Goal: Task Accomplishment & Management: Use online tool/utility

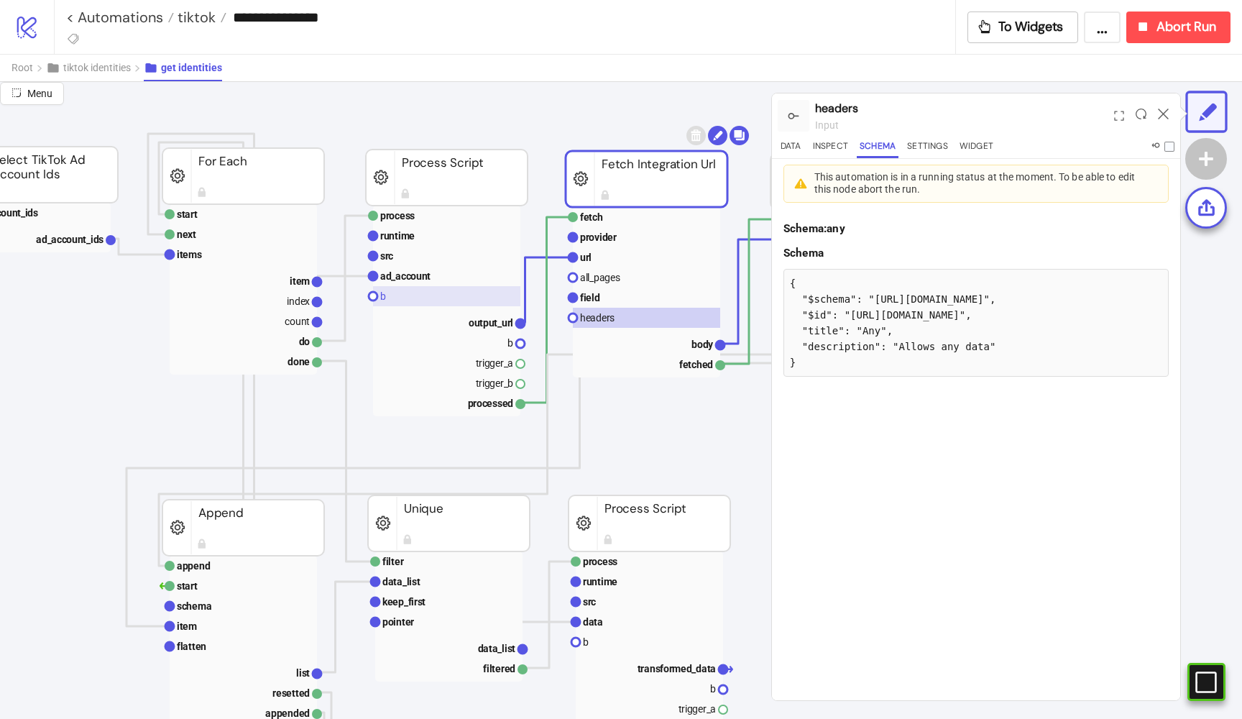
scroll to position [74, 519]
click at [605, 263] on rect at bounding box center [644, 257] width 147 height 20
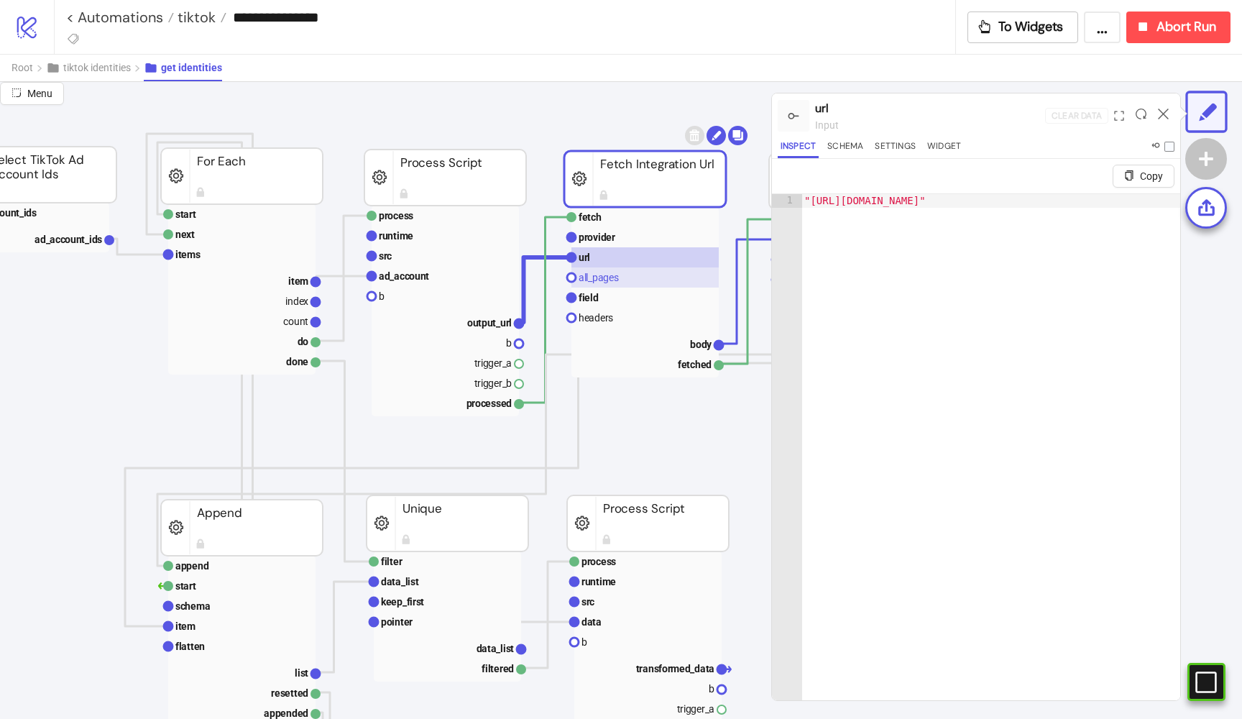
click at [595, 267] on rect at bounding box center [644, 277] width 147 height 20
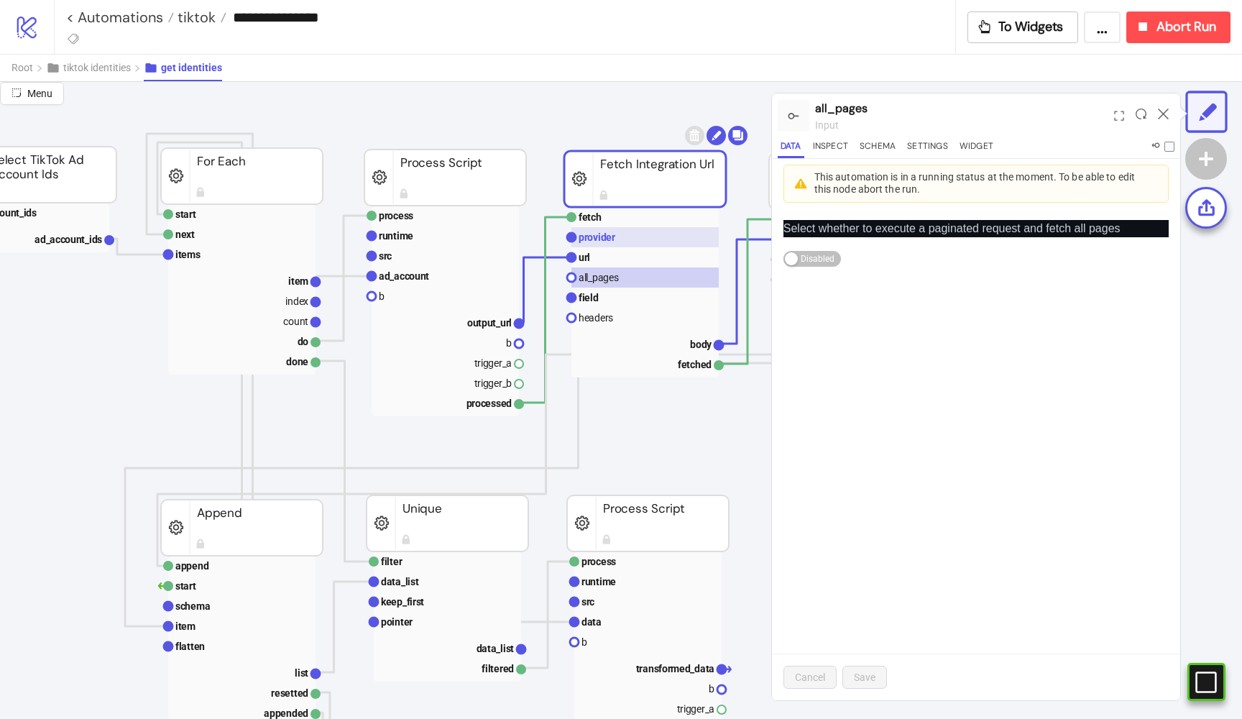
click at [595, 229] on rect at bounding box center [644, 237] width 147 height 20
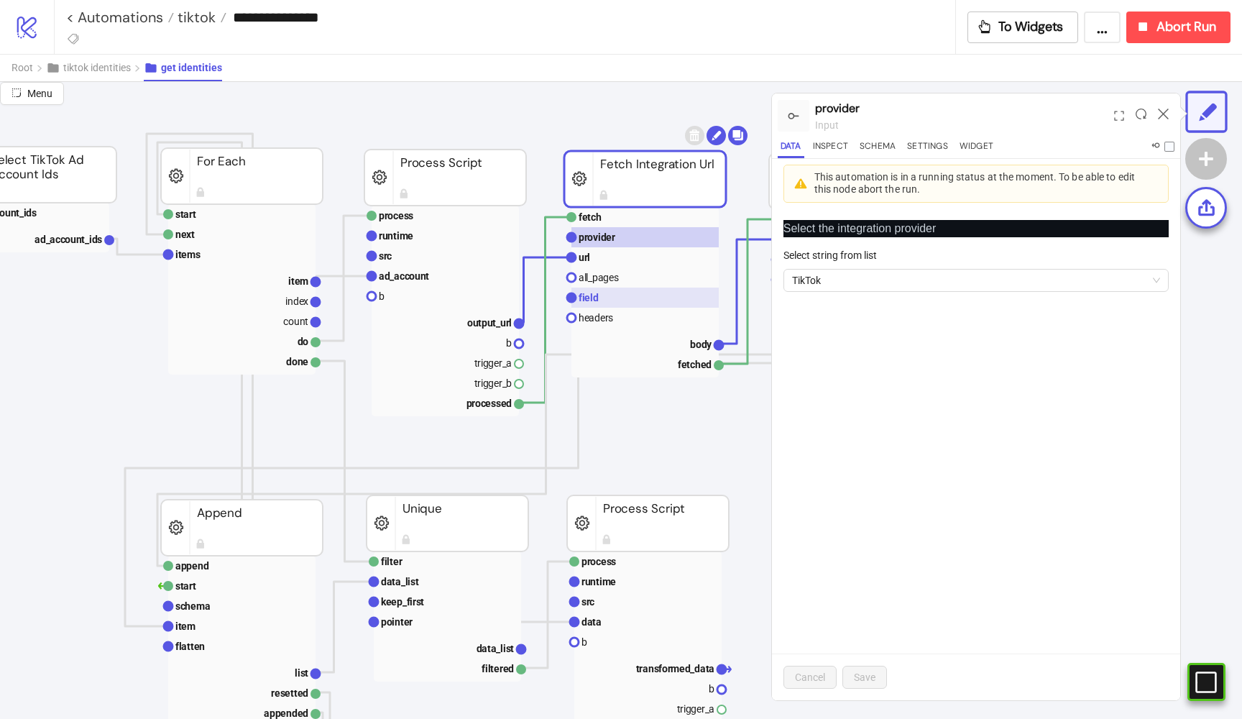
click at [596, 297] on text "field" at bounding box center [589, 298] width 20 height 12
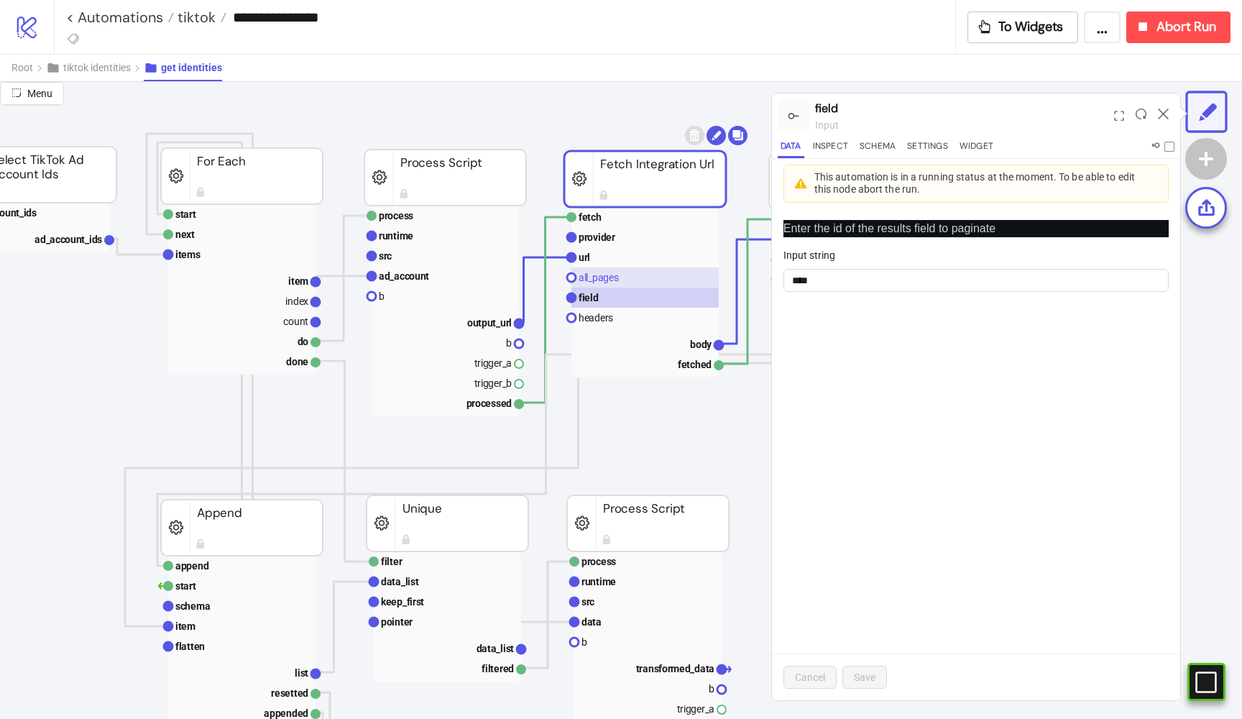
click at [629, 281] on rect at bounding box center [644, 277] width 147 height 20
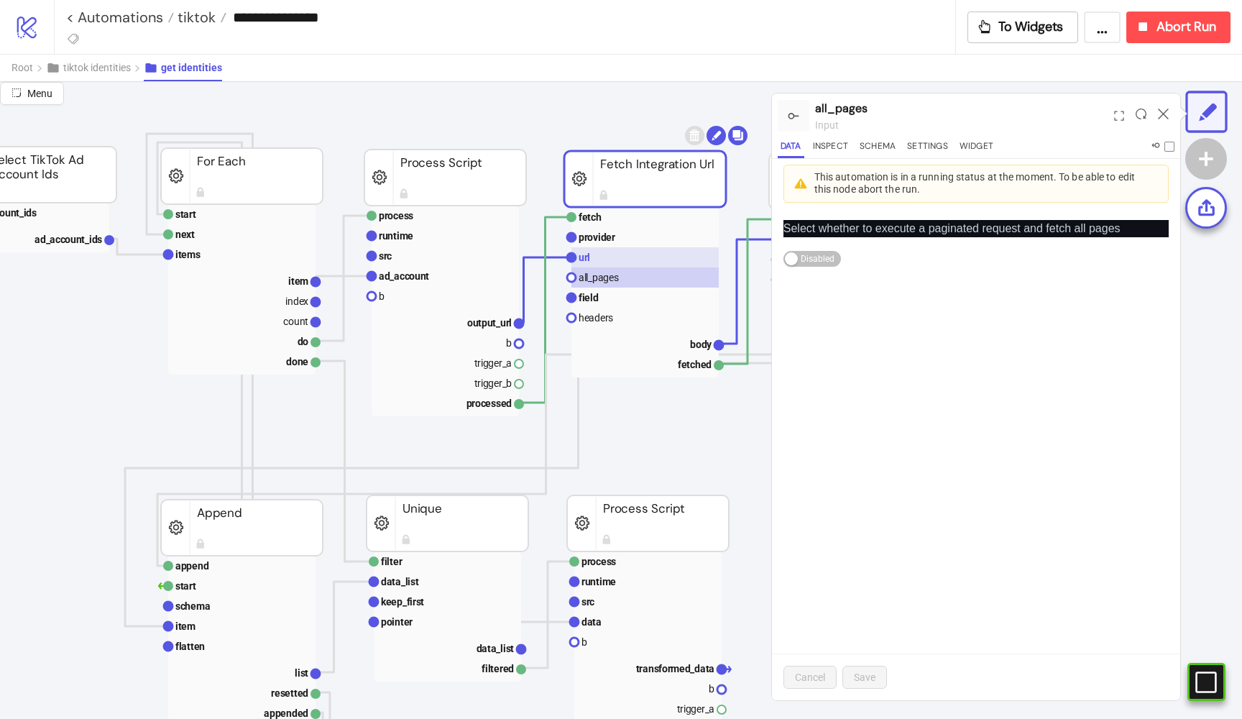
click at [626, 256] on rect at bounding box center [644, 257] width 147 height 20
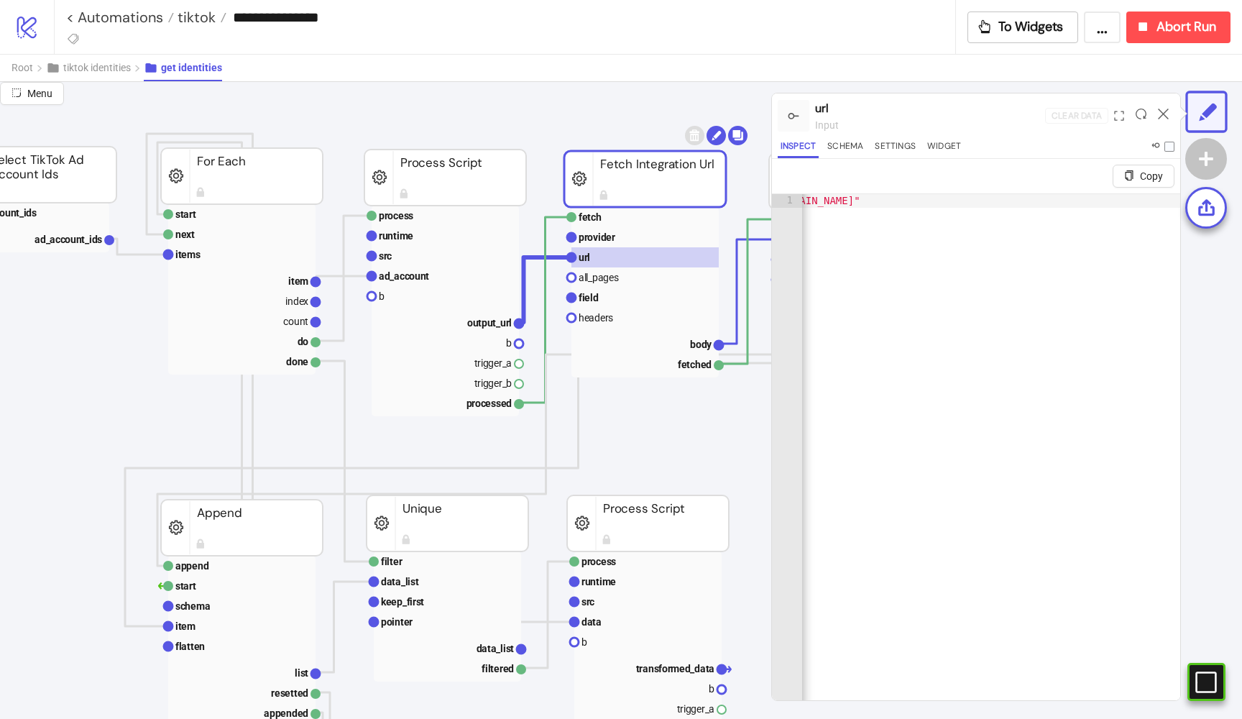
scroll to position [0, 201]
click at [591, 313] on text "headers" at bounding box center [596, 318] width 35 height 12
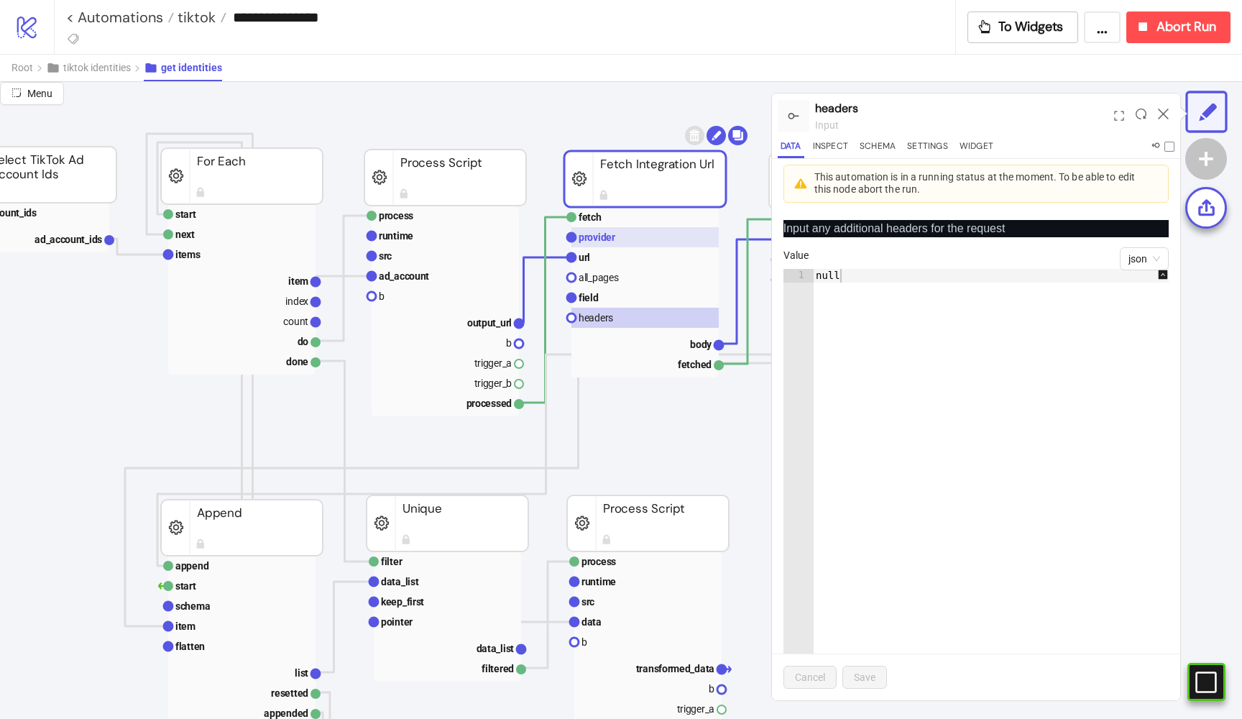
click at [594, 229] on rect at bounding box center [644, 237] width 147 height 20
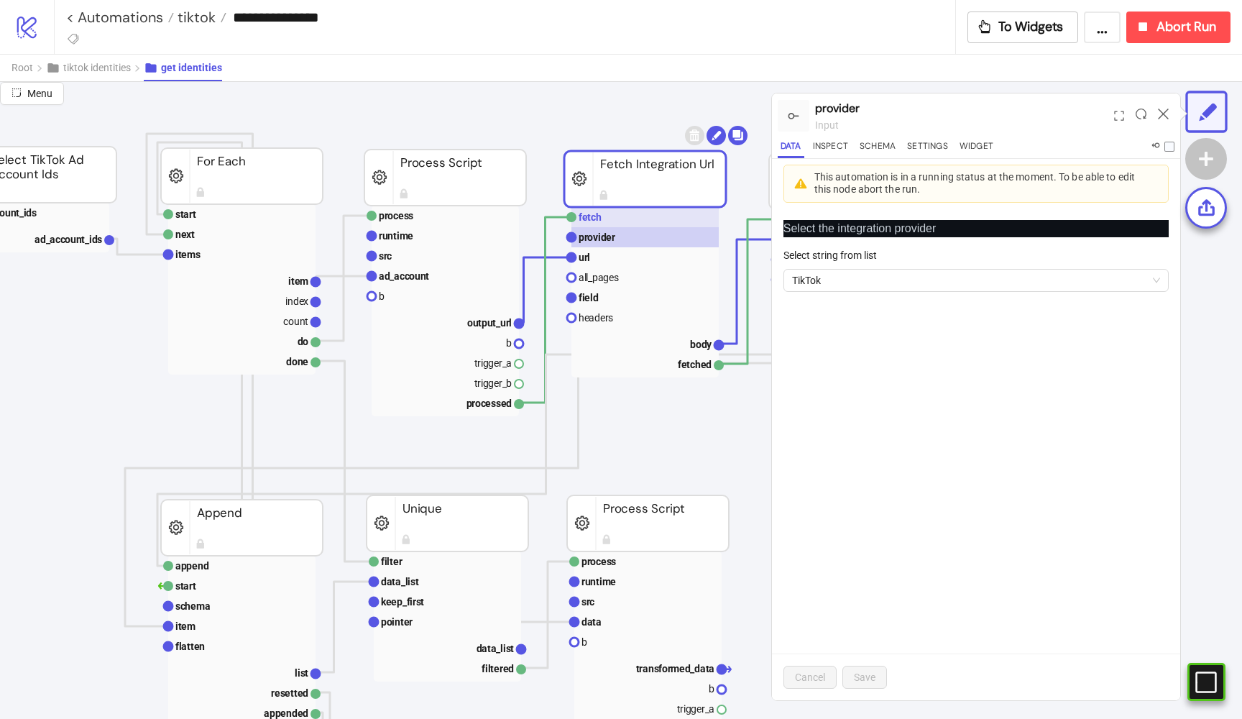
click at [592, 220] on text "fetch" at bounding box center [590, 217] width 23 height 12
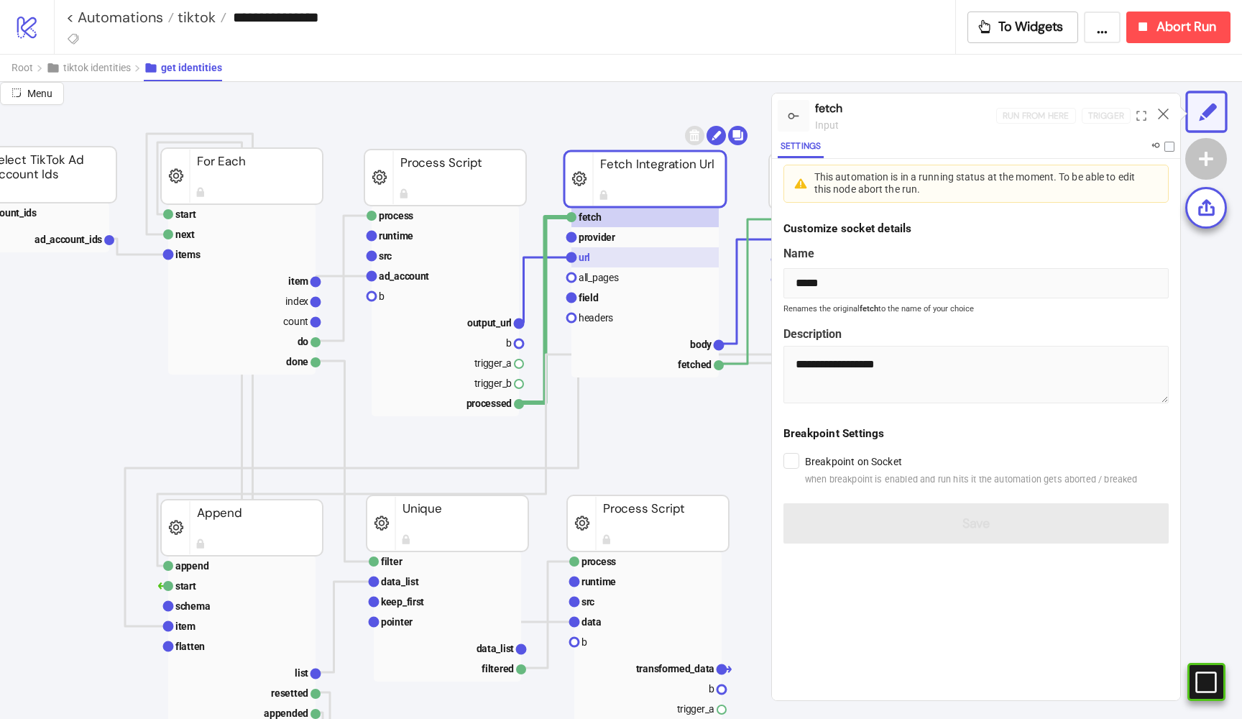
click at [593, 262] on rect at bounding box center [644, 257] width 147 height 20
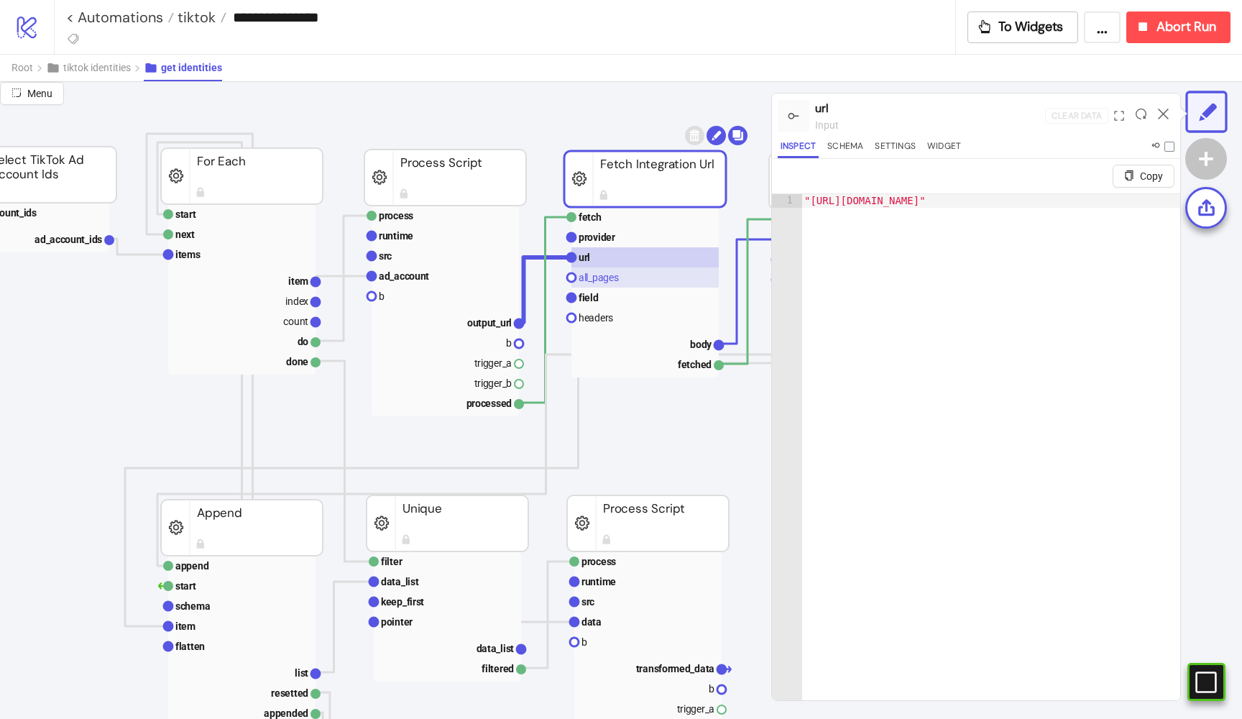
click at [592, 285] on rect at bounding box center [644, 277] width 147 height 20
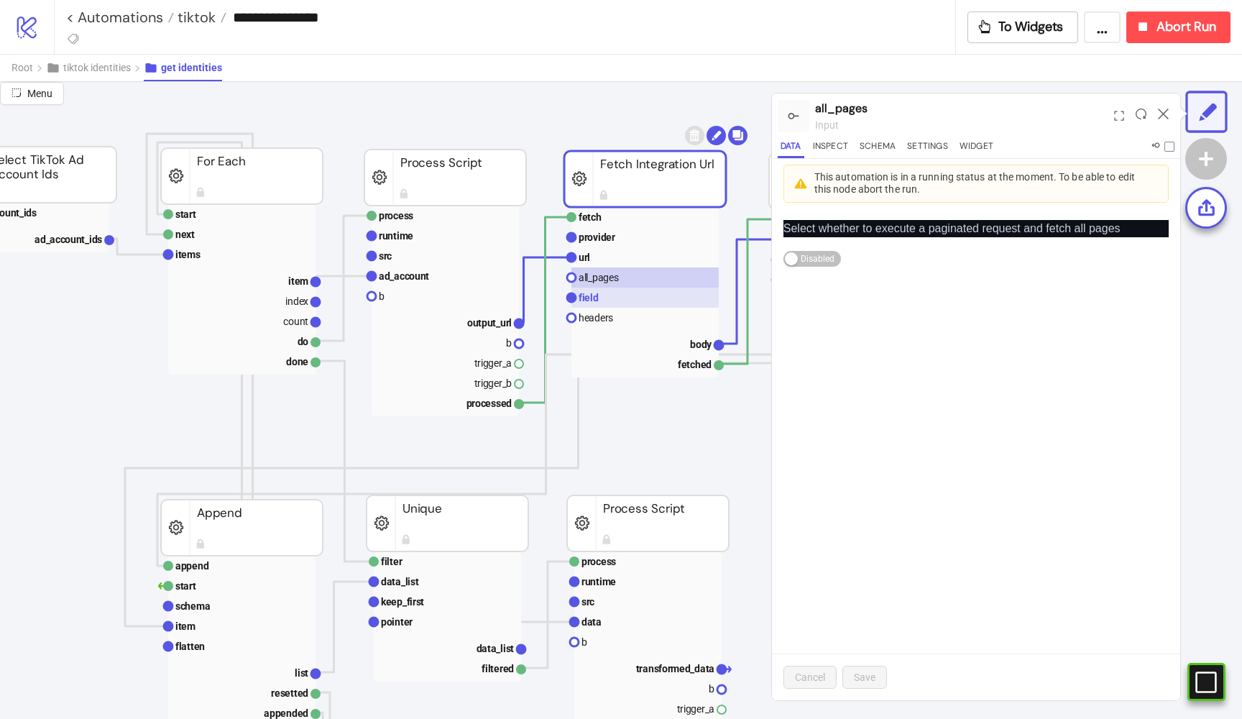
click at [590, 299] on text "field" at bounding box center [589, 298] width 20 height 12
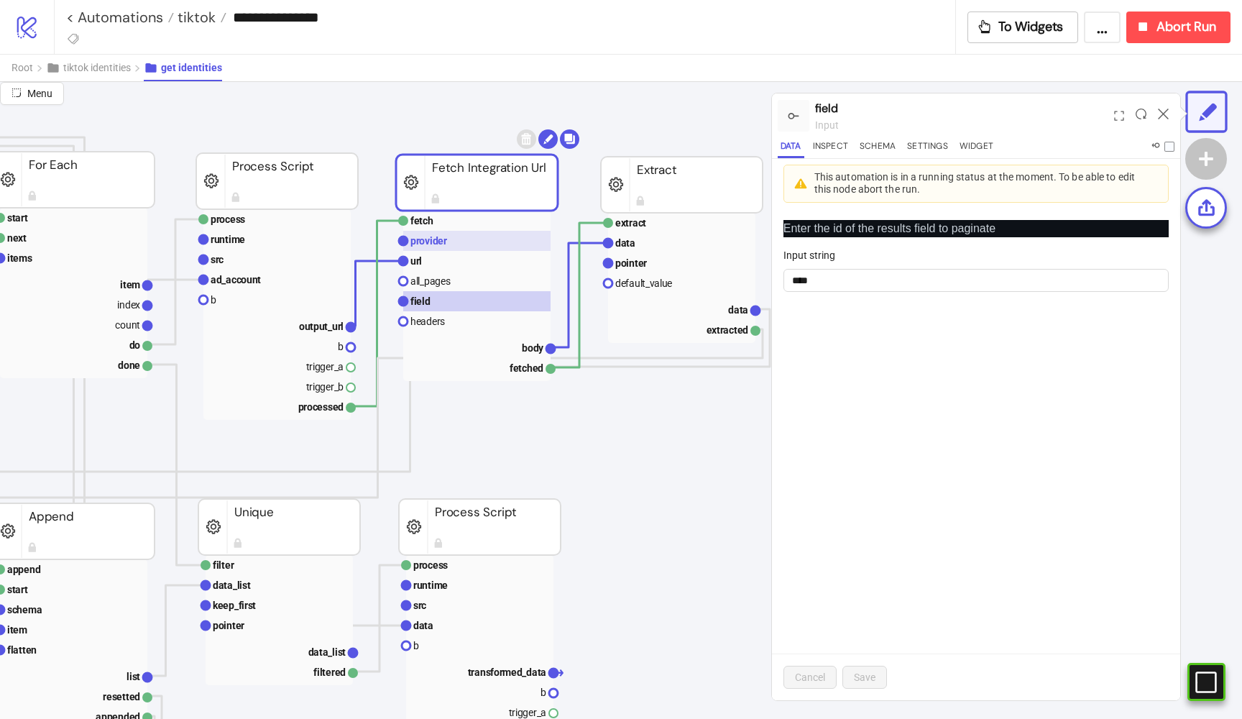
scroll to position [70, 695]
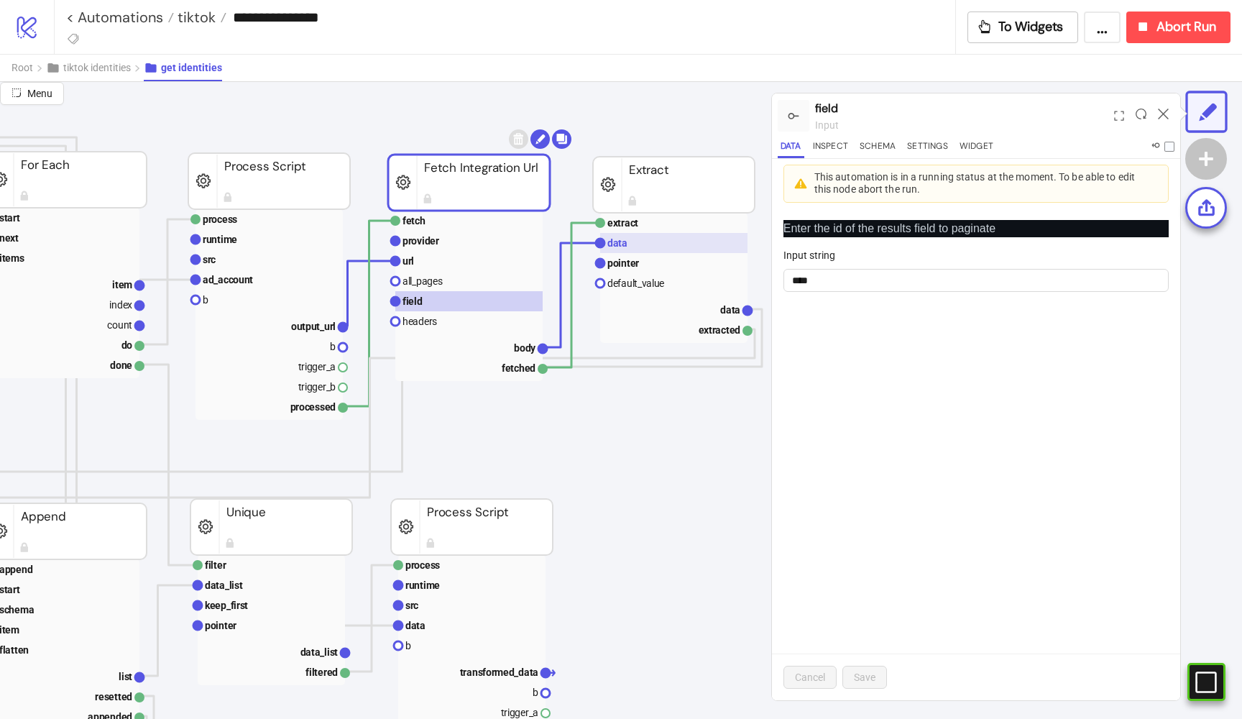
click at [615, 236] on rect at bounding box center [673, 243] width 147 height 20
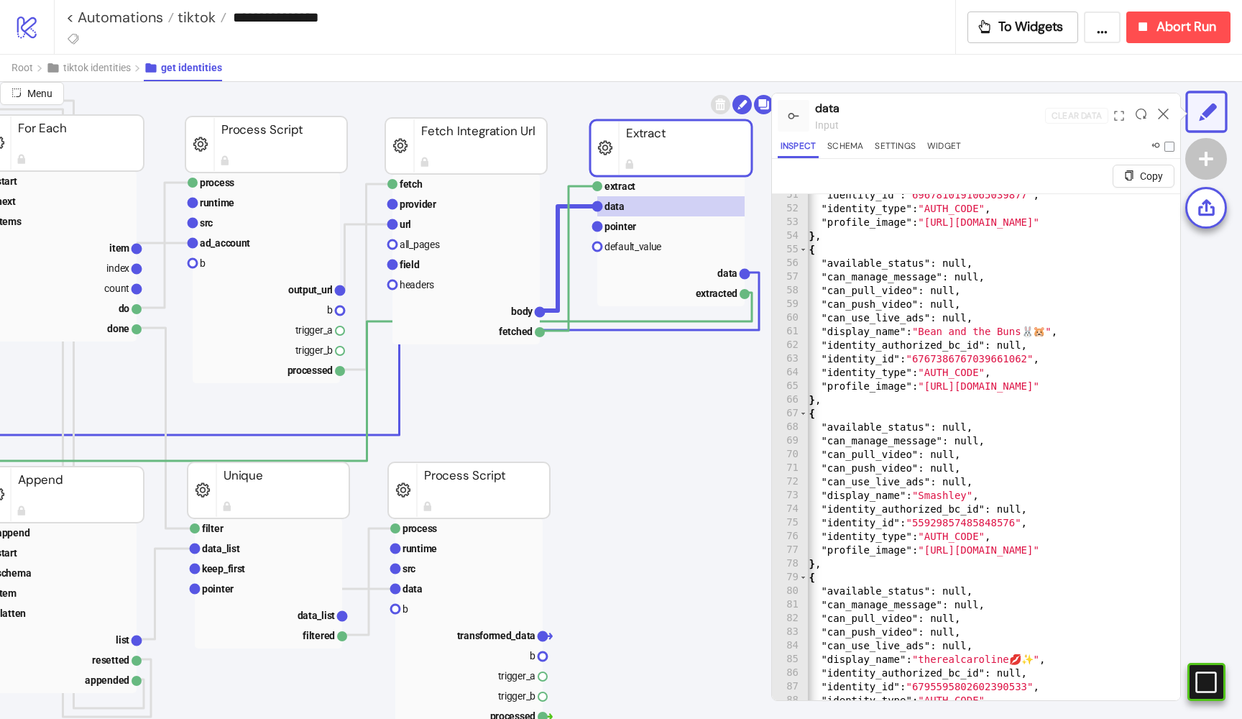
scroll to position [0, 0]
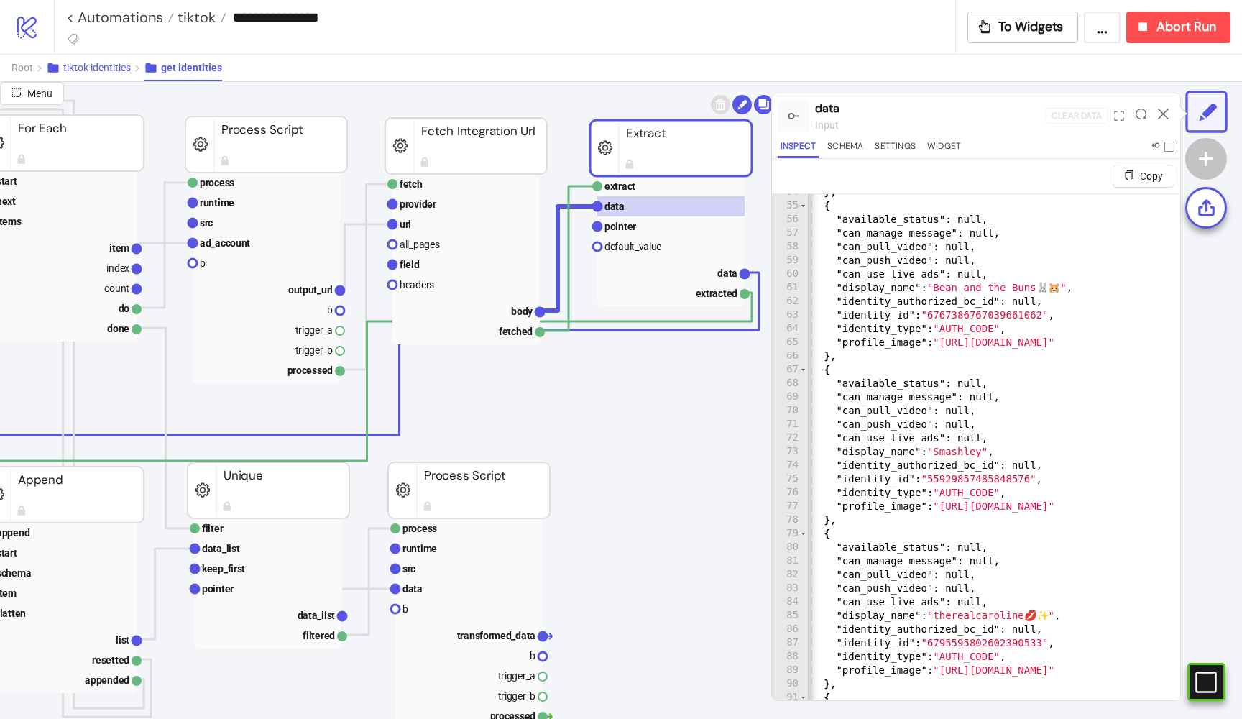
click at [83, 71] on span "tiktok identities" at bounding box center [97, 68] width 68 height 12
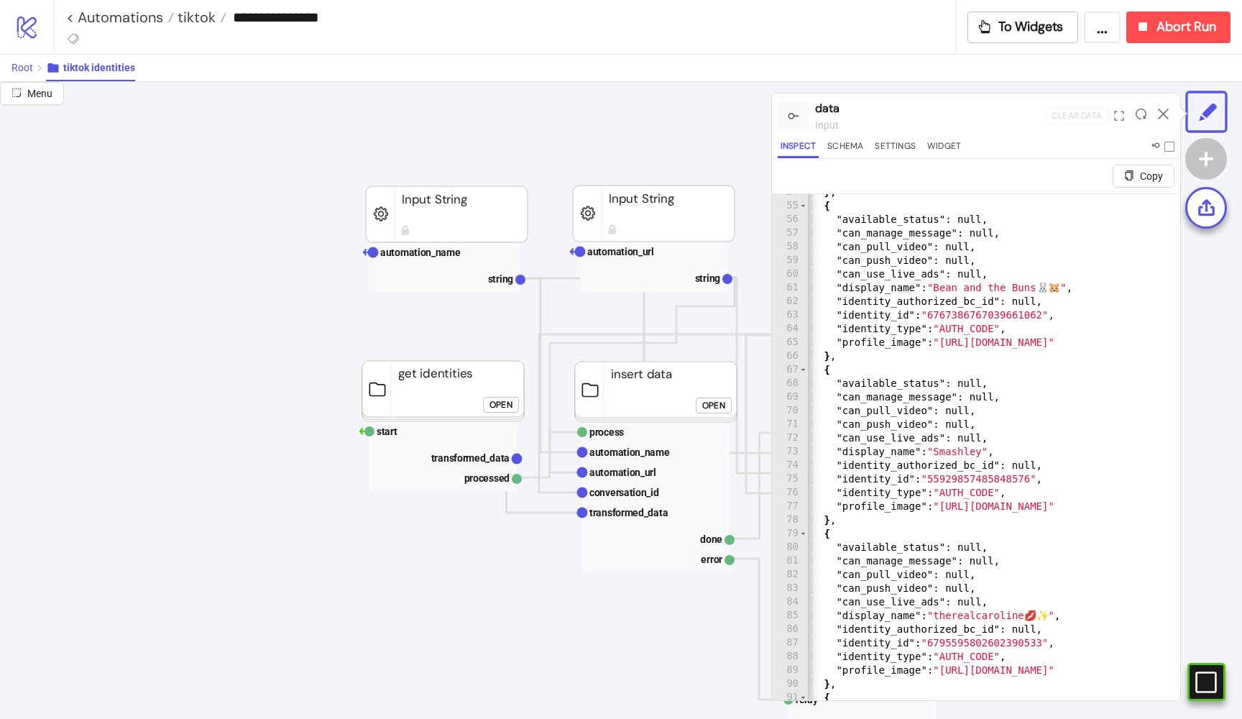
click at [31, 68] on span "Root" at bounding box center [23, 68] width 22 height 12
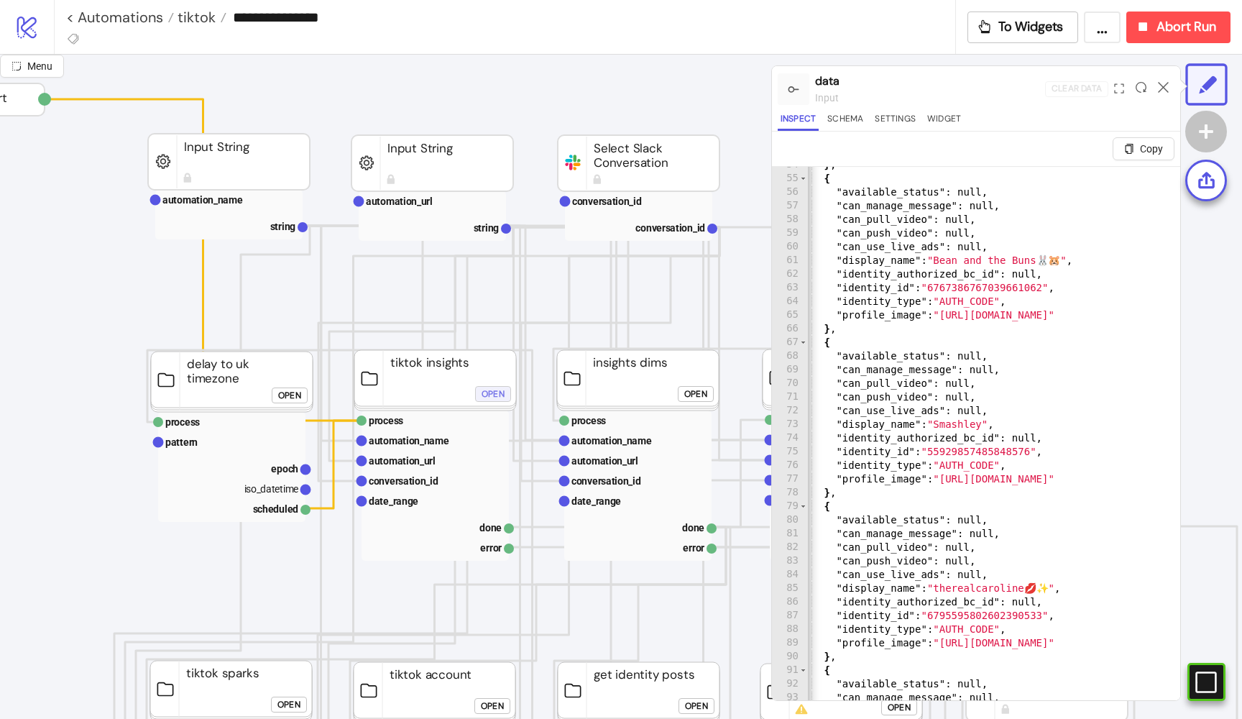
click at [485, 388] on div "Open" at bounding box center [493, 394] width 23 height 17
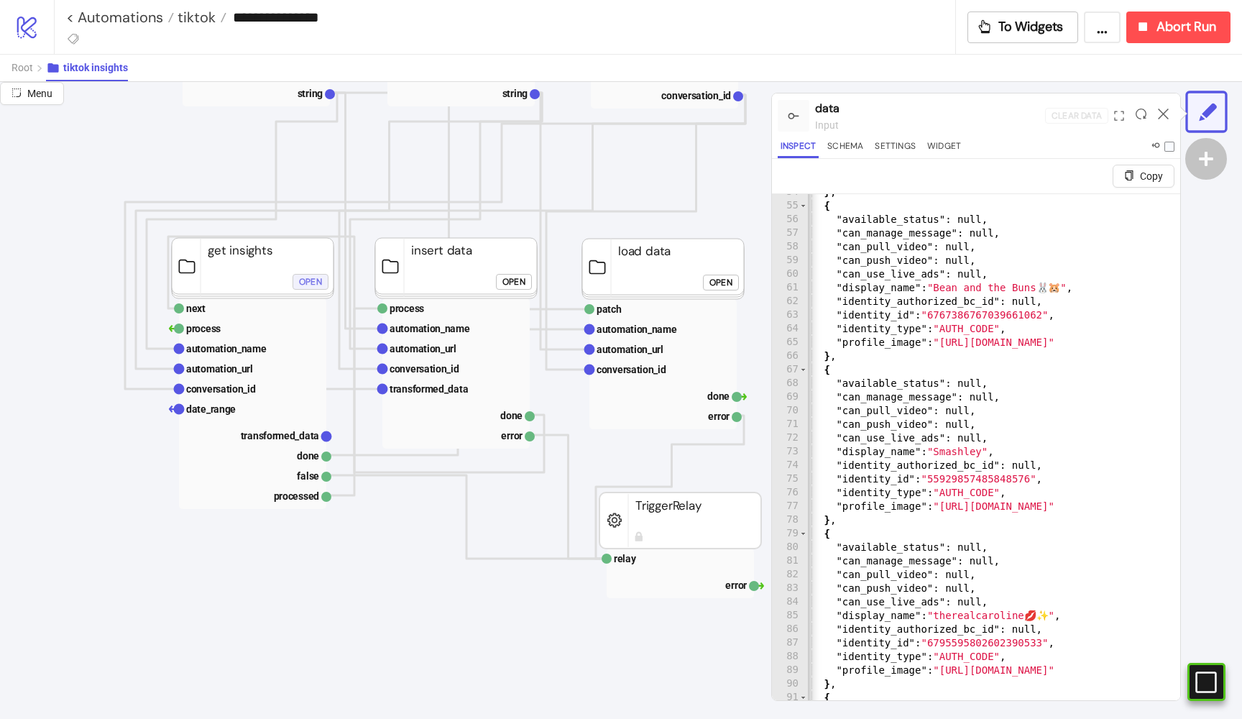
click at [308, 285] on div "Open" at bounding box center [310, 281] width 23 height 17
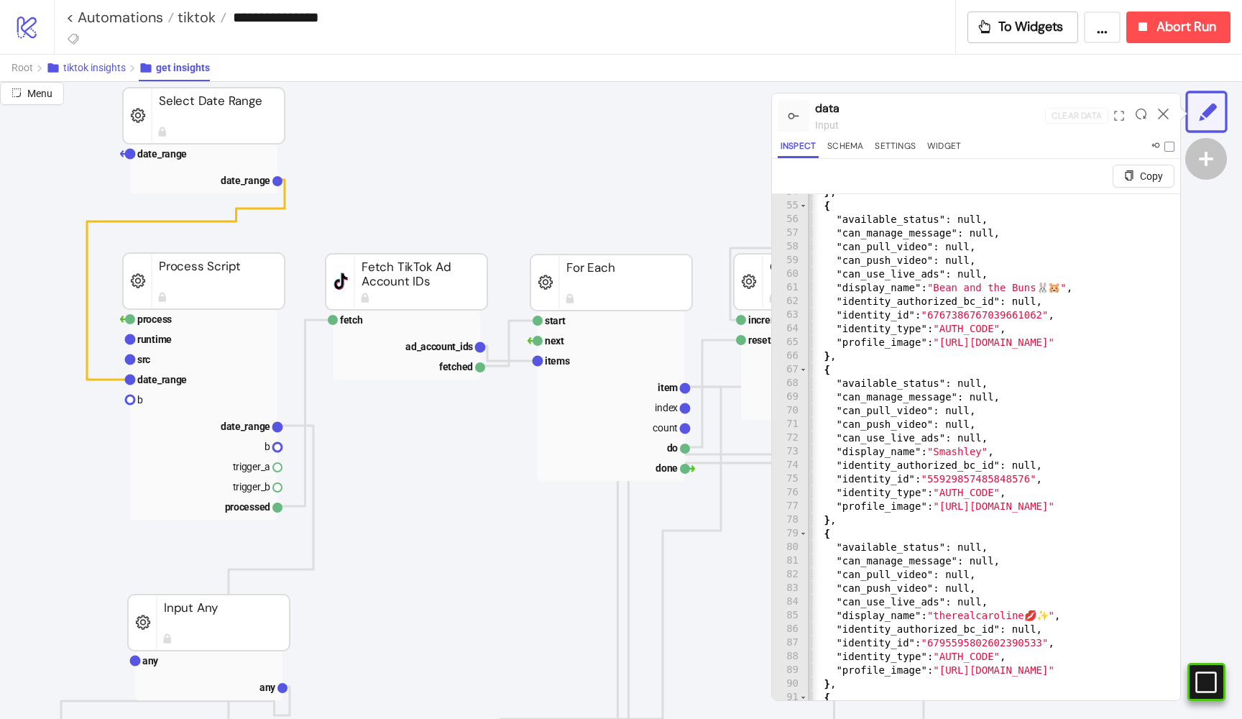
click at [85, 74] on button "tiktok insights" at bounding box center [92, 68] width 93 height 27
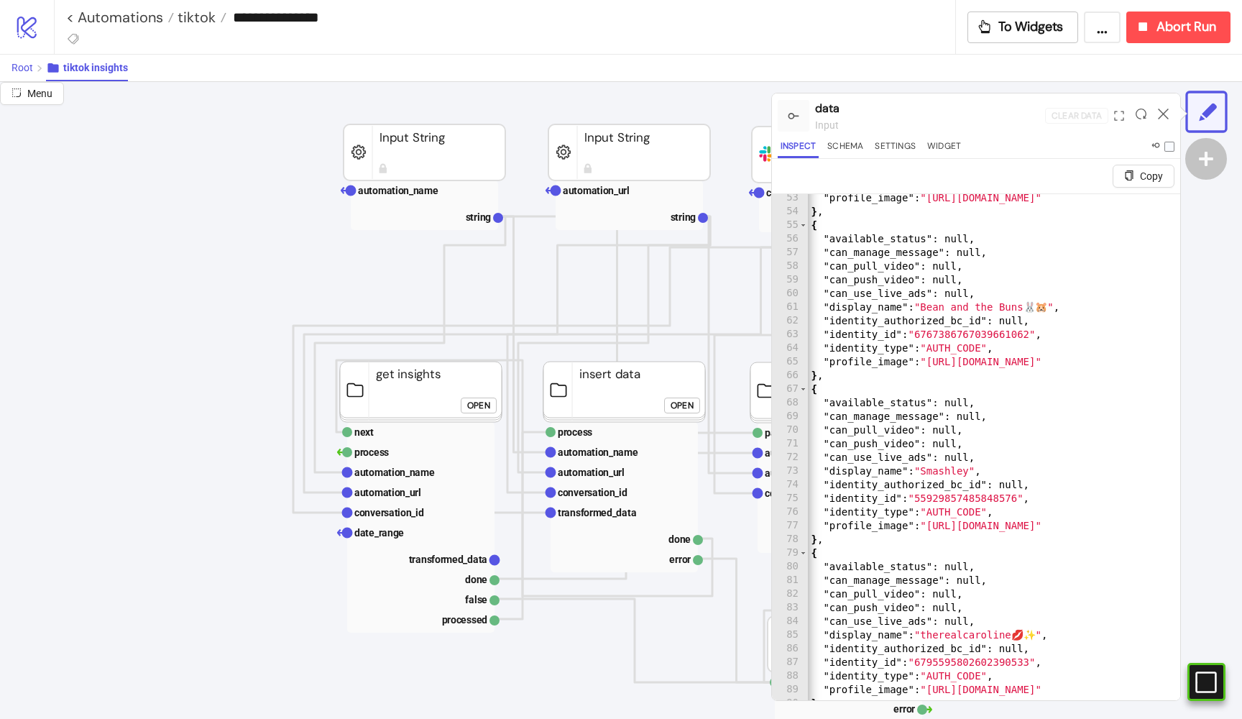
click at [25, 72] on span "Root" at bounding box center [23, 68] width 22 height 12
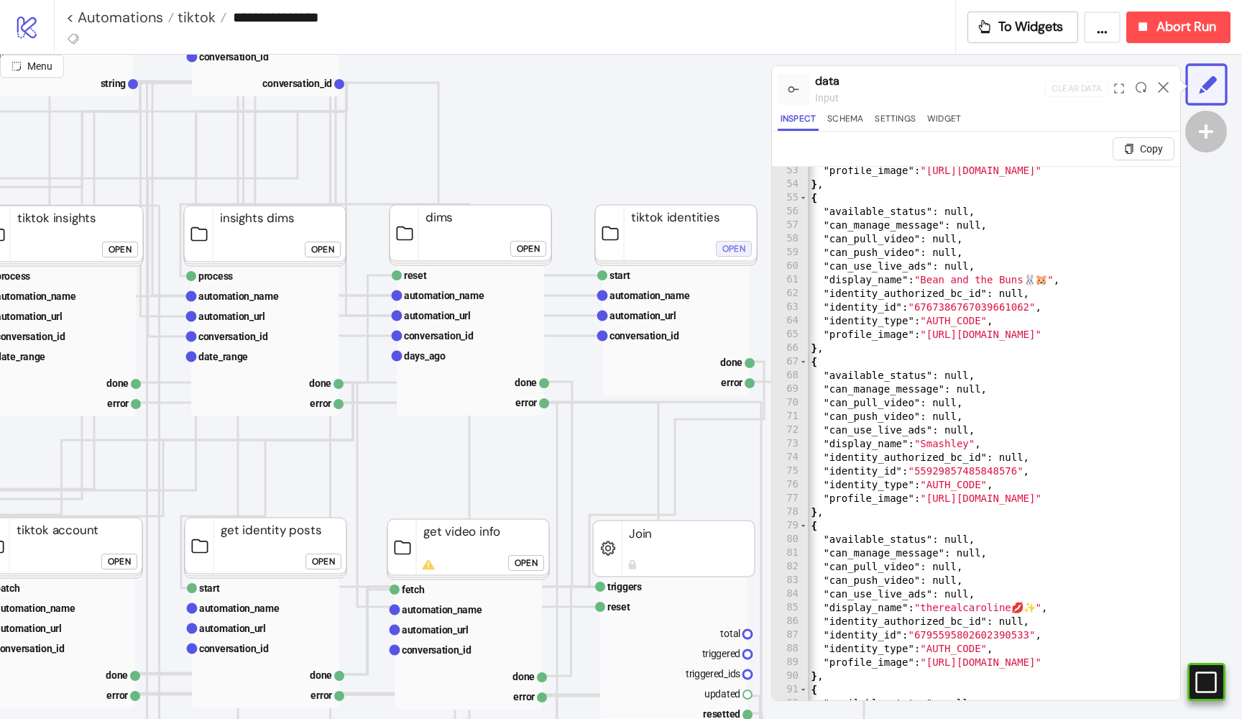
click at [740, 253] on div "Open" at bounding box center [733, 249] width 23 height 17
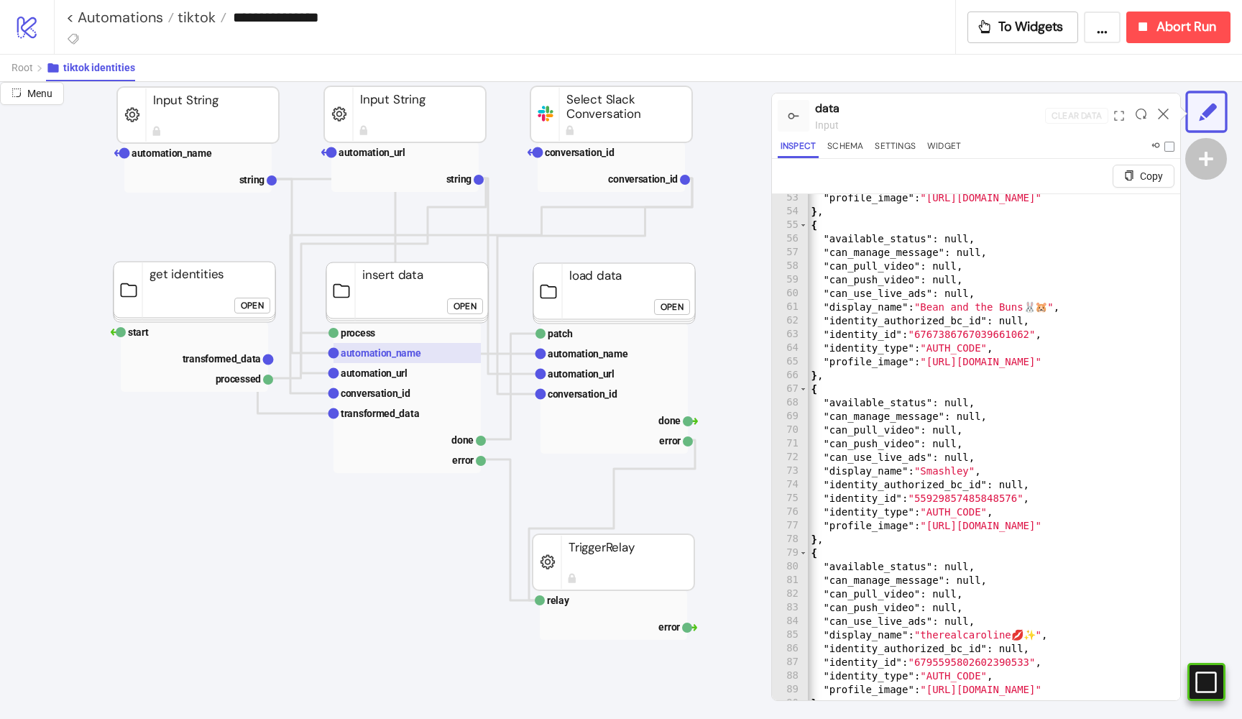
click at [410, 354] on text "automation_name" at bounding box center [381, 353] width 81 height 12
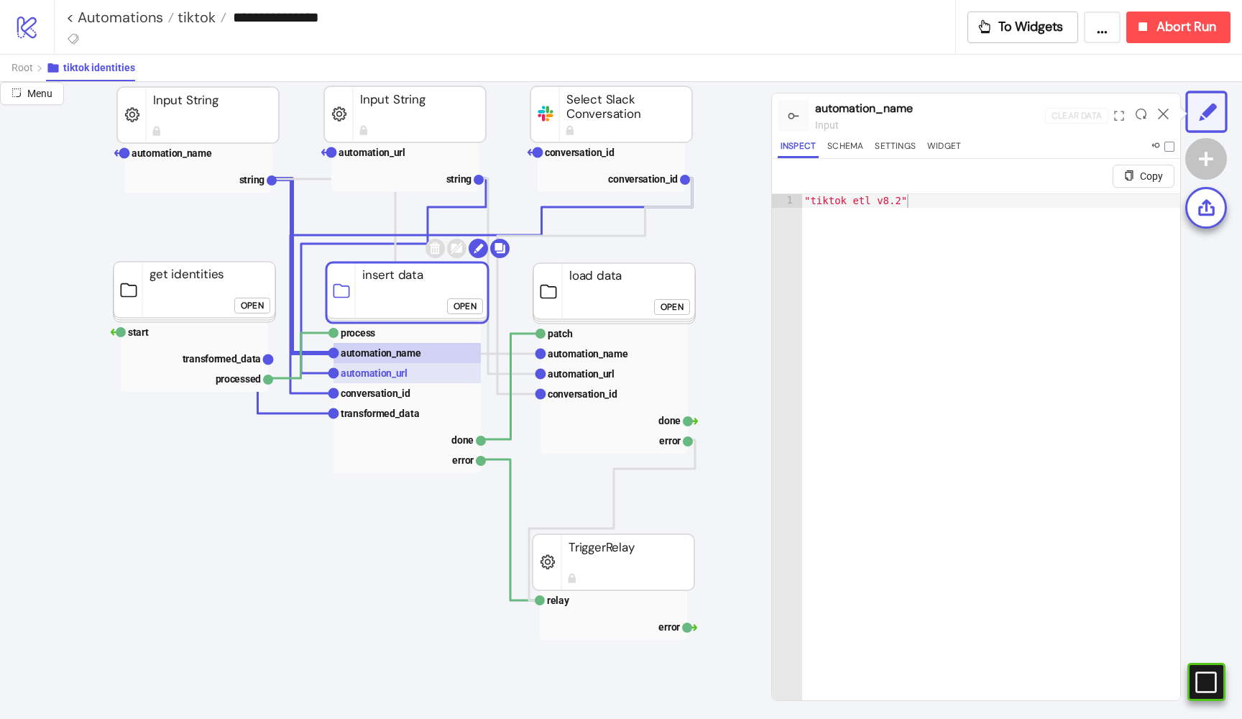
click at [401, 376] on text "automation_url" at bounding box center [374, 373] width 67 height 12
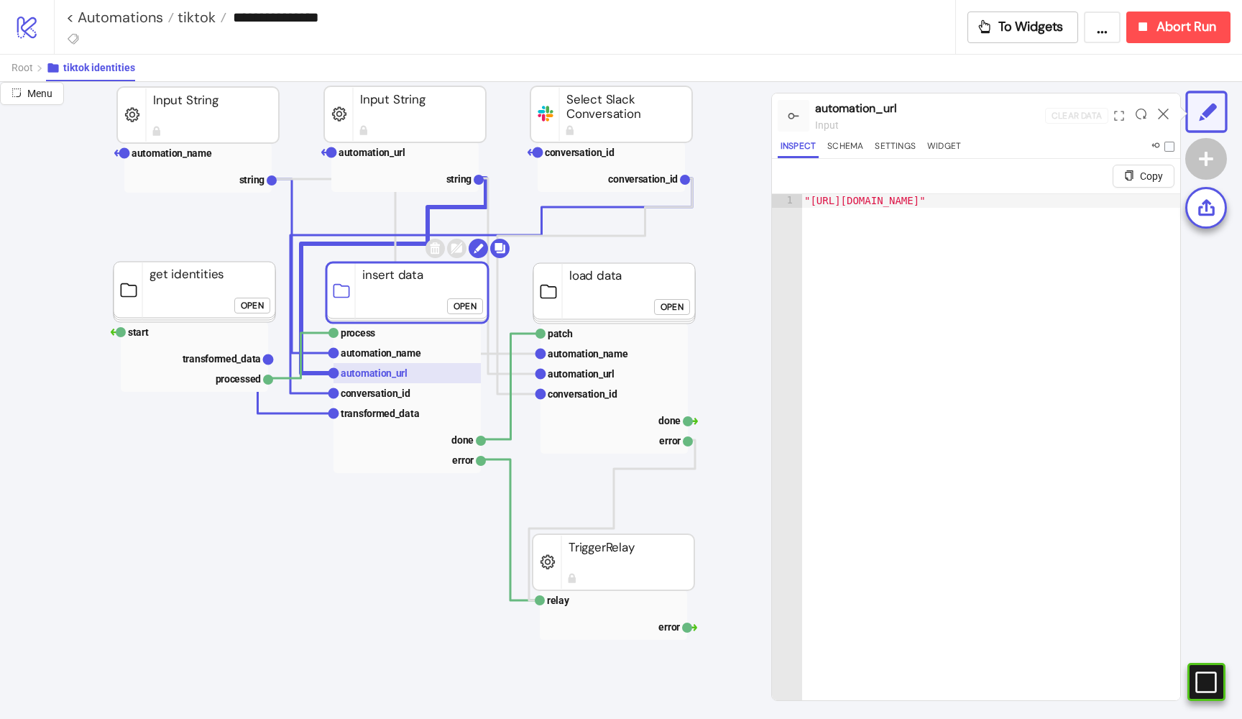
click at [387, 380] on rect at bounding box center [407, 373] width 147 height 20
click at [387, 390] on text "conversation_id" at bounding box center [376, 393] width 70 height 12
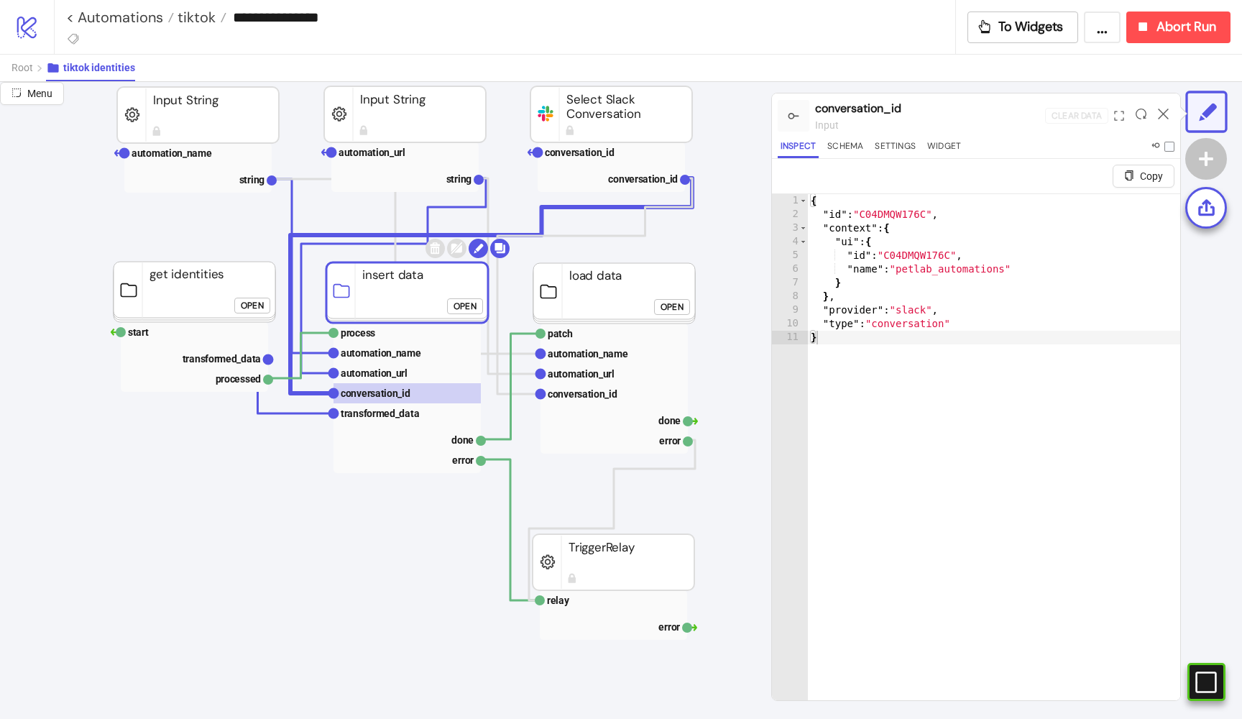
click at [257, 300] on div "Open" at bounding box center [252, 305] width 23 height 17
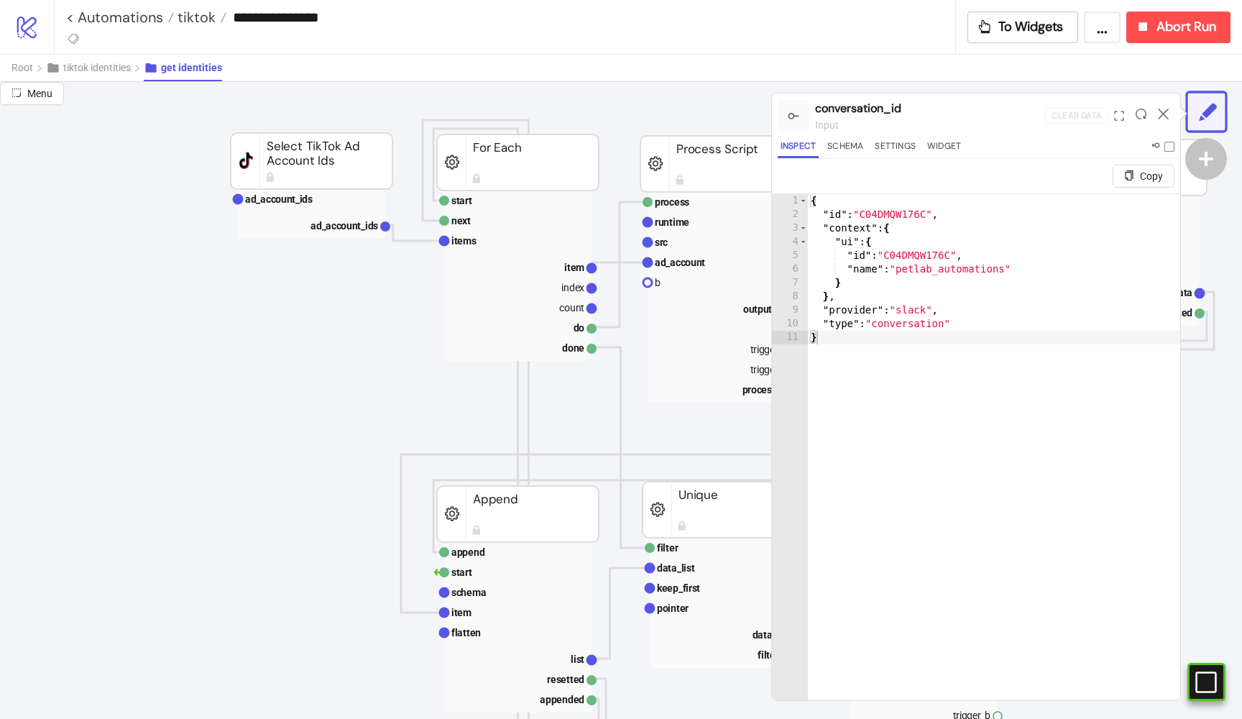
scroll to position [61, 243]
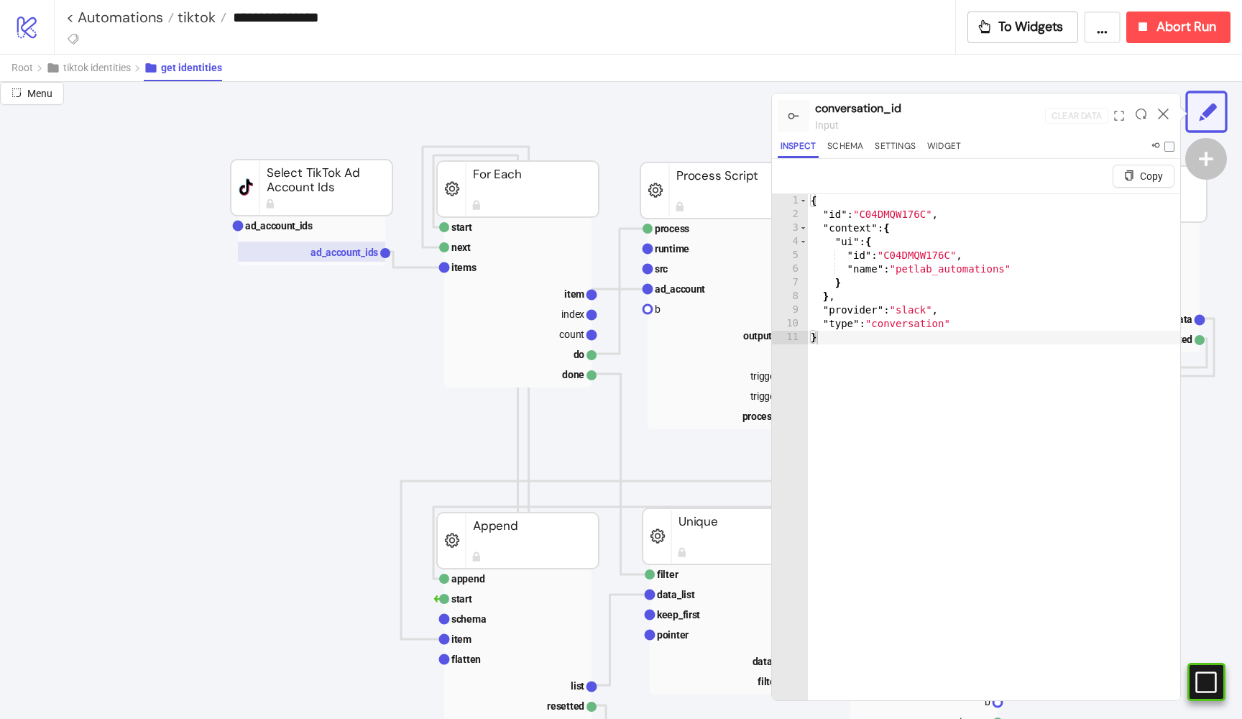
click at [370, 249] on text "ad_account_ids" at bounding box center [345, 253] width 68 height 12
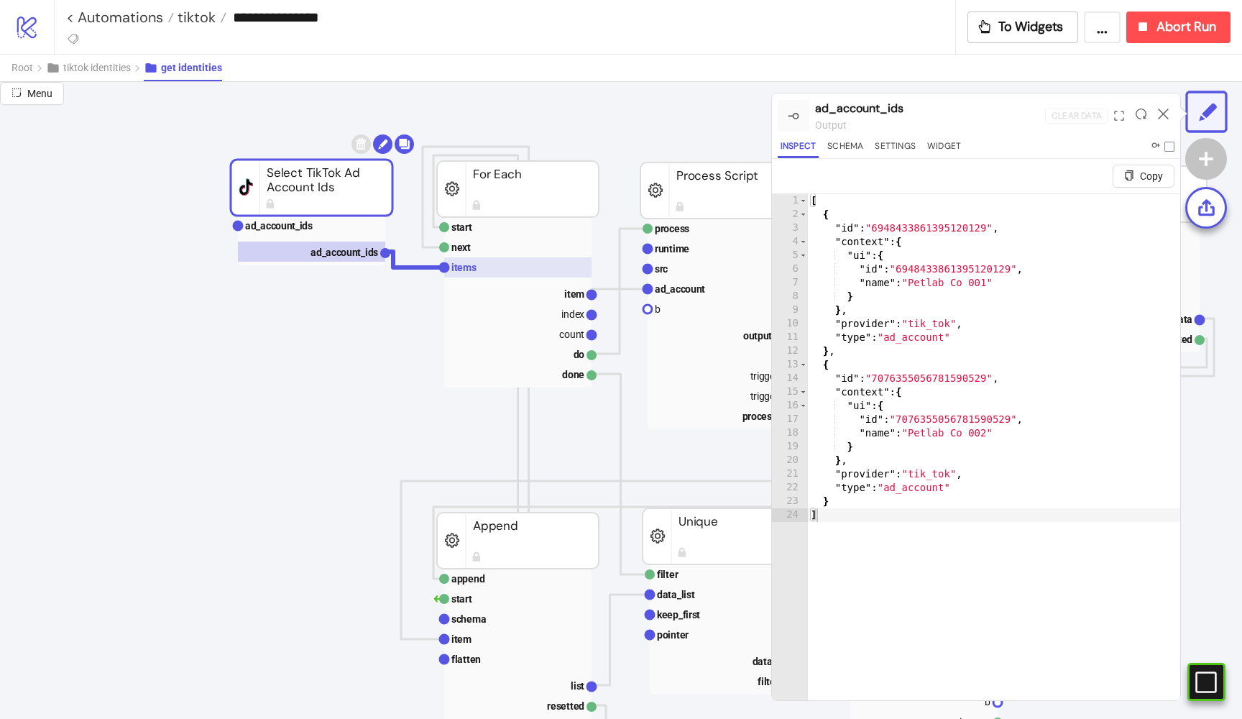
click at [476, 260] on rect at bounding box center [517, 267] width 147 height 20
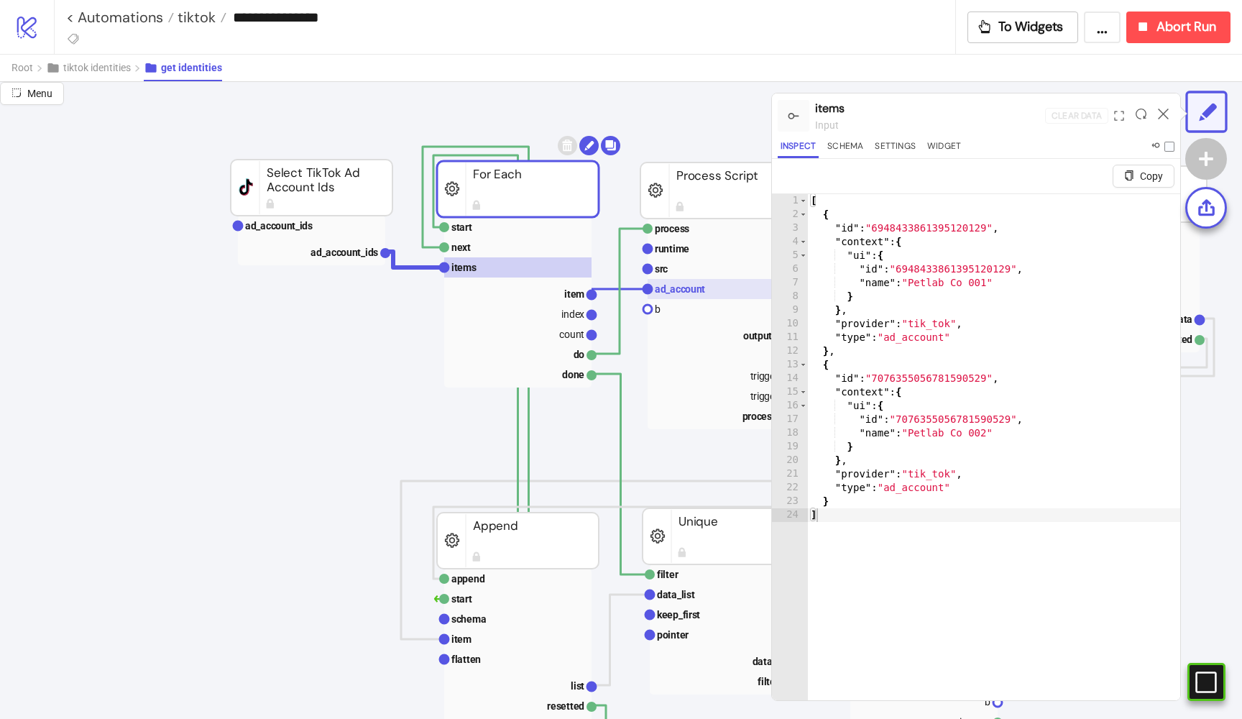
click at [692, 286] on text "ad_account" at bounding box center [680, 289] width 50 height 12
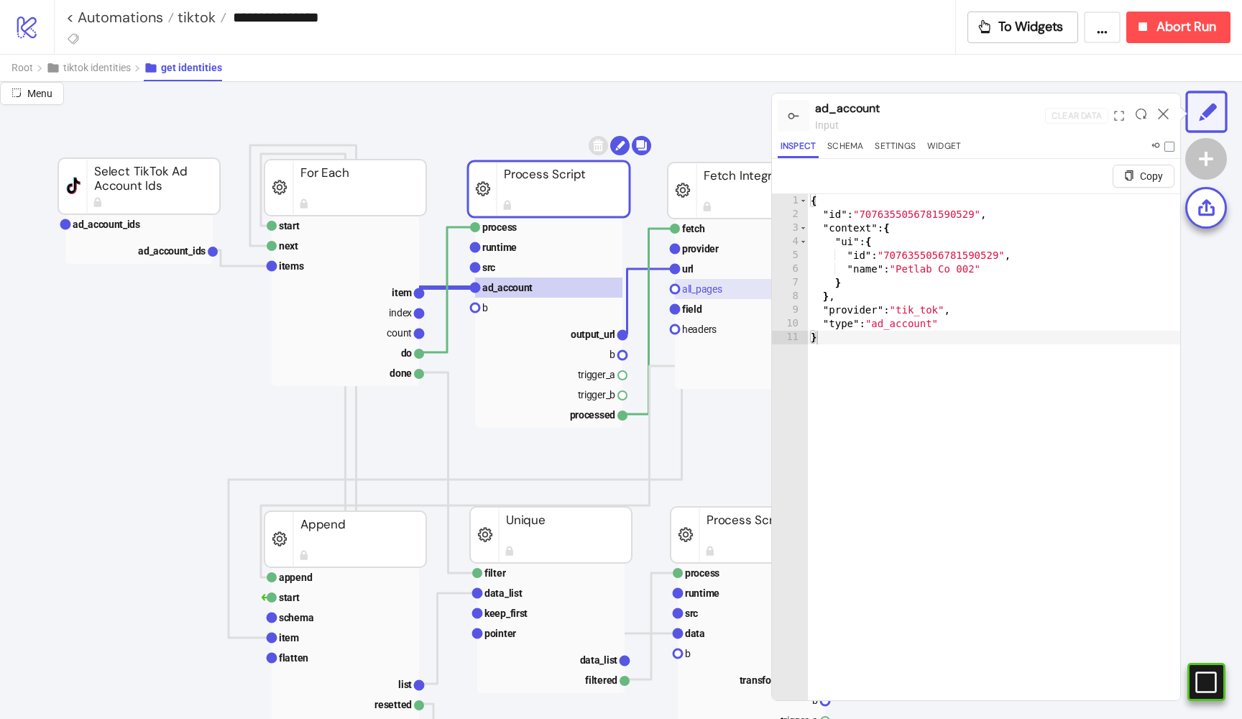
scroll to position [83, 430]
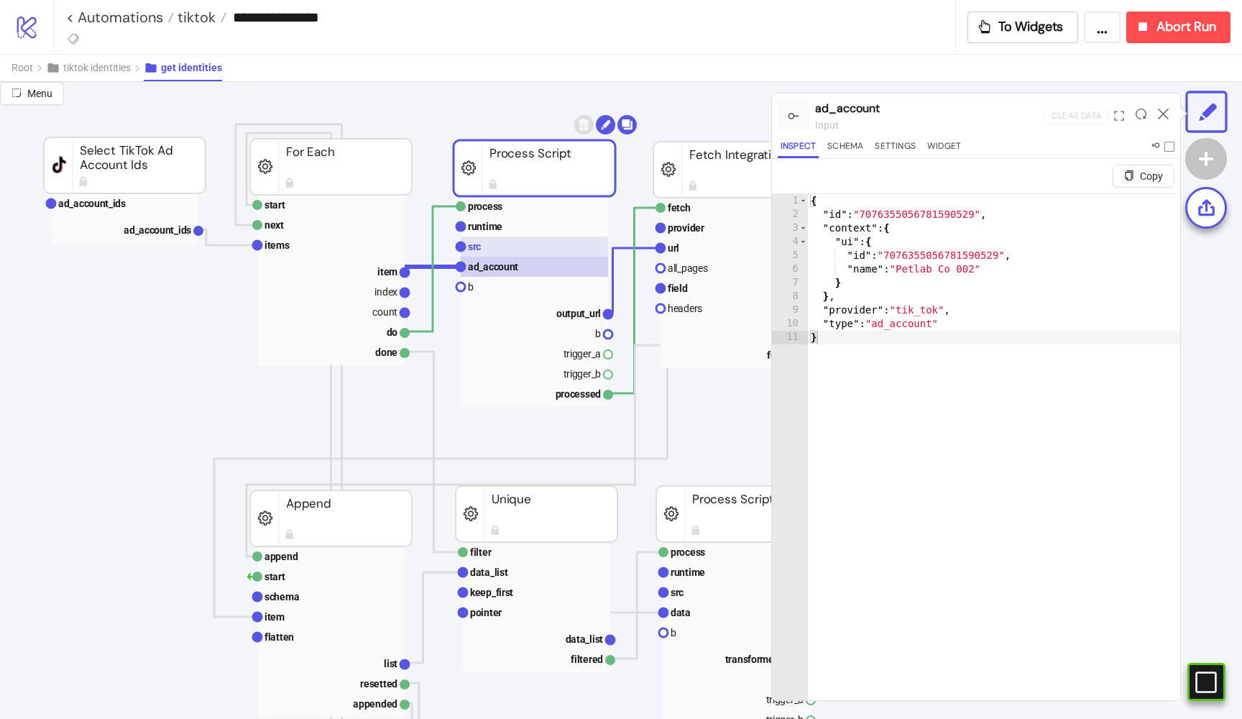
click at [520, 247] on rect at bounding box center [534, 246] width 147 height 20
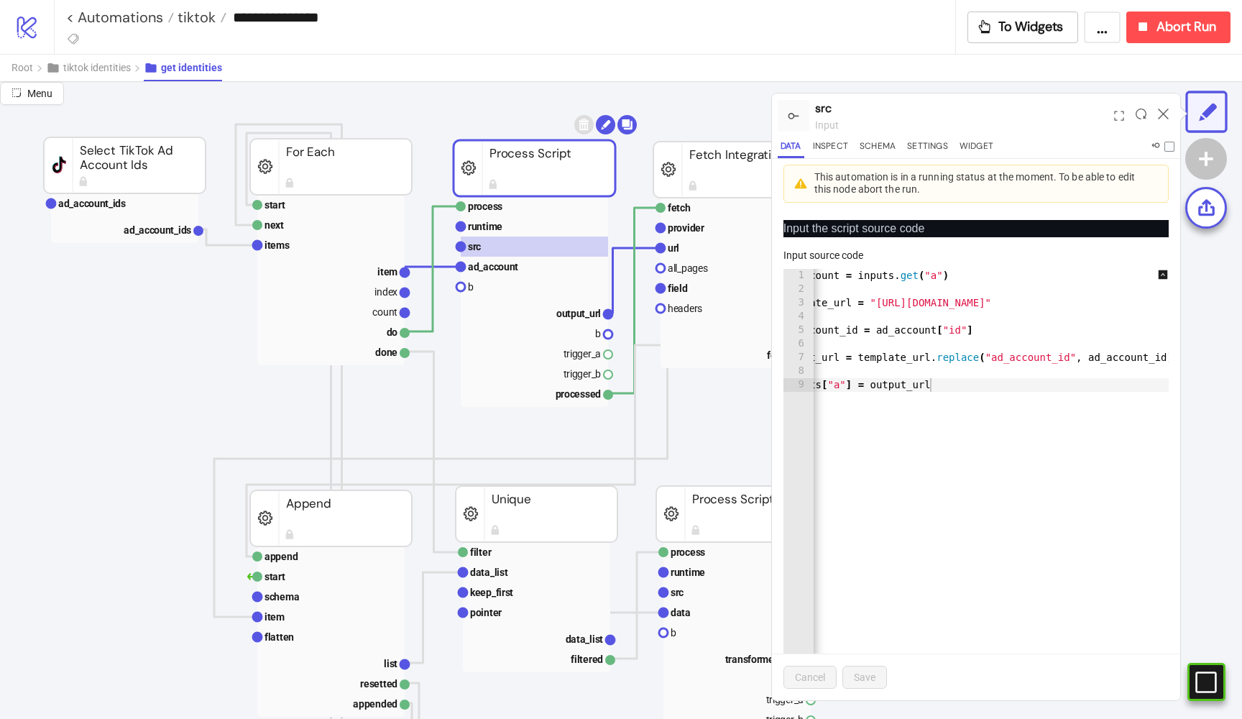
scroll to position [0, 0]
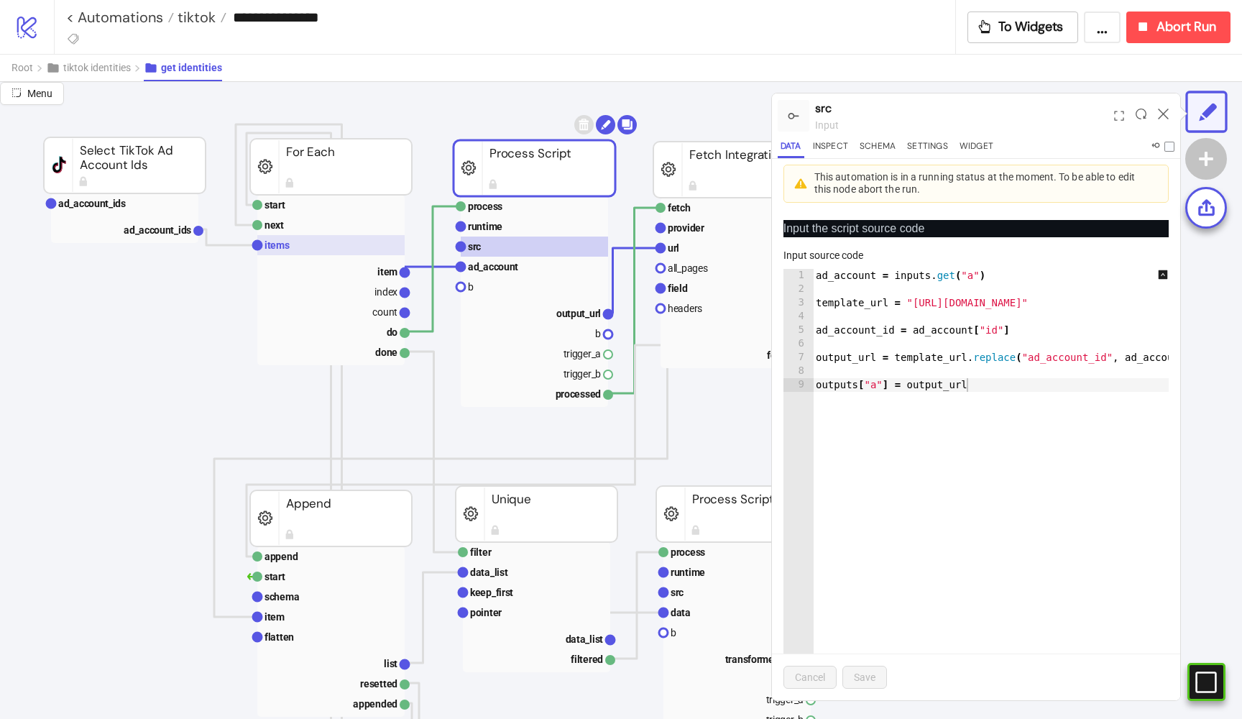
click at [295, 244] on rect at bounding box center [330, 245] width 147 height 20
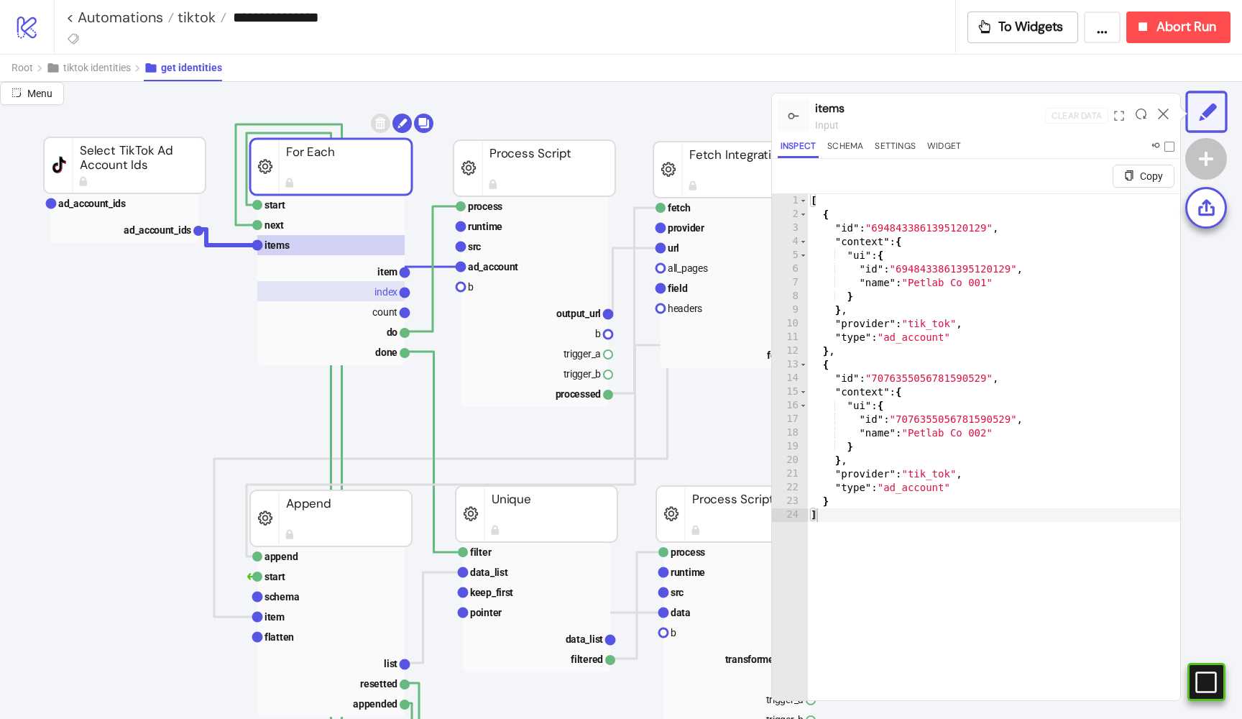
click at [386, 288] on text "index" at bounding box center [386, 292] width 23 height 12
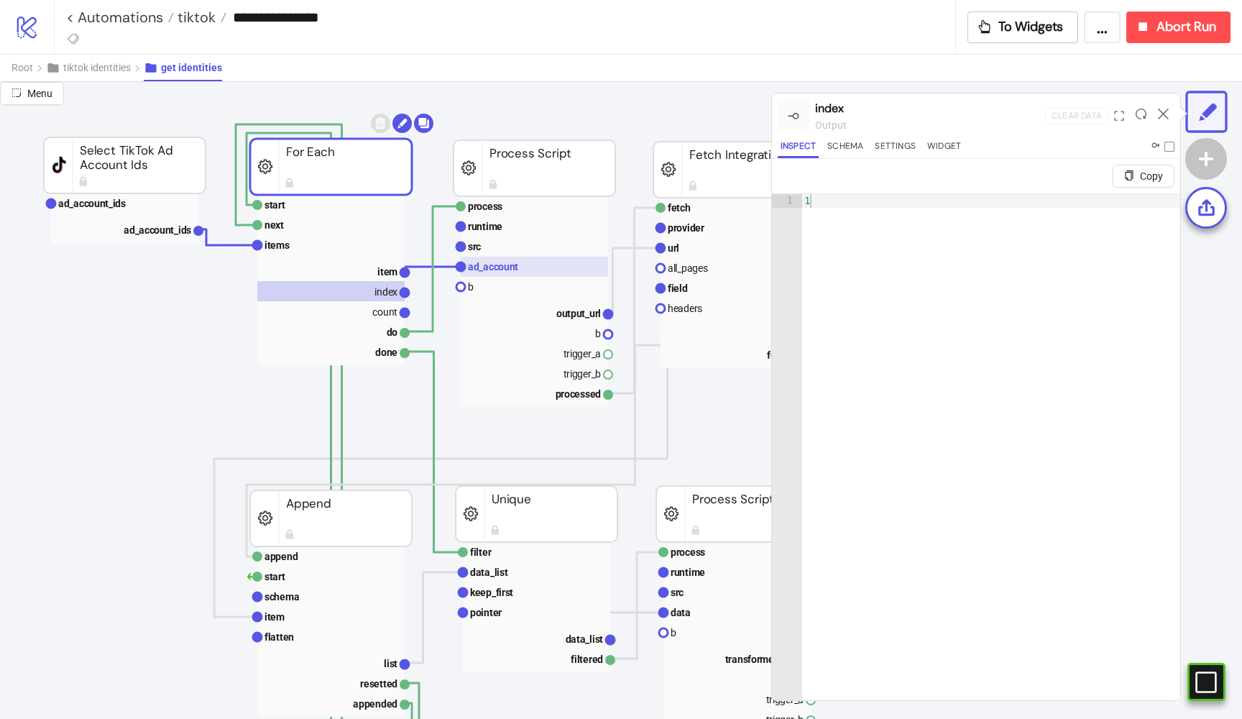
click at [485, 266] on text "ad_account" at bounding box center [493, 267] width 50 height 12
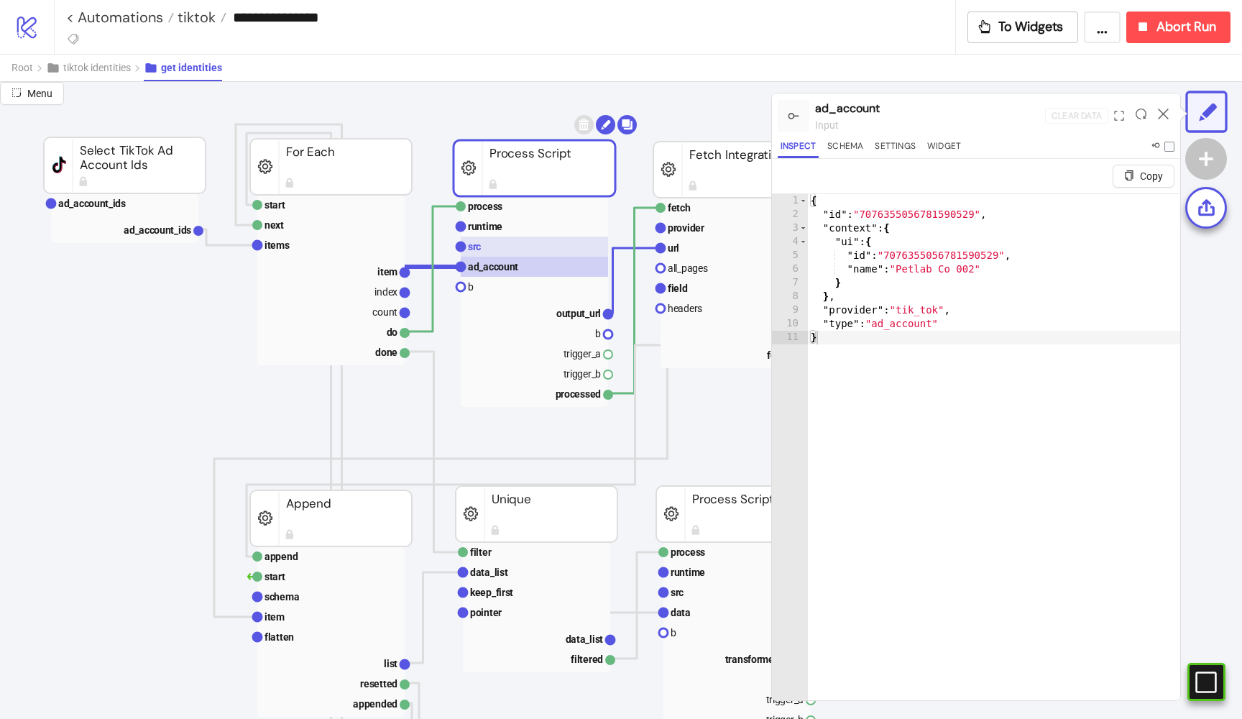
click at [484, 251] on rect at bounding box center [534, 246] width 147 height 20
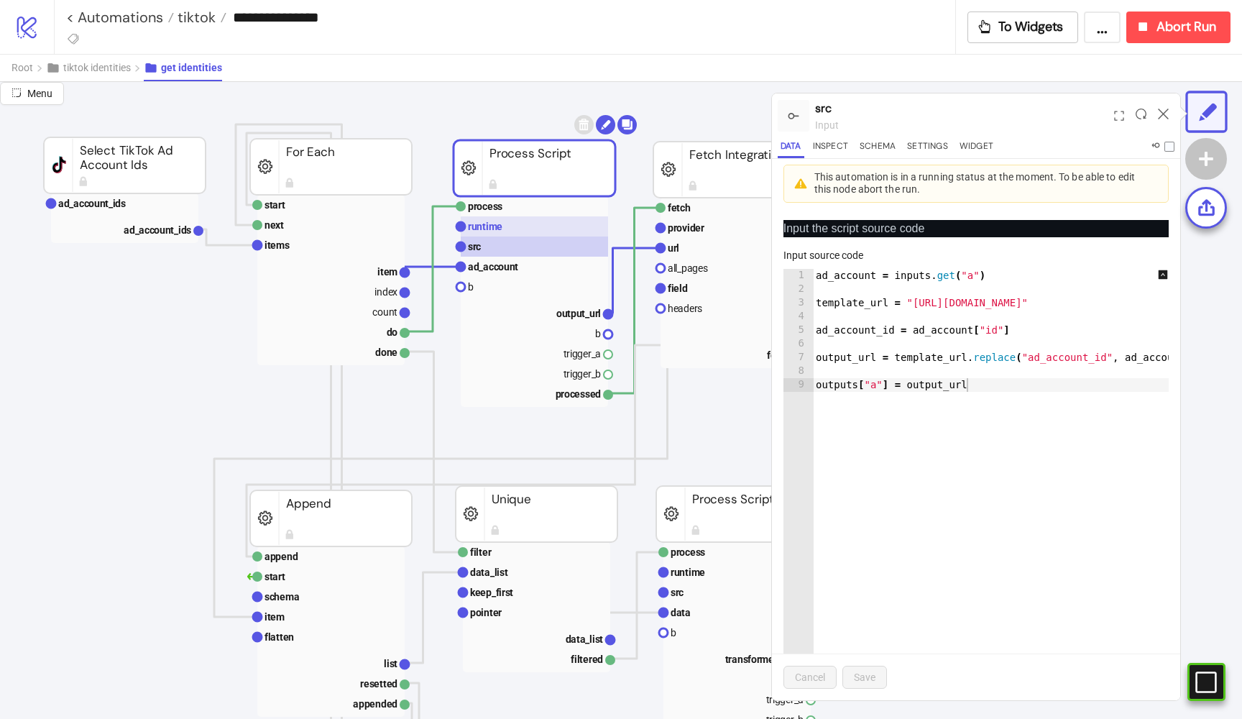
click at [483, 219] on rect at bounding box center [534, 226] width 147 height 20
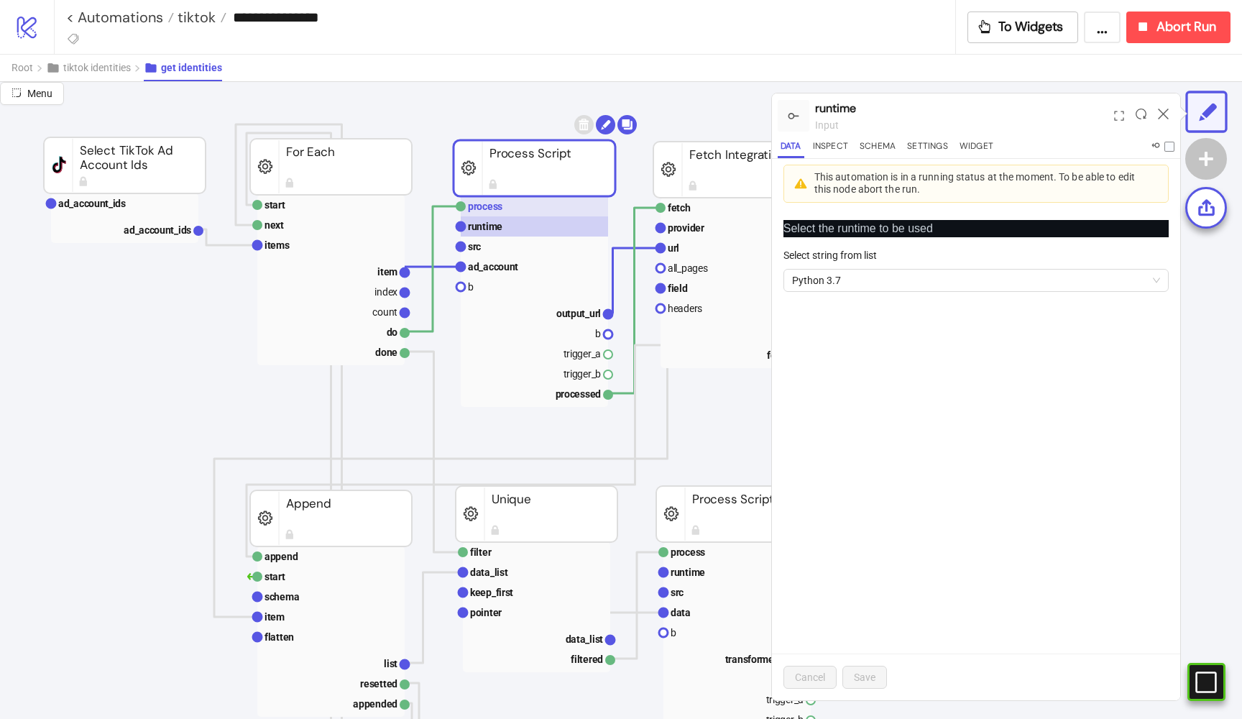
click at [474, 206] on text "process" at bounding box center [485, 207] width 35 height 12
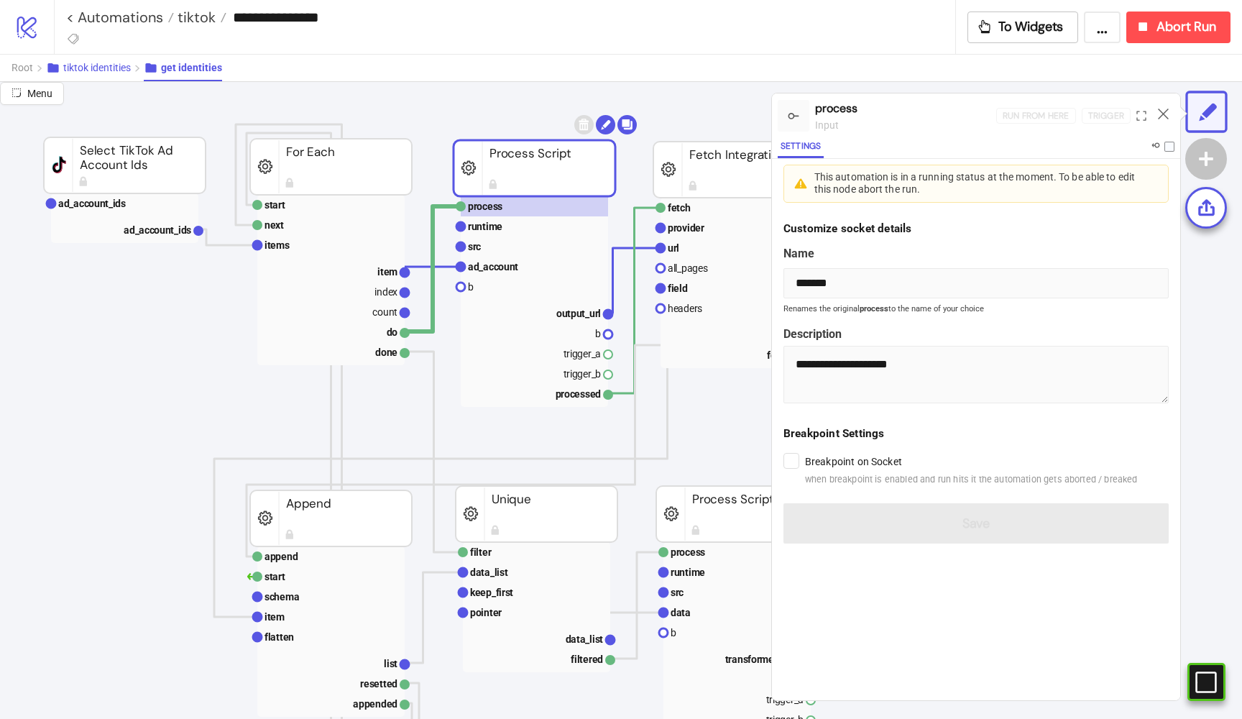
click at [91, 69] on span "tiktok identities" at bounding box center [97, 68] width 68 height 12
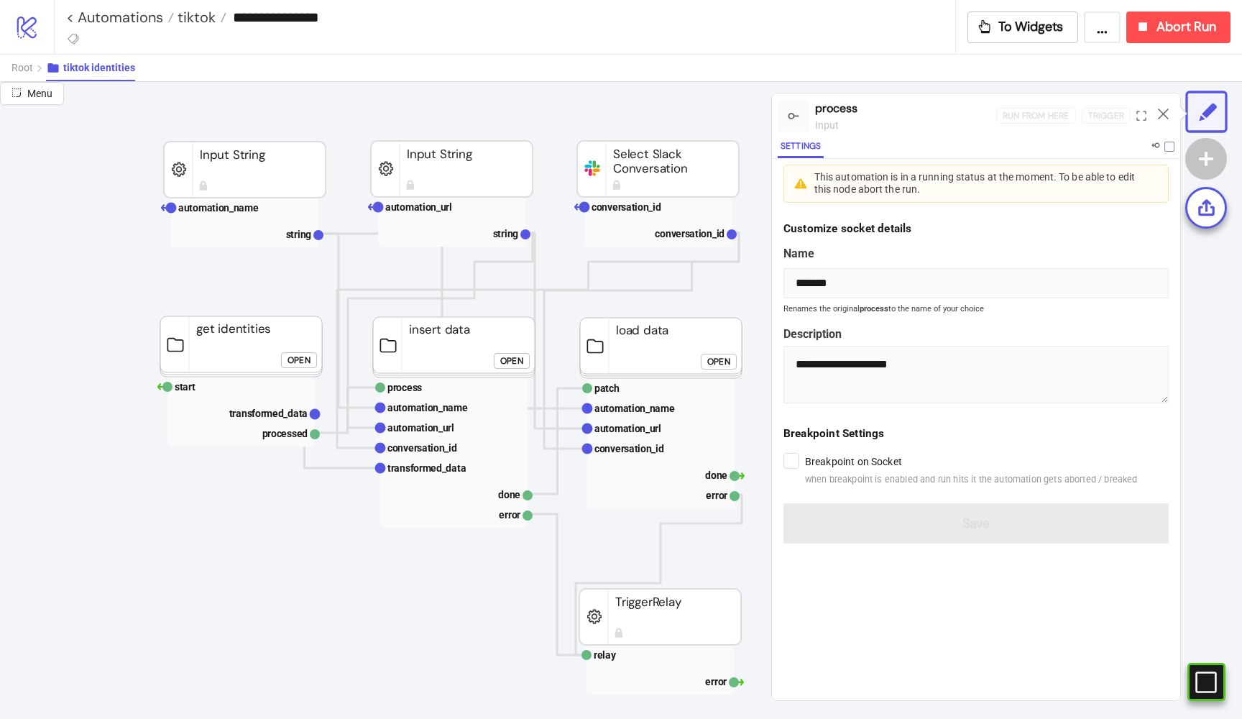
scroll to position [189, 209]
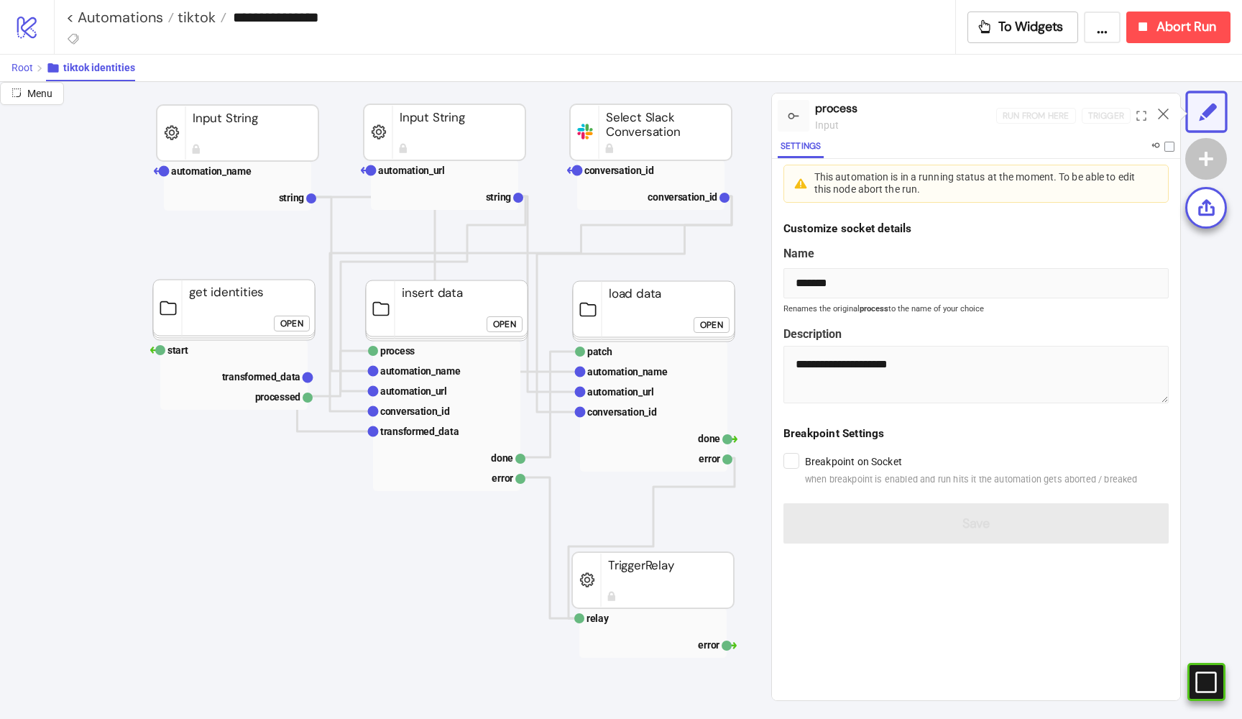
click at [27, 70] on span "Root" at bounding box center [23, 68] width 22 height 12
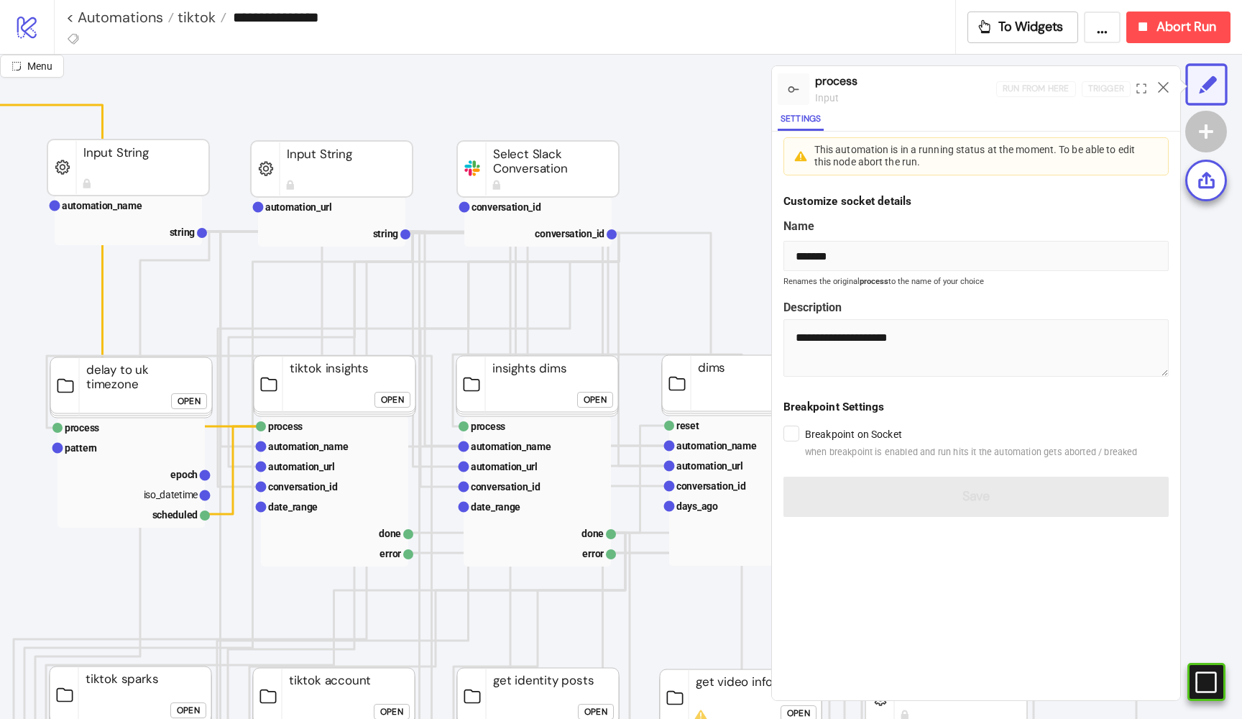
scroll to position [73, 208]
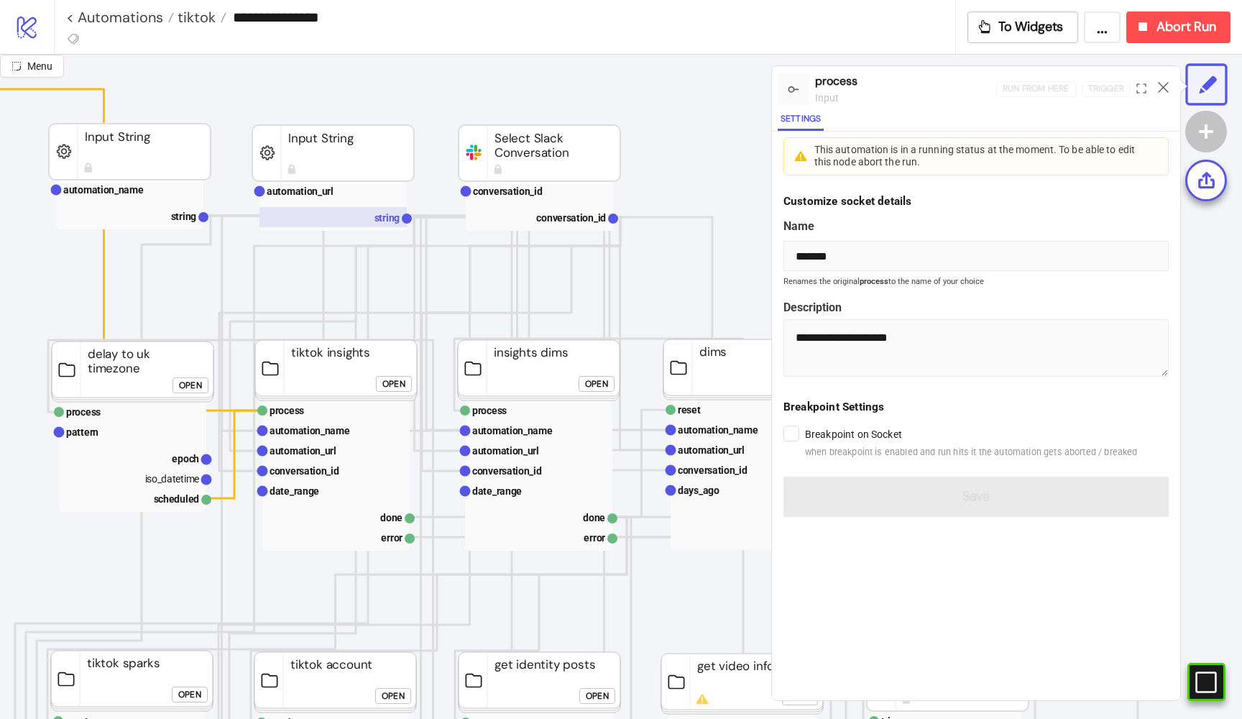
click at [373, 212] on rect at bounding box center [333, 217] width 147 height 20
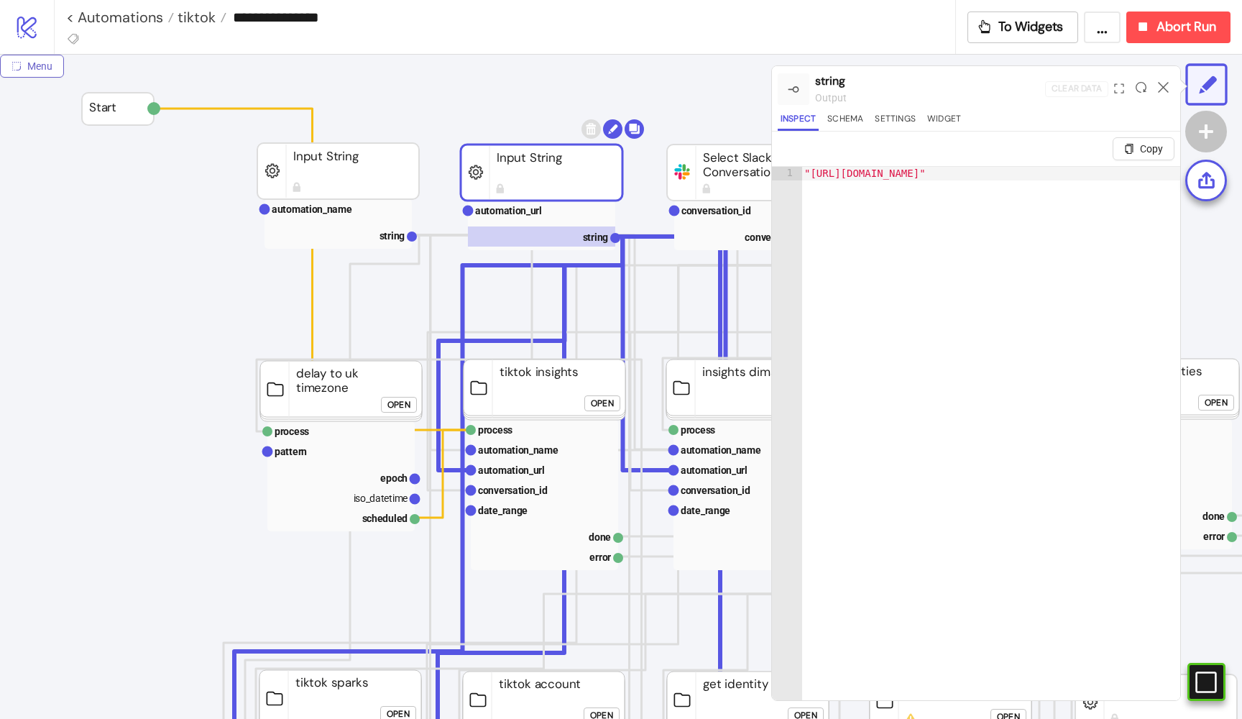
scroll to position [53, 0]
click at [35, 68] on span "Menu" at bounding box center [39, 66] width 25 height 12
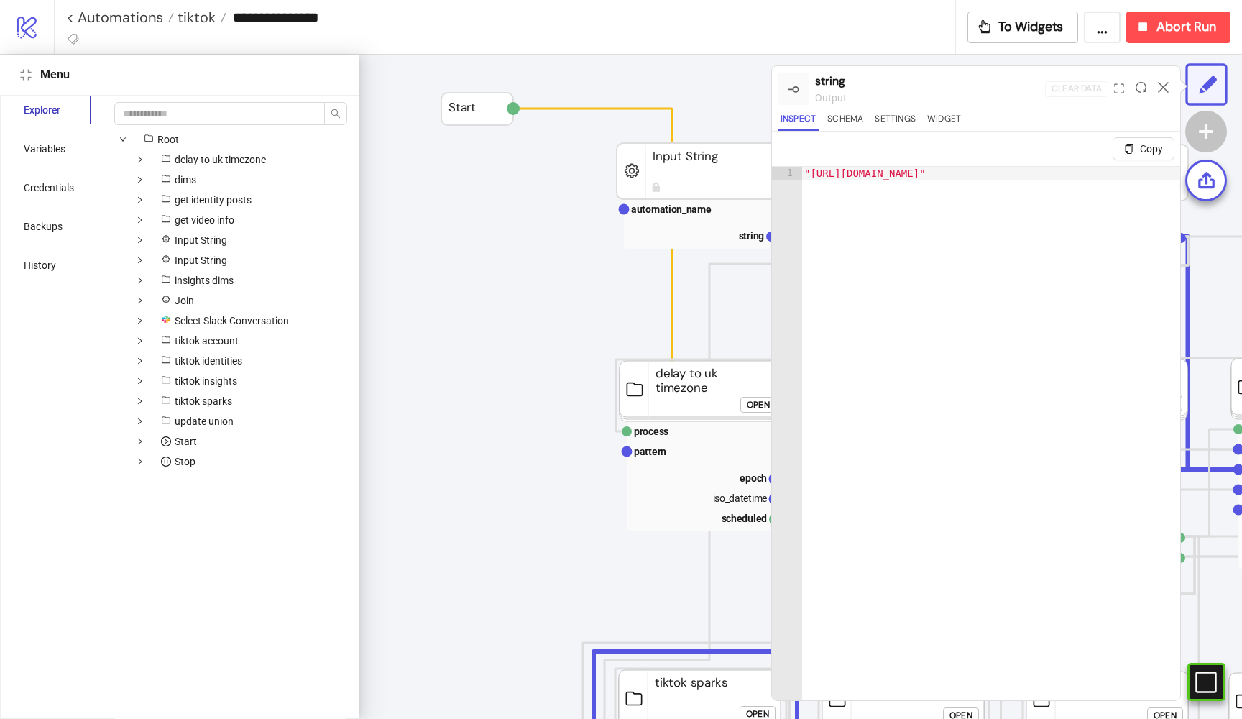
scroll to position [52, 48]
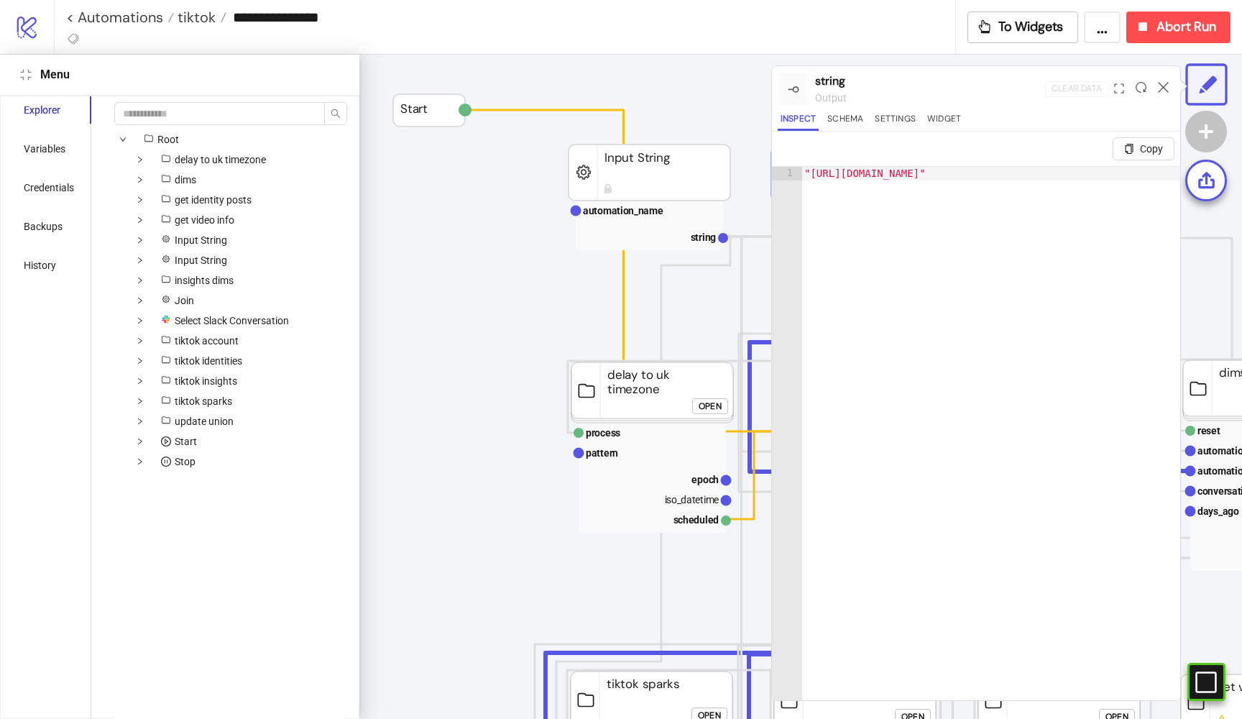
click at [706, 400] on div "Open" at bounding box center [710, 406] width 23 height 17
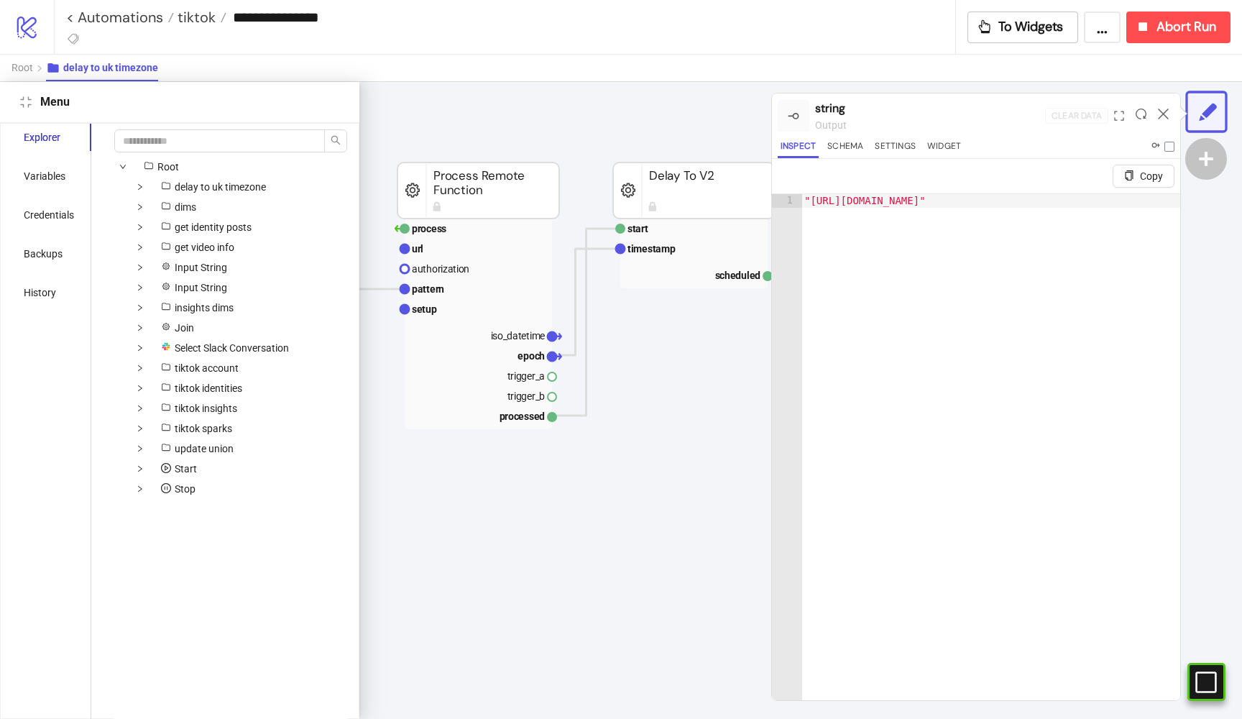
scroll to position [55, 479]
click at [469, 295] on rect at bounding box center [479, 289] width 147 height 20
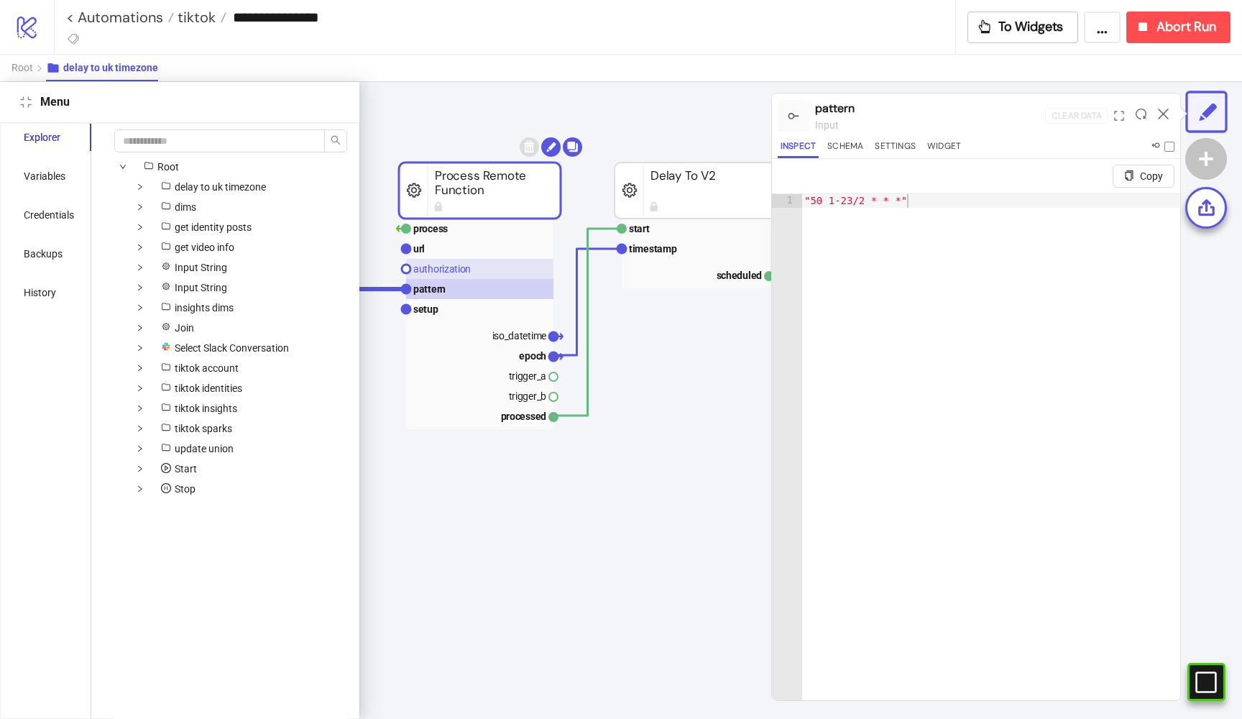
click at [461, 267] on text "authorization" at bounding box center [442, 269] width 58 height 12
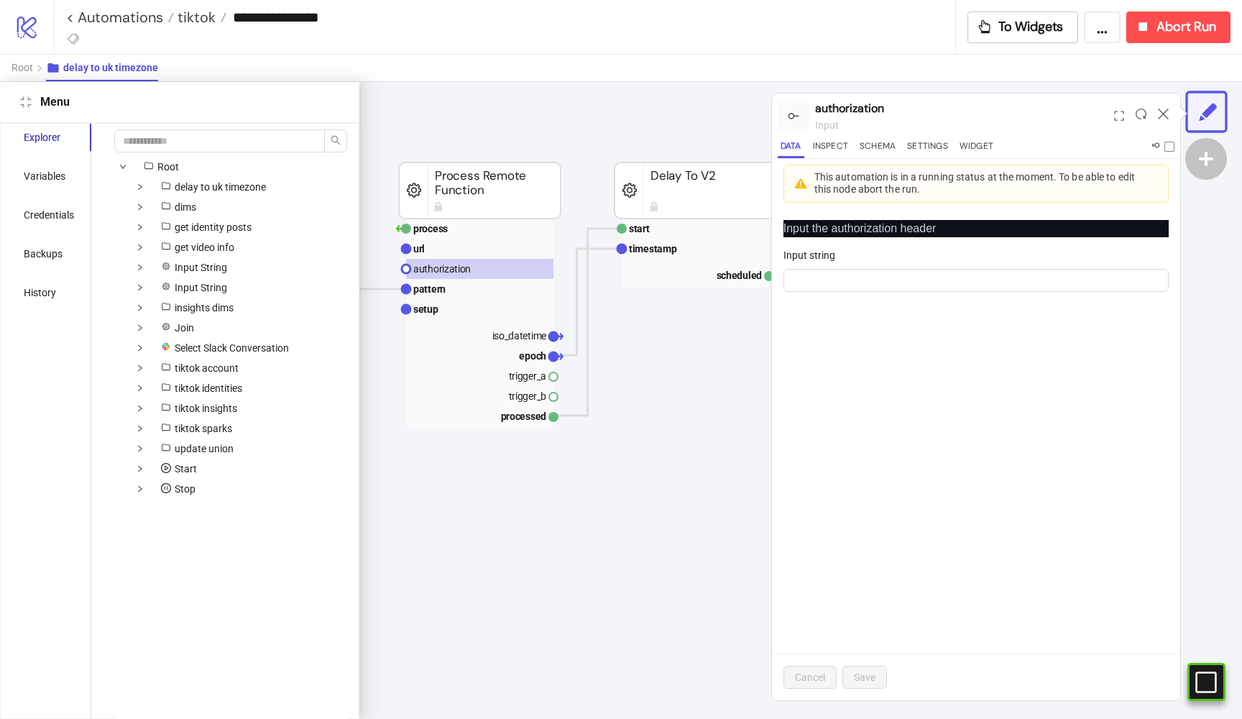
click at [45, 109] on div "Menu" at bounding box center [191, 101] width 302 height 17
click at [29, 106] on icon "compress" at bounding box center [26, 102] width 12 height 12
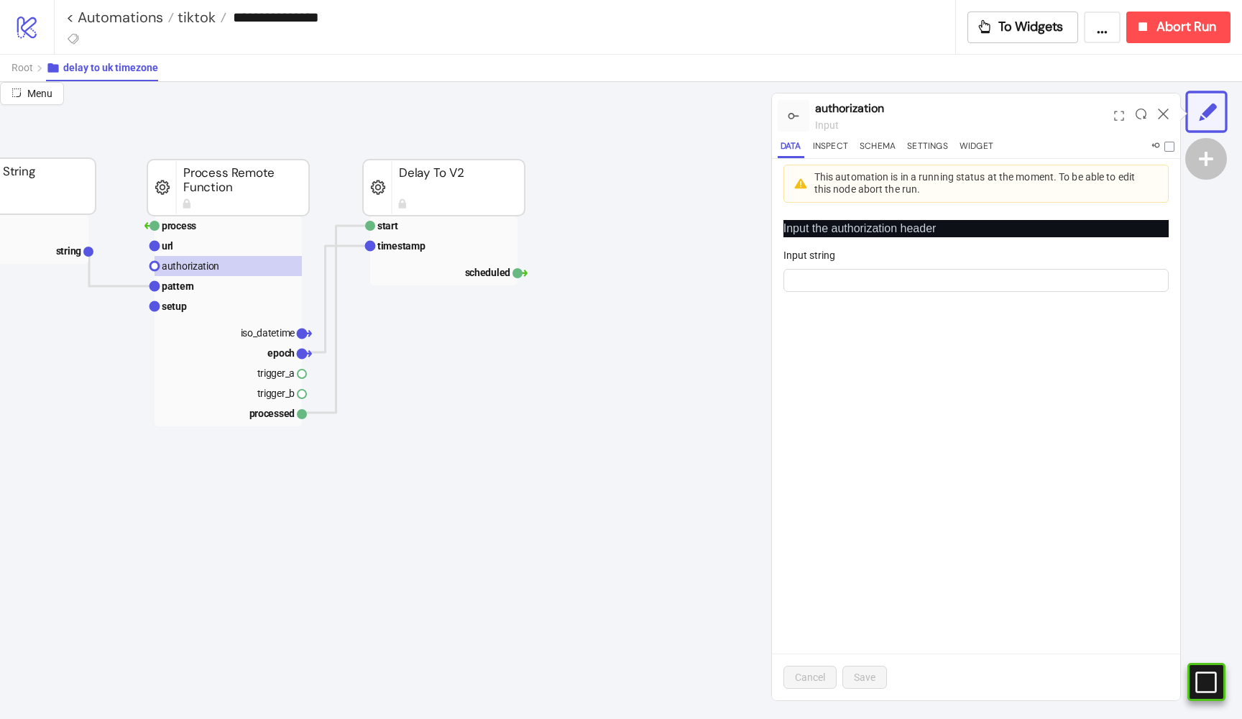
scroll to position [58, 295]
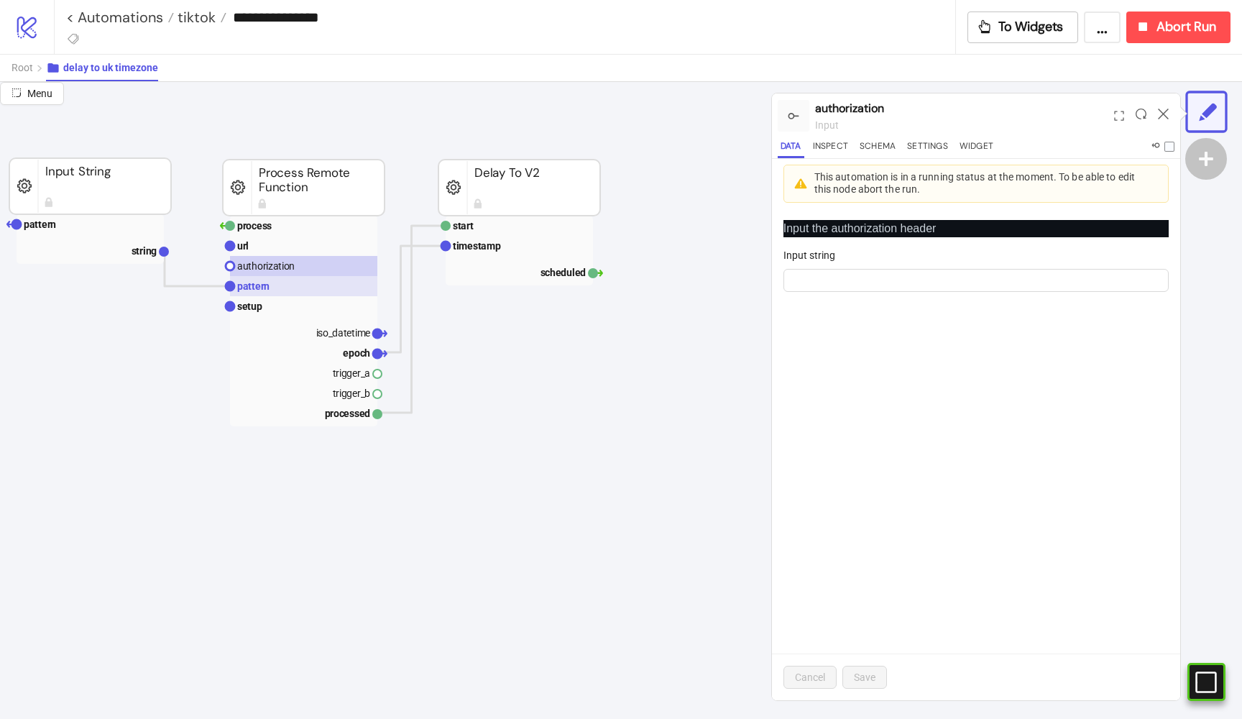
click at [279, 293] on rect at bounding box center [303, 286] width 147 height 20
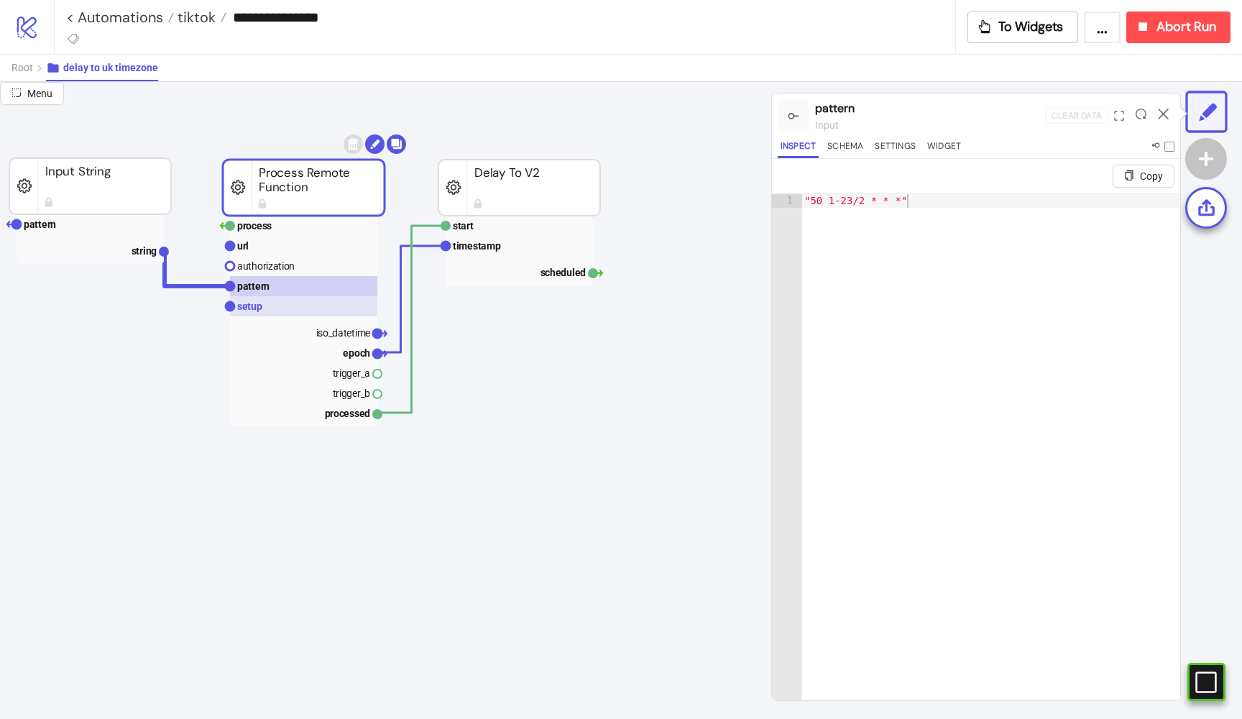
click at [276, 299] on rect at bounding box center [303, 306] width 147 height 20
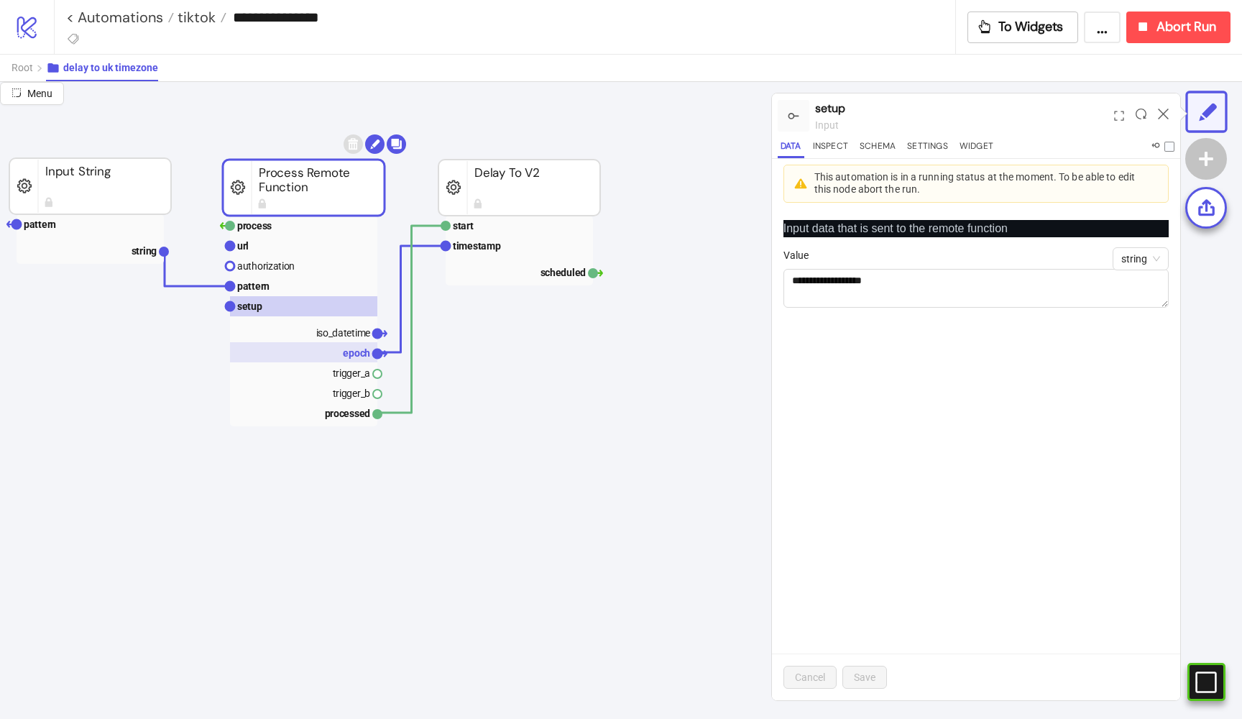
click at [365, 349] on text "epoch" at bounding box center [356, 353] width 27 height 12
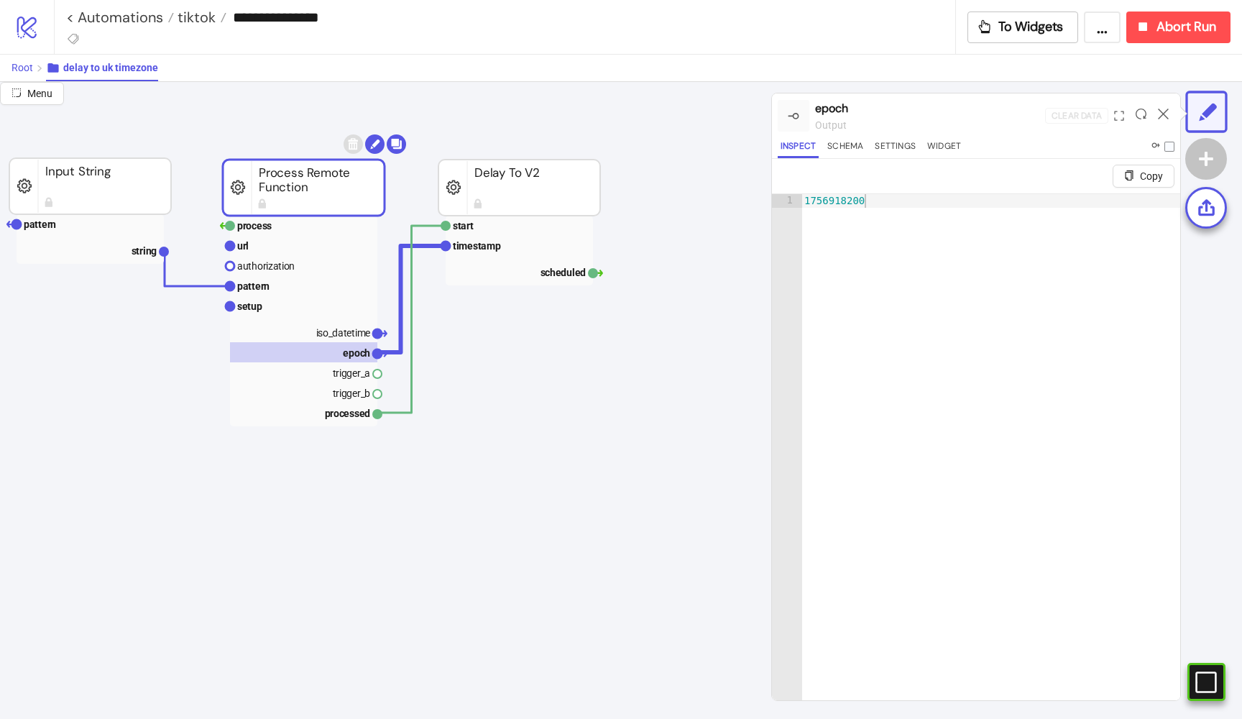
click at [30, 69] on span "Root" at bounding box center [23, 68] width 22 height 12
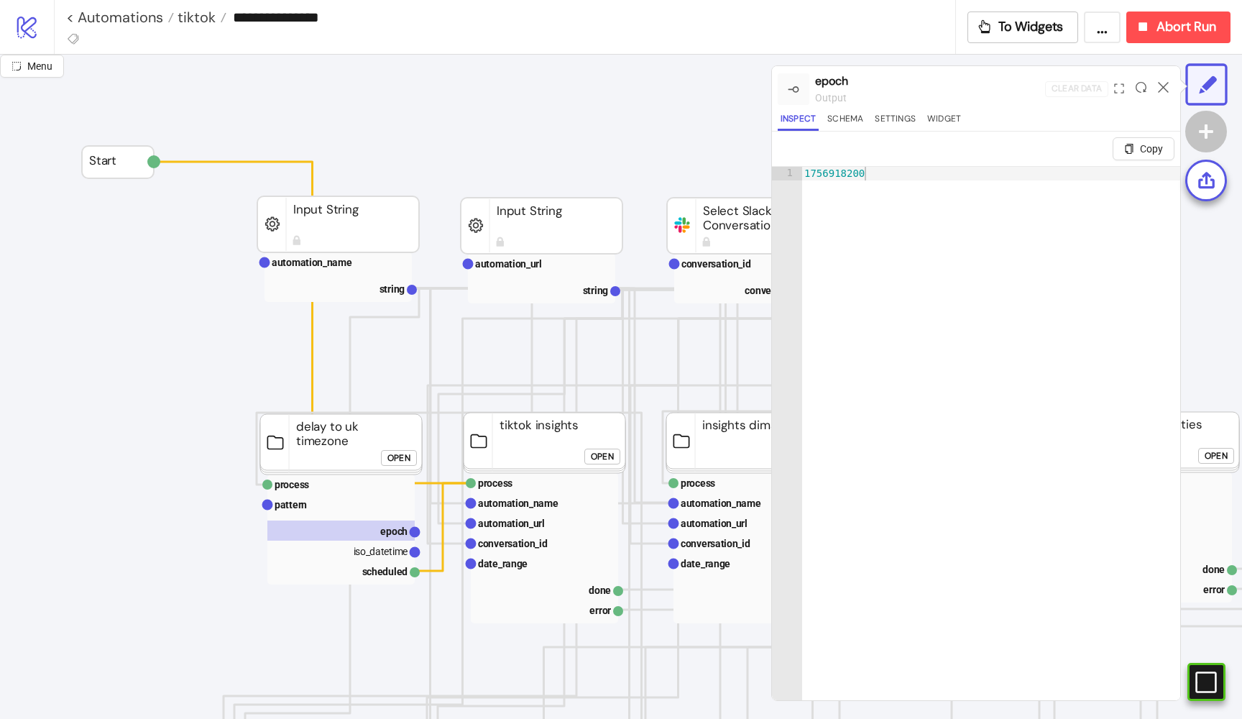
scroll to position [0, 0]
click at [204, 21] on span "tiktok" at bounding box center [195, 17] width 42 height 19
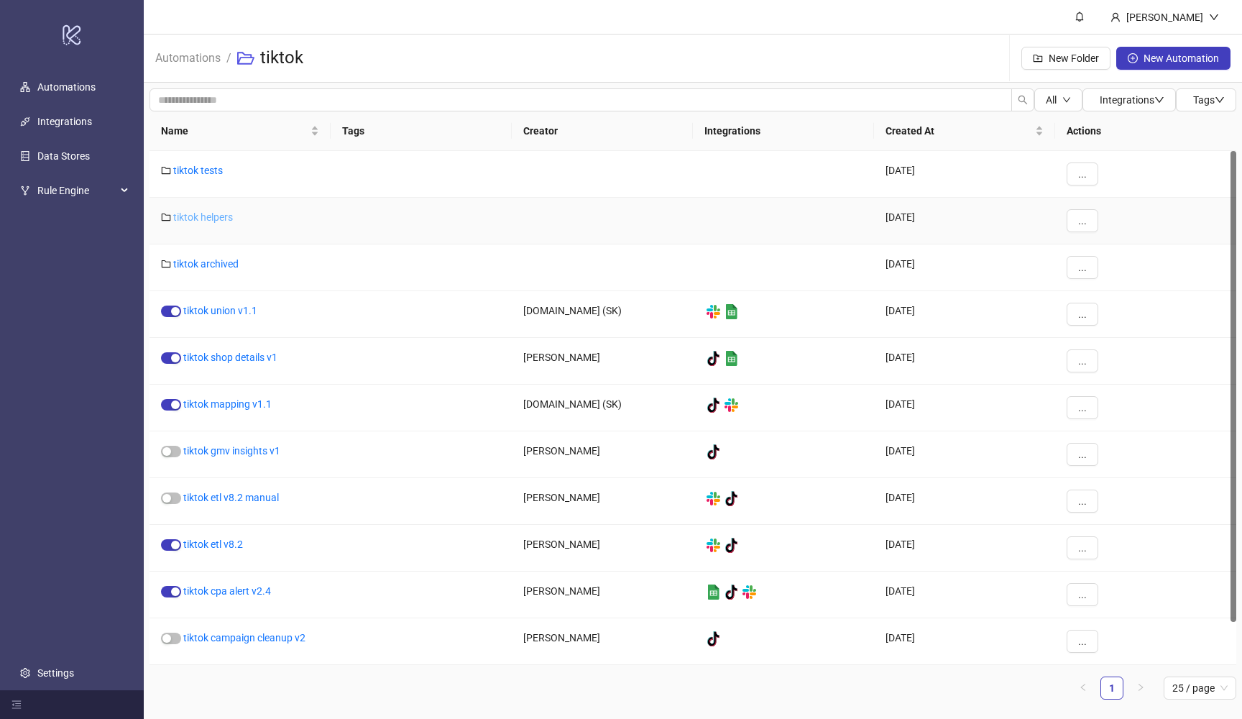
click at [217, 215] on link "tiktok helpers" at bounding box center [203, 217] width 60 height 12
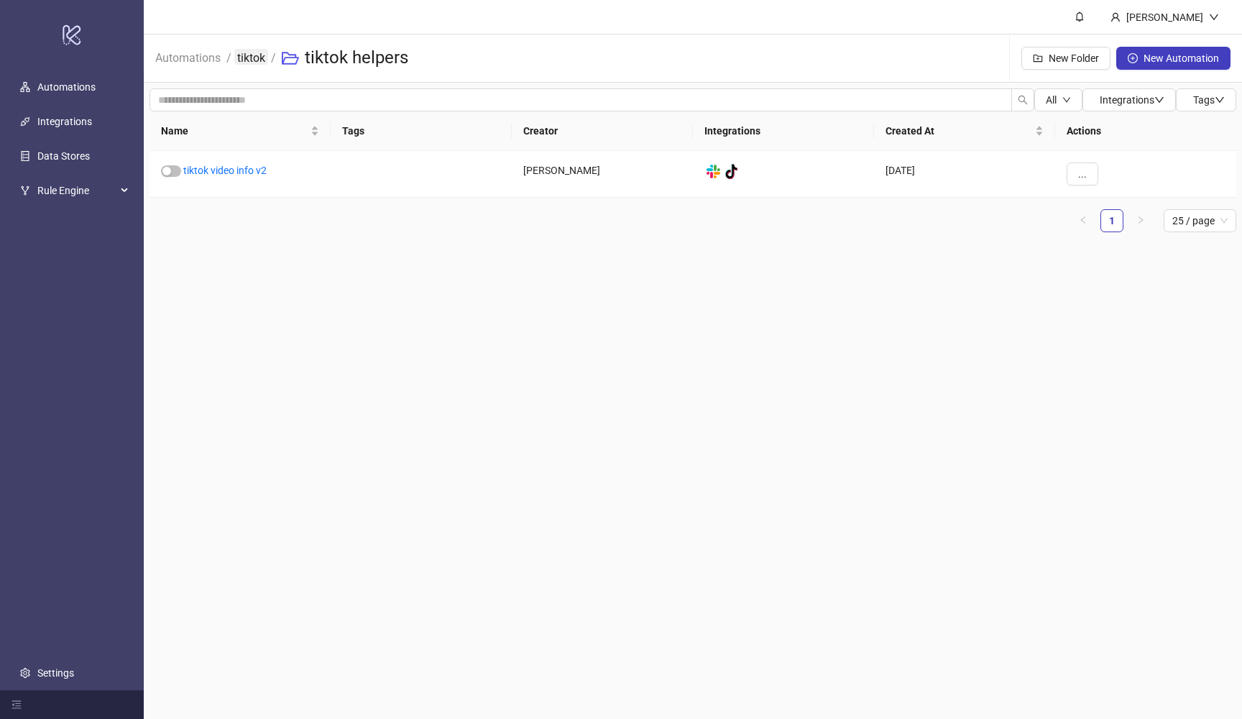
click at [248, 62] on link "tiktok" at bounding box center [251, 57] width 34 height 16
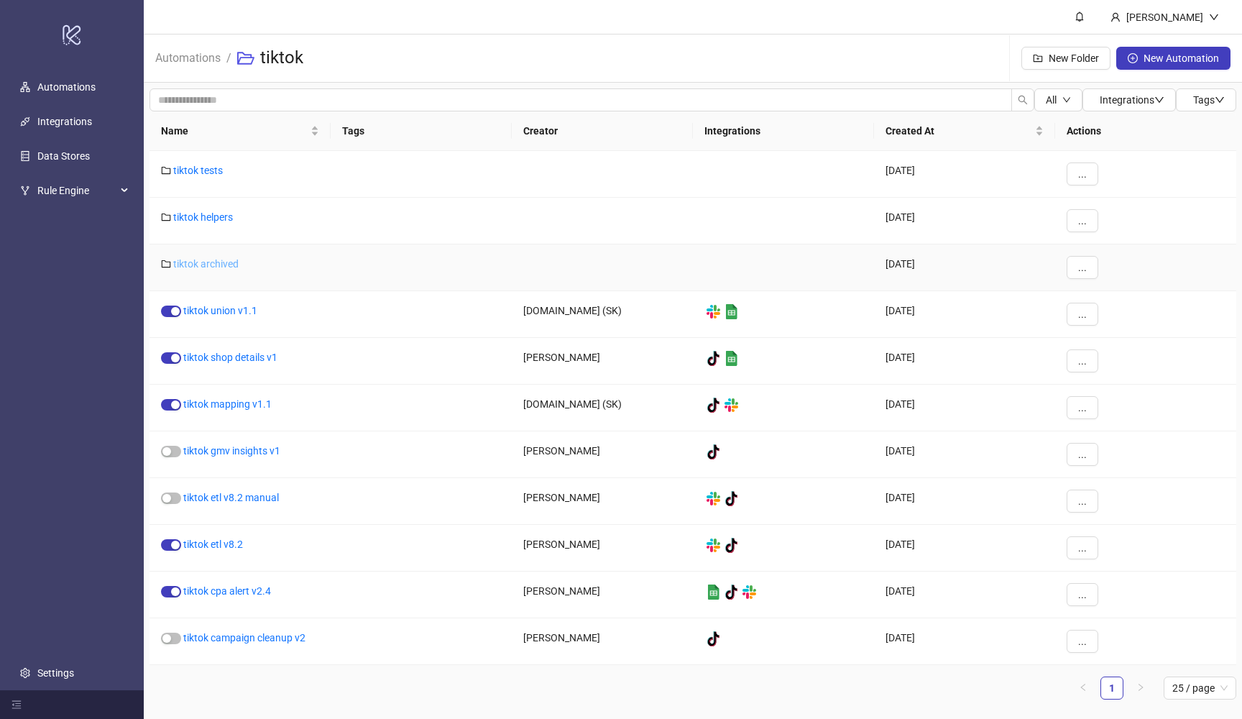
click at [216, 265] on link "tiktok archived" at bounding box center [205, 264] width 65 height 12
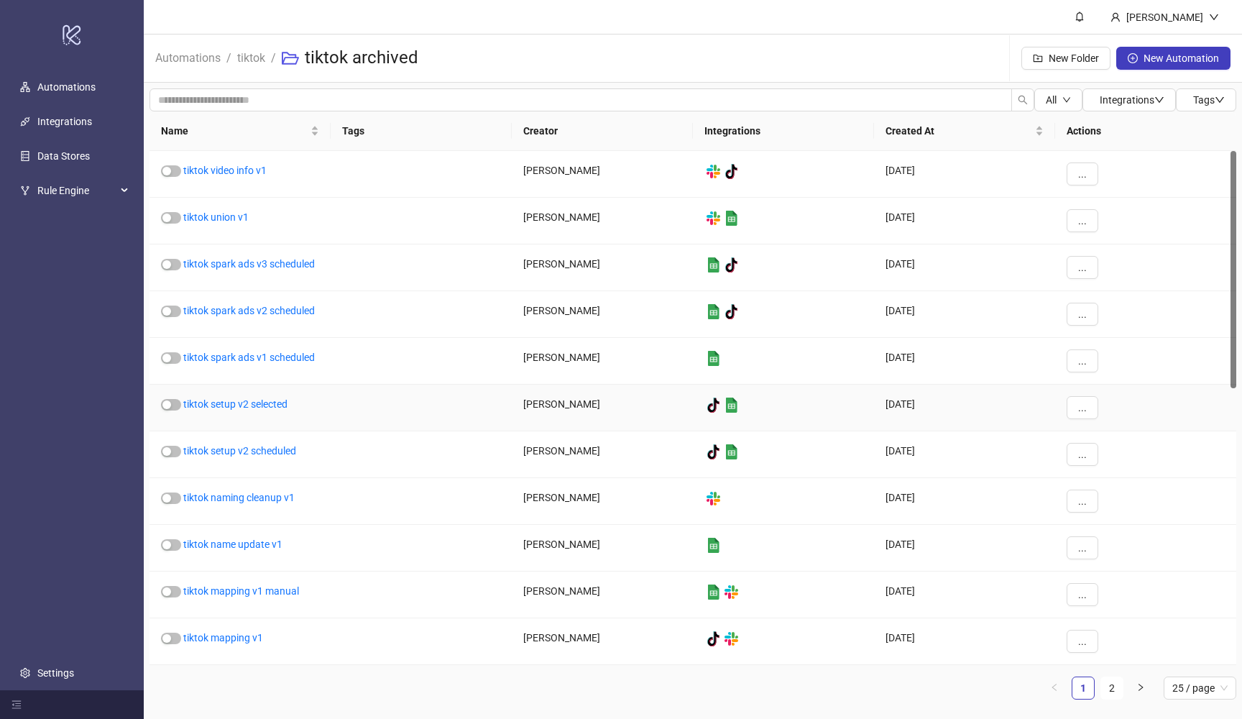
click at [250, 398] on div "tiktok setup v2 selected" at bounding box center [240, 408] width 181 height 47
click at [247, 409] on link "tiktok setup v2 selected" at bounding box center [235, 404] width 104 height 12
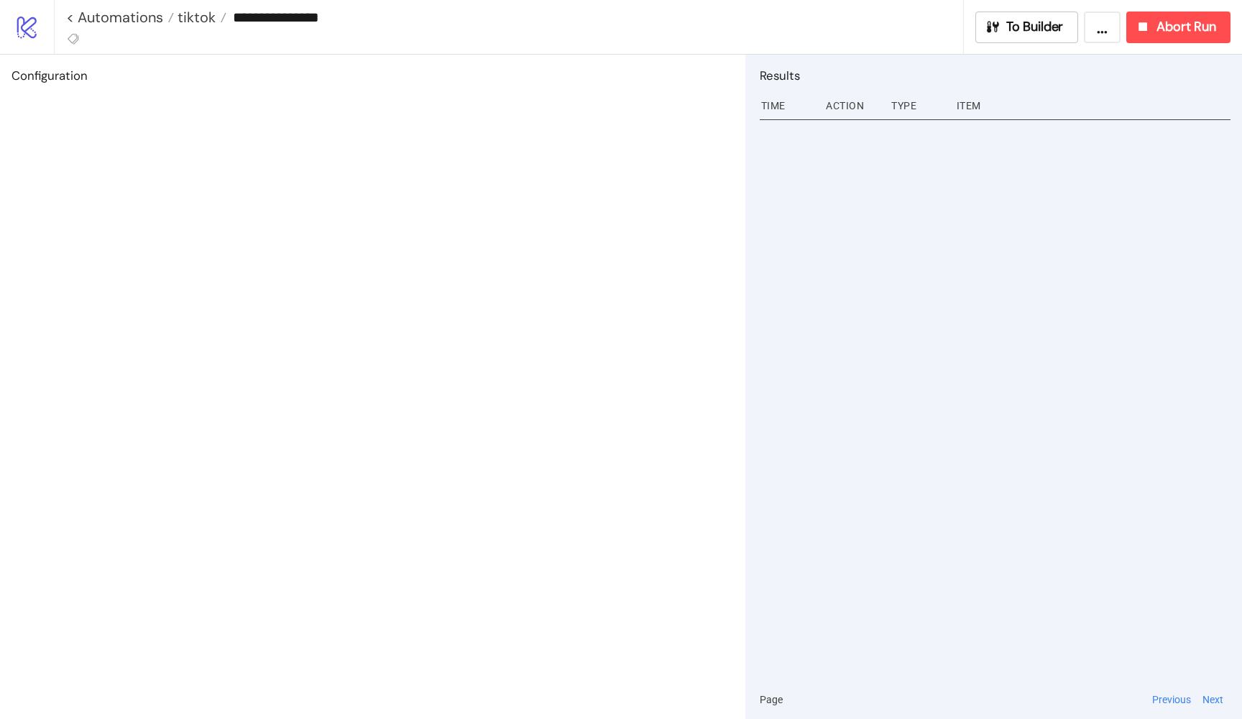
type input "**********"
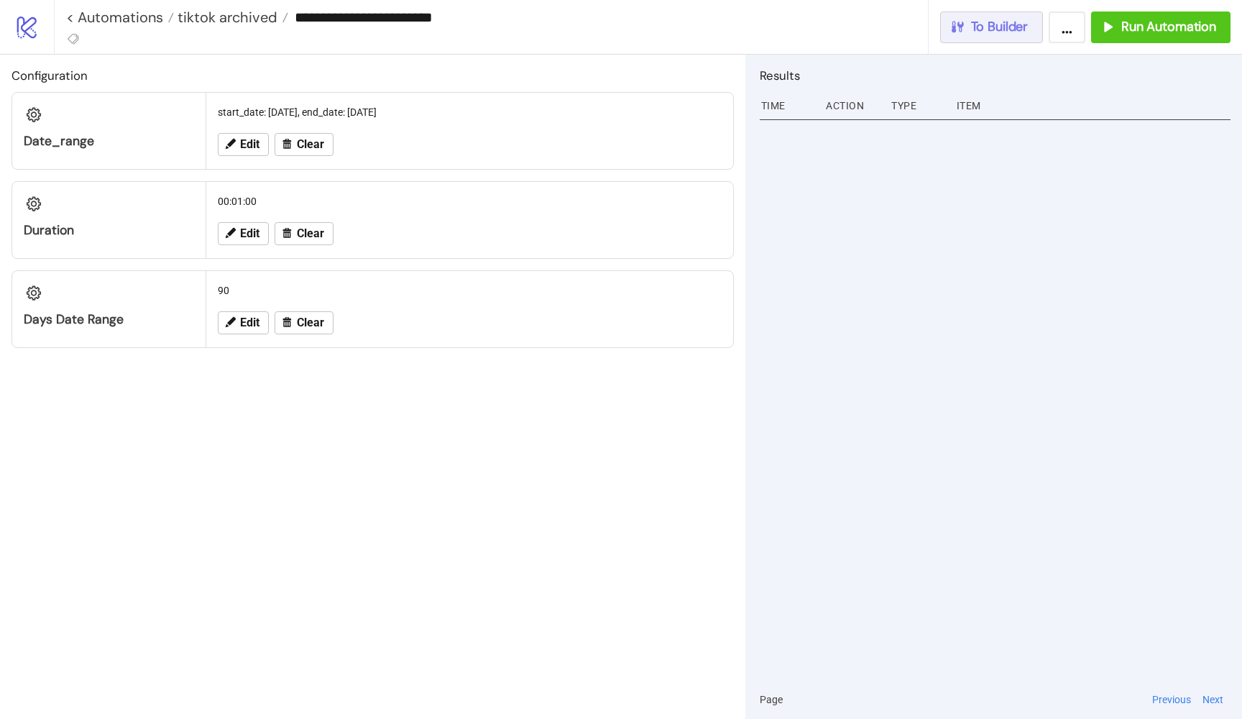
click at [959, 37] on button "To Builder" at bounding box center [992, 28] width 104 height 32
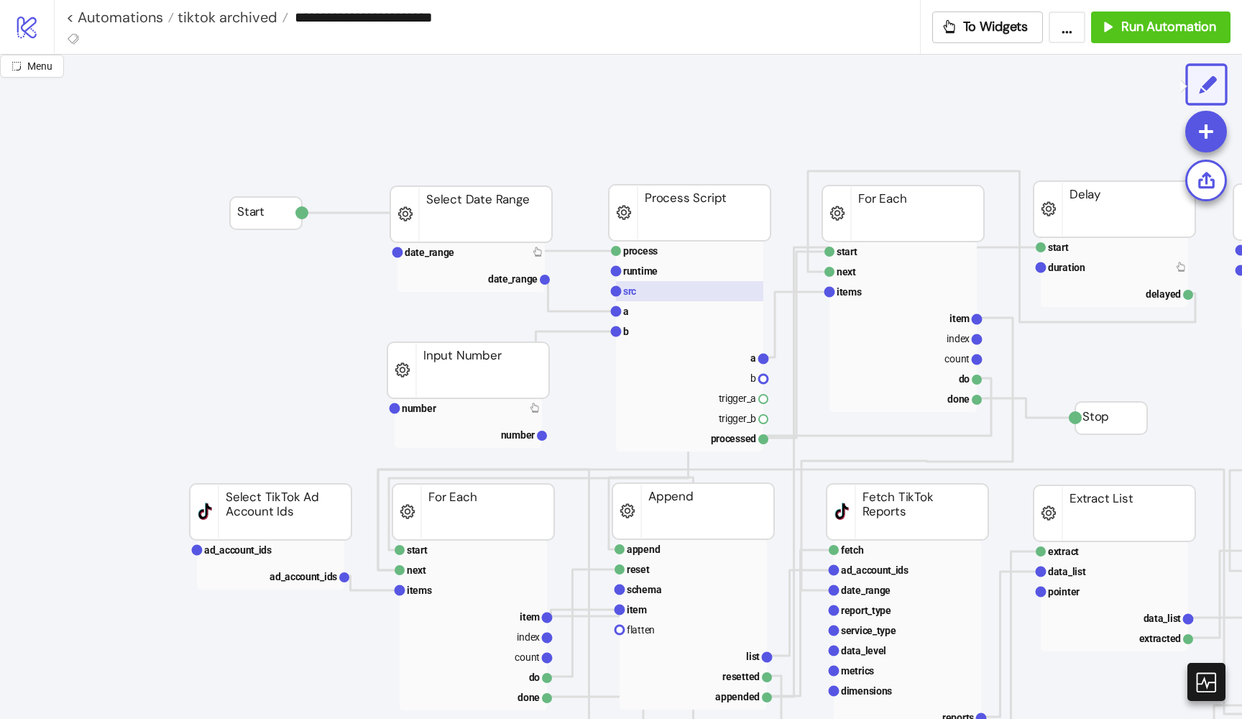
click at [678, 298] on rect at bounding box center [689, 291] width 147 height 20
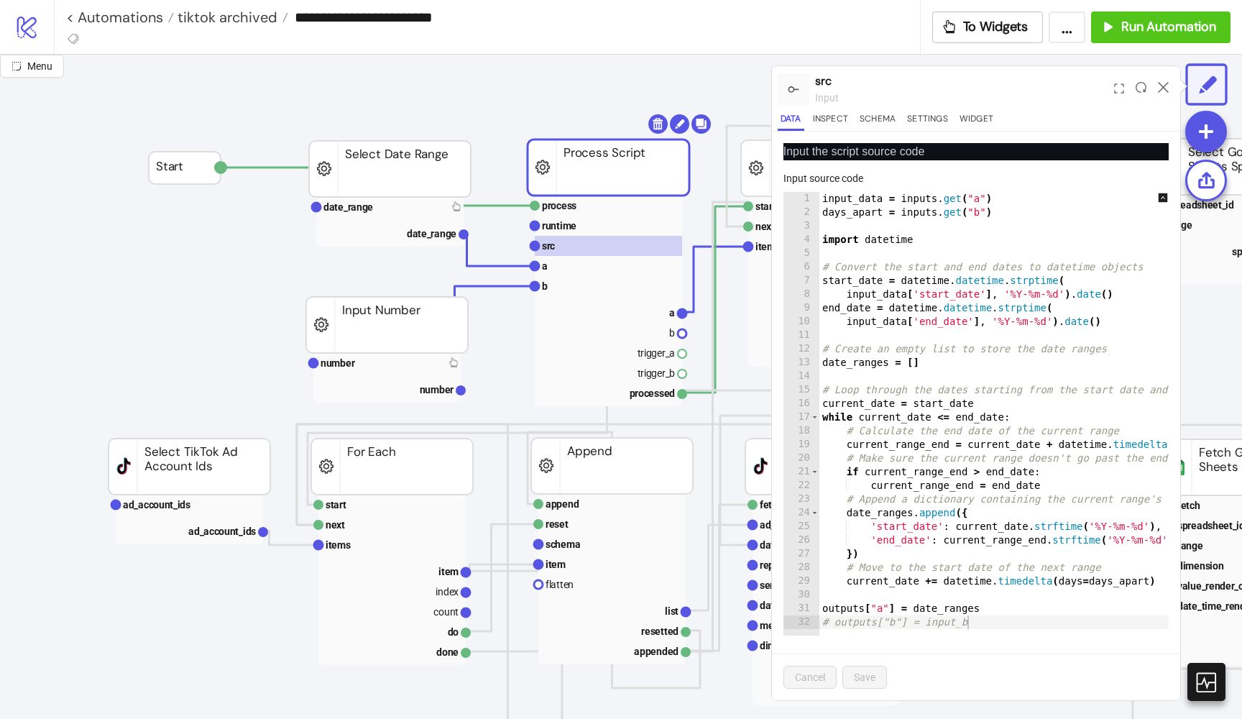
scroll to position [59, 81]
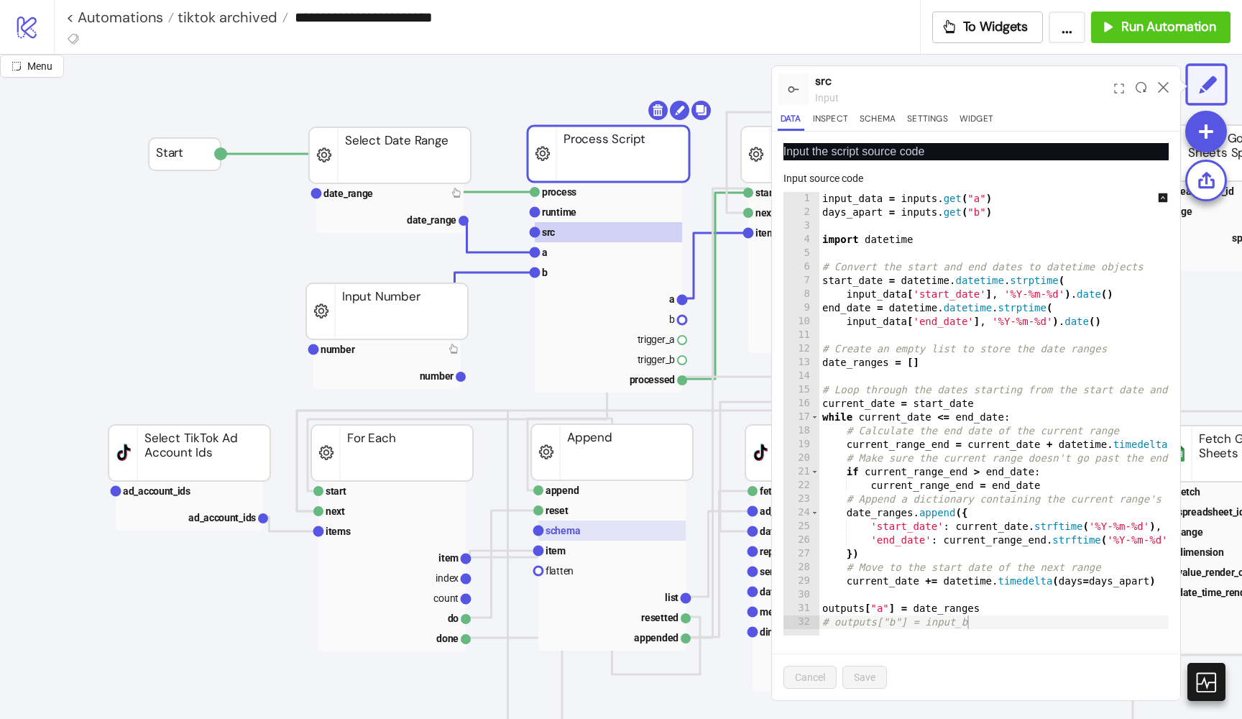
click at [588, 531] on rect at bounding box center [611, 530] width 147 height 20
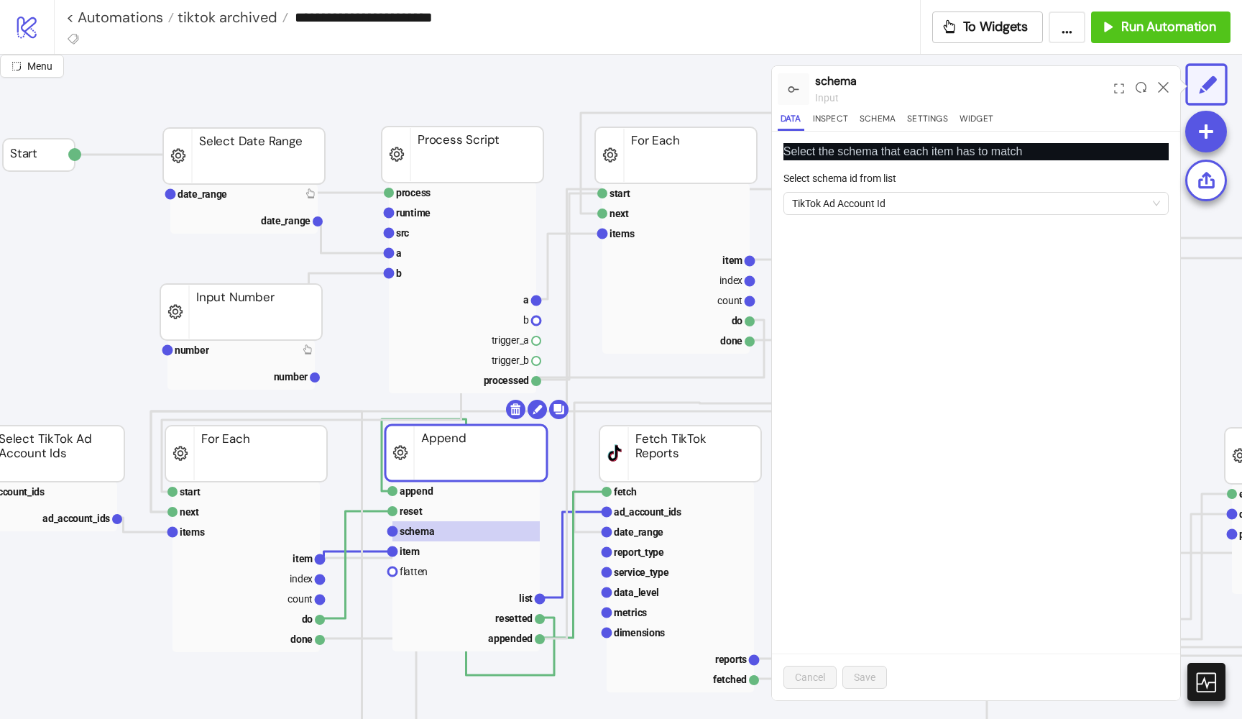
scroll to position [58, 244]
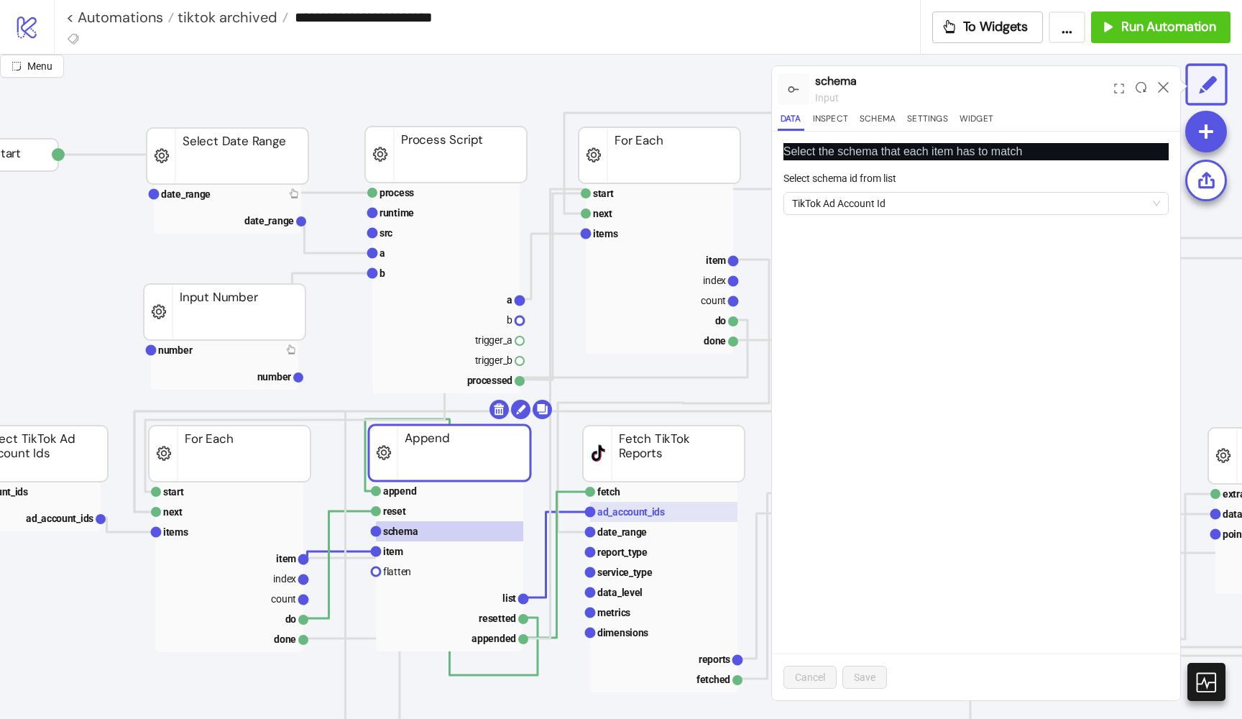
click at [653, 502] on rect at bounding box center [663, 512] width 147 height 20
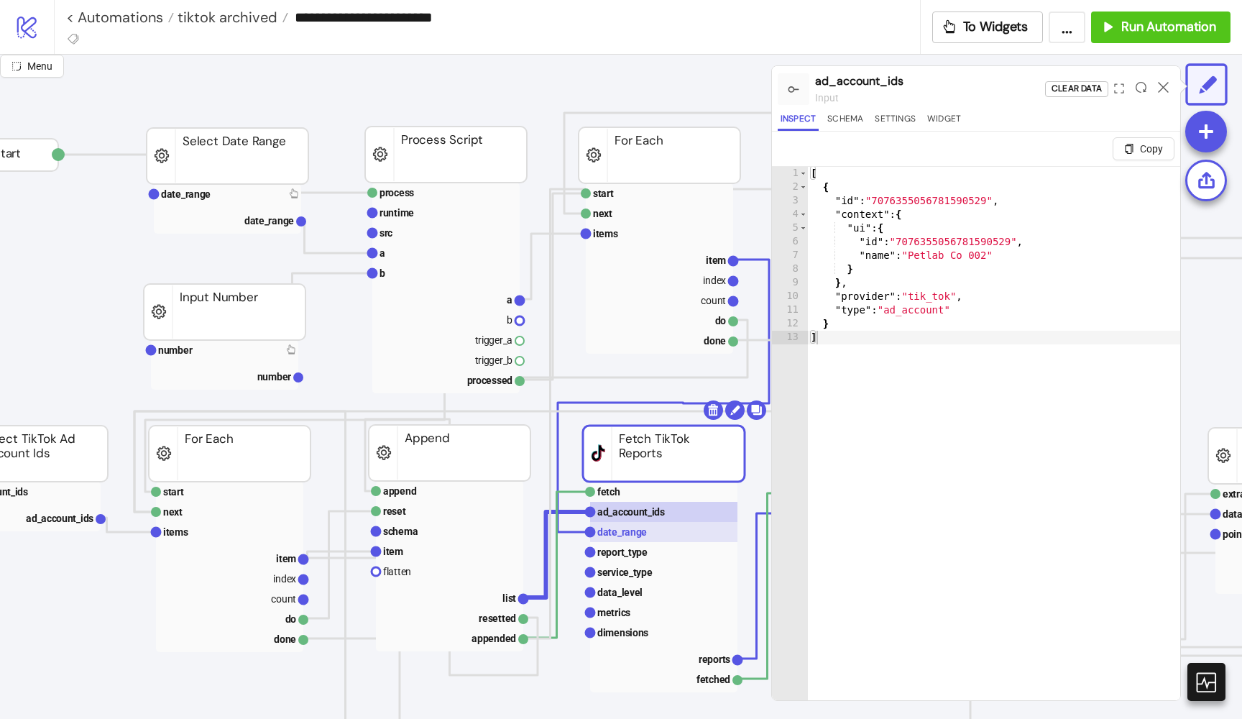
click at [623, 536] on text "date_range" at bounding box center [622, 532] width 50 height 12
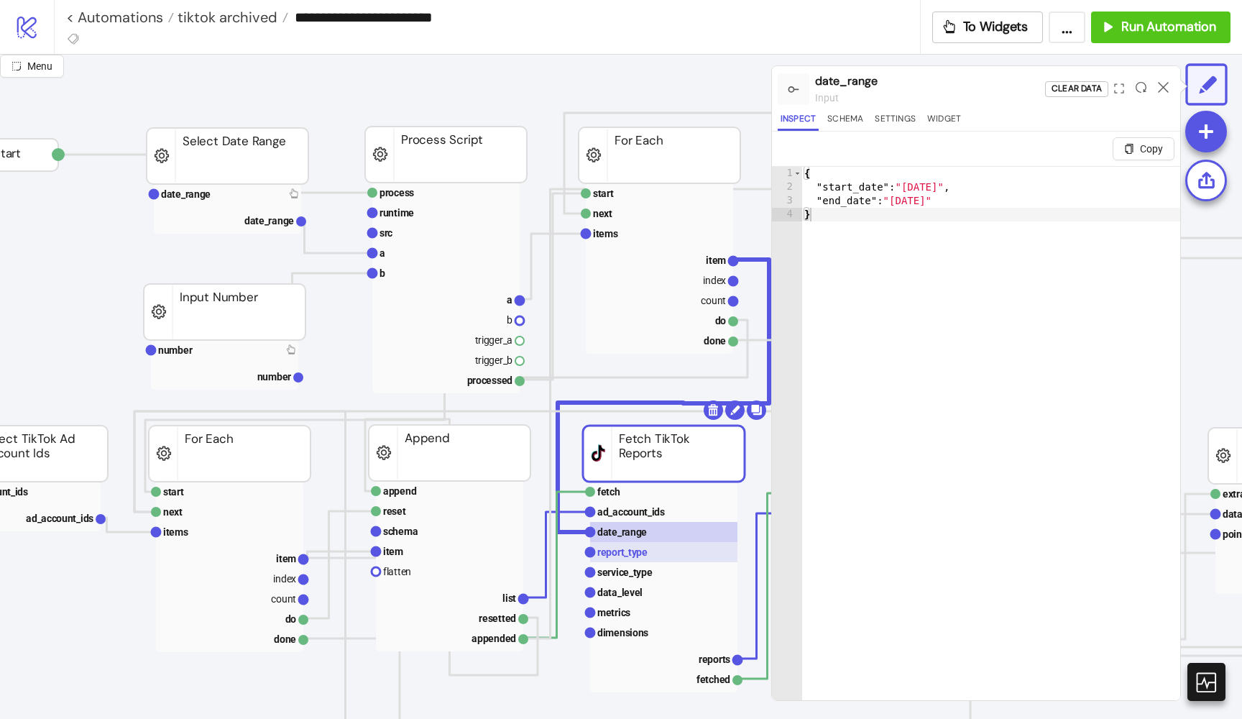
click at [623, 551] on text "report_type" at bounding box center [622, 552] width 50 height 12
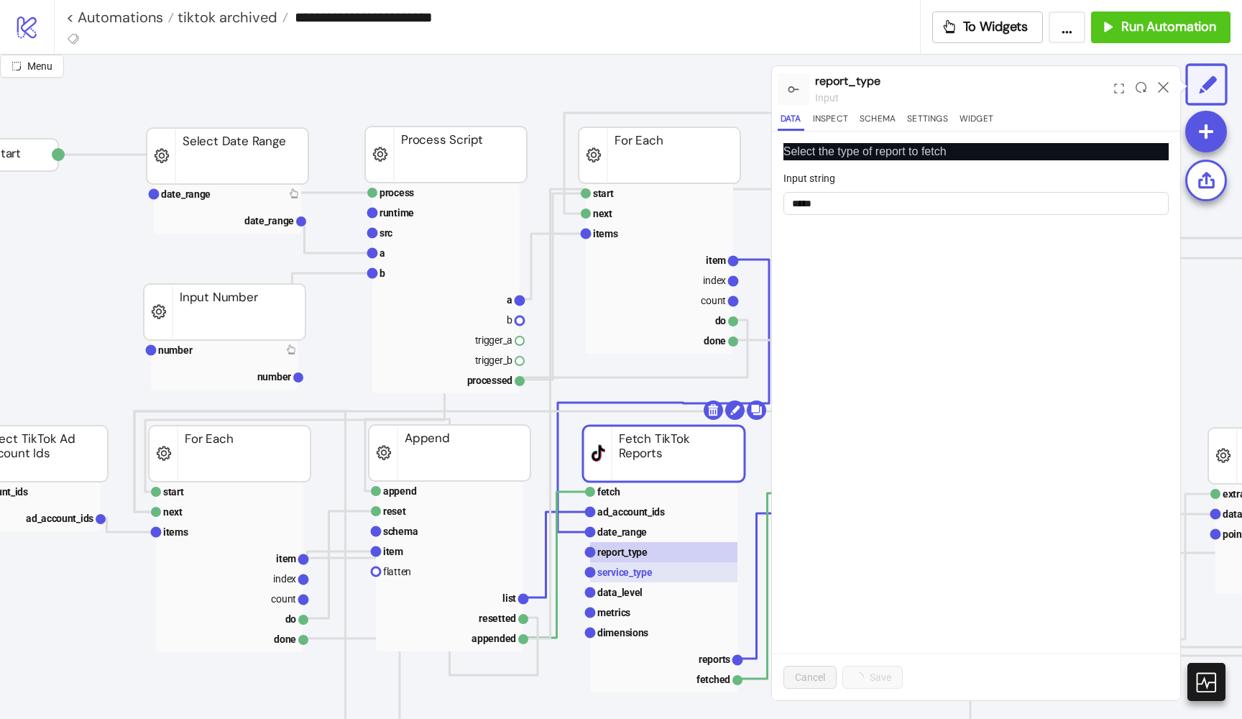
click at [623, 577] on text "service_type" at bounding box center [624, 572] width 55 height 12
click at [623, 592] on text "data_level" at bounding box center [619, 593] width 45 height 12
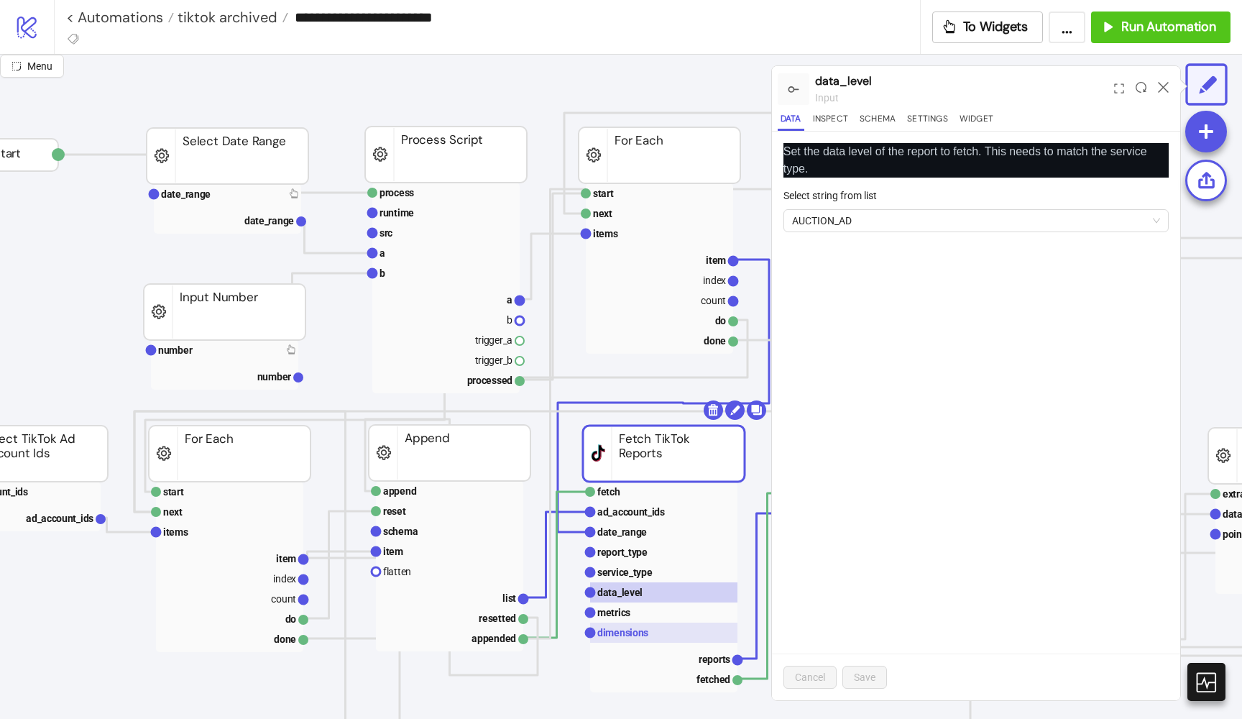
click at [619, 631] on text "dimensions" at bounding box center [622, 633] width 51 height 12
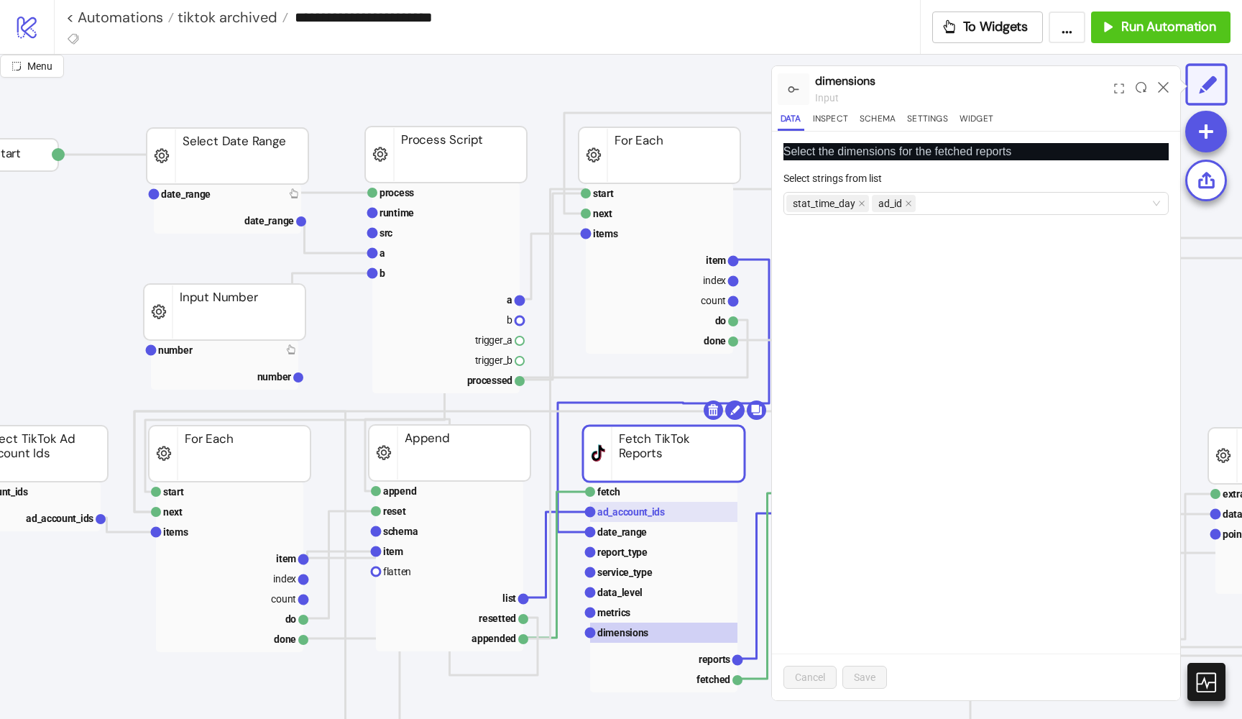
click at [620, 511] on text "ad_account_ids" at bounding box center [631, 512] width 68 height 12
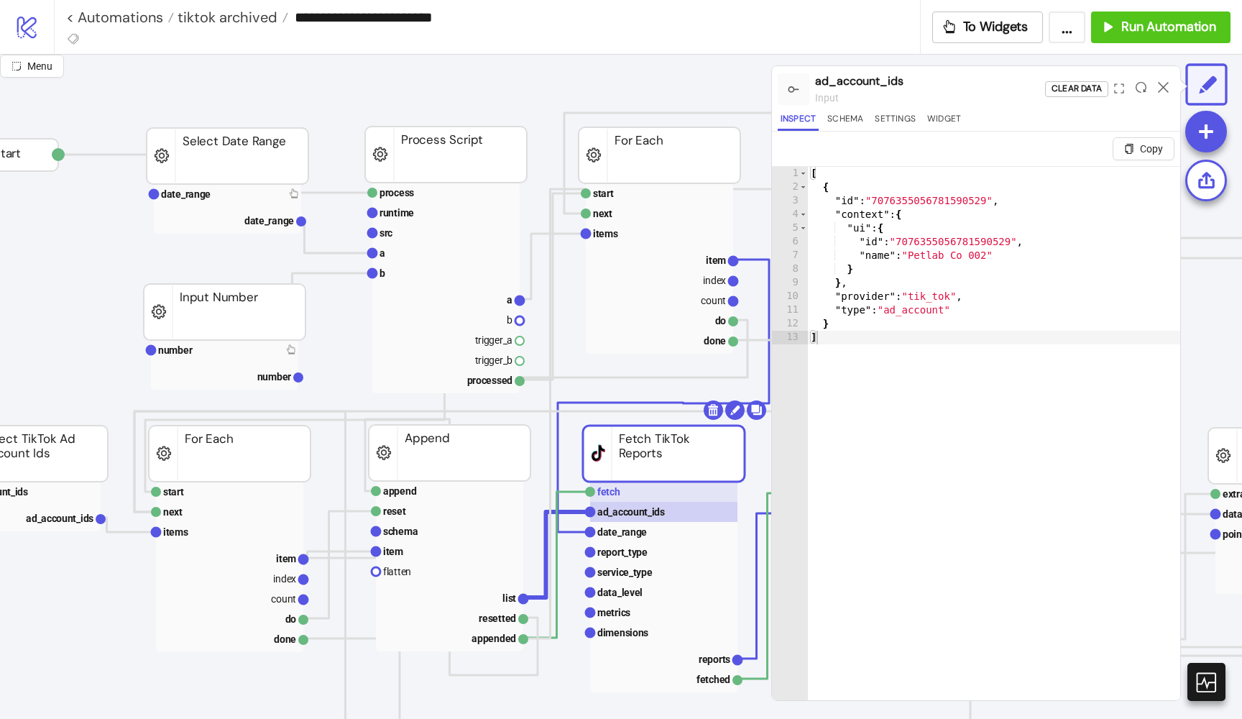
click at [616, 497] on text "fetch" at bounding box center [608, 492] width 23 height 12
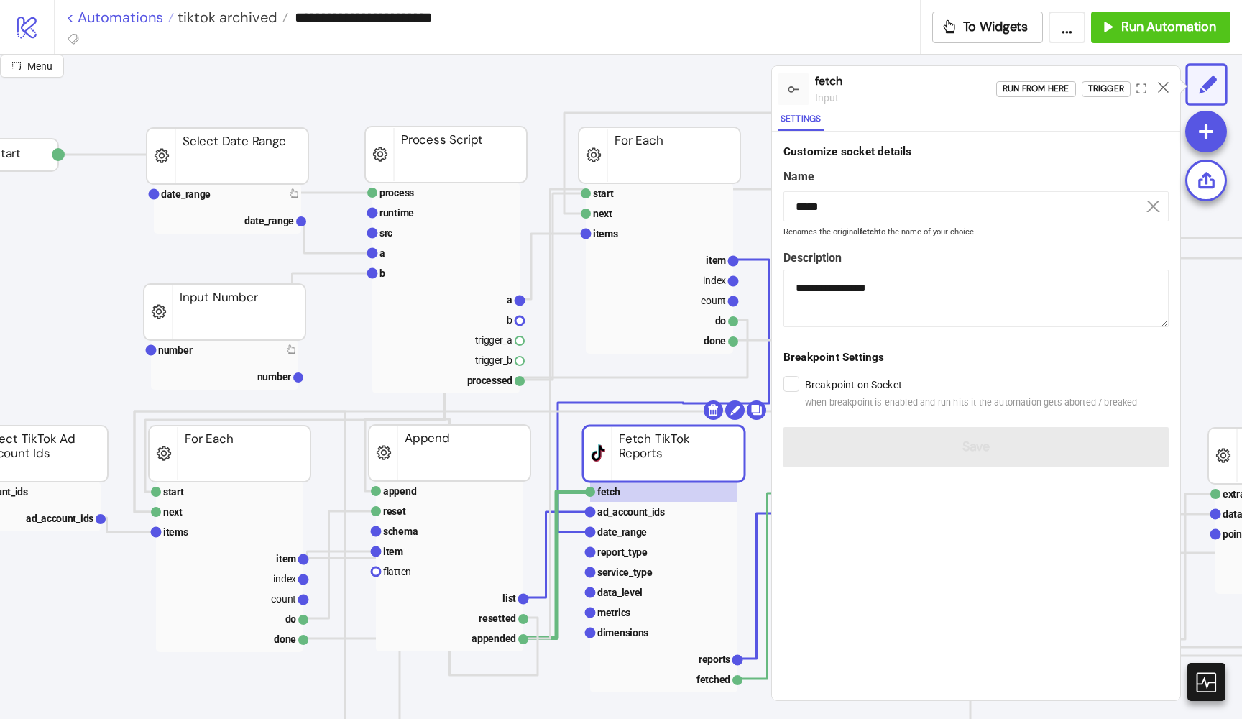
click at [108, 22] on link "< Automations" at bounding box center [120, 17] width 108 height 14
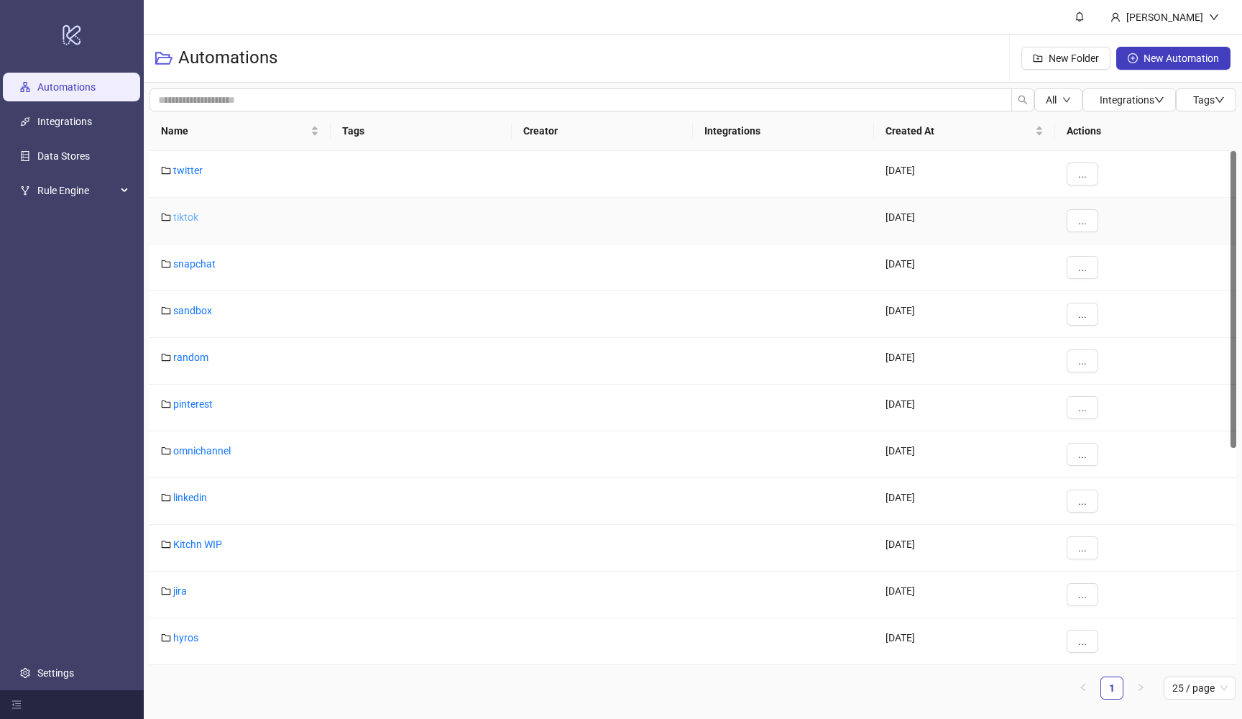
click at [193, 215] on link "tiktok" at bounding box center [185, 217] width 25 height 12
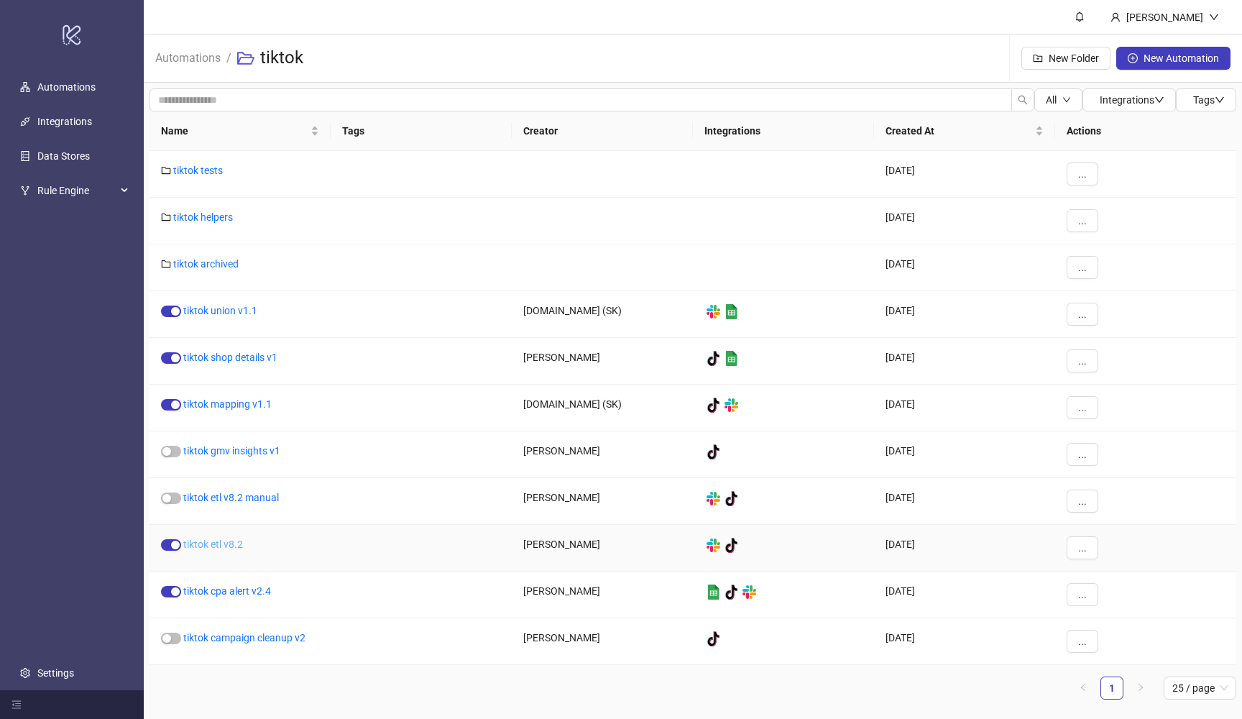
click at [219, 548] on link "tiktok etl v8.2" at bounding box center [213, 544] width 60 height 12
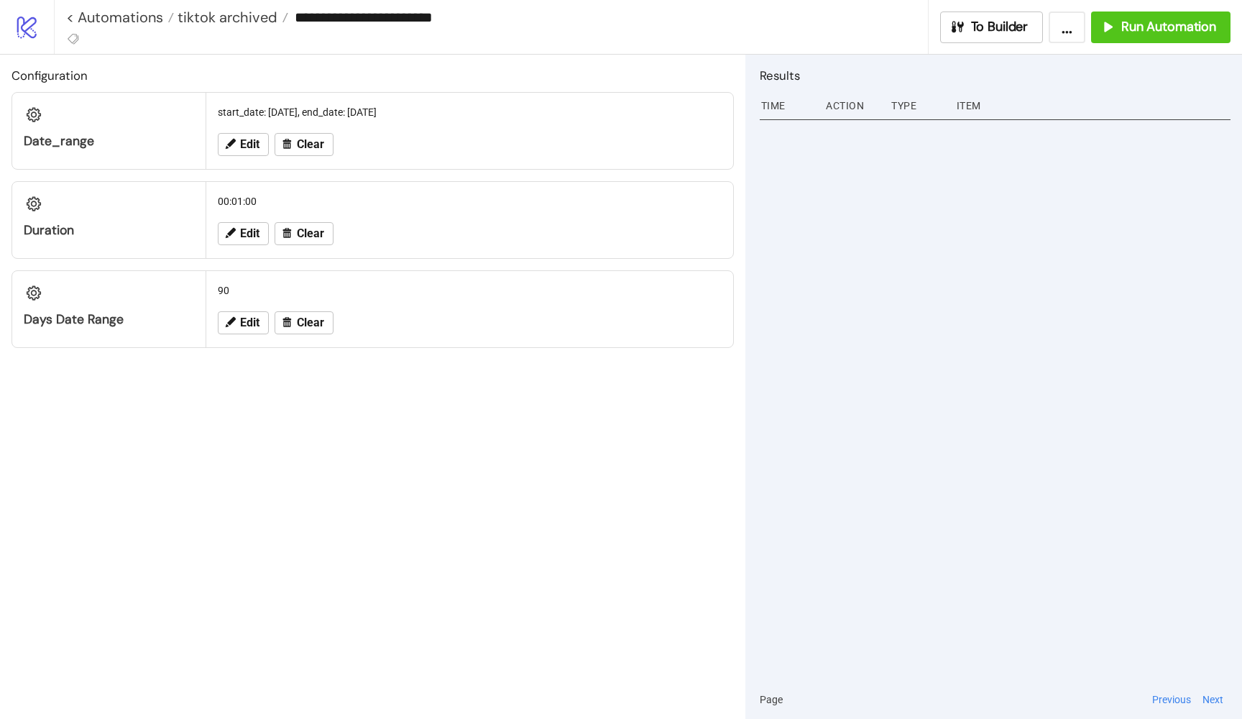
type input "**********"
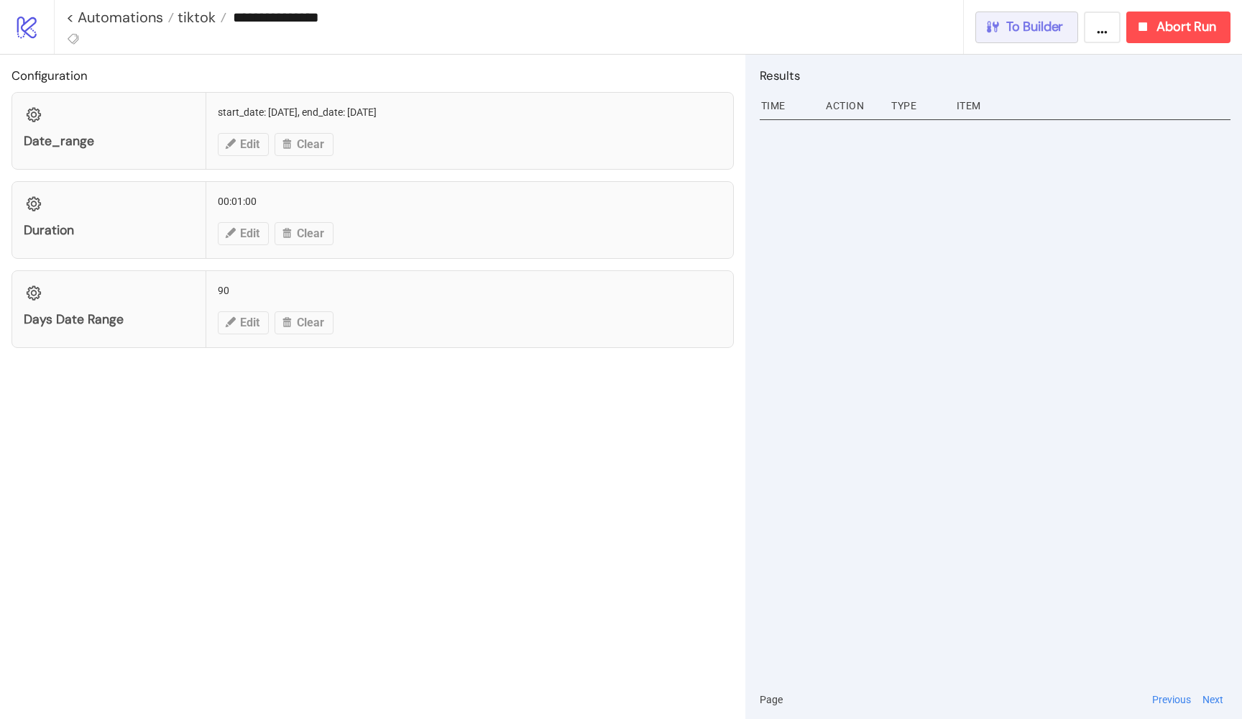
click at [1019, 21] on span "To Builder" at bounding box center [1035, 27] width 58 height 17
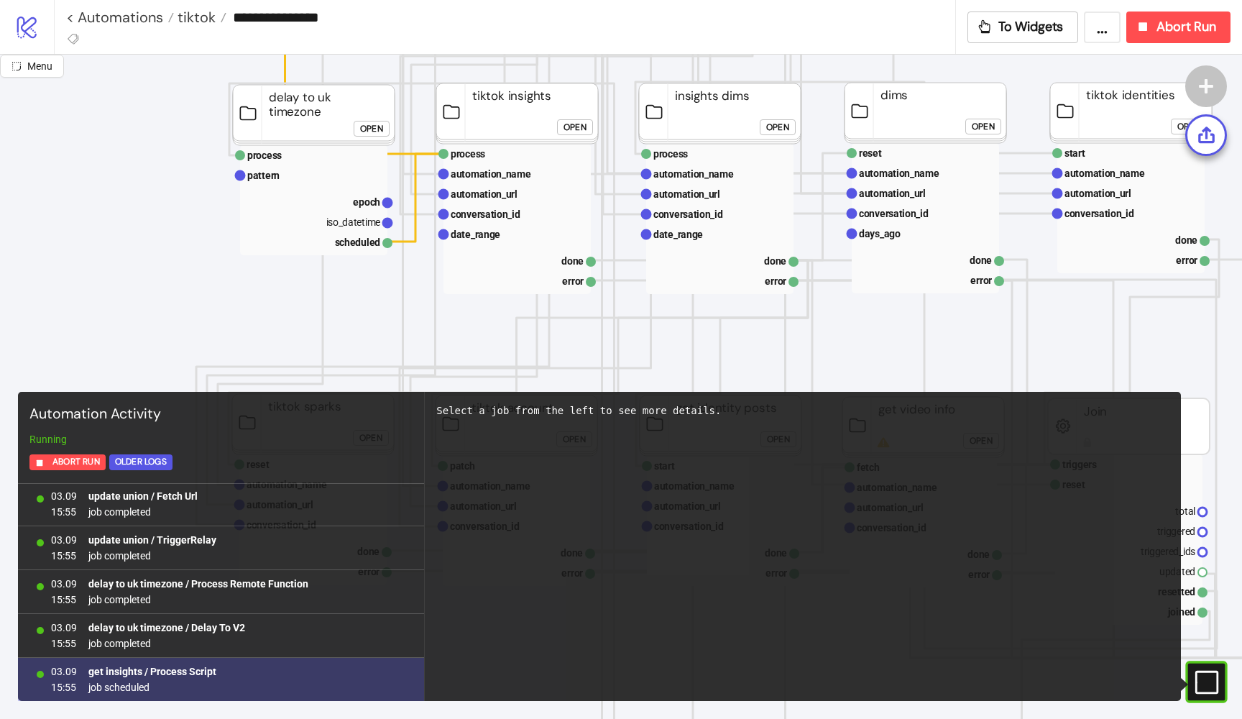
click at [218, 684] on div "03.09 15:55 get insights / Process Script job scheduled" at bounding box center [221, 680] width 406 height 44
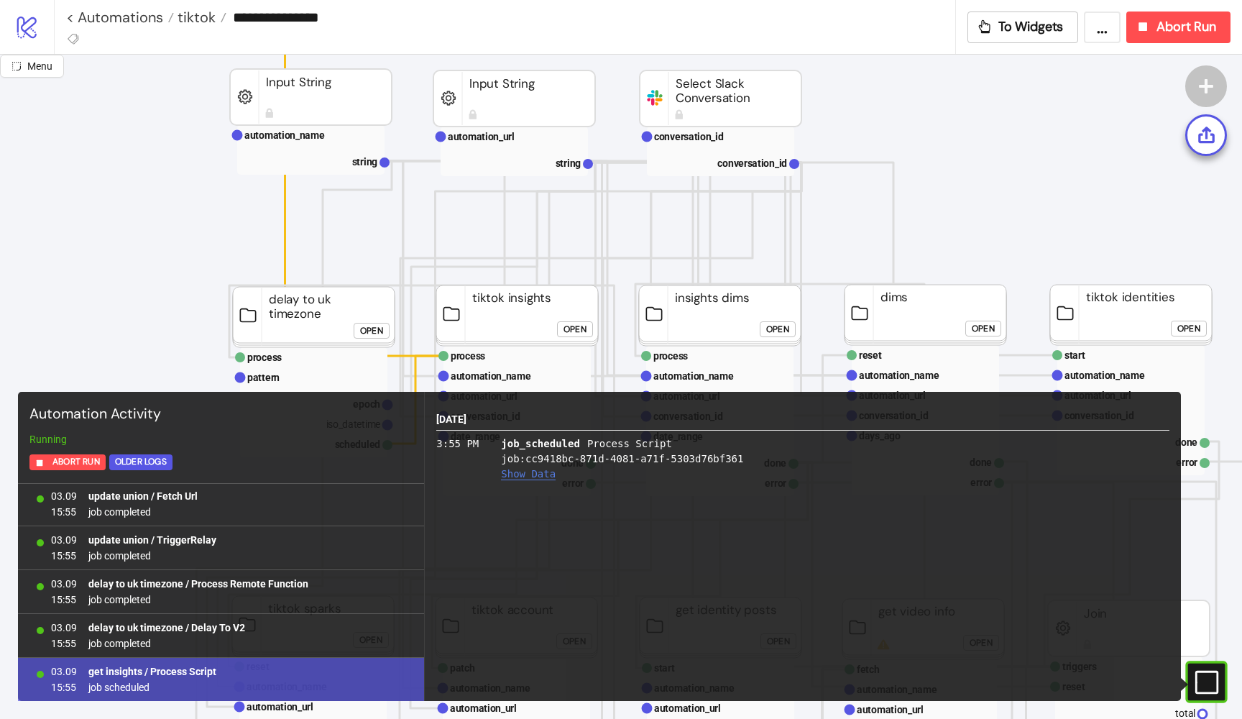
scroll to position [119, 27]
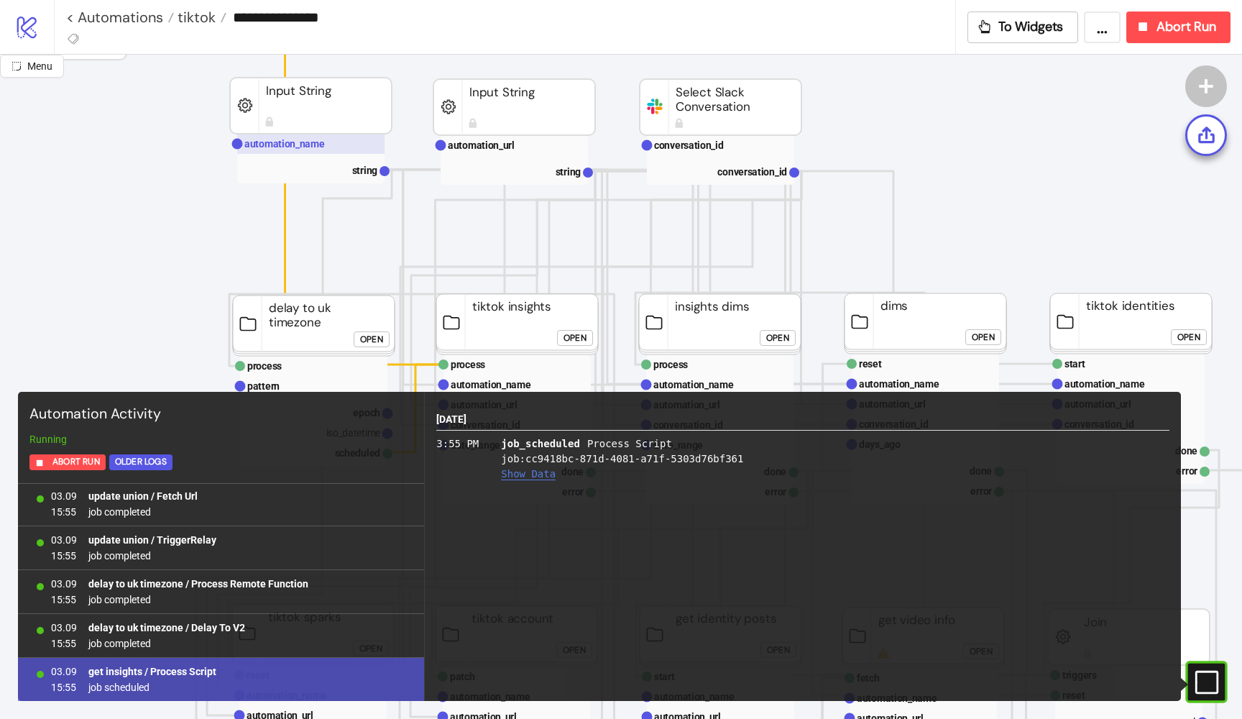
click at [347, 154] on rect at bounding box center [310, 144] width 147 height 20
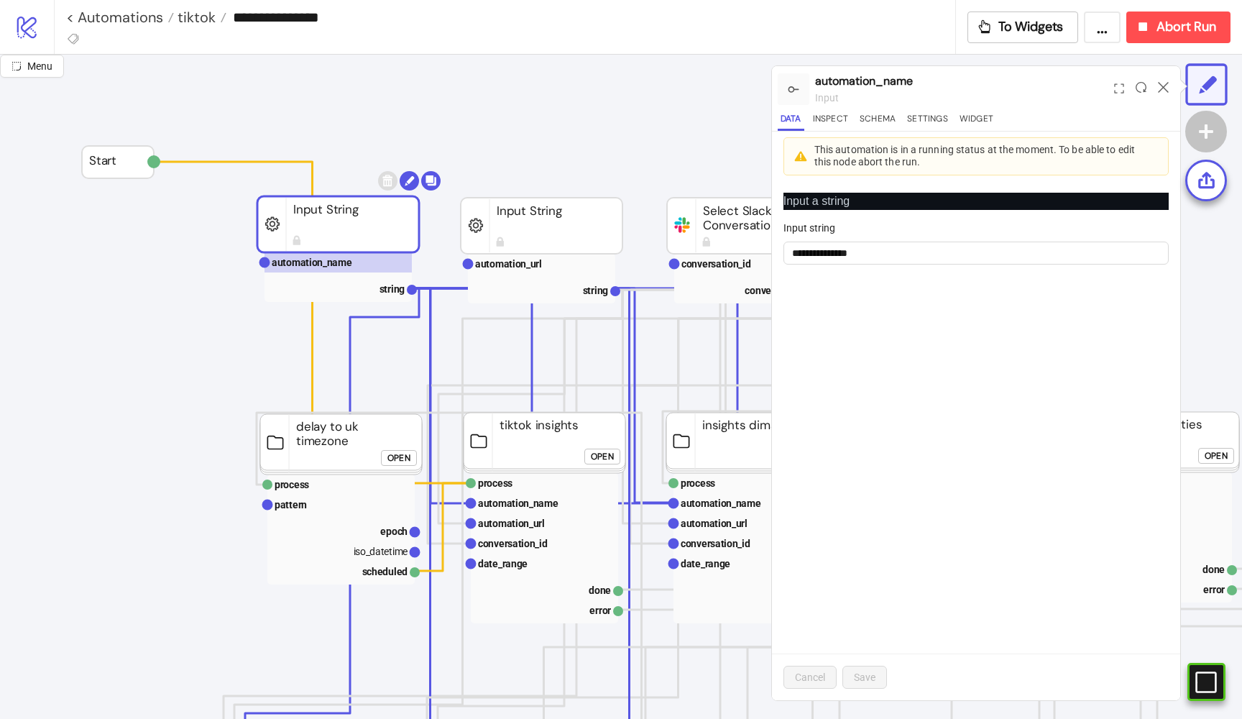
scroll to position [0, 0]
click at [124, 168] on rect at bounding box center [114, 162] width 65 height 32
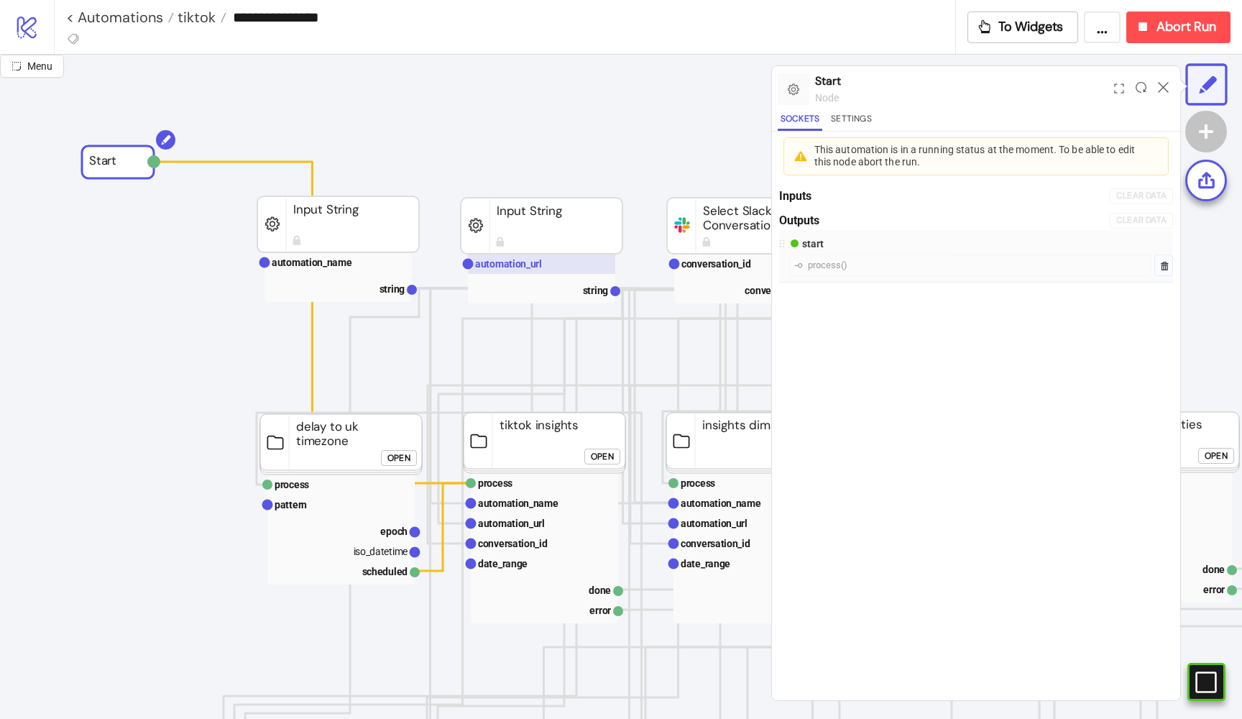
click at [514, 263] on text "automation_url" at bounding box center [508, 264] width 67 height 12
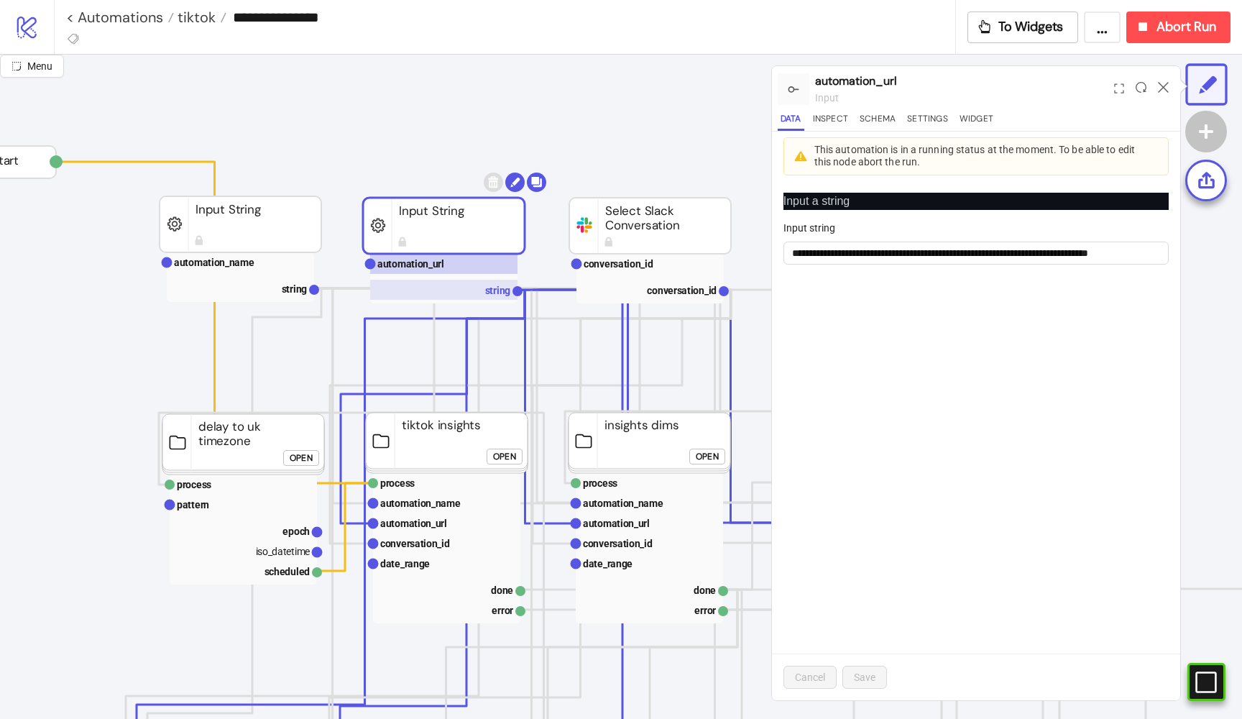
scroll to position [0, 154]
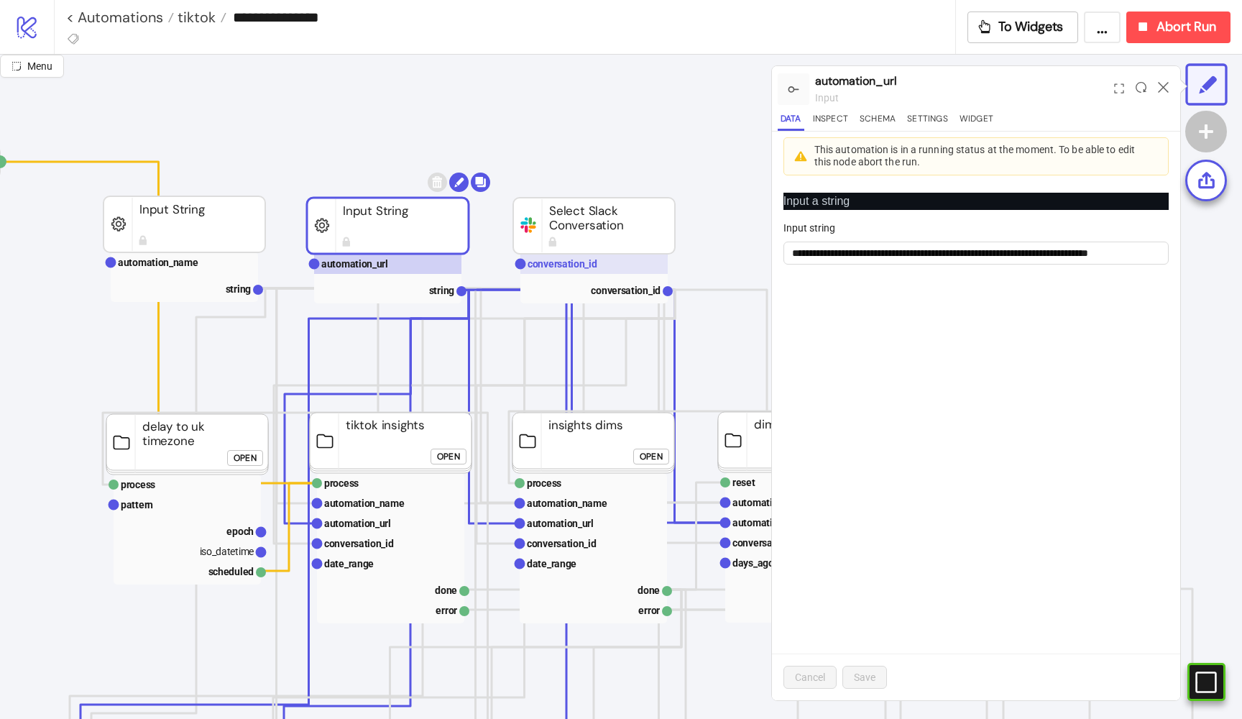
click at [572, 263] on text "conversation_id" at bounding box center [563, 264] width 70 height 12
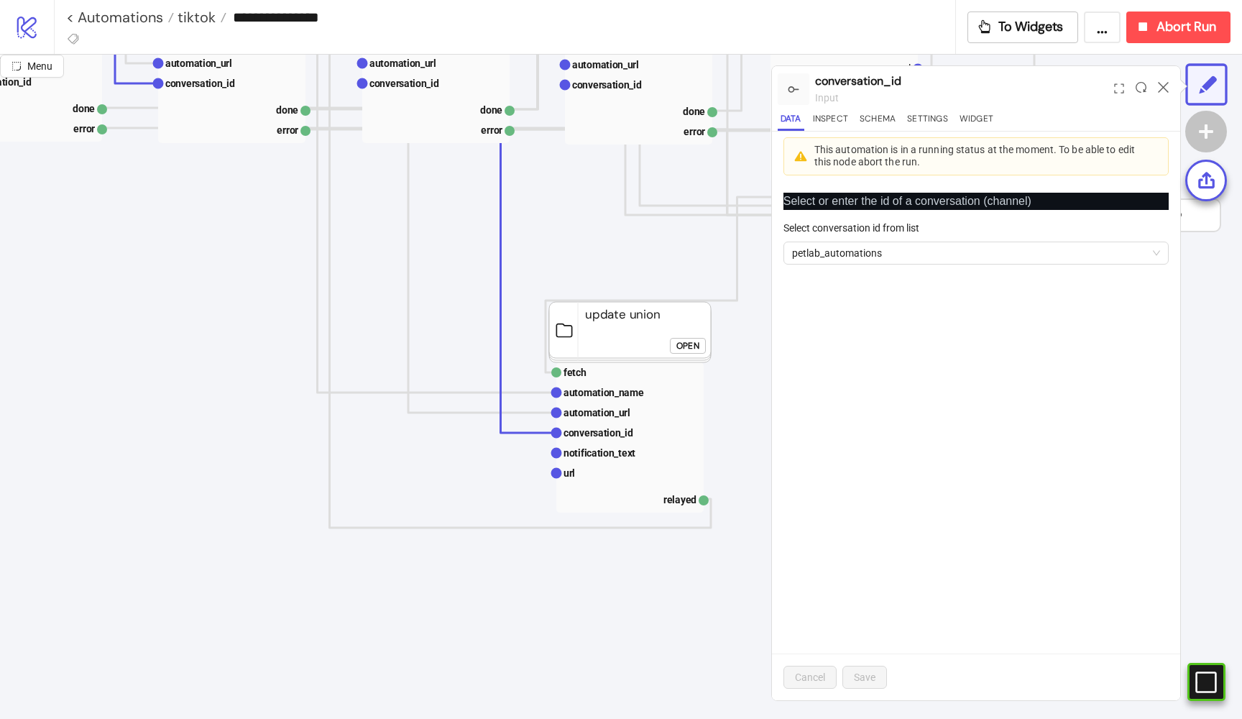
scroll to position [825, 312]
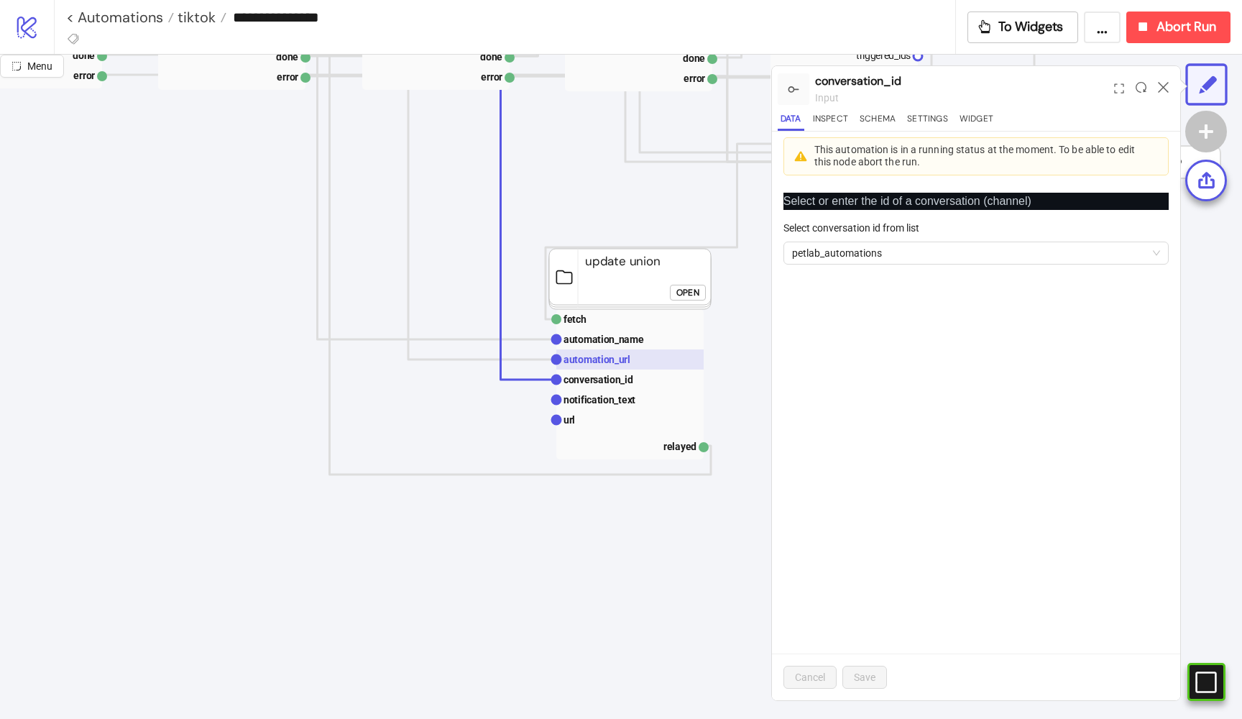
click at [587, 359] on text "automation_url" at bounding box center [597, 360] width 67 height 12
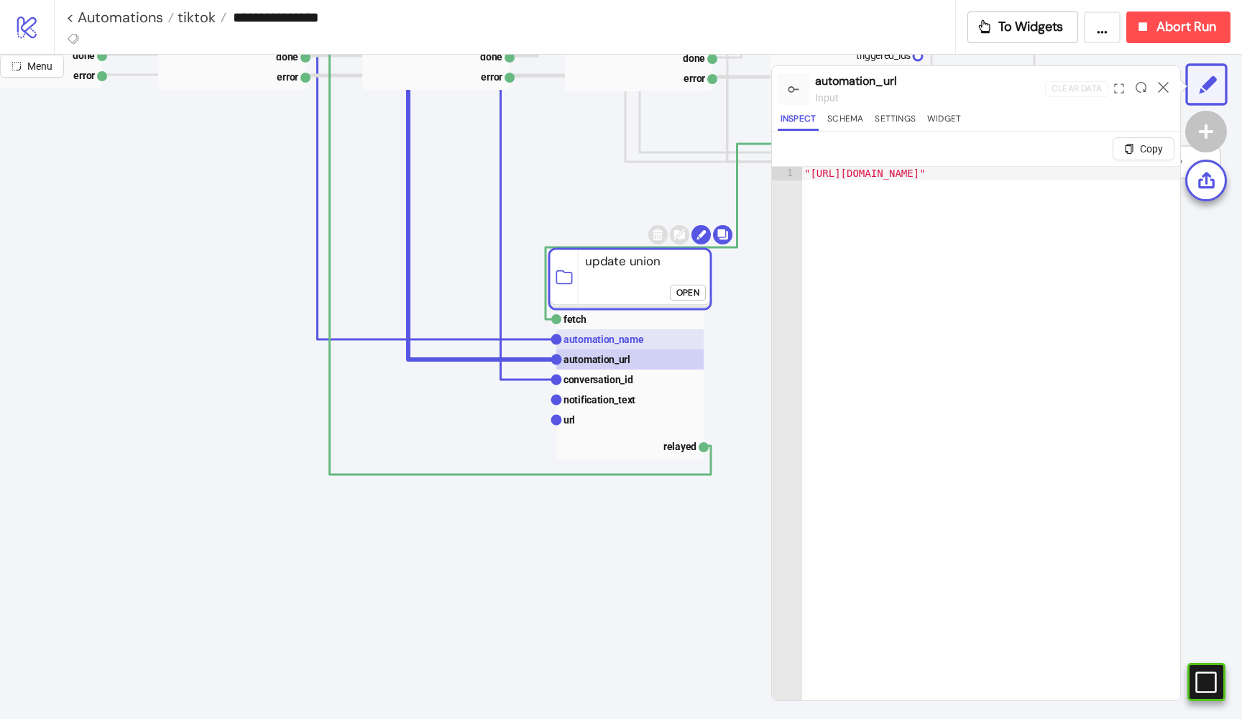
click at [591, 345] on text "automation_name" at bounding box center [604, 340] width 81 height 12
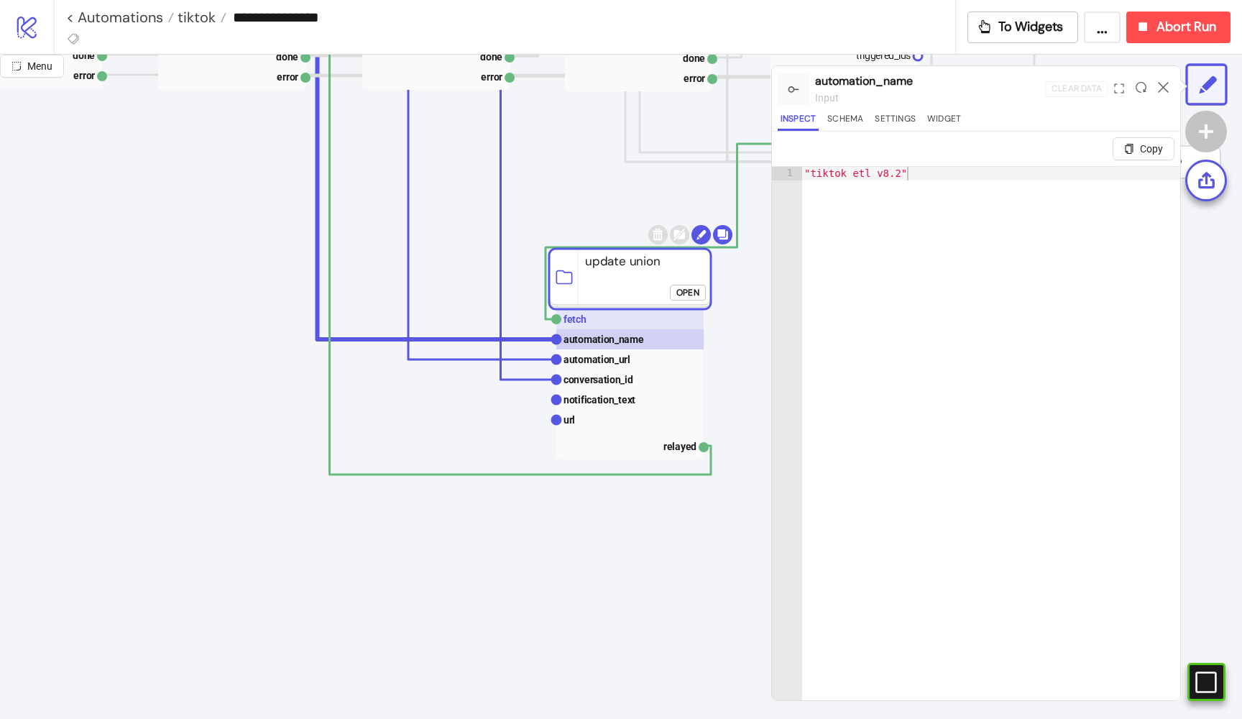
click at [582, 323] on text "fetch" at bounding box center [575, 319] width 23 height 12
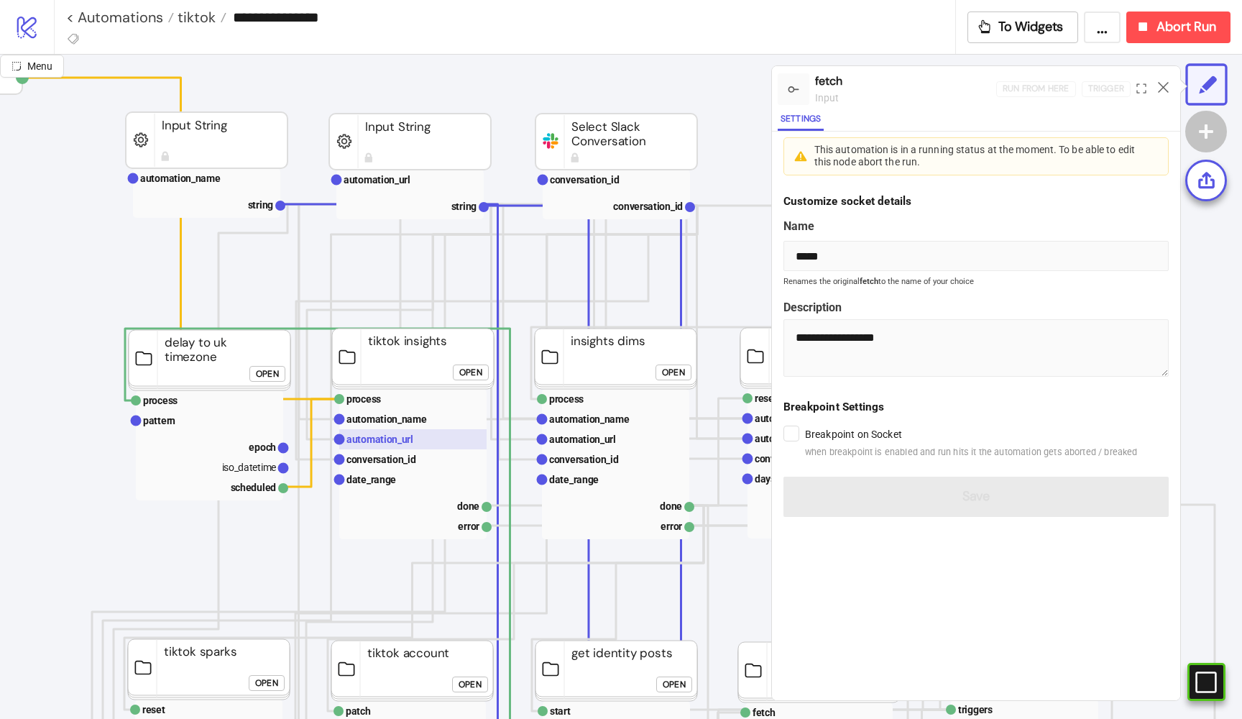
scroll to position [6, 132]
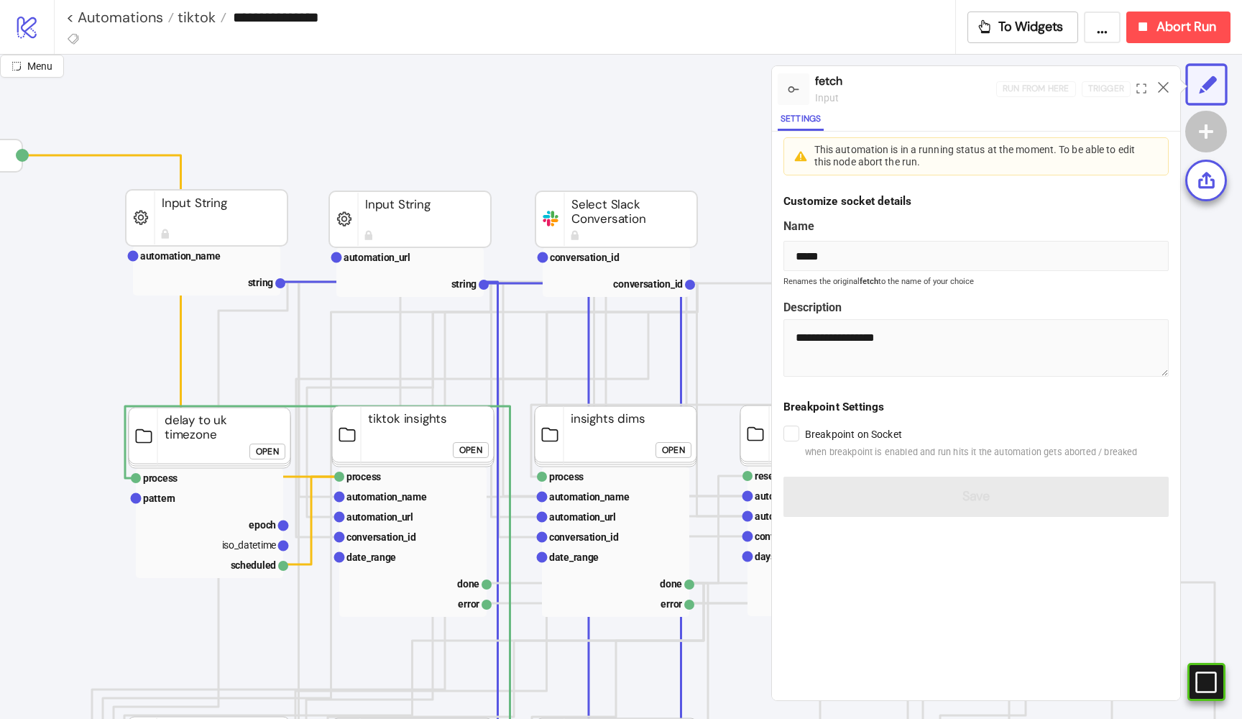
click at [1085, 26] on button "..." at bounding box center [1102, 28] width 37 height 32
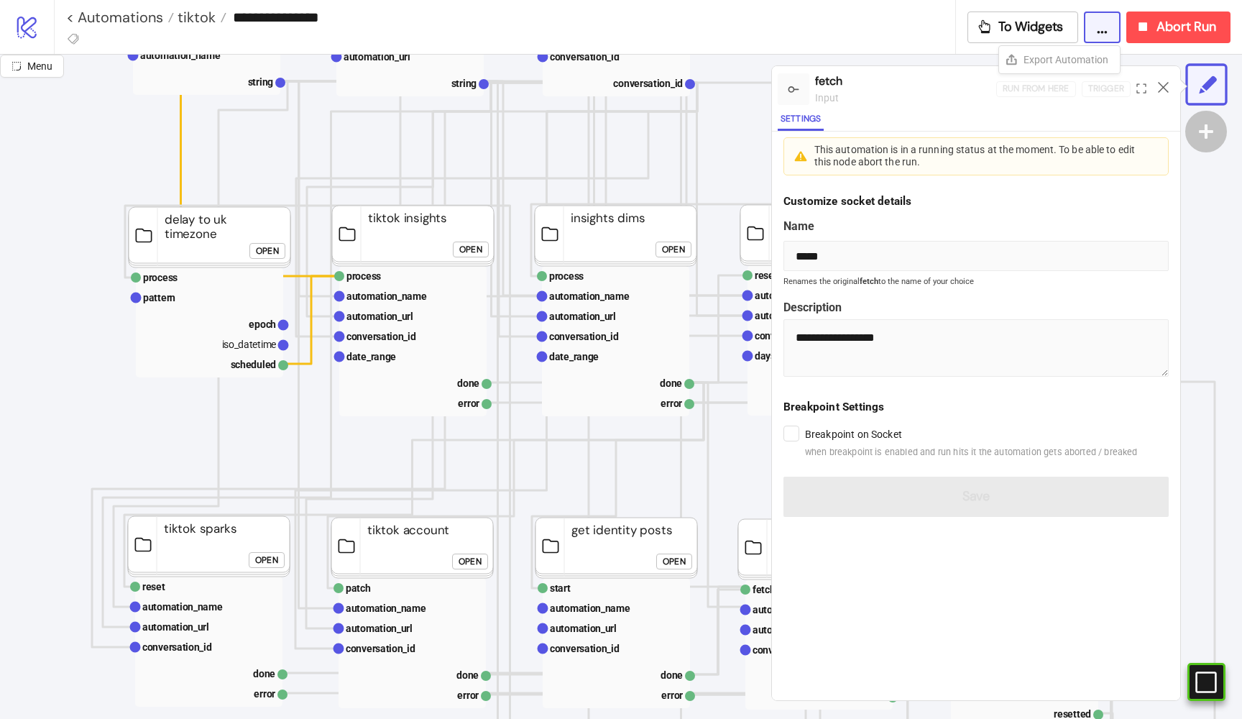
scroll to position [228, 132]
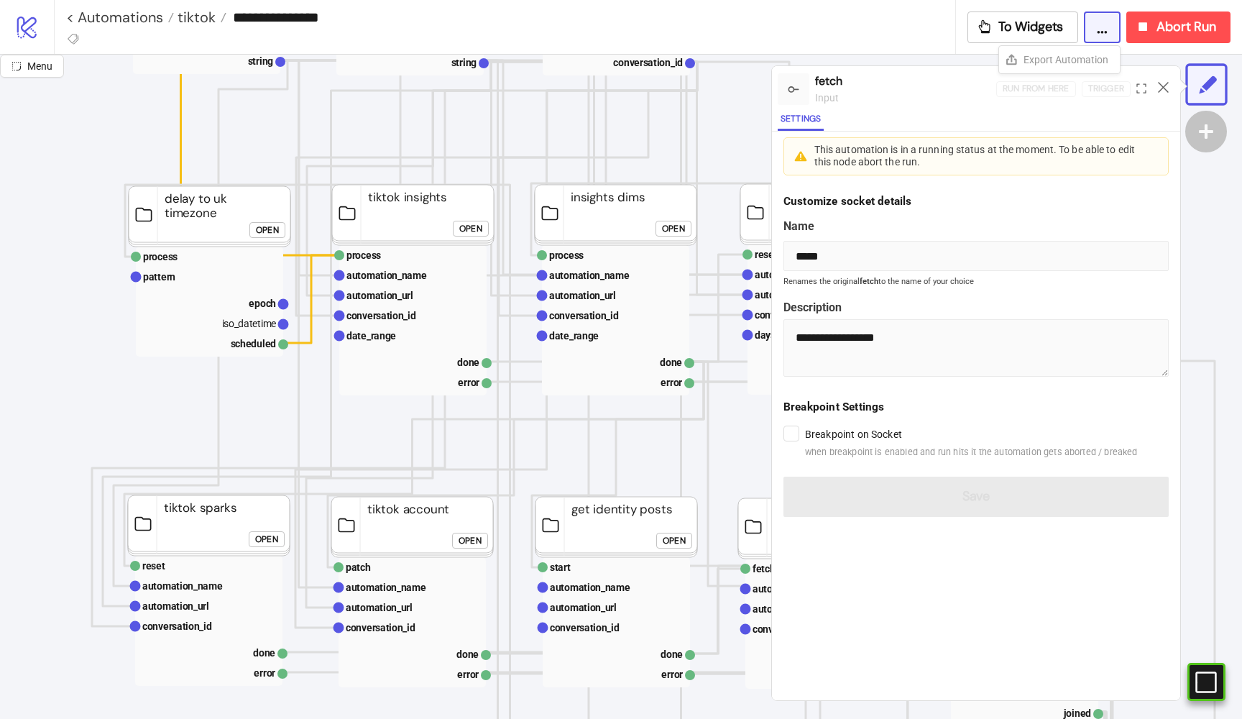
click at [463, 229] on div "Open" at bounding box center [470, 229] width 23 height 17
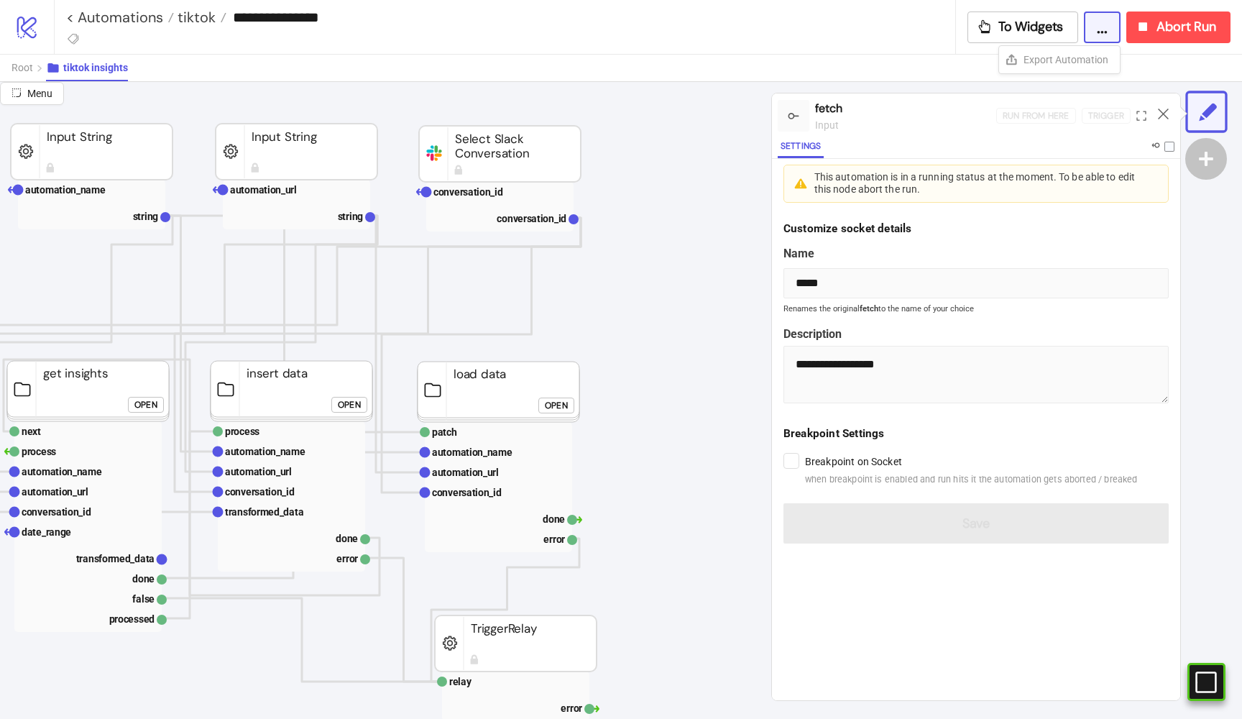
scroll to position [1, 121]
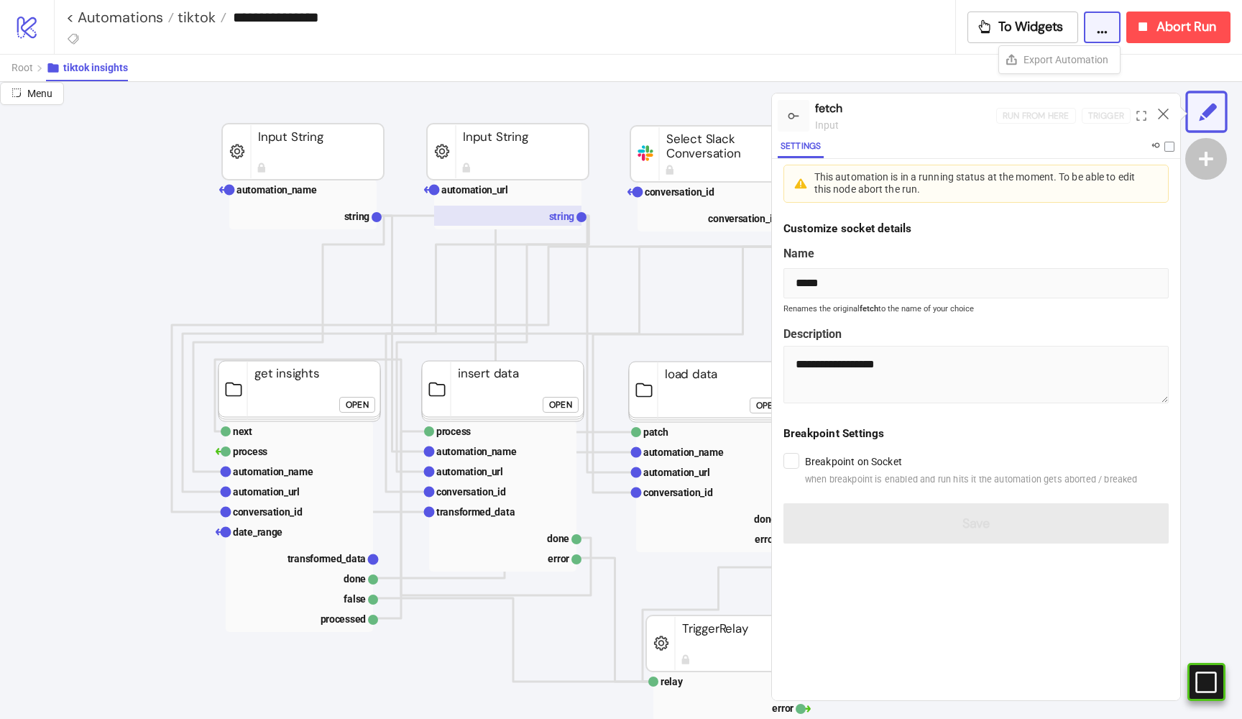
click at [534, 212] on rect at bounding box center [507, 216] width 147 height 20
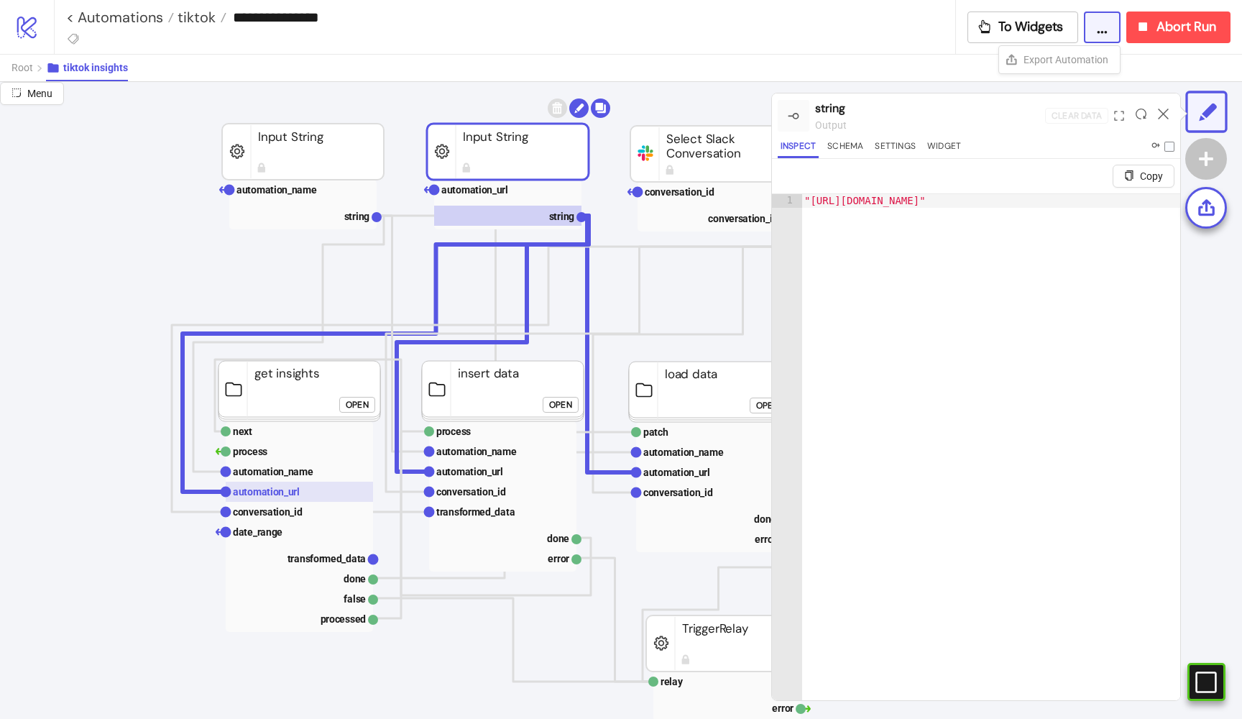
click at [262, 487] on text "automation_url" at bounding box center [266, 492] width 67 height 12
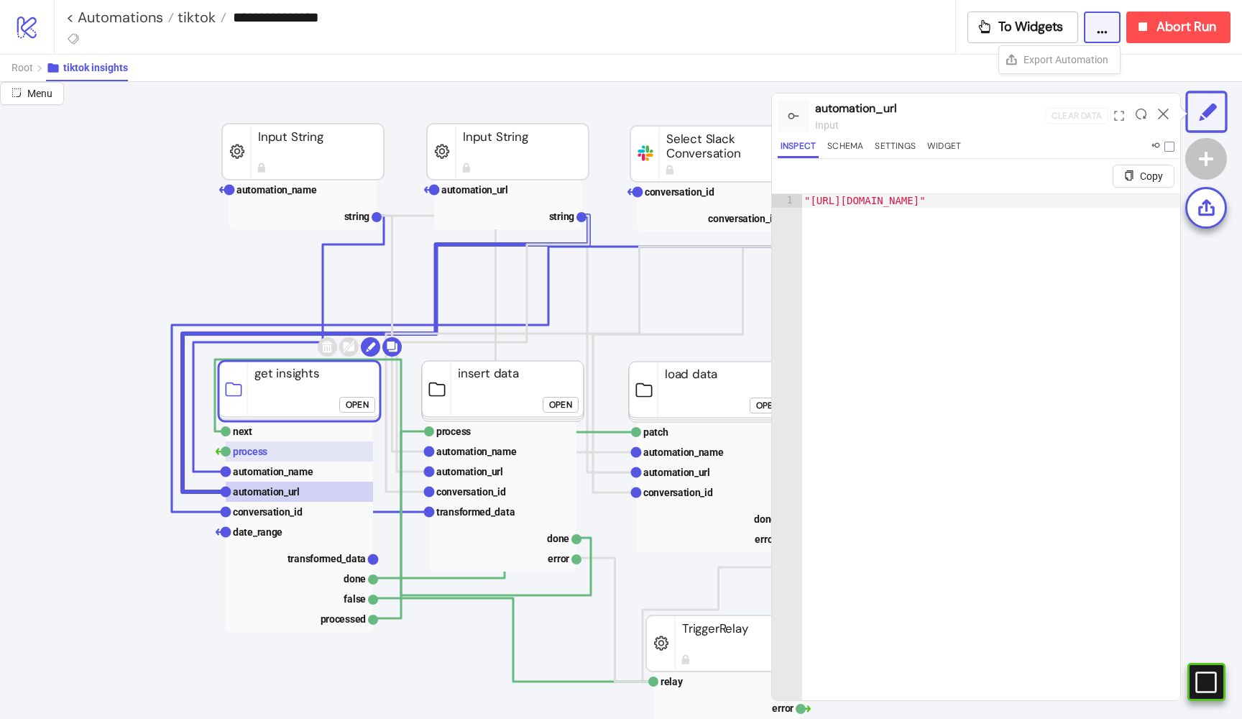
click at [272, 454] on rect at bounding box center [299, 451] width 147 height 20
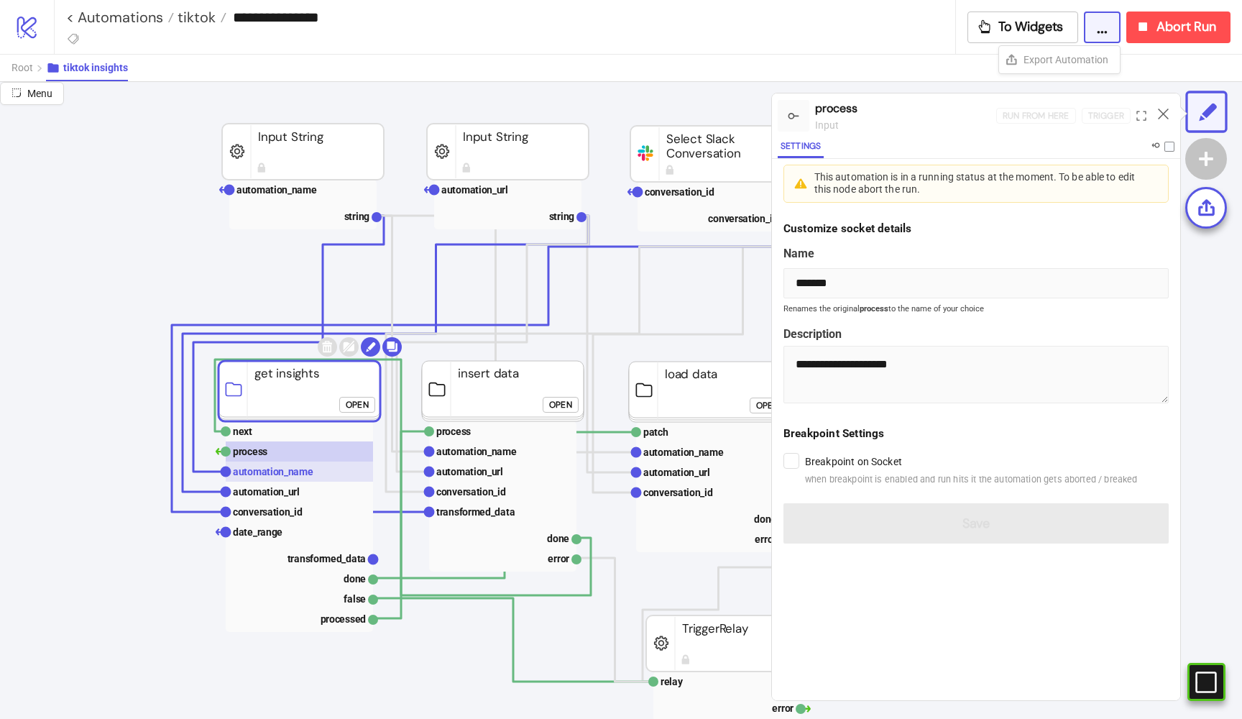
click at [270, 471] on text "automation_name" at bounding box center [273, 472] width 81 height 12
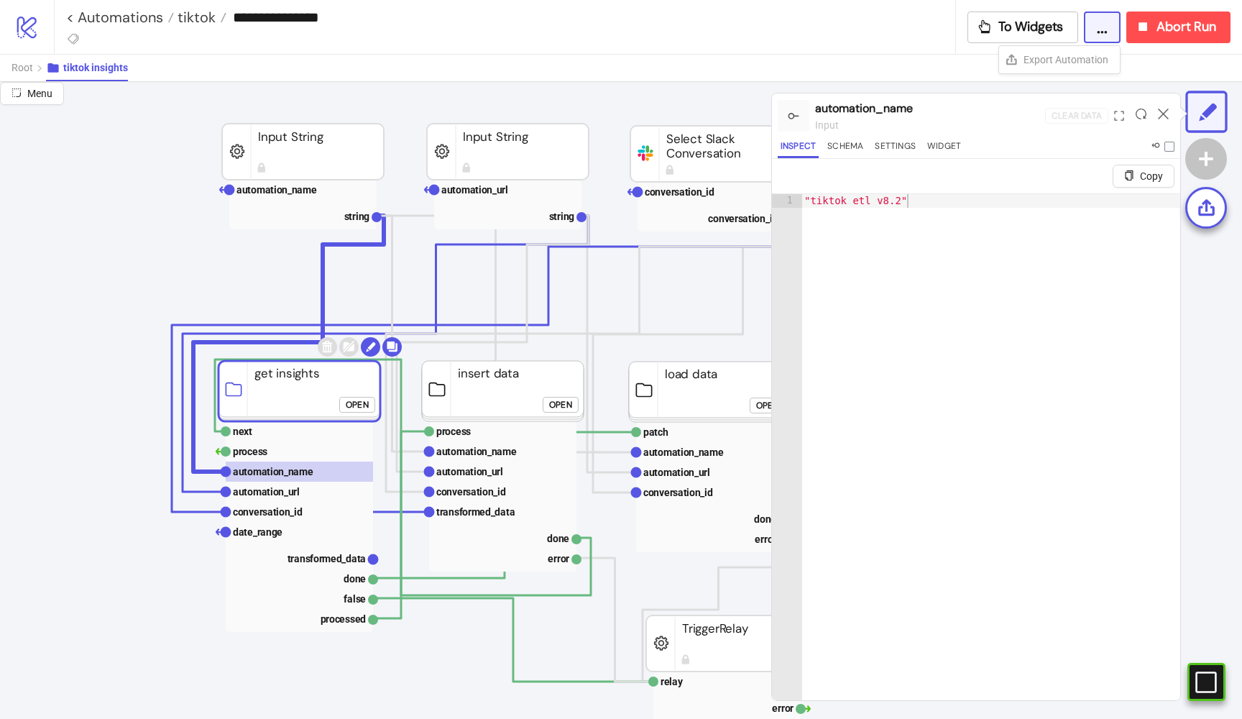
click div "Open"
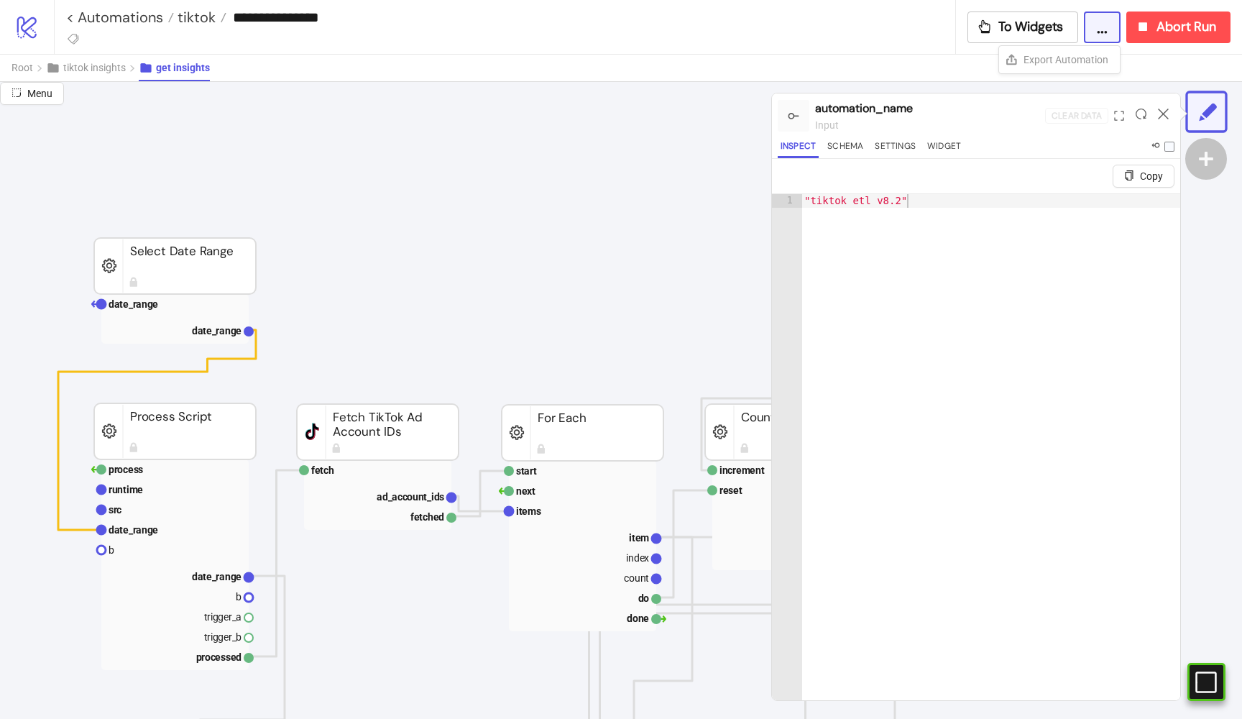
scroll to position [25, 121]
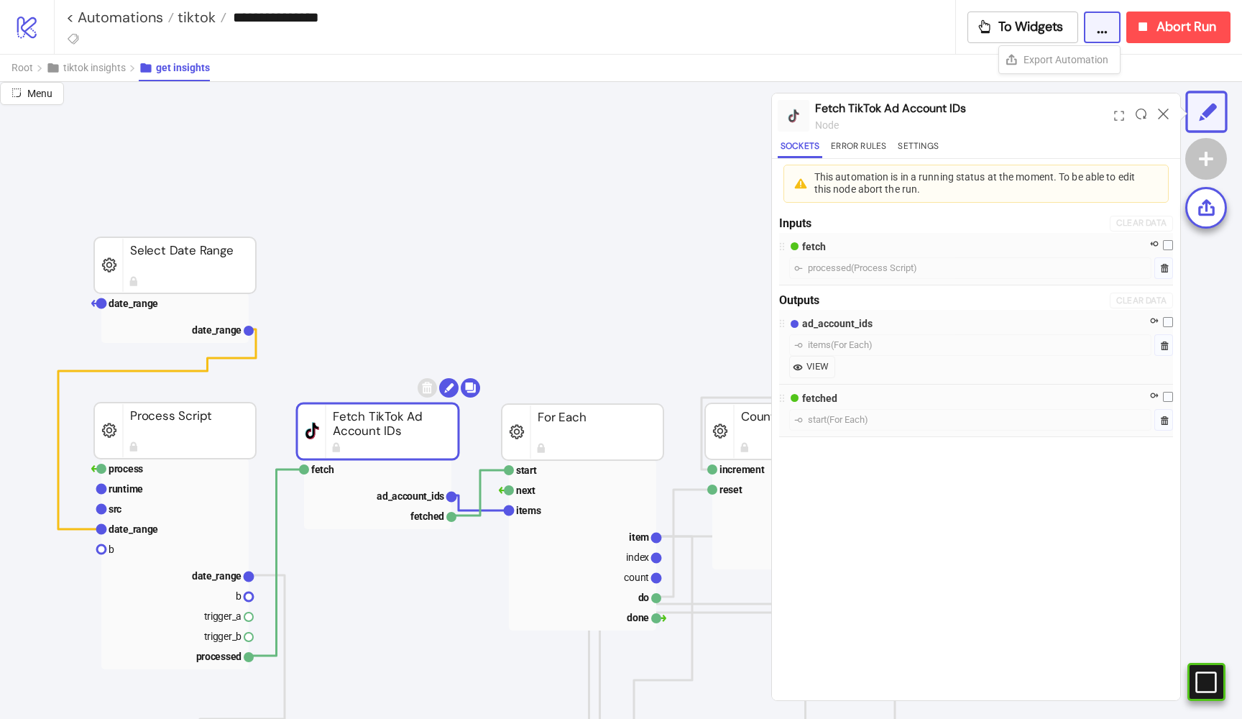
click at [362, 412] on rect at bounding box center [378, 431] width 162 height 56
click at [883, 147] on button "Error Rules" at bounding box center [858, 148] width 61 height 19
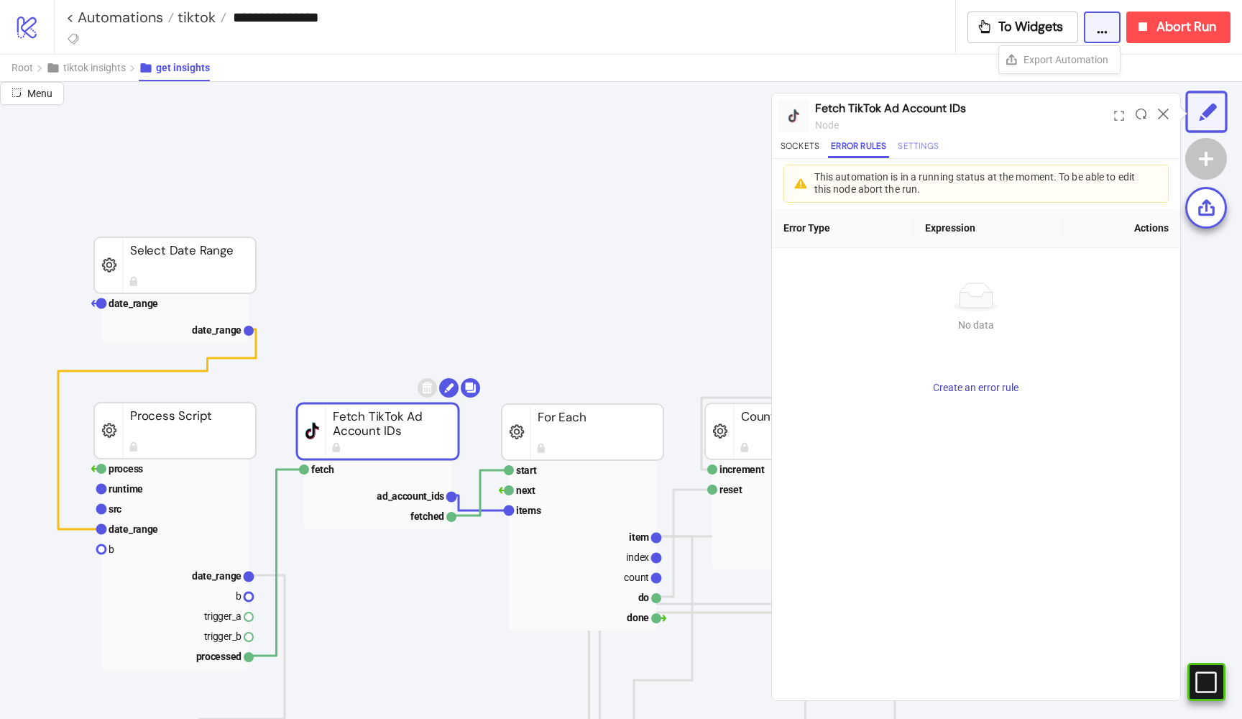
click at [912, 144] on button "Settings" at bounding box center [918, 148] width 47 height 19
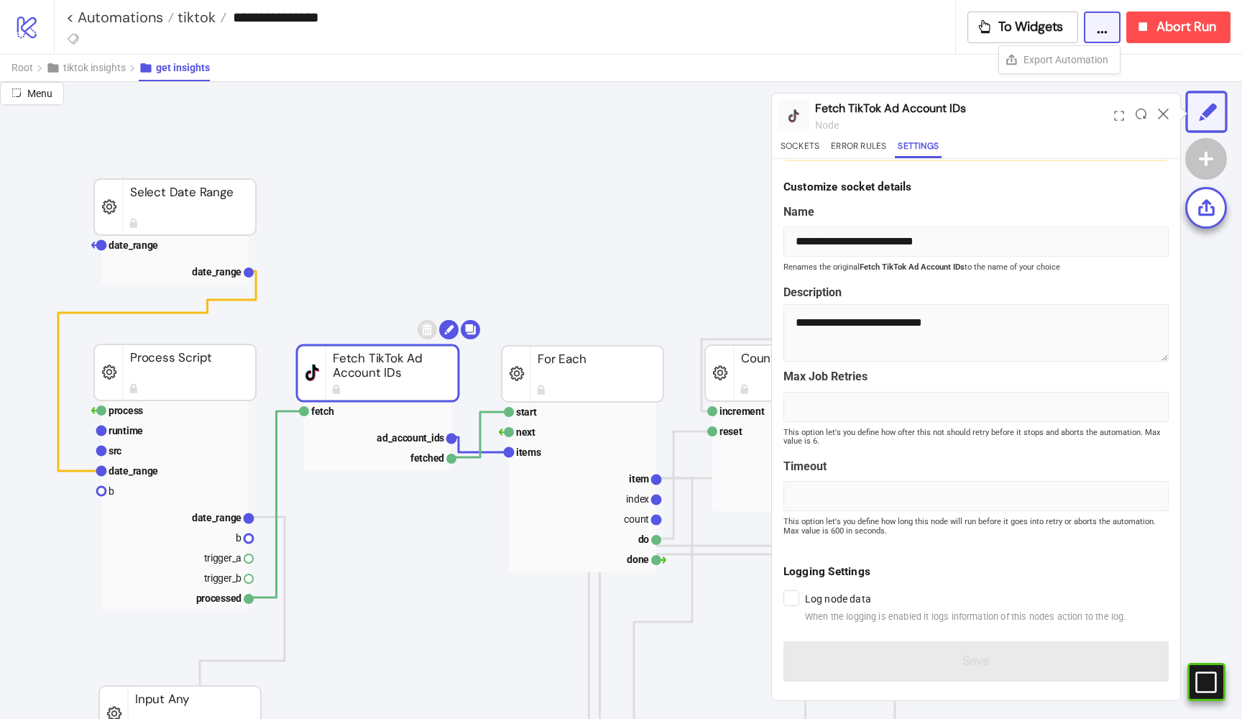
scroll to position [96, 121]
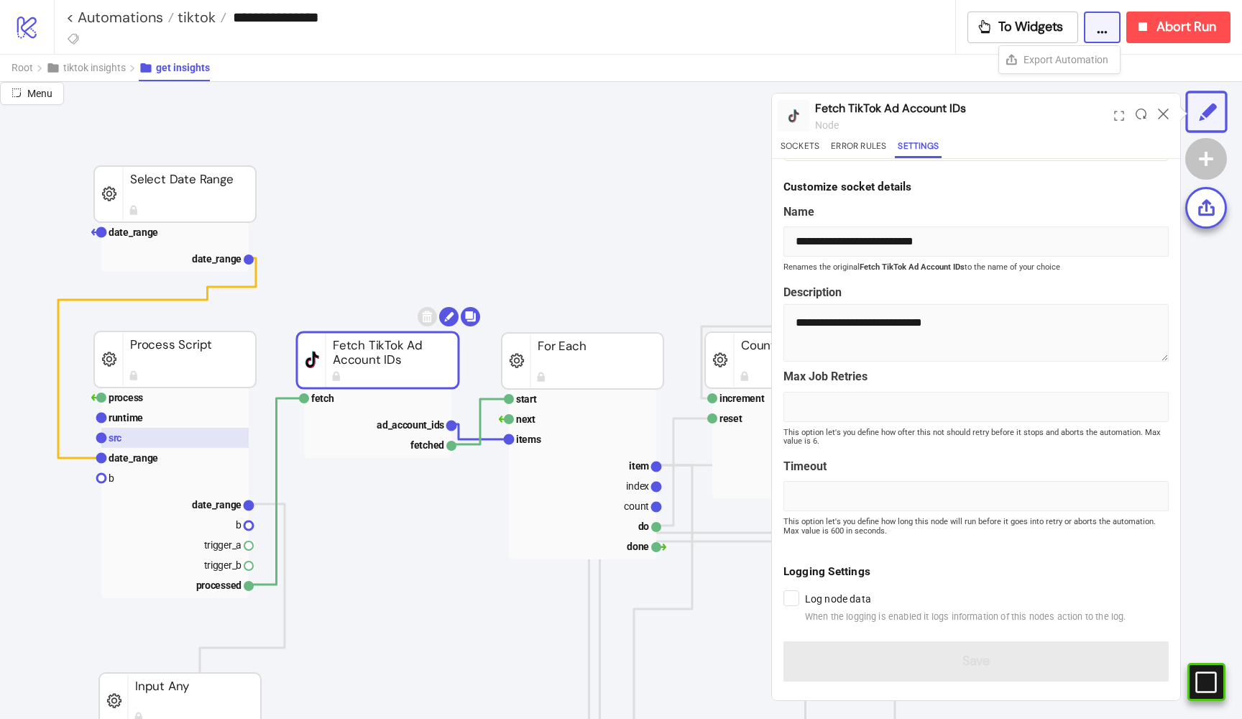
click at [171, 435] on rect at bounding box center [174, 438] width 147 height 20
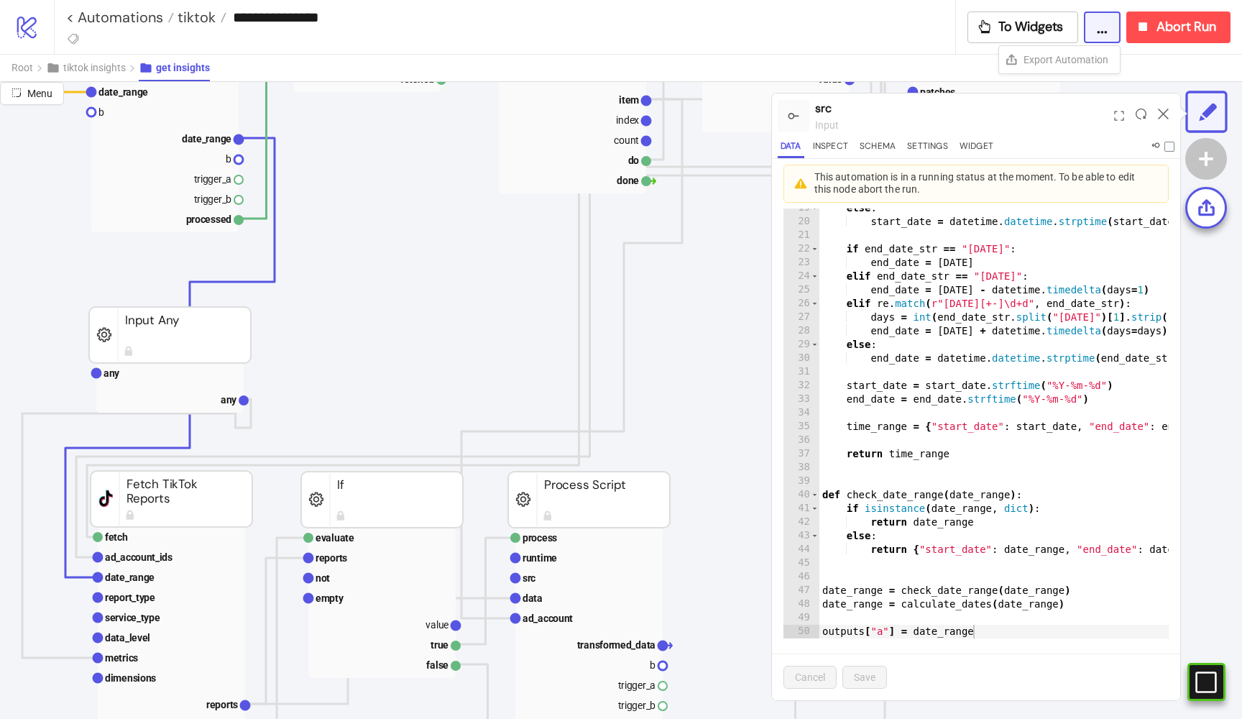
scroll to position [467, 132]
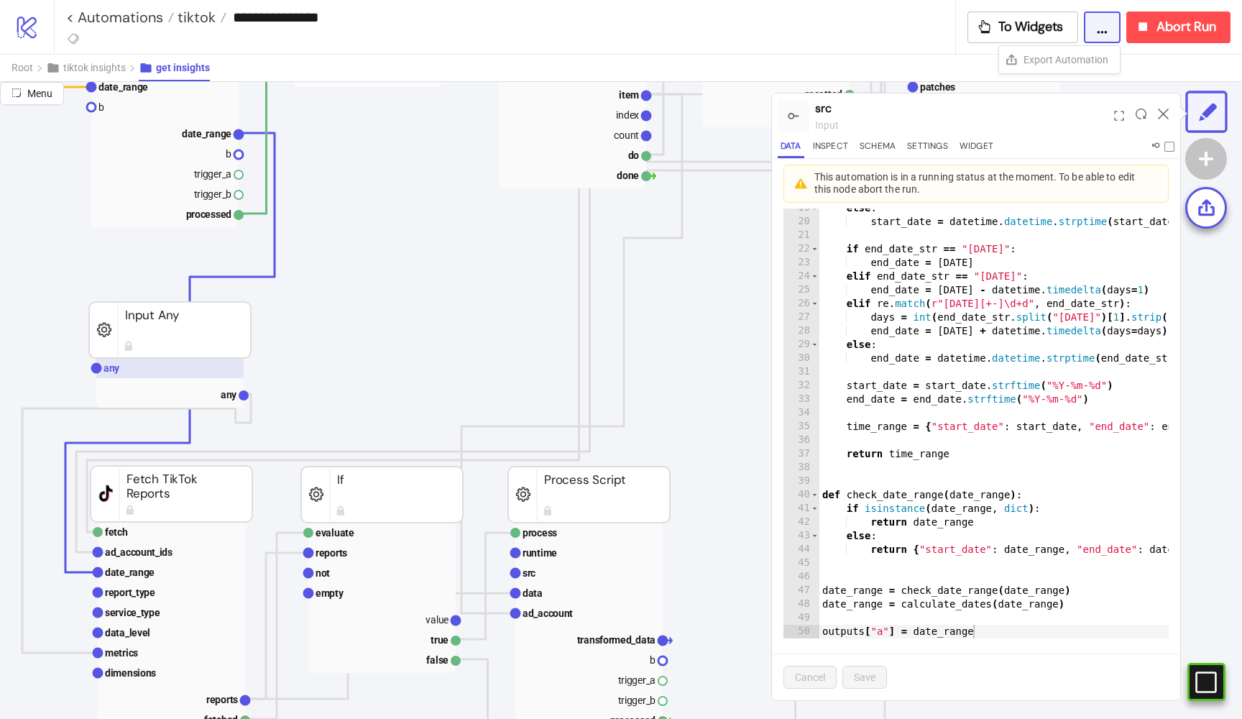
click at [186, 377] on rect at bounding box center [169, 368] width 147 height 20
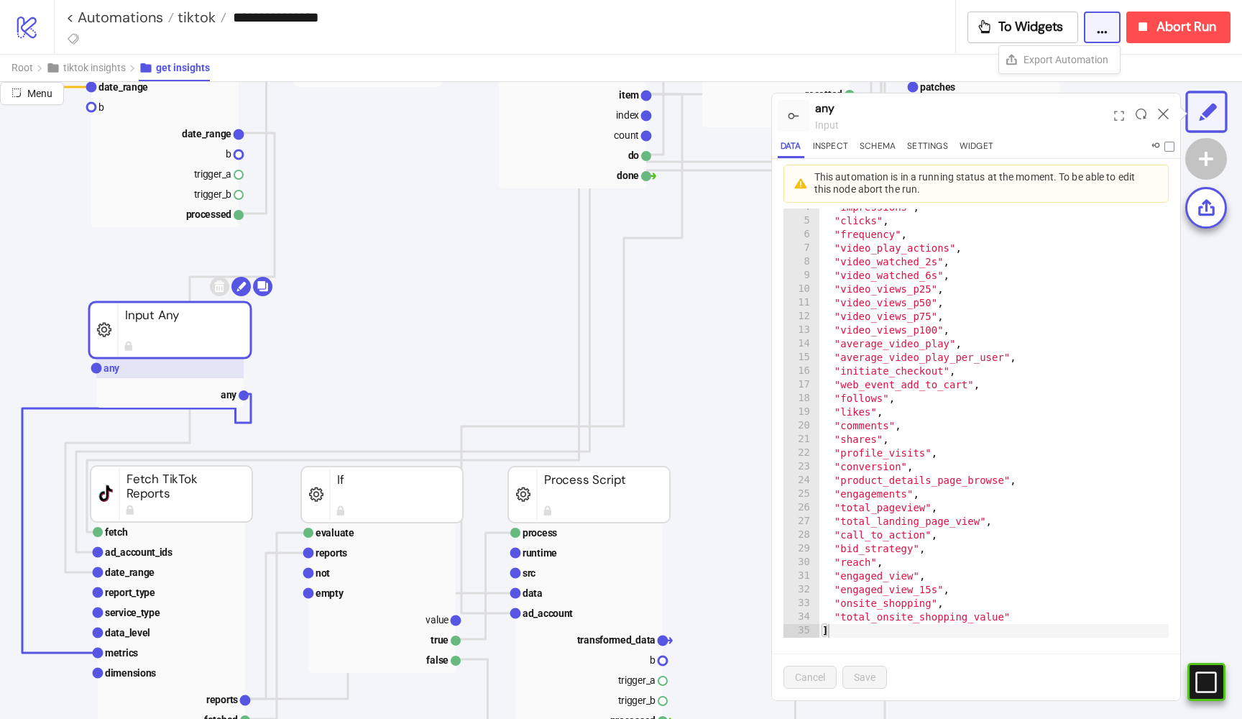
scroll to position [74, 0]
click at [223, 387] on rect at bounding box center [169, 394] width 147 height 20
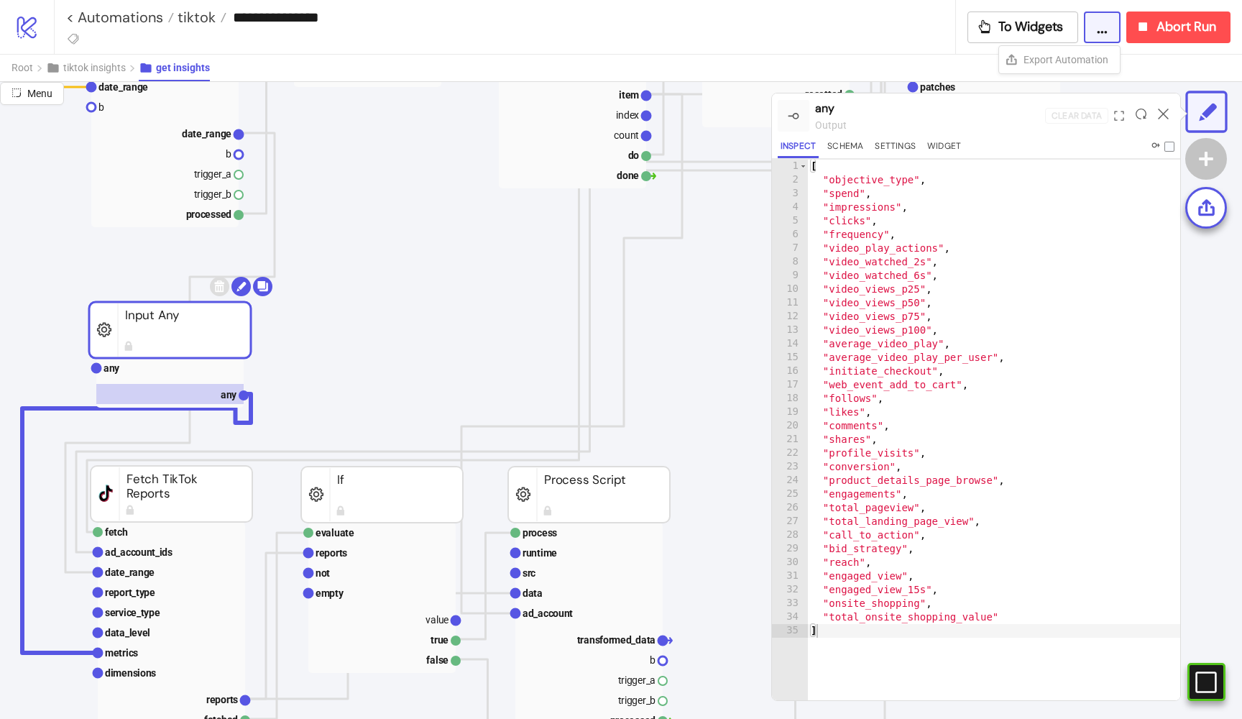
scroll to position [35, 0]
click at [127, 617] on text "service_type" at bounding box center [132, 613] width 55 height 12
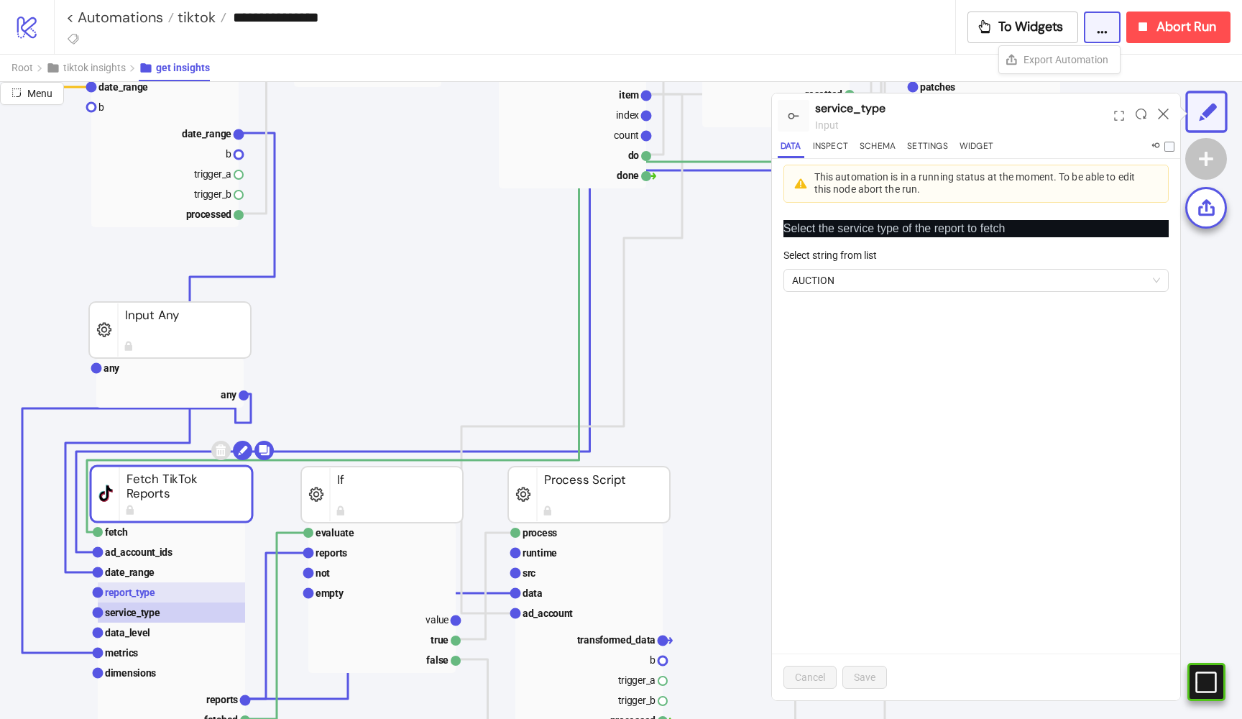
click at [134, 594] on text "report_type" at bounding box center [130, 593] width 50 height 12
click at [143, 575] on text "date_range" at bounding box center [130, 572] width 50 height 12
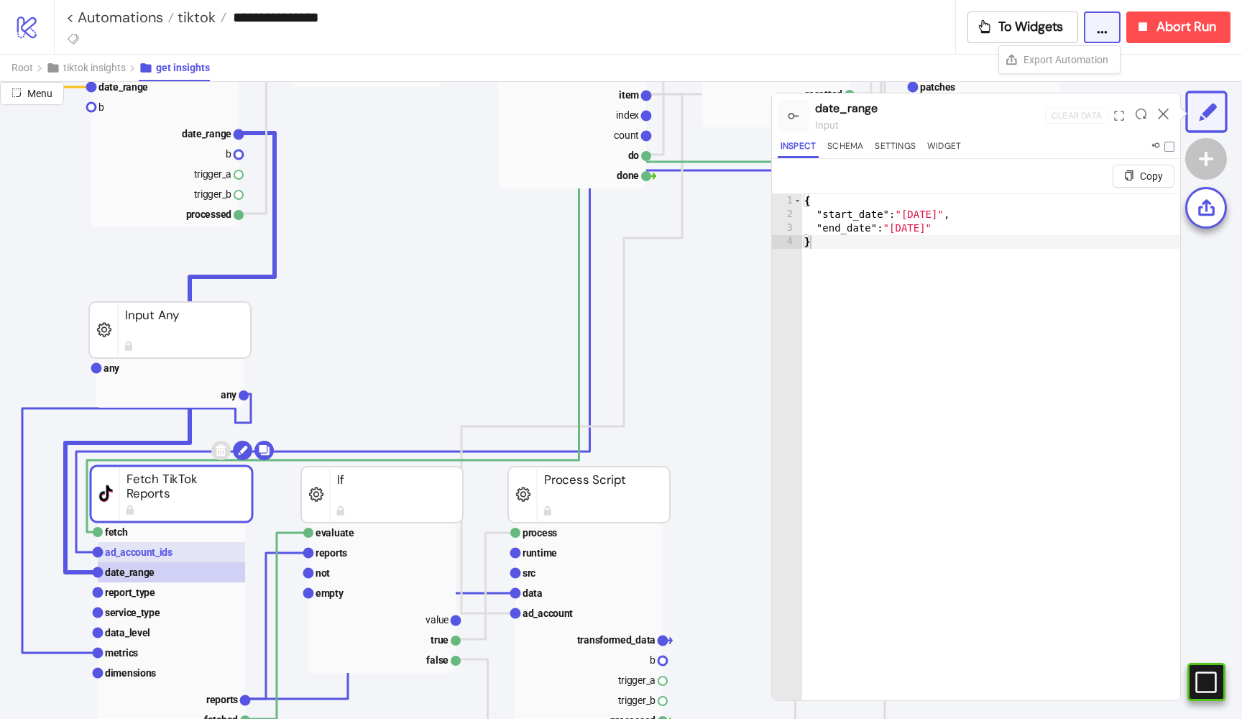
click at [145, 555] on text "ad_account_ids" at bounding box center [139, 552] width 68 height 12
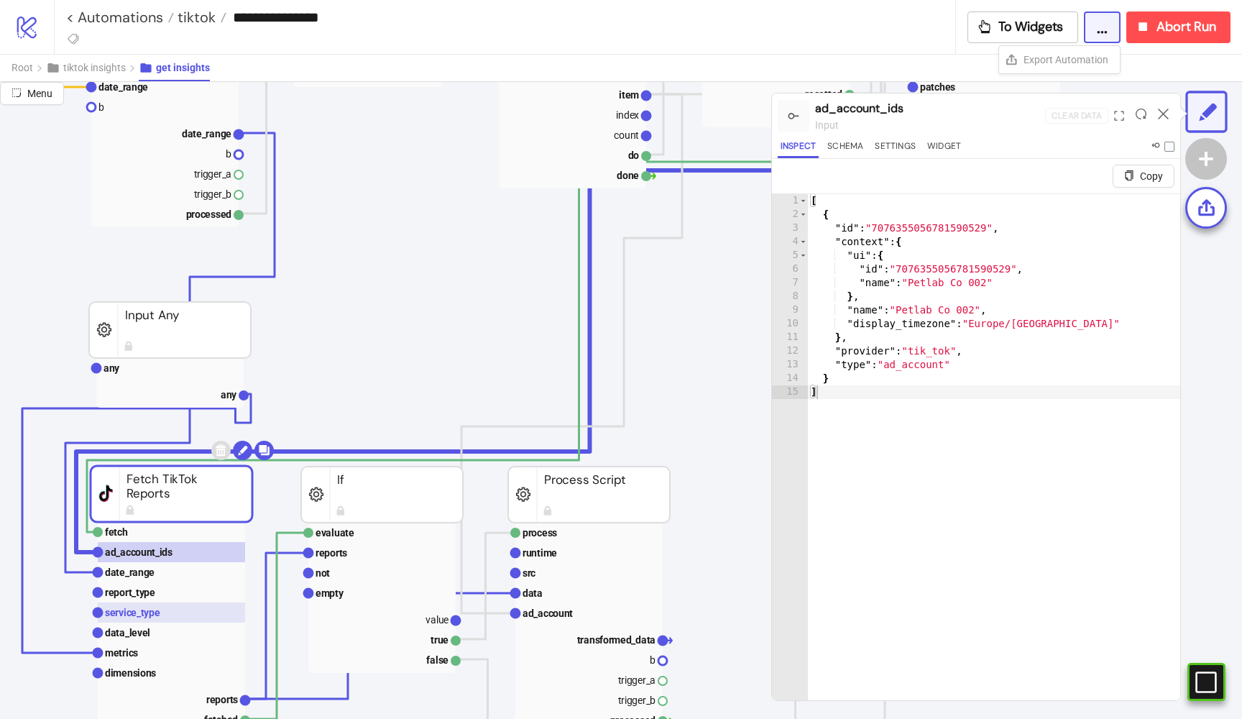
click at [161, 613] on rect at bounding box center [171, 612] width 147 height 20
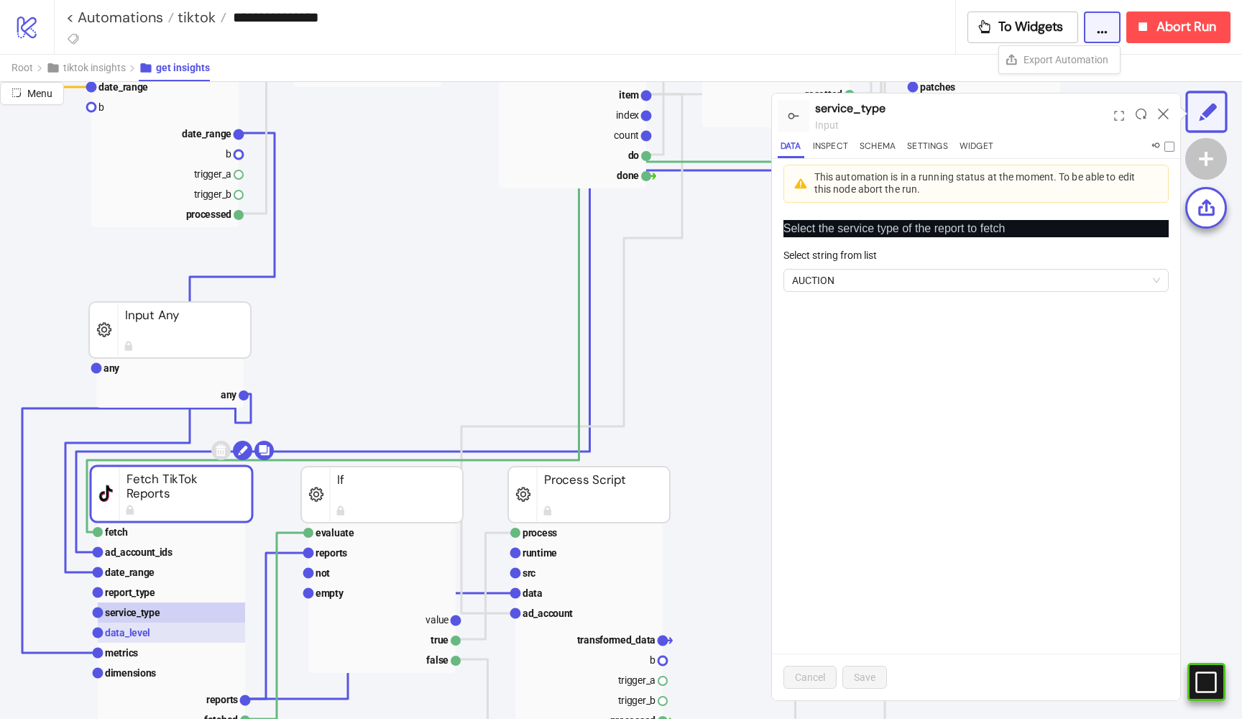
click at [162, 631] on rect at bounding box center [171, 633] width 147 height 20
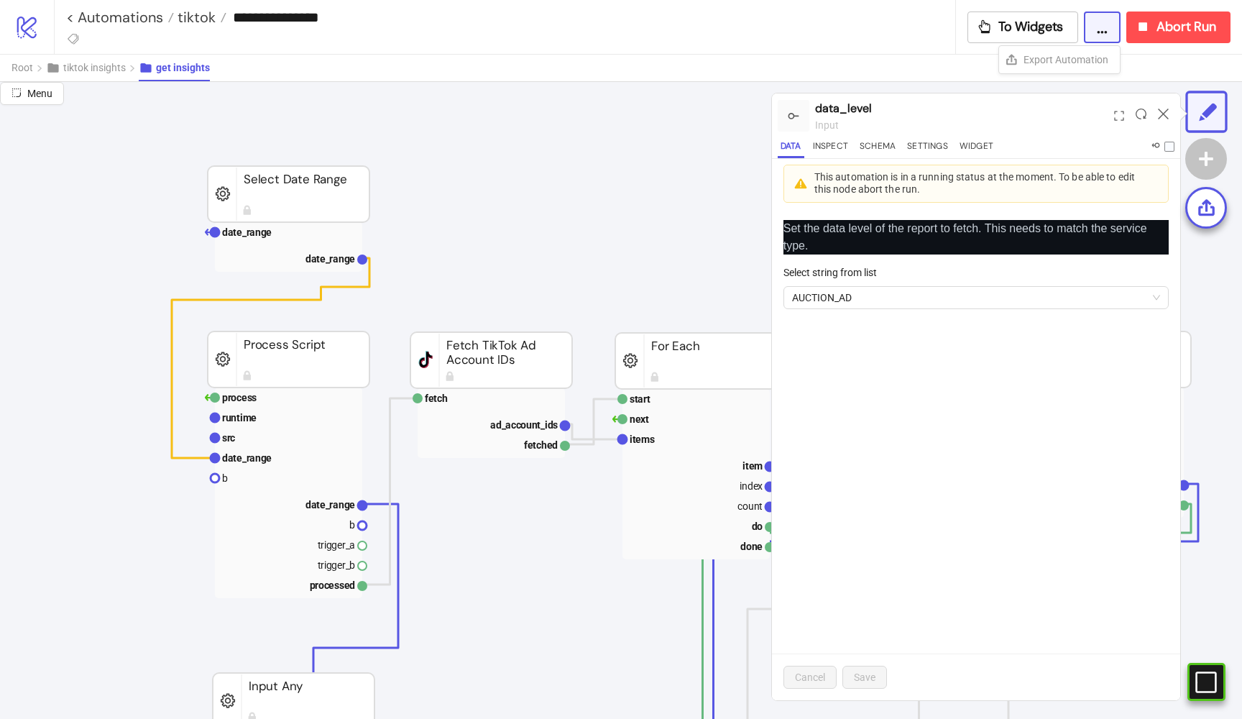
scroll to position [90, 8]
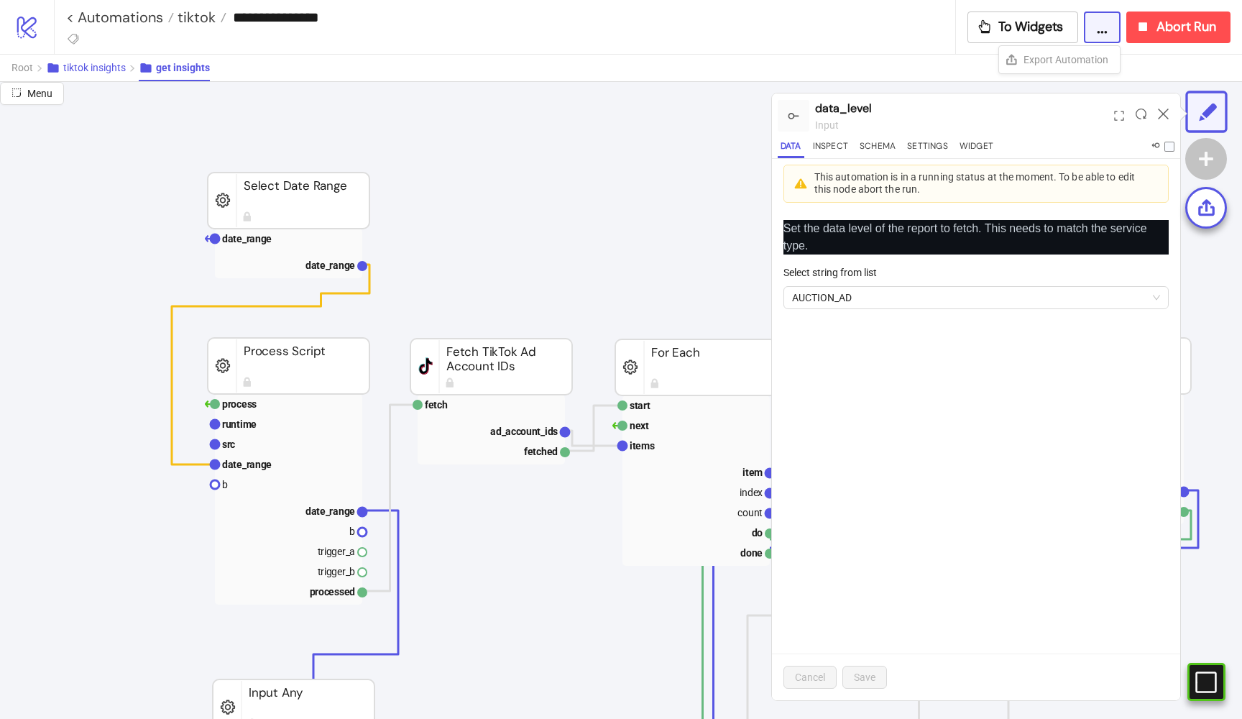
click at [105, 67] on span "tiktok insights" at bounding box center [94, 68] width 63 height 12
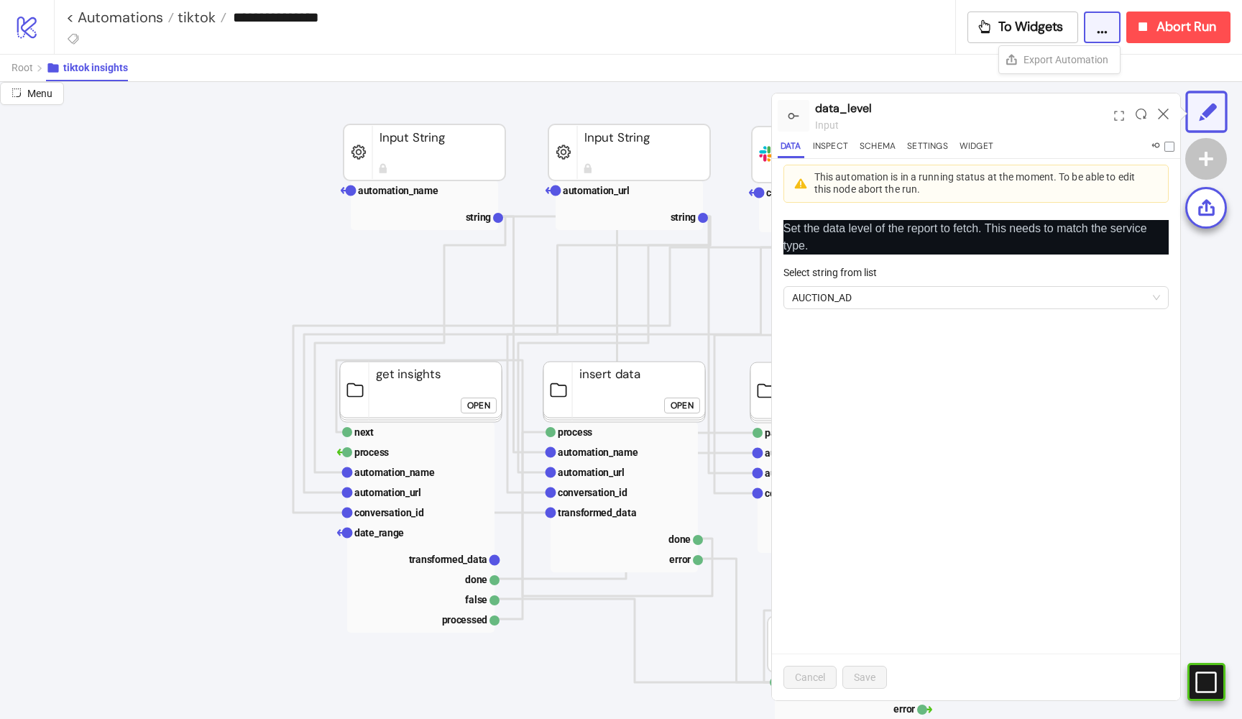
scroll to position [0, 0]
click at [18, 62] on span "Root" at bounding box center [23, 68] width 22 height 12
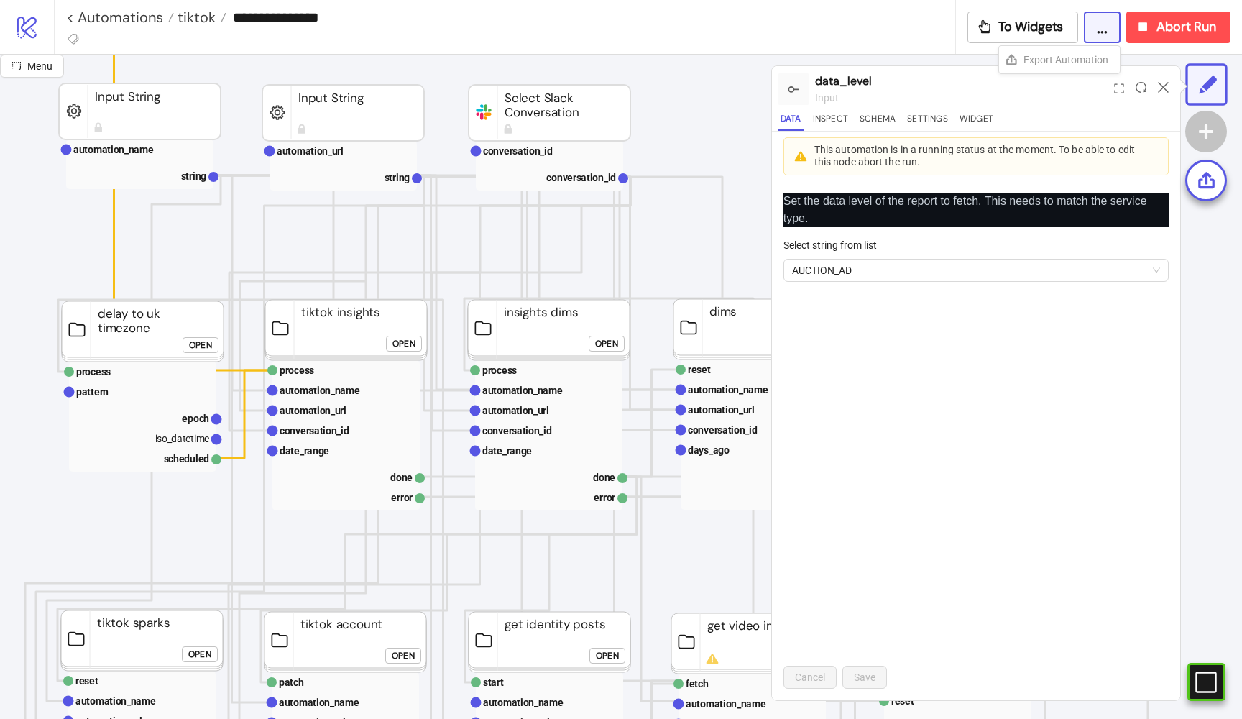
scroll to position [116, 198]
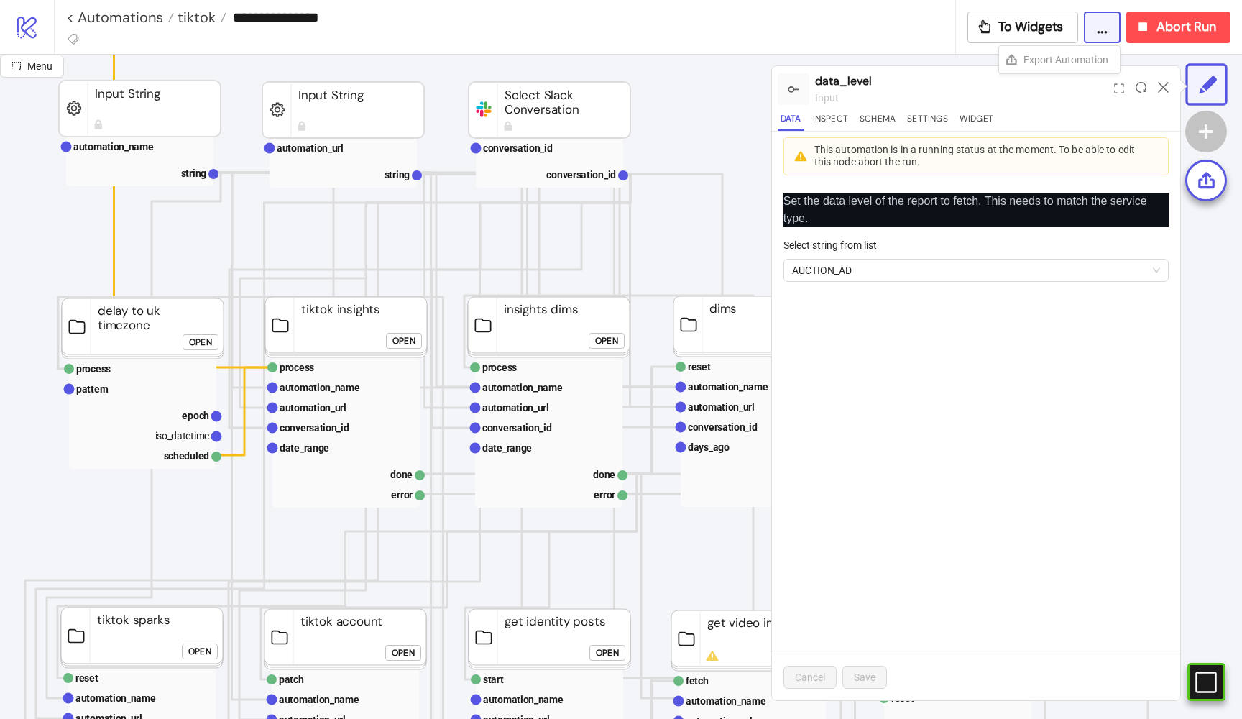
click at [594, 341] on button "Open" at bounding box center [607, 341] width 36 height 16
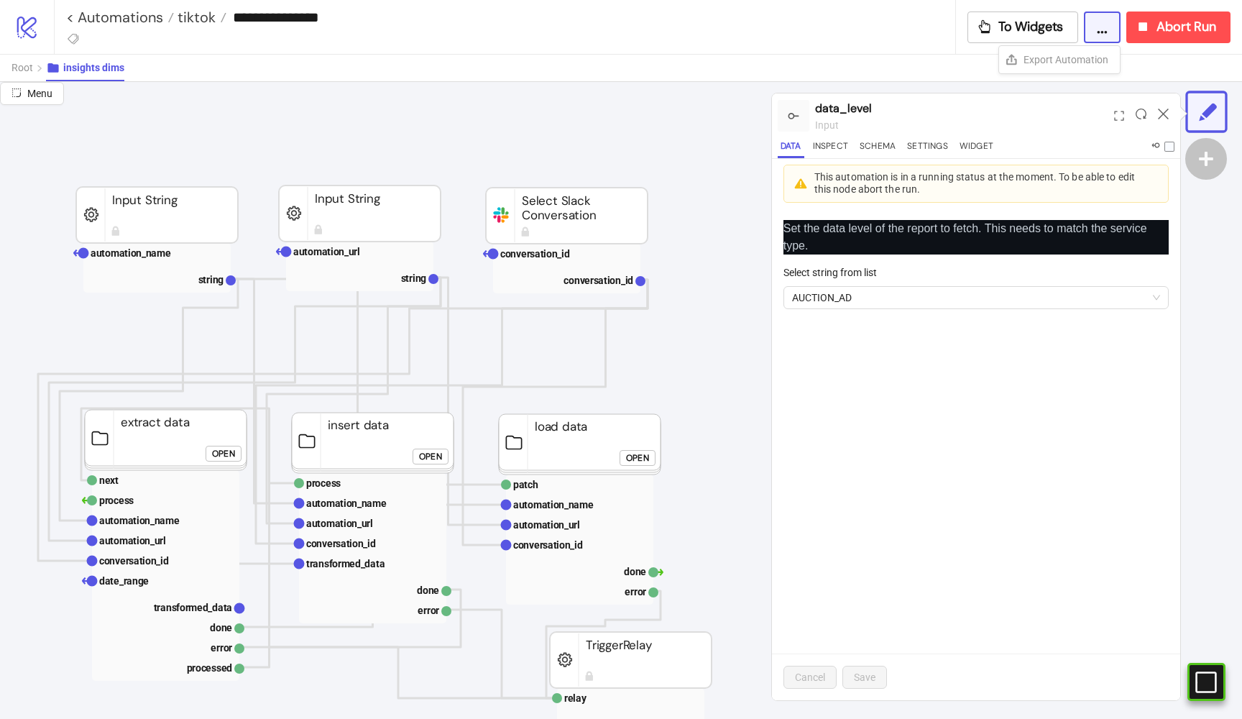
scroll to position [0, 198]
click at [19, 73] on button "Root" at bounding box center [29, 68] width 35 height 27
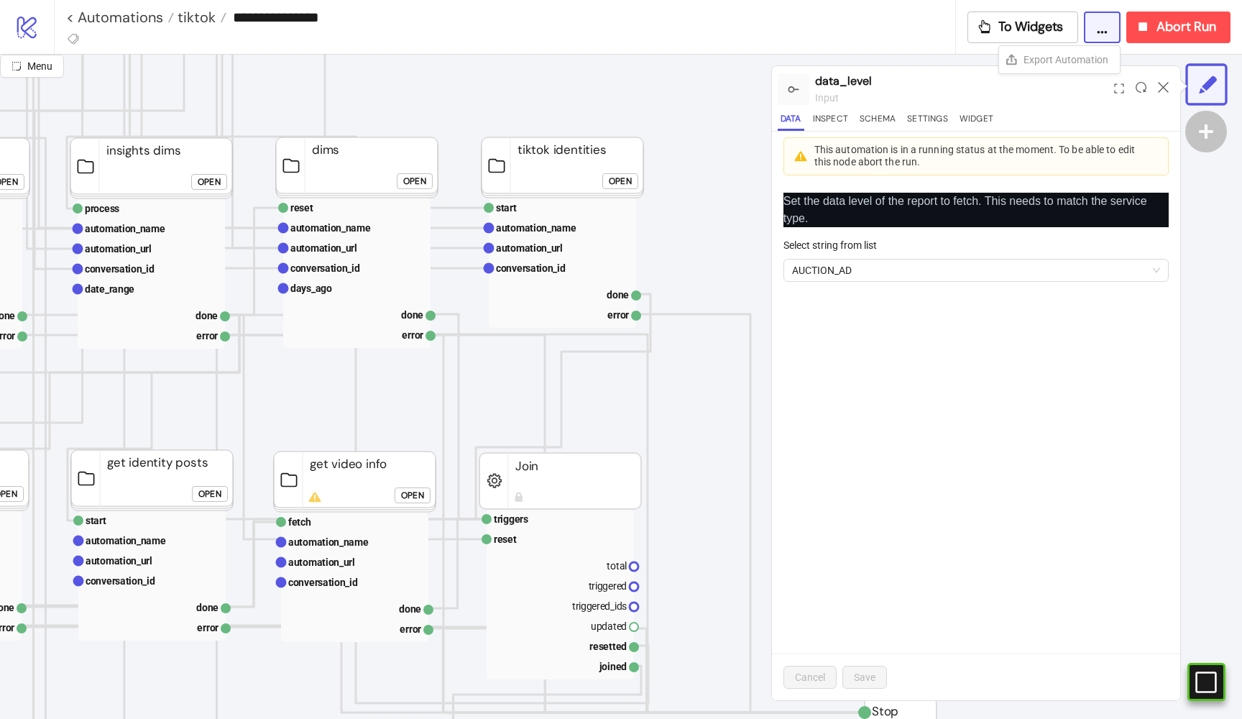
scroll to position [288, 583]
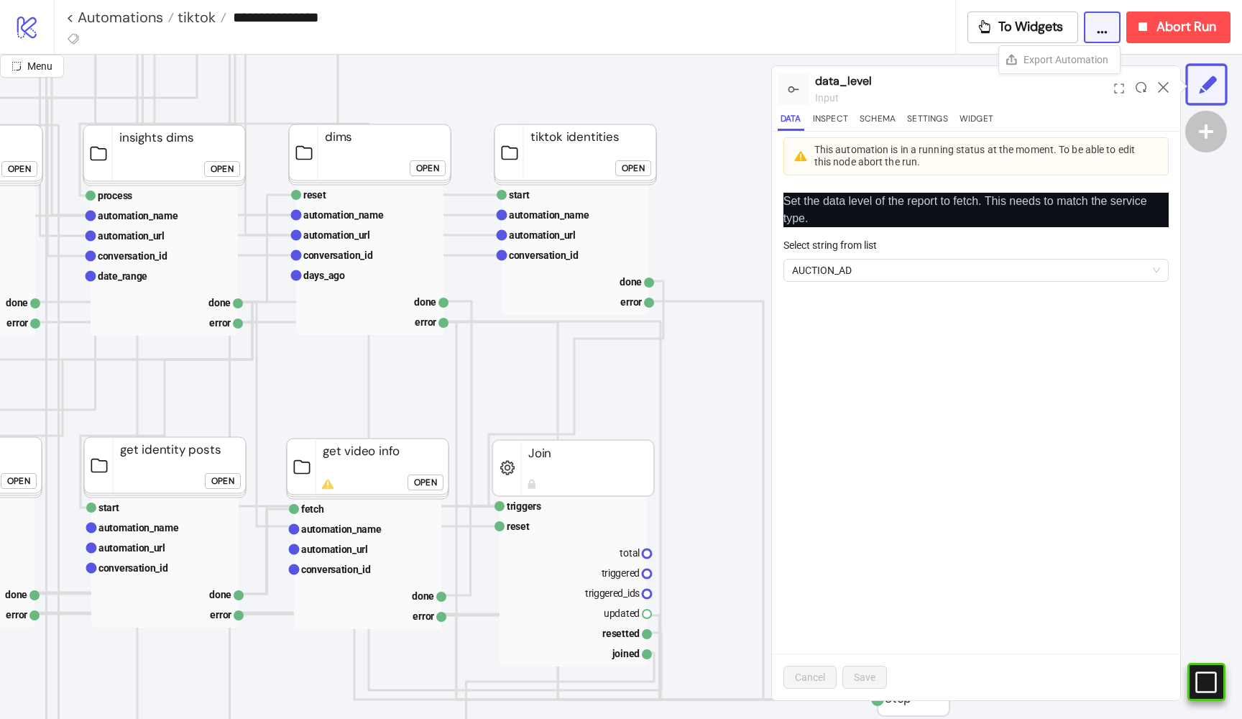
click at [634, 160] on div "Open" at bounding box center [633, 168] width 23 height 17
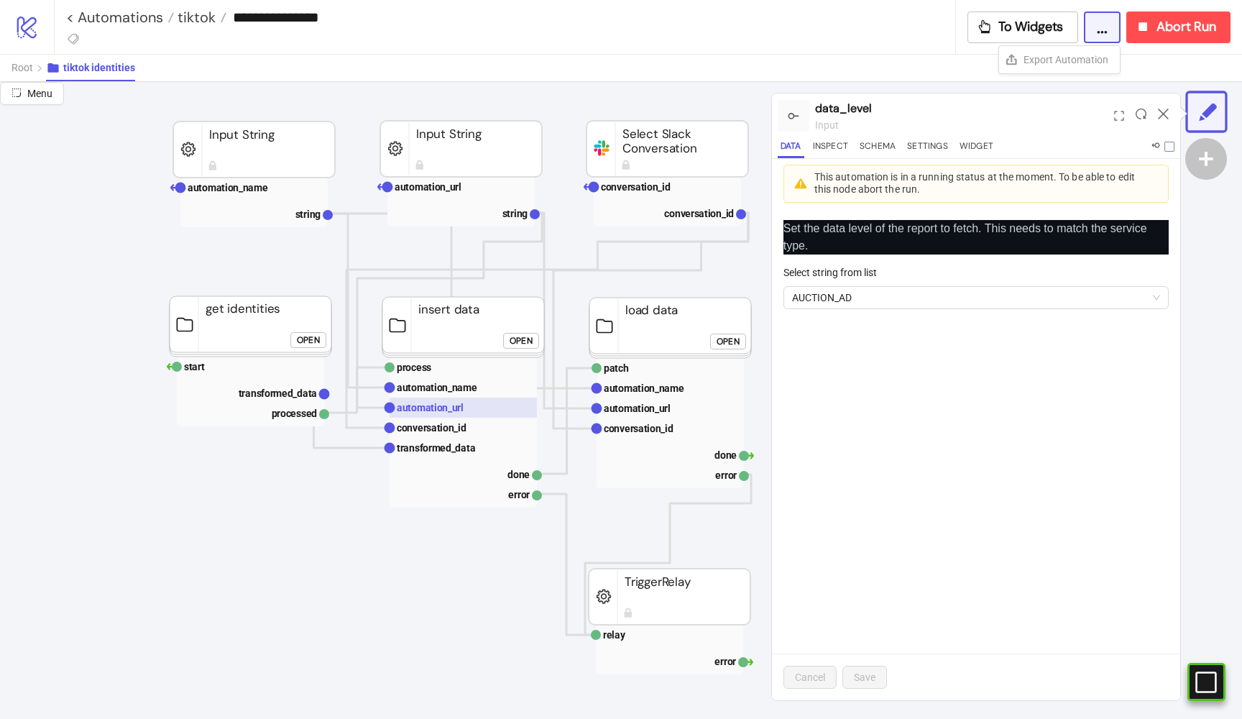
scroll to position [162, 193]
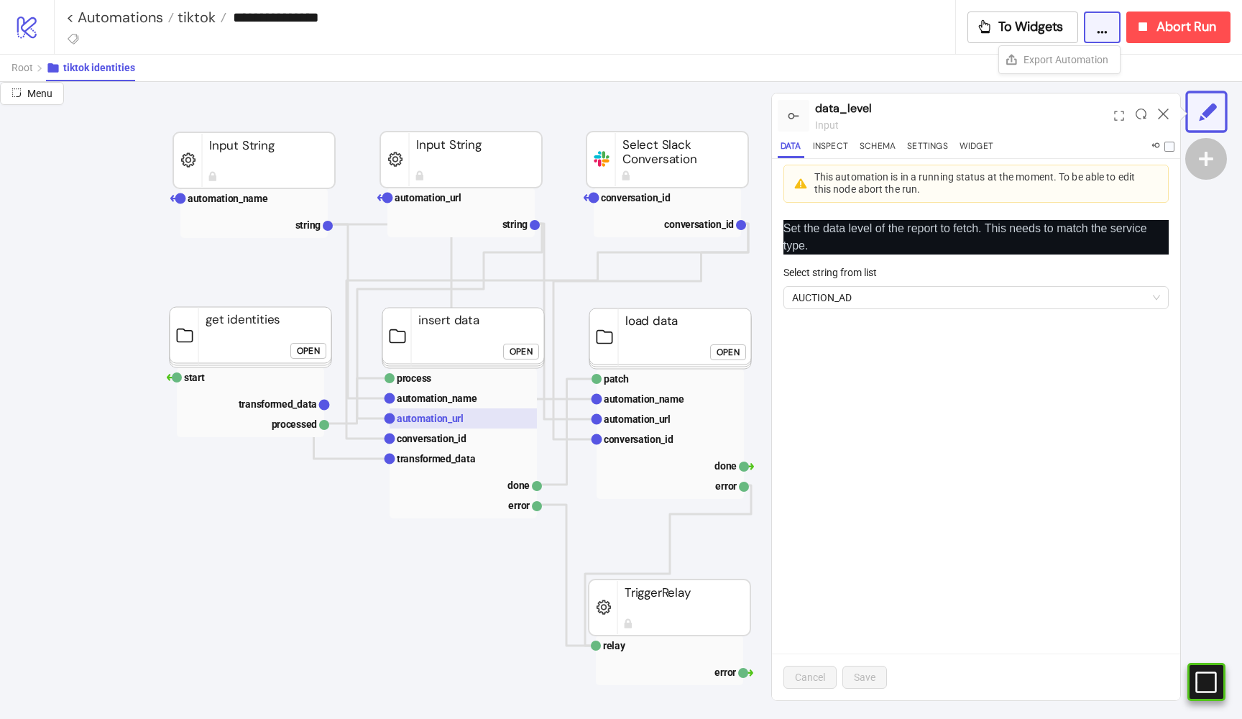
click at [445, 423] on text "automation_url" at bounding box center [430, 419] width 67 height 12
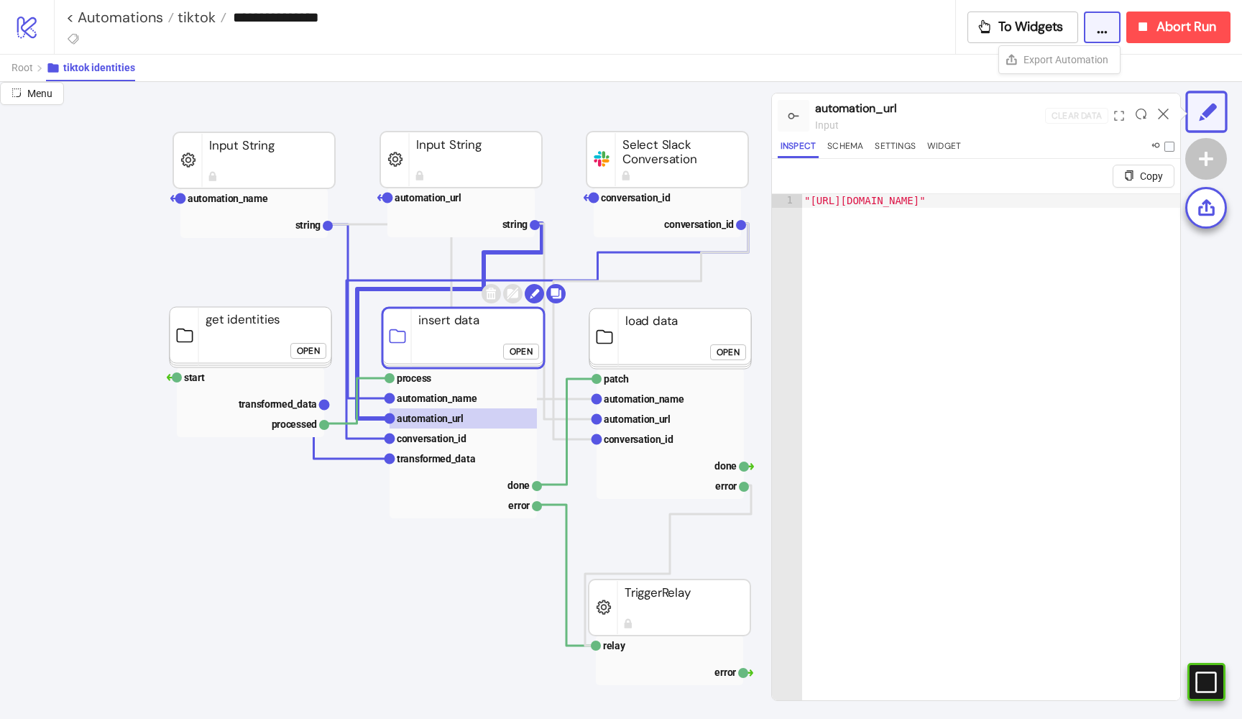
click at [307, 342] on div "Open" at bounding box center [308, 350] width 23 height 17
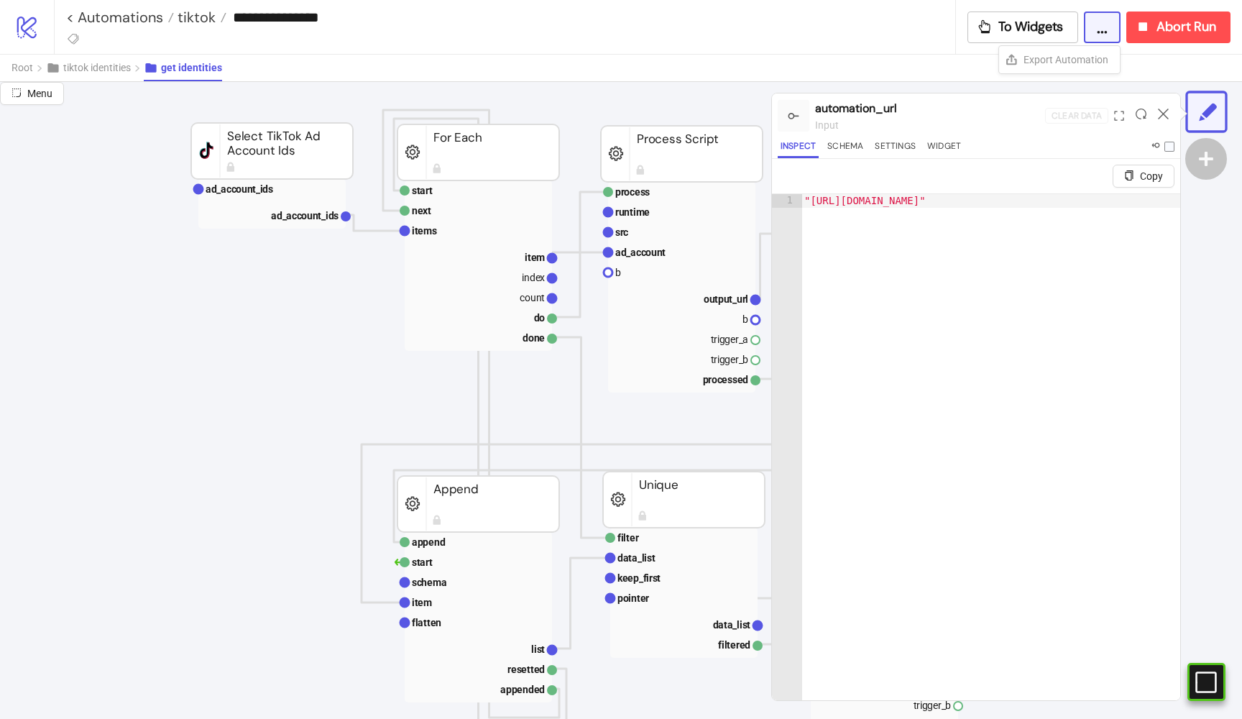
scroll to position [98, 301]
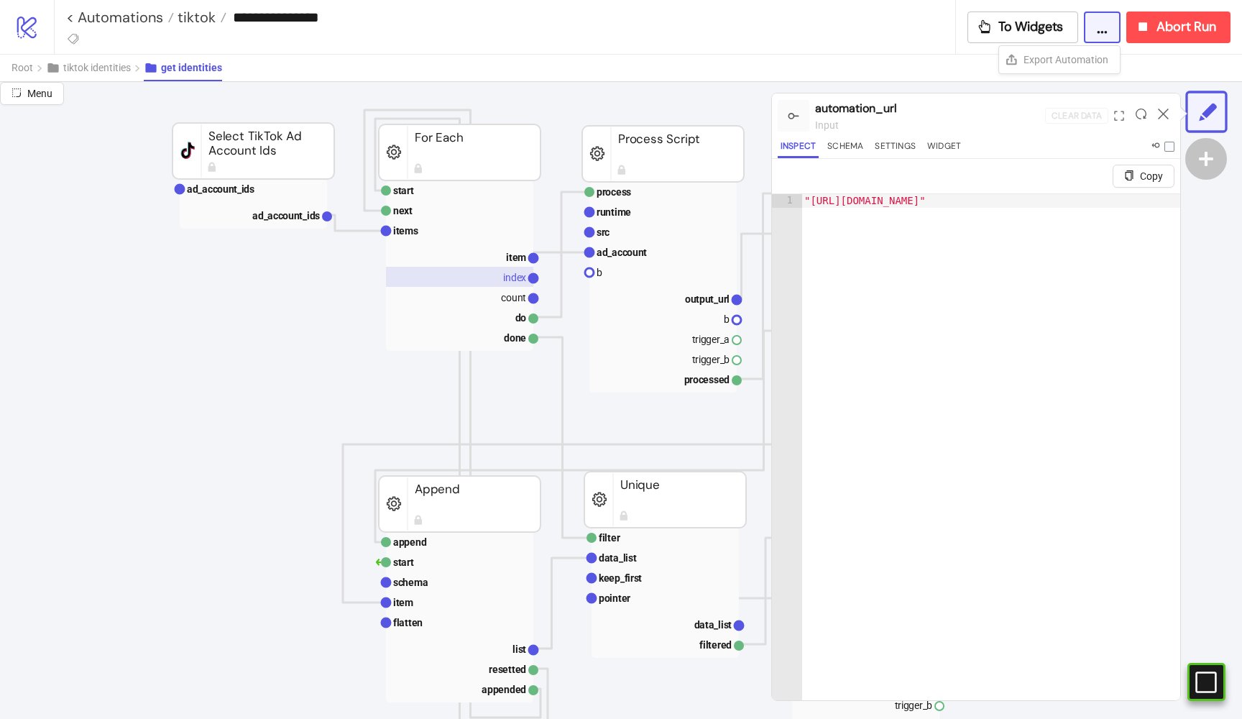
click at [515, 278] on text "index" at bounding box center [514, 278] width 23 height 12
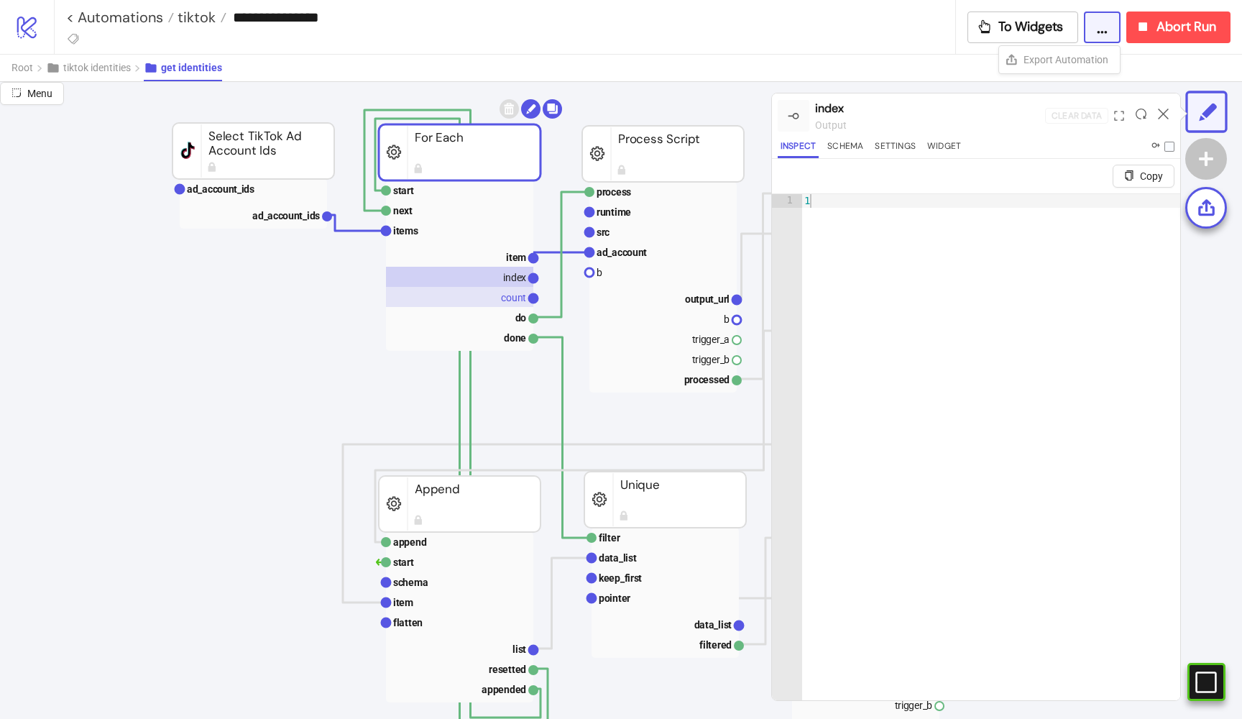
click at [510, 300] on text "count" at bounding box center [513, 298] width 25 height 12
click at [627, 254] on text "ad_account" at bounding box center [622, 253] width 50 height 12
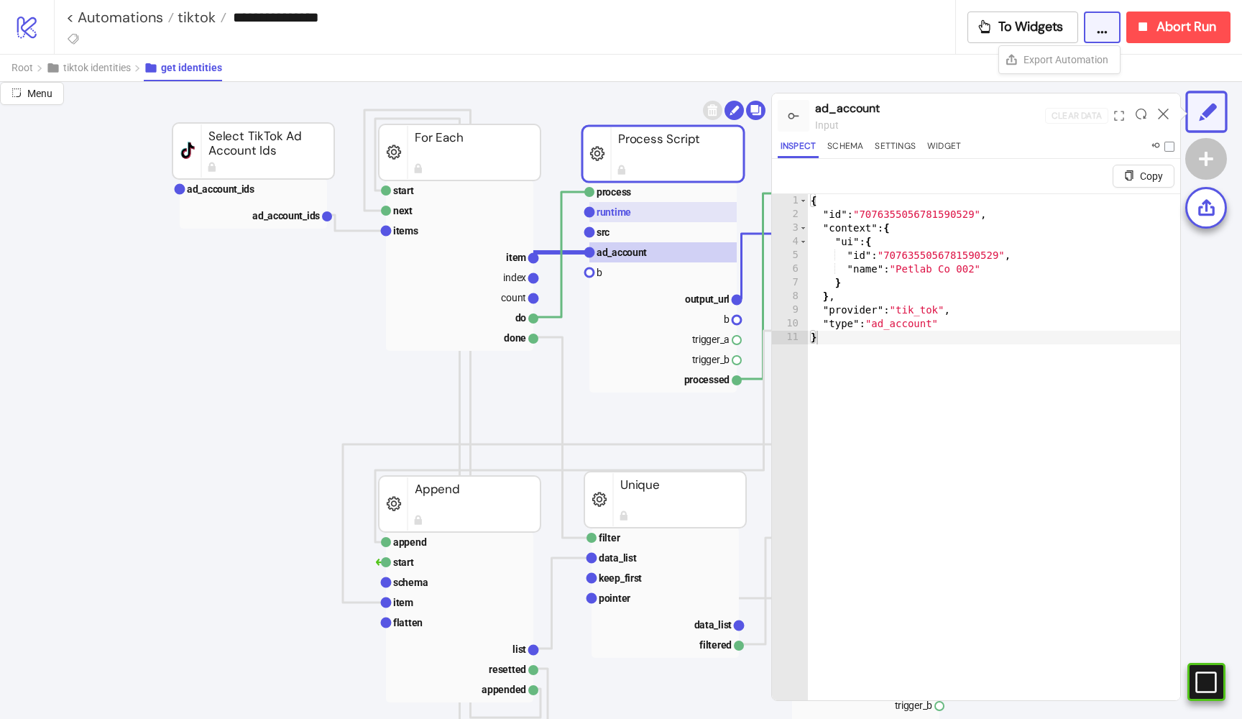
click at [628, 213] on text "runtime" at bounding box center [614, 212] width 35 height 12
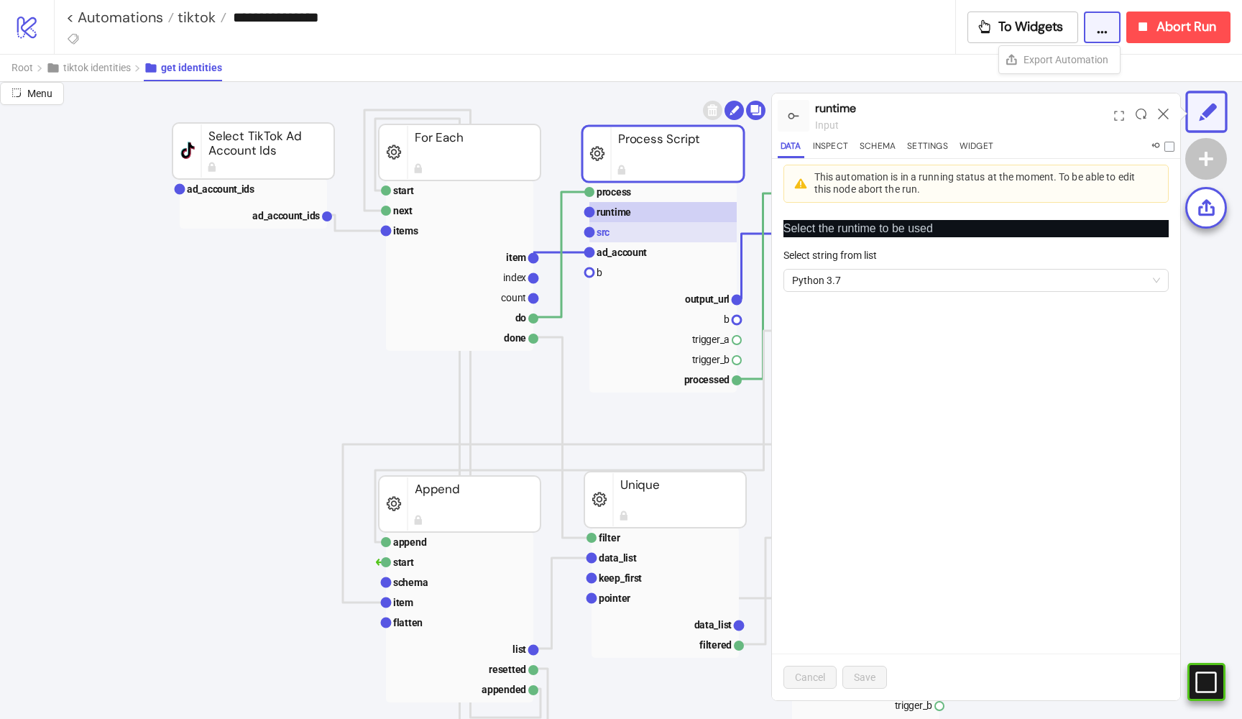
click at [625, 224] on rect at bounding box center [662, 232] width 147 height 20
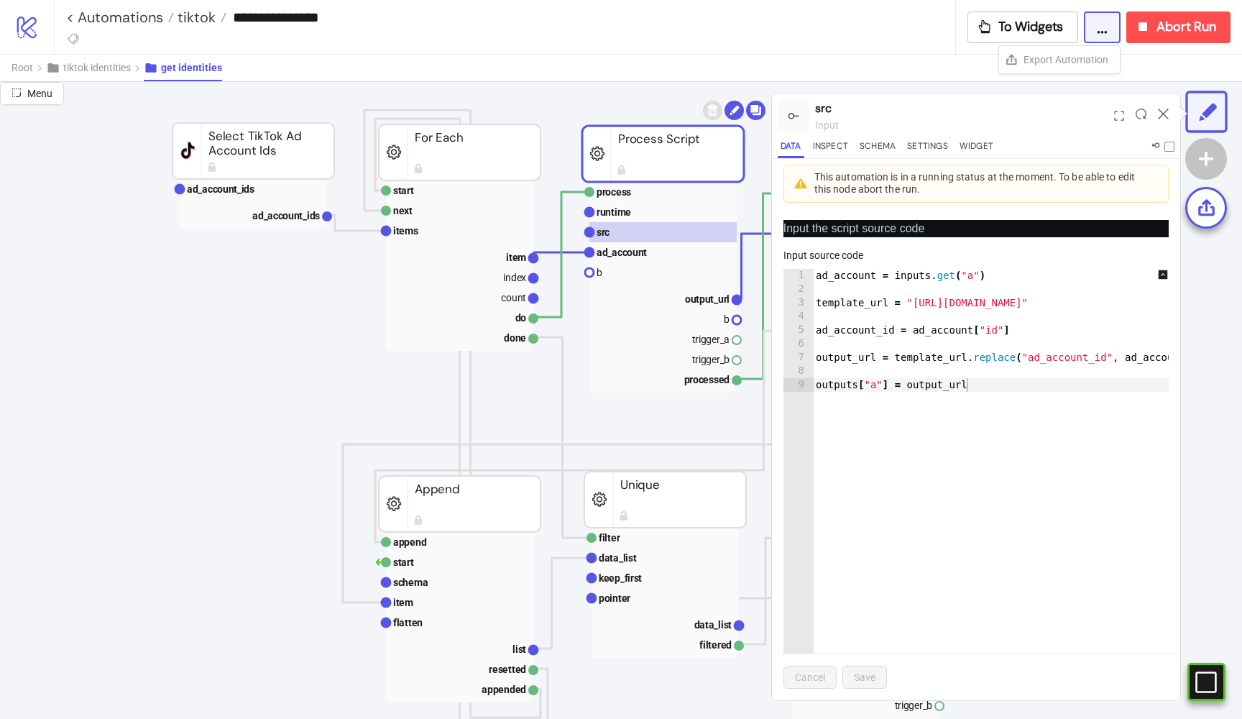
scroll to position [0, 0]
click at [407, 572] on rect at bounding box center [459, 582] width 147 height 20
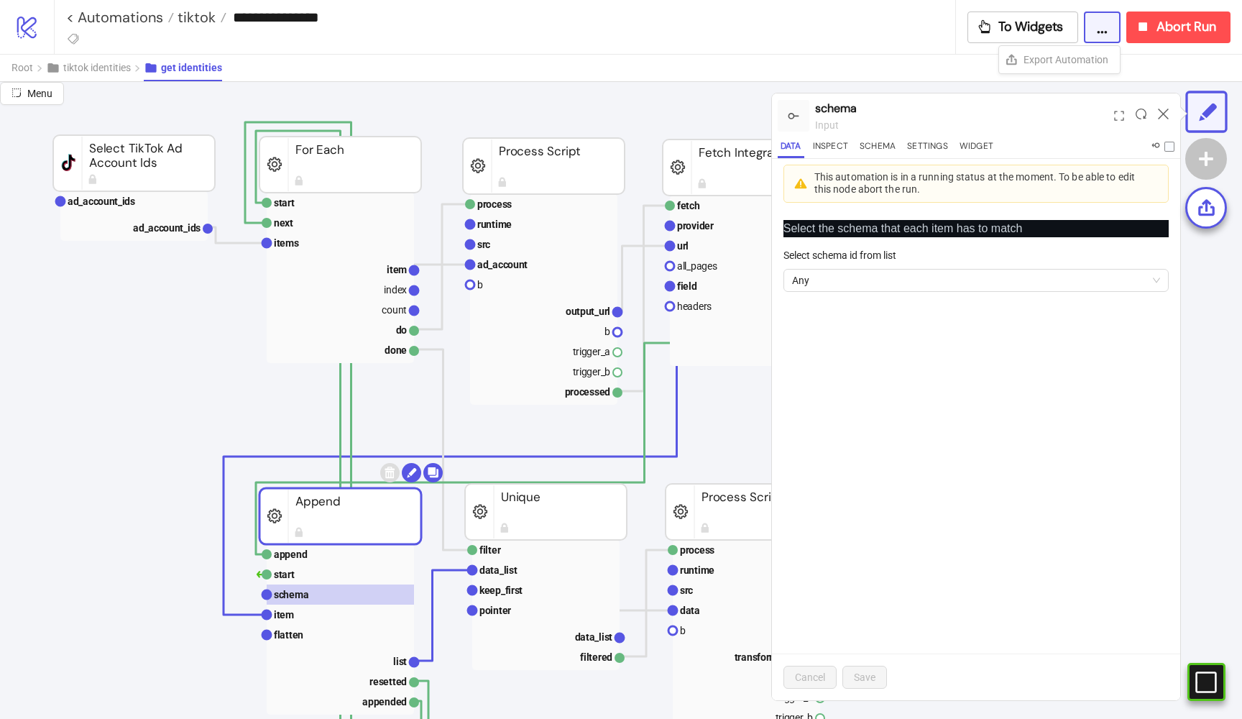
scroll to position [84, 421]
click at [529, 245] on rect at bounding box center [543, 246] width 147 height 20
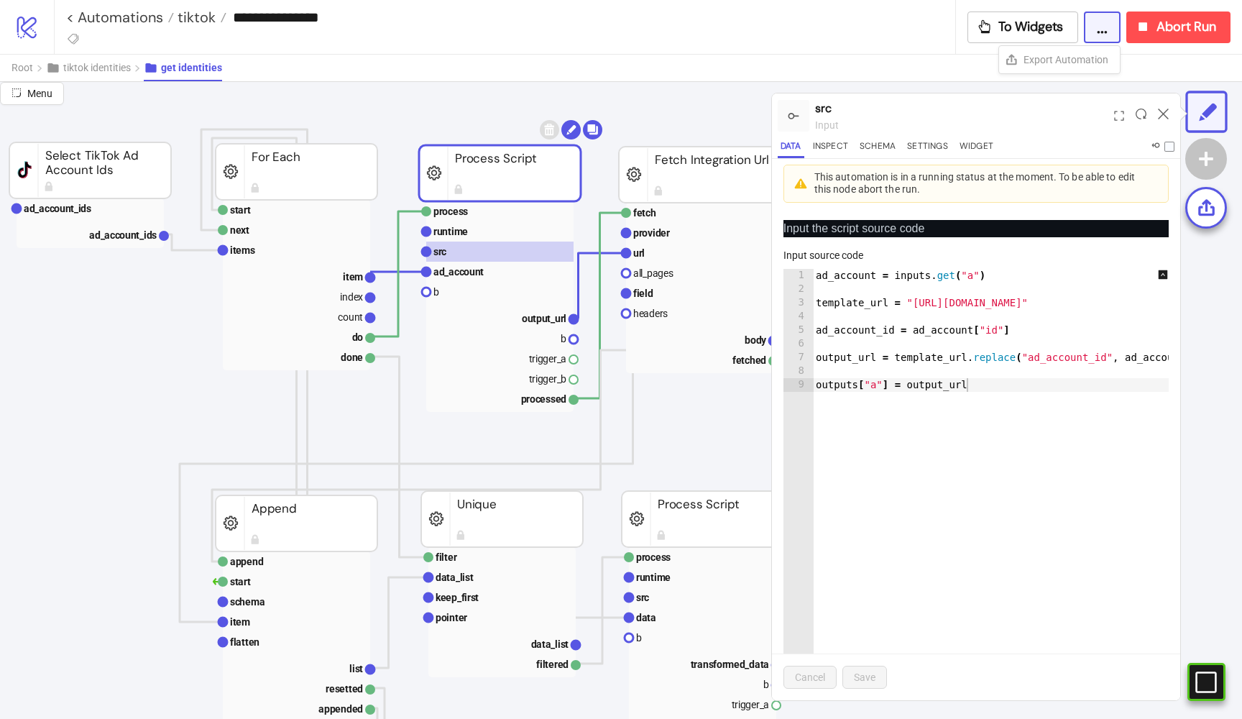
scroll to position [75, 480]
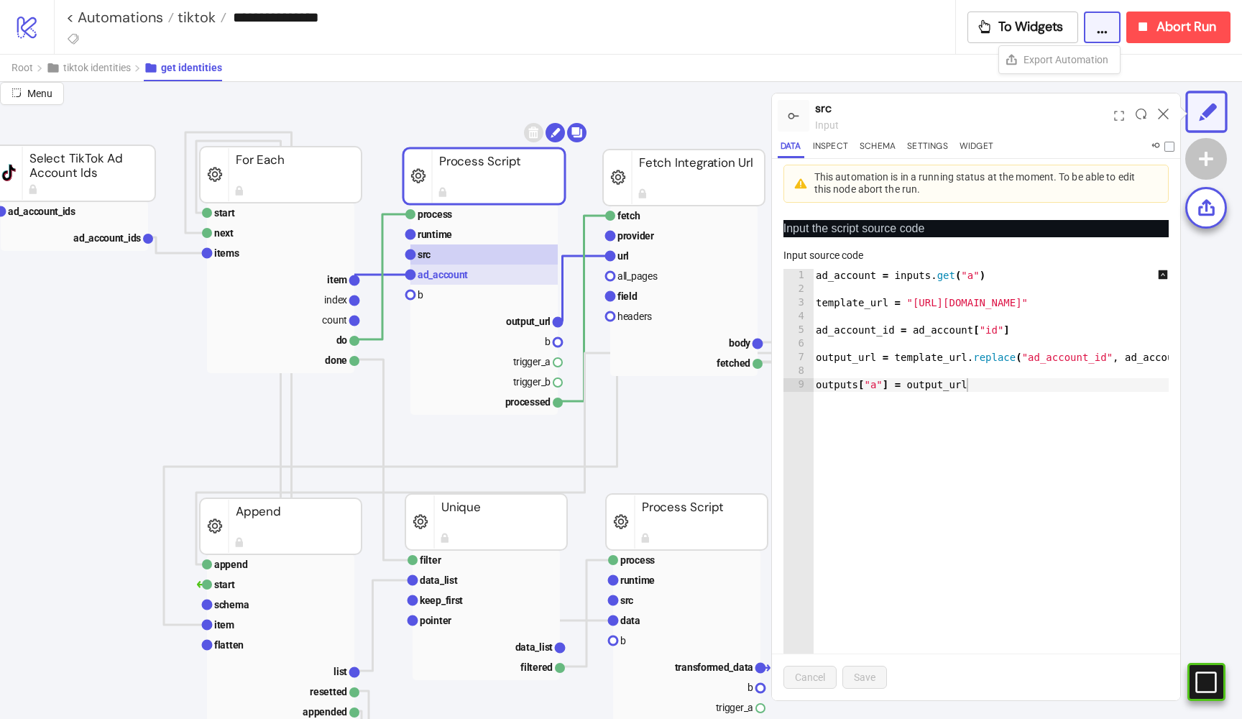
click at [507, 270] on rect at bounding box center [483, 275] width 147 height 20
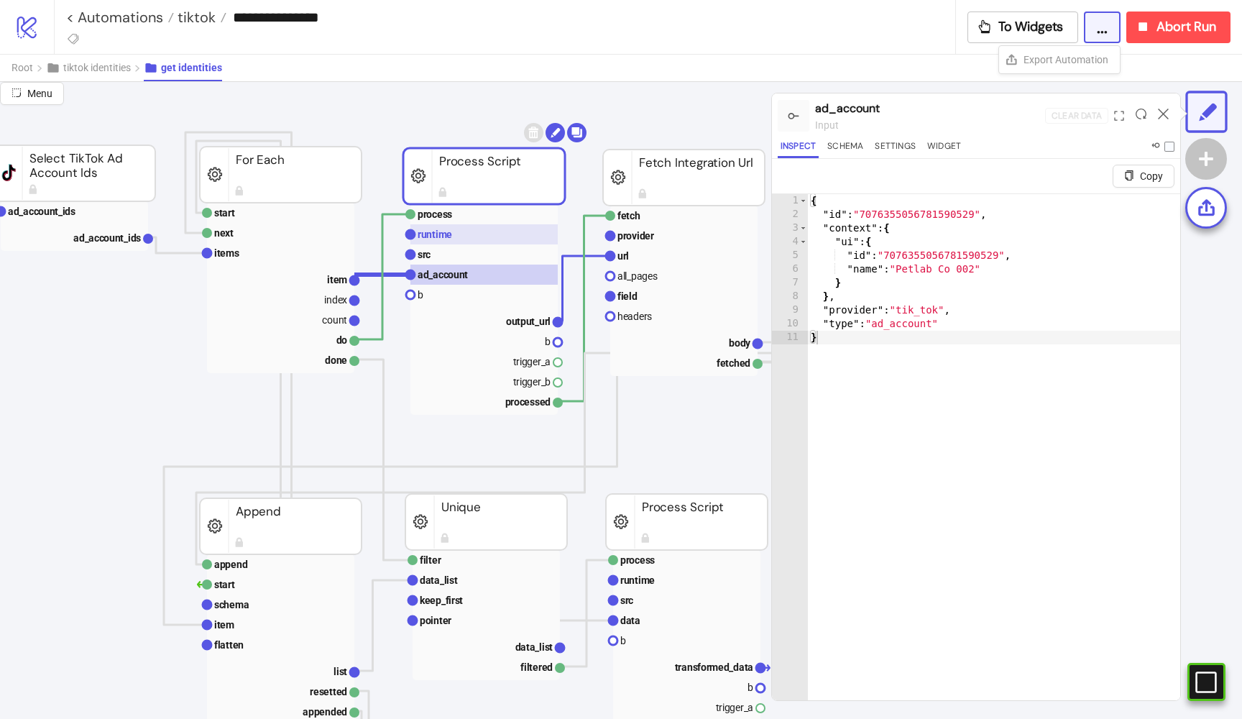
click at [487, 240] on rect at bounding box center [483, 234] width 147 height 20
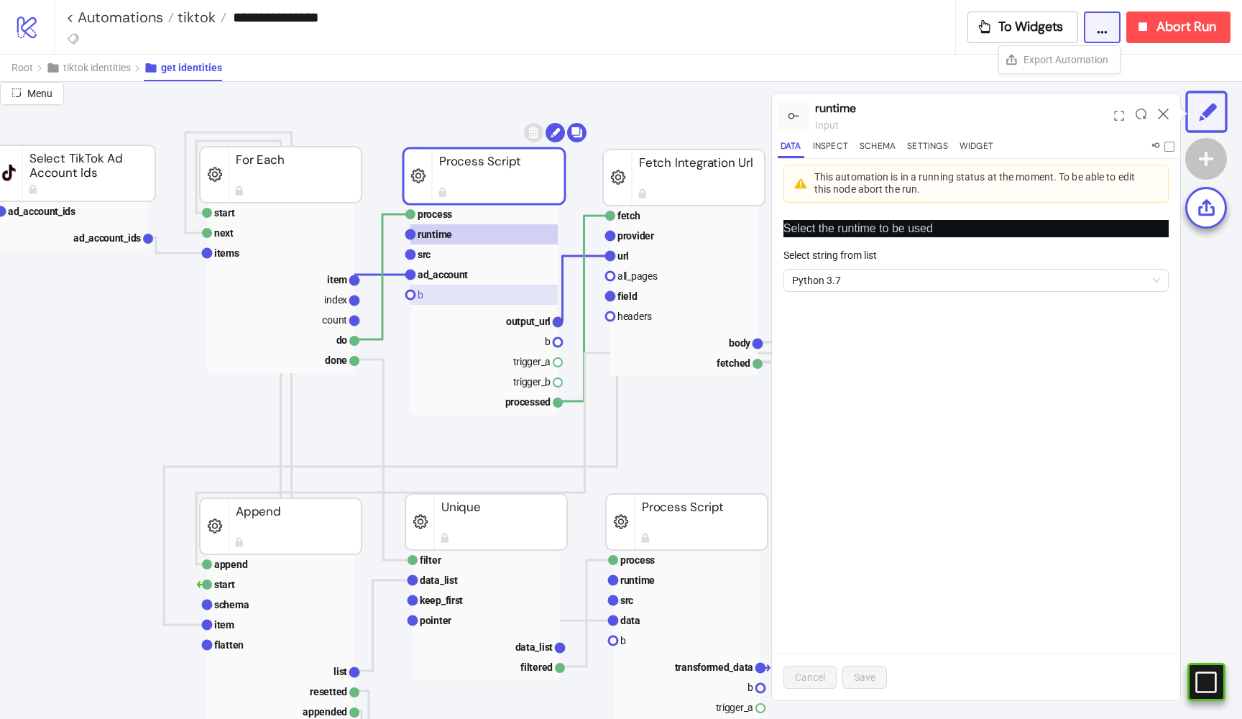
click at [482, 299] on rect at bounding box center [483, 295] width 147 height 20
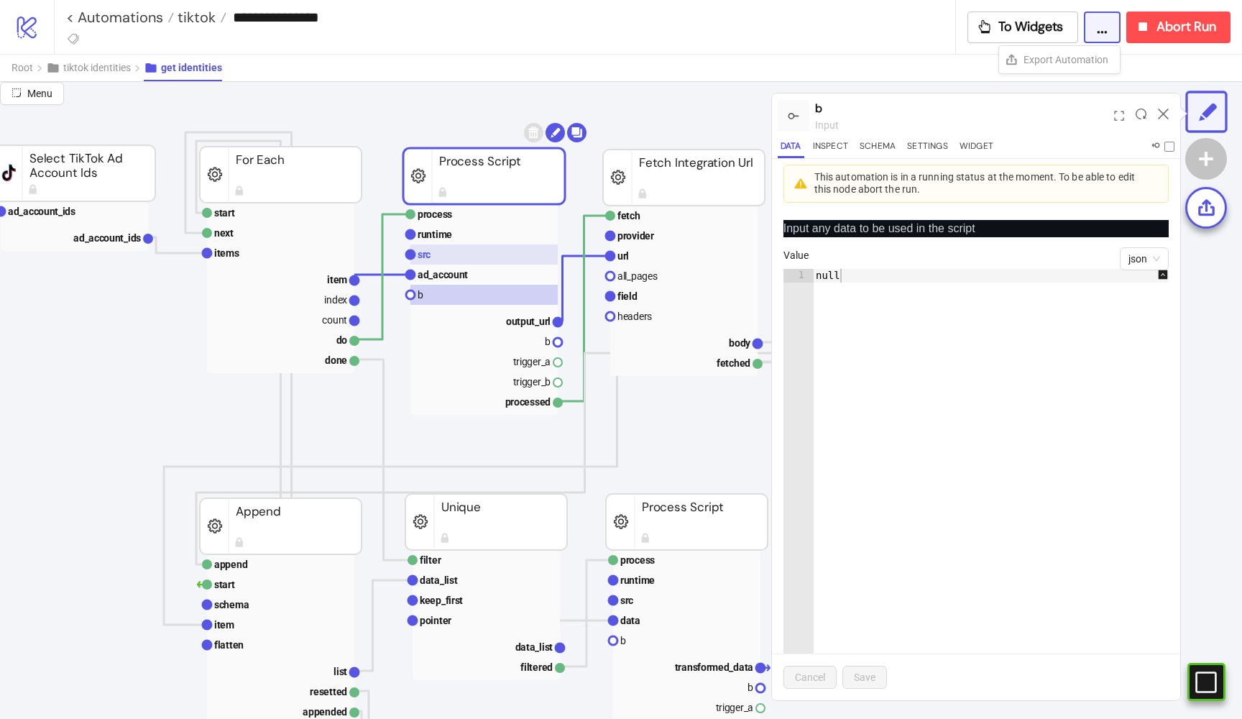
click at [472, 254] on rect at bounding box center [483, 254] width 147 height 20
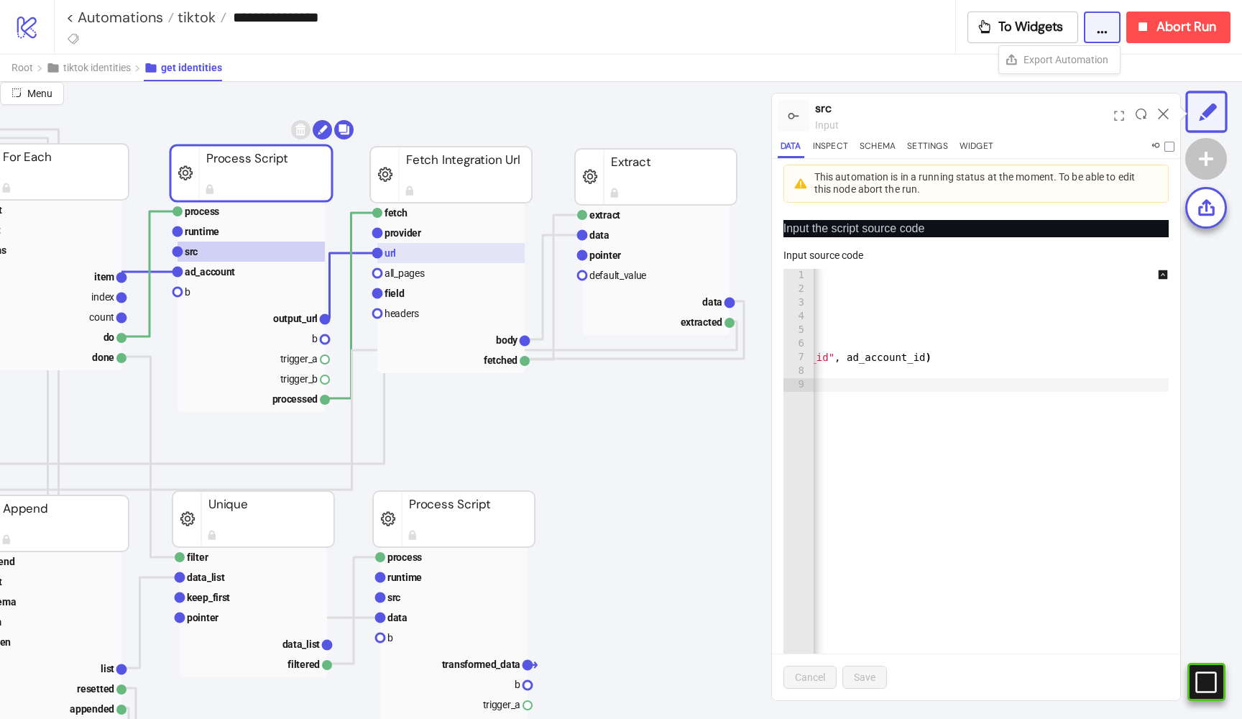
scroll to position [78, 717]
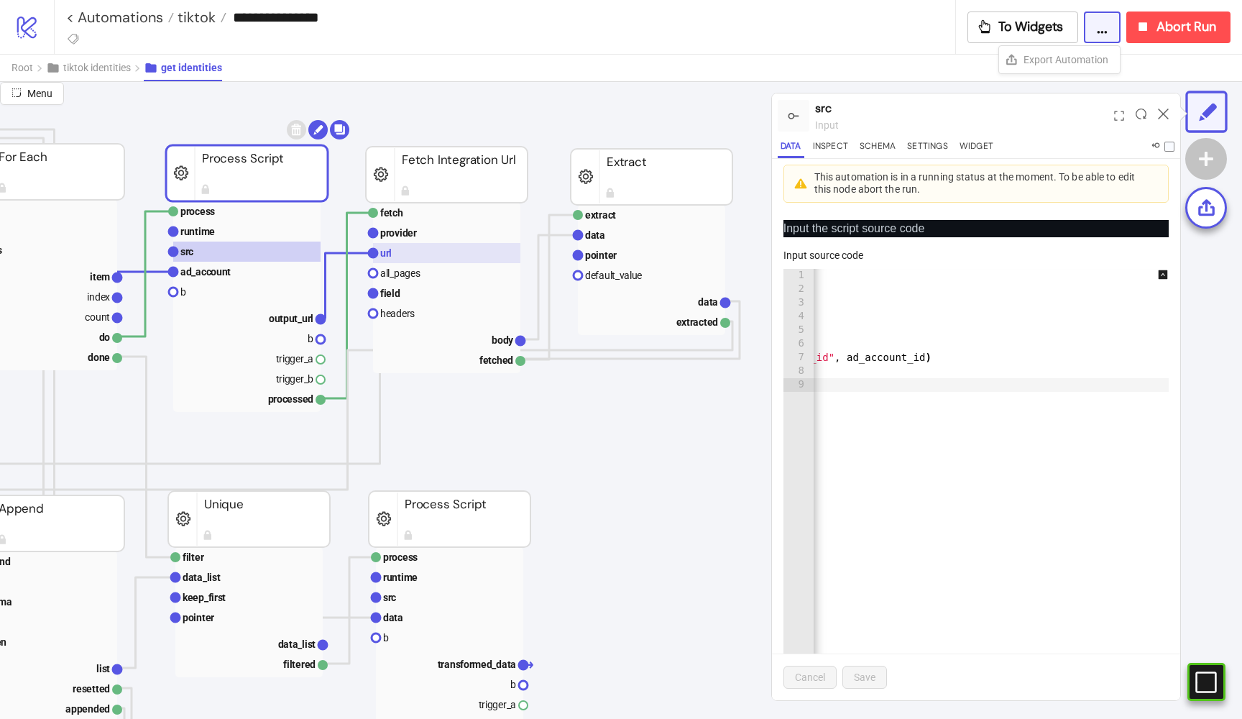
click at [450, 256] on rect at bounding box center [446, 253] width 147 height 20
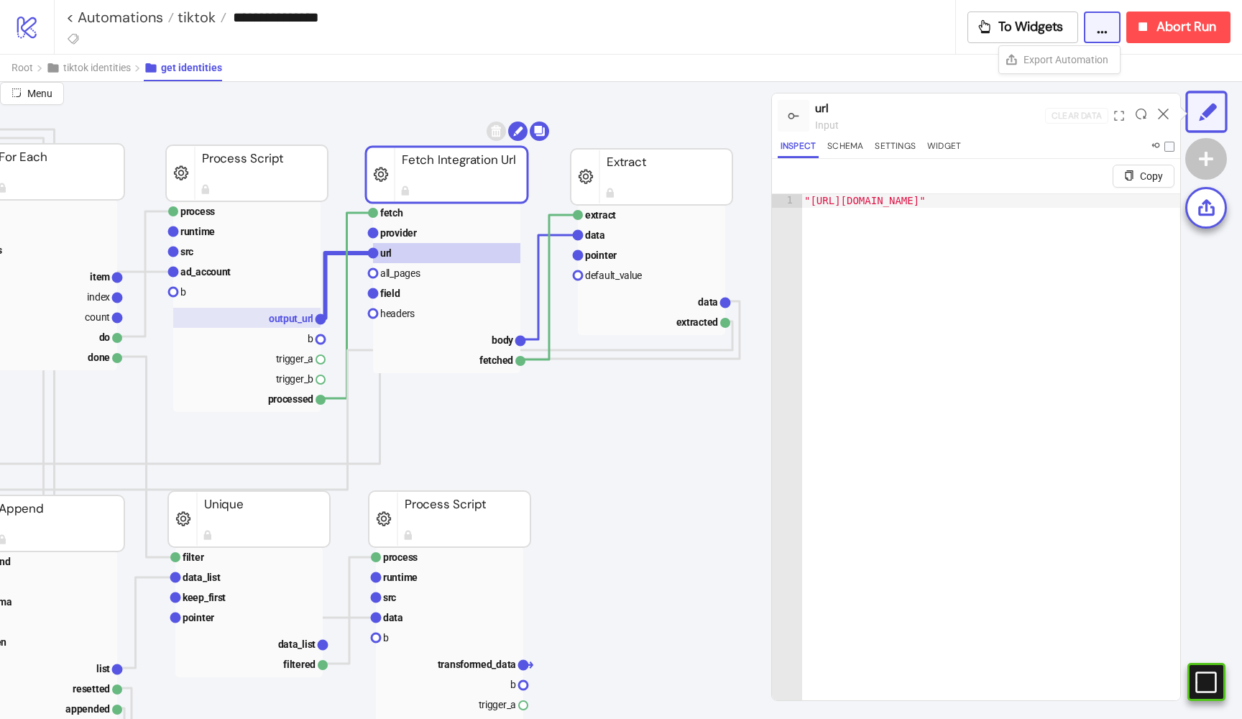
click at [286, 316] on text "output_url" at bounding box center [291, 319] width 45 height 12
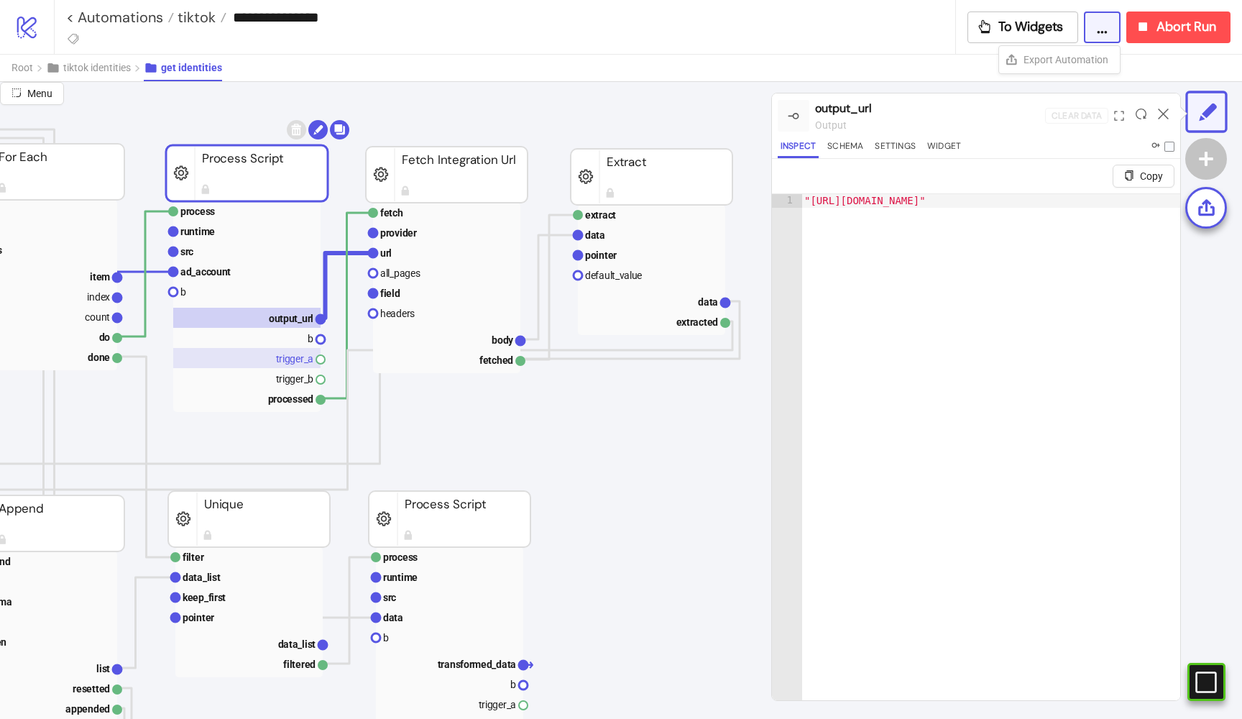
click at [296, 356] on rect at bounding box center [246, 358] width 147 height 20
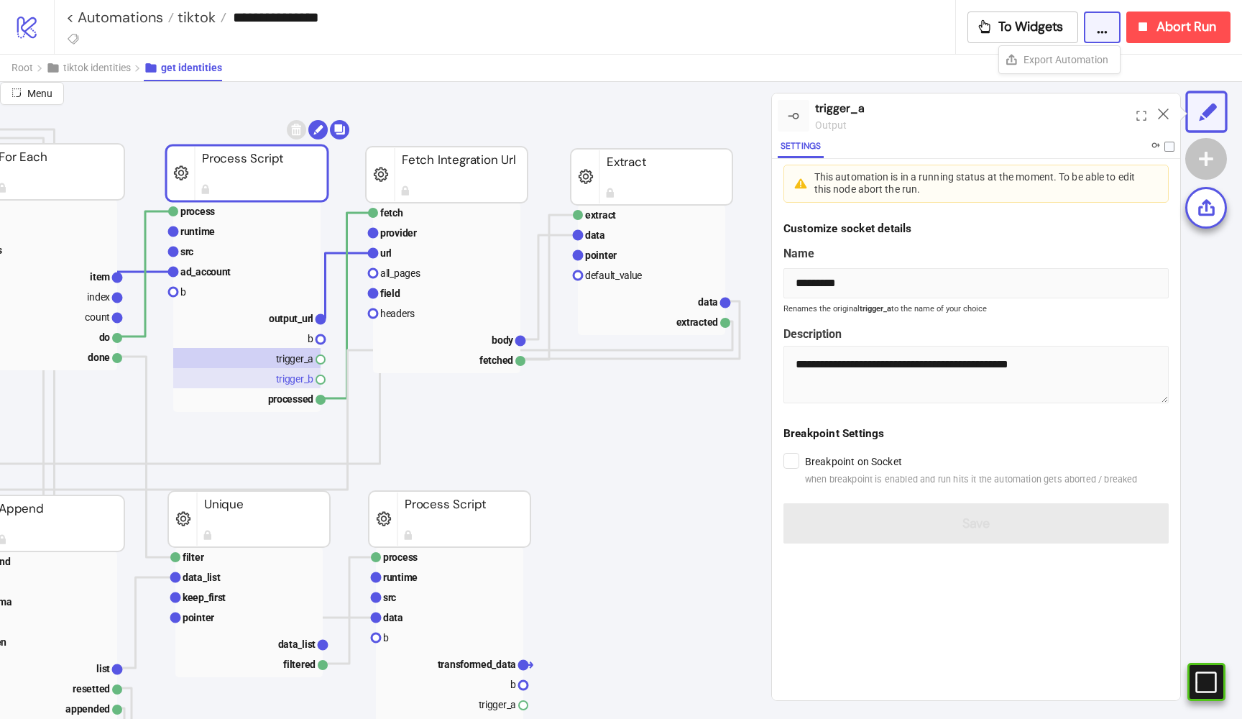
click at [290, 376] on rect at bounding box center [246, 378] width 147 height 20
type input "*********"
type textarea "**********"
click at [288, 407] on rect at bounding box center [246, 398] width 147 height 20
type input "*********"
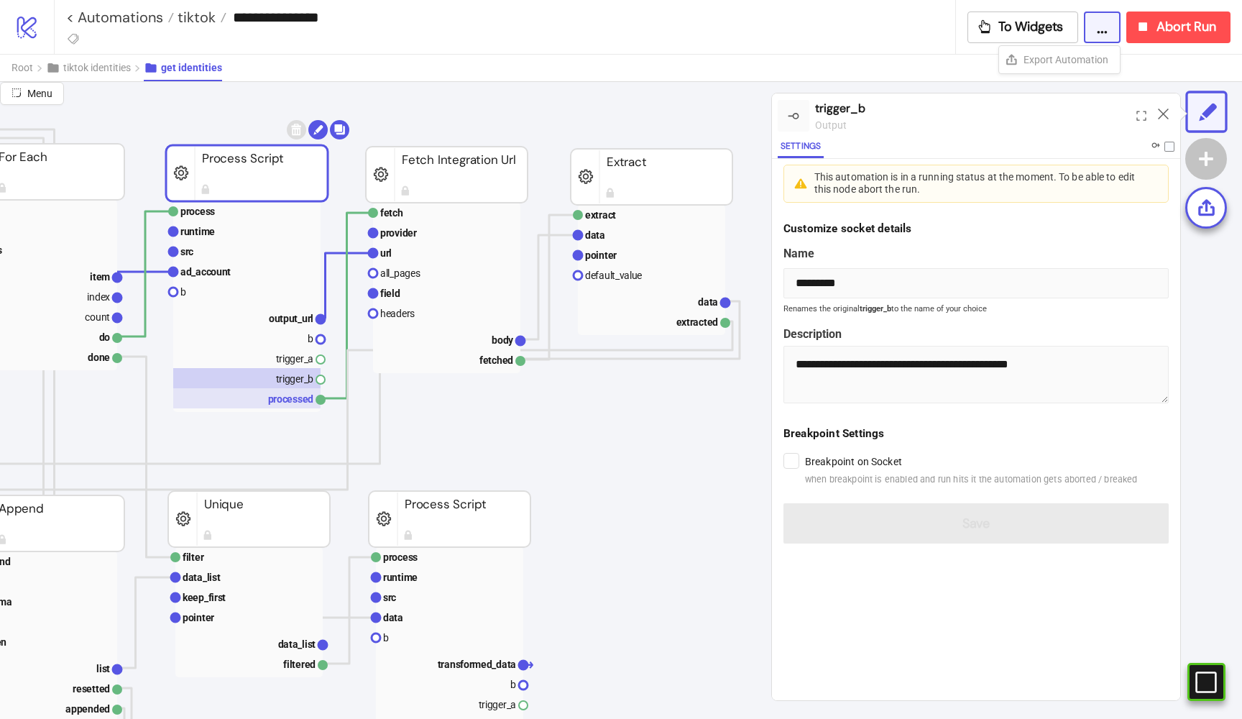
type textarea "**********"
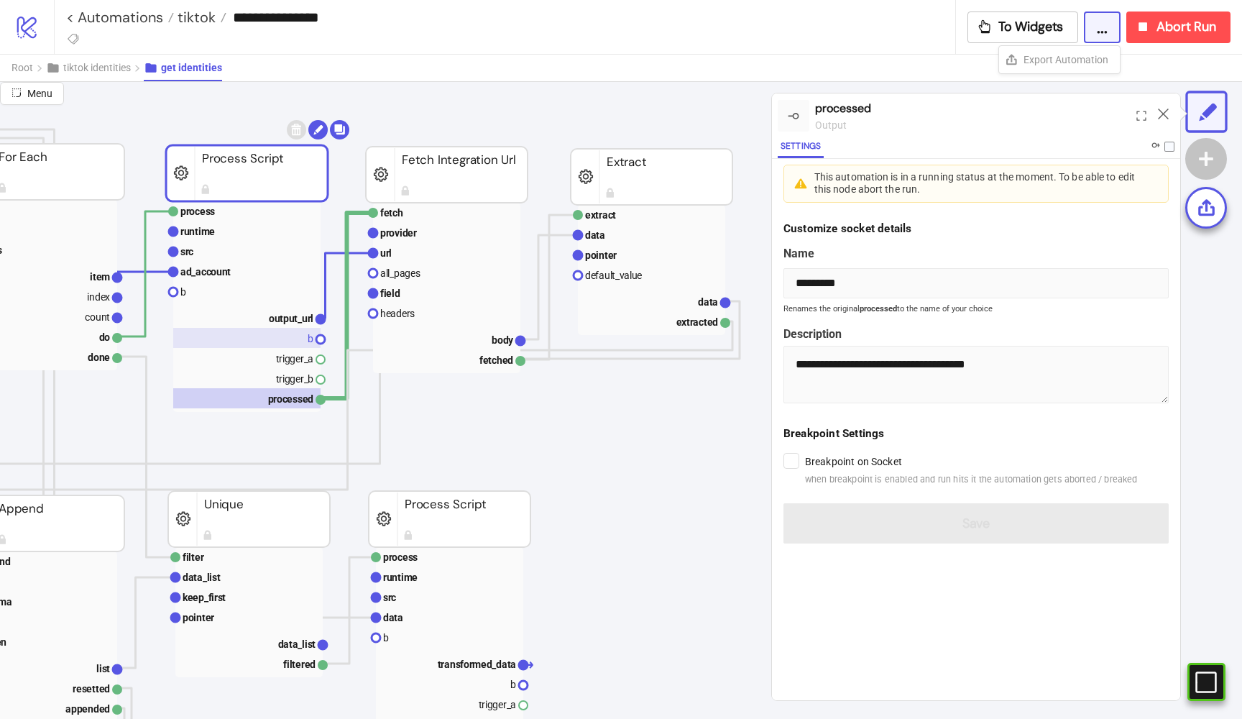
click at [272, 343] on rect at bounding box center [246, 338] width 147 height 20
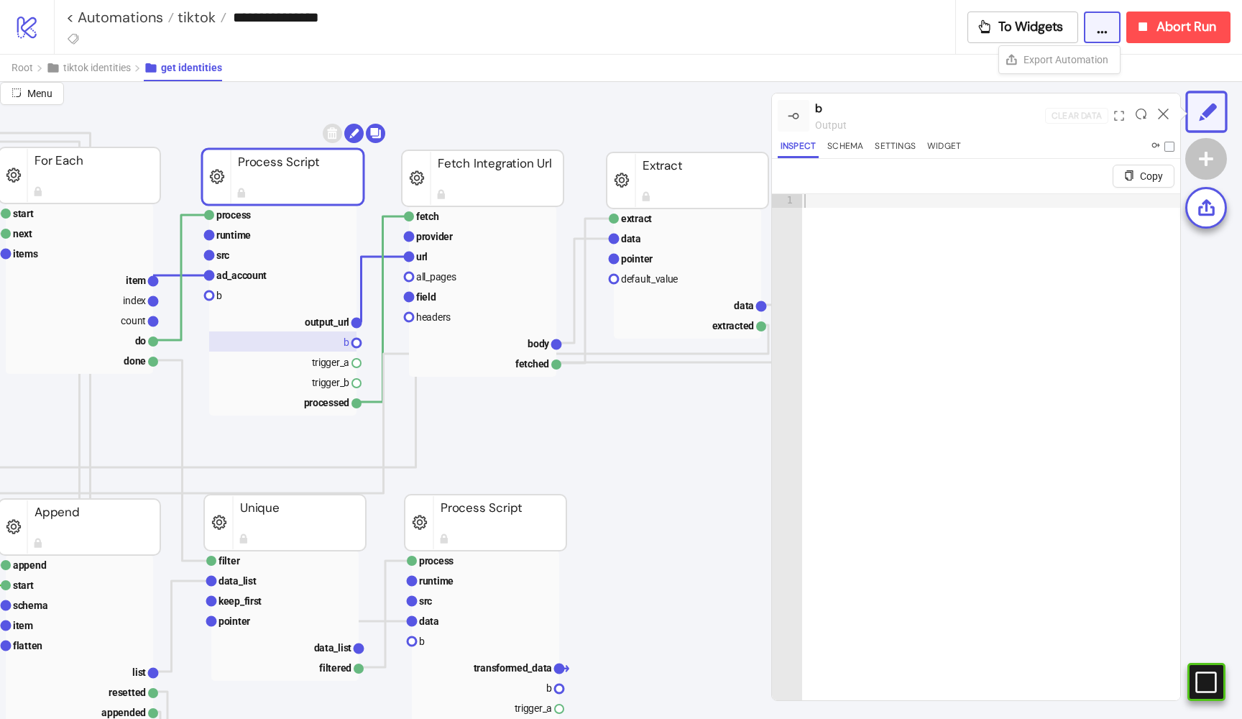
scroll to position [75, 670]
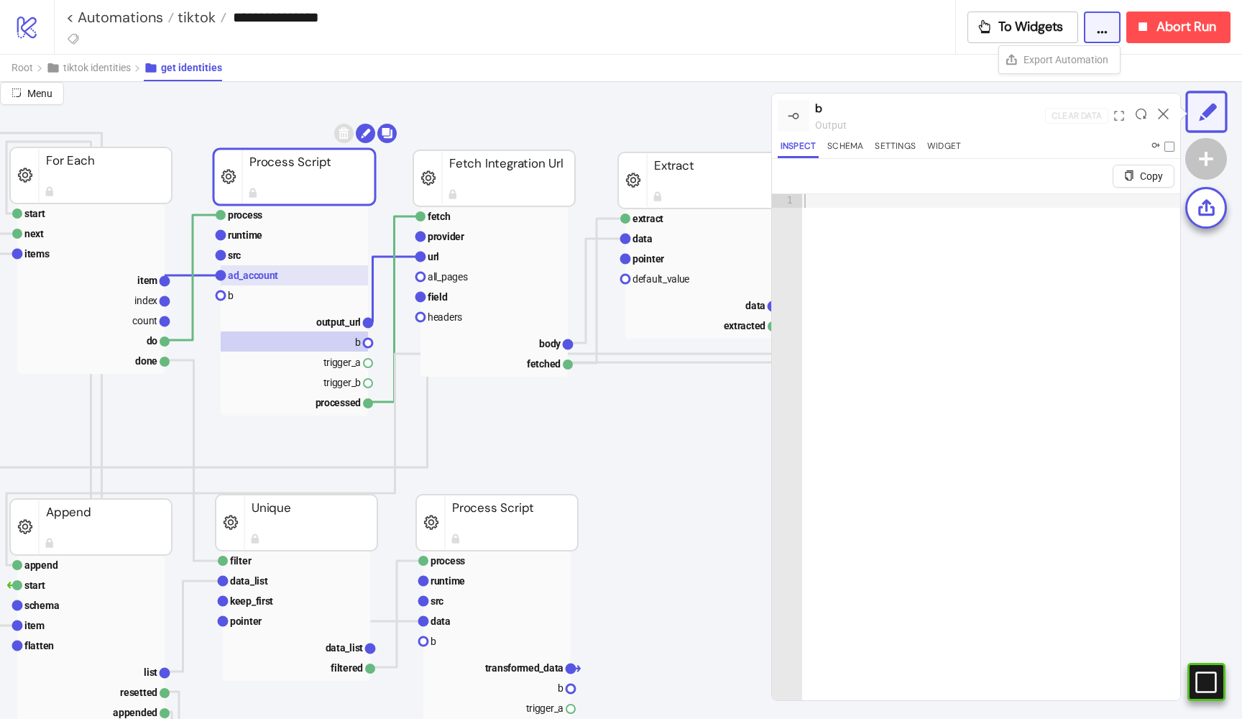
click at [270, 269] on rect at bounding box center [294, 275] width 147 height 20
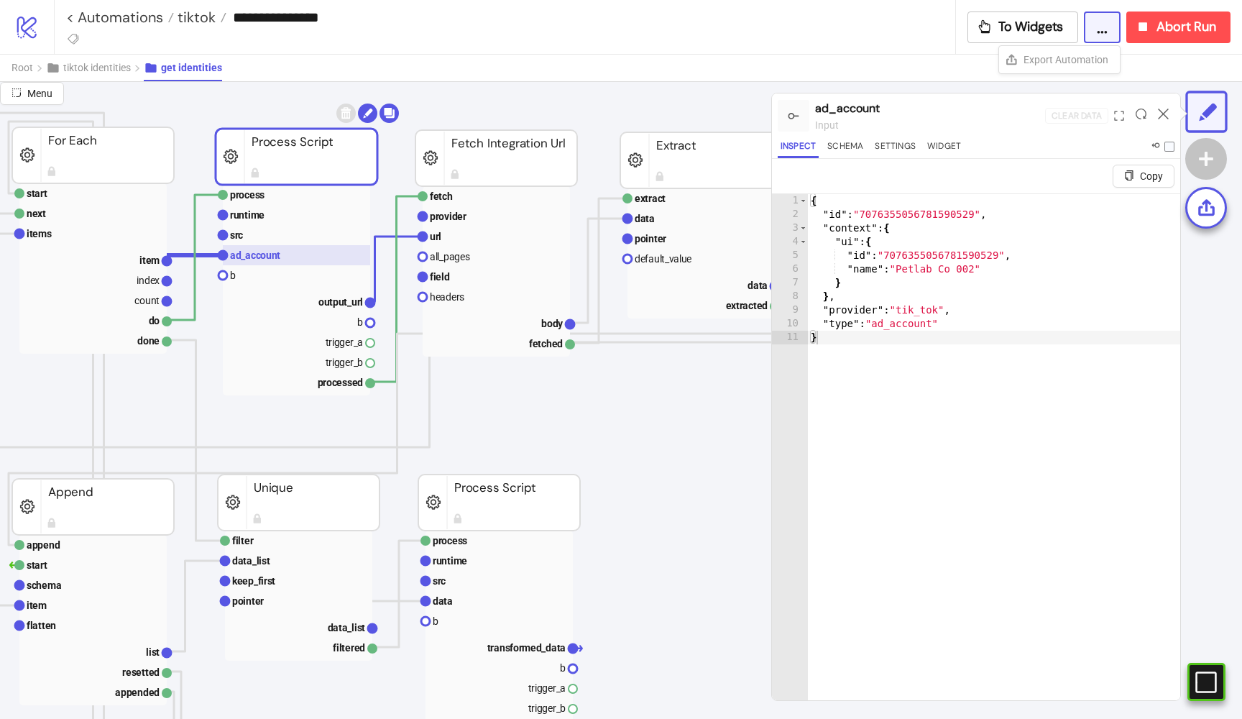
scroll to position [95, 667]
click at [272, 242] on rect at bounding box center [297, 235] width 147 height 20
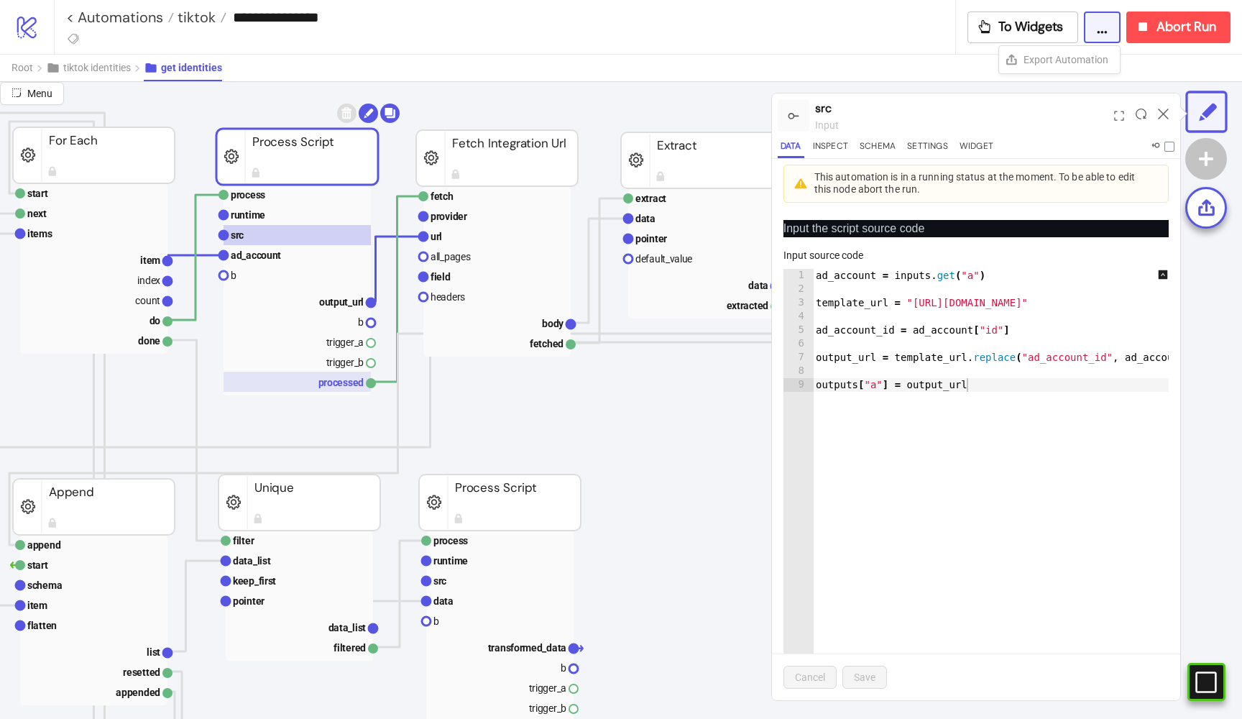
click at [351, 375] on rect at bounding box center [297, 382] width 147 height 20
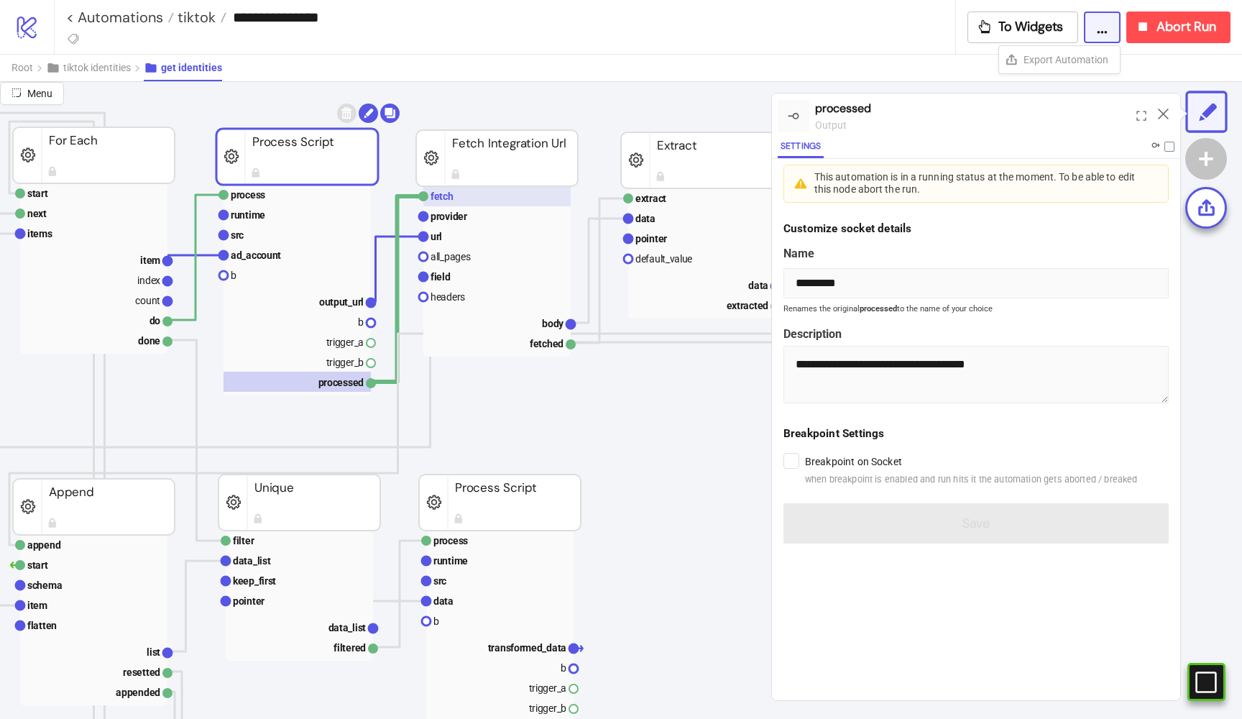
click at [455, 200] on rect at bounding box center [496, 196] width 147 height 20
type input "*****"
type textarea "**********"
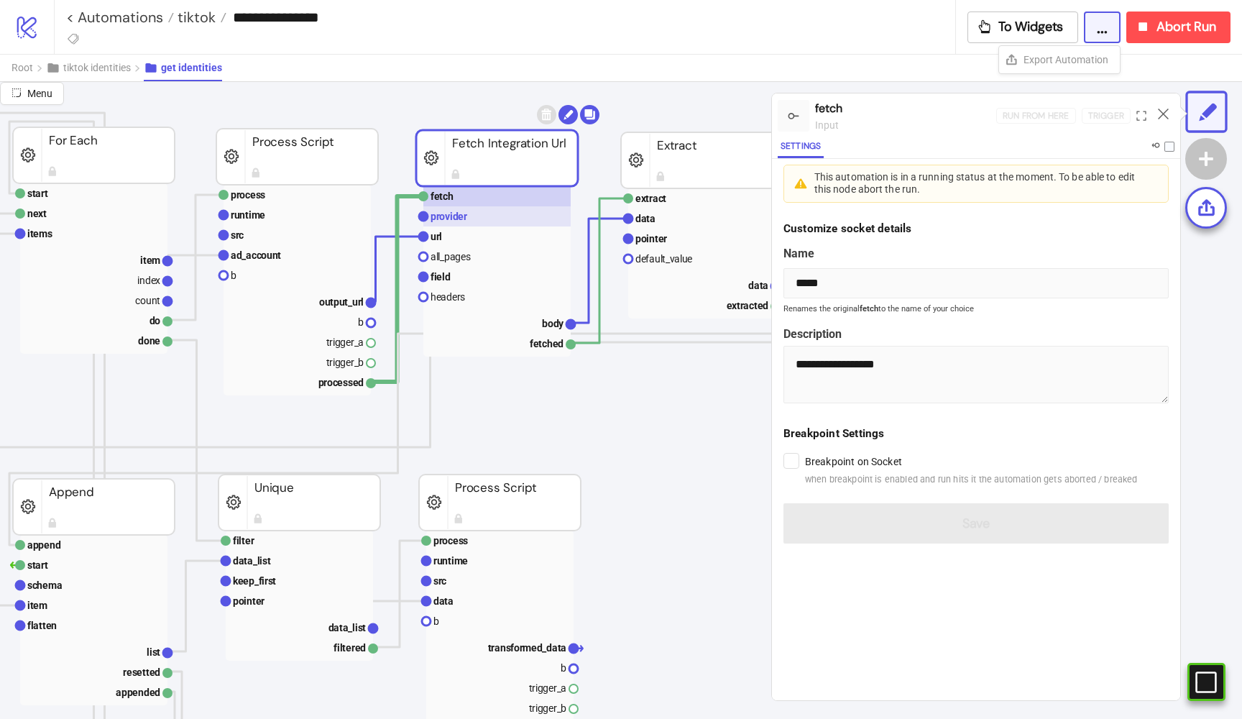
click at [455, 224] on rect at bounding box center [496, 216] width 147 height 20
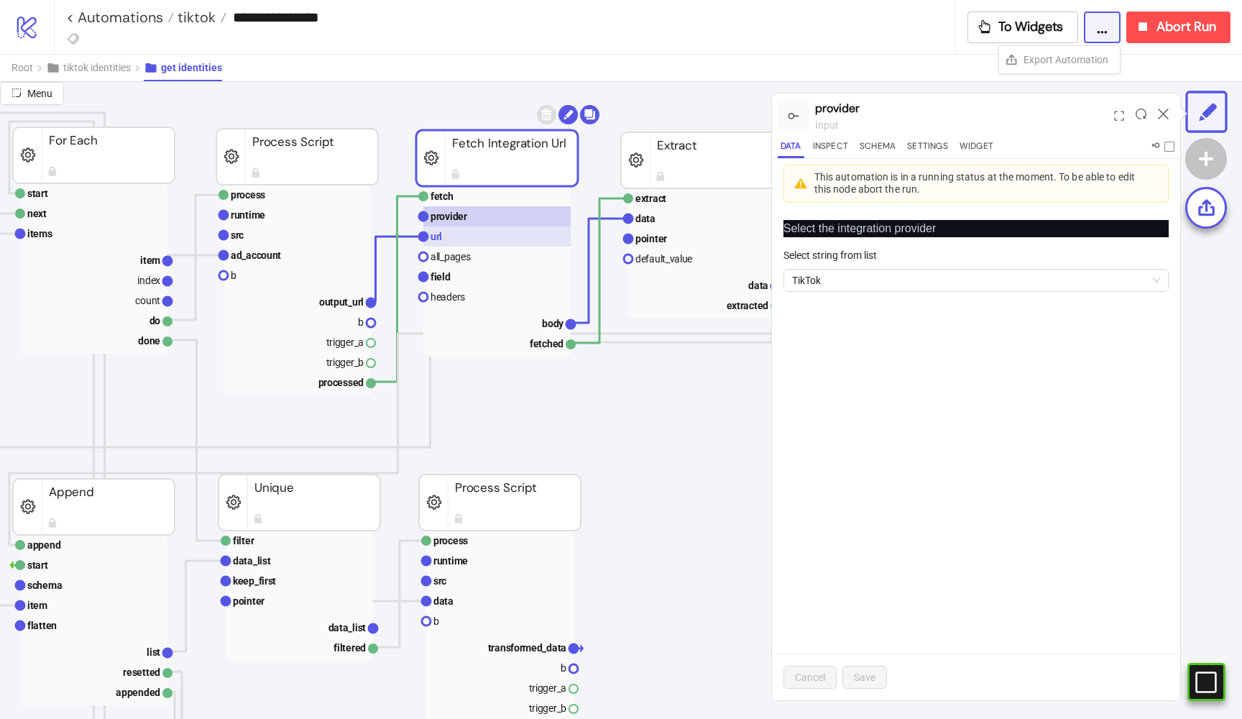
click at [454, 235] on rect at bounding box center [496, 236] width 147 height 20
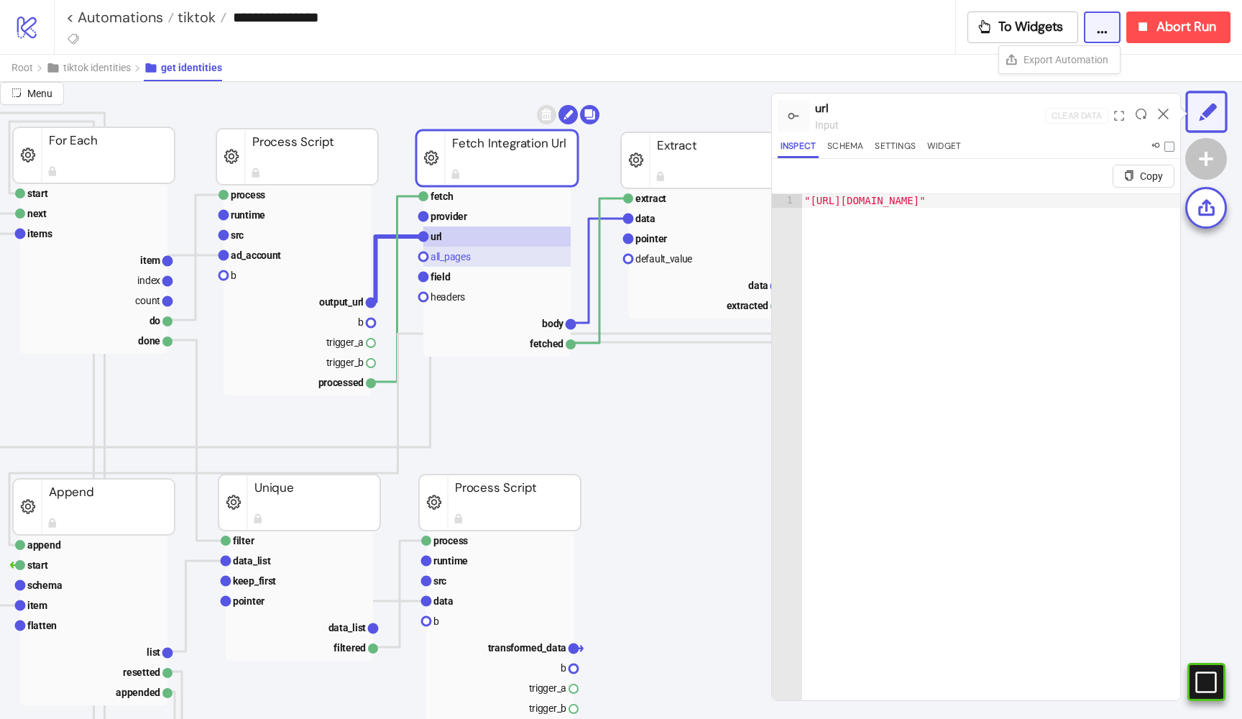
click at [456, 249] on rect at bounding box center [496, 257] width 147 height 20
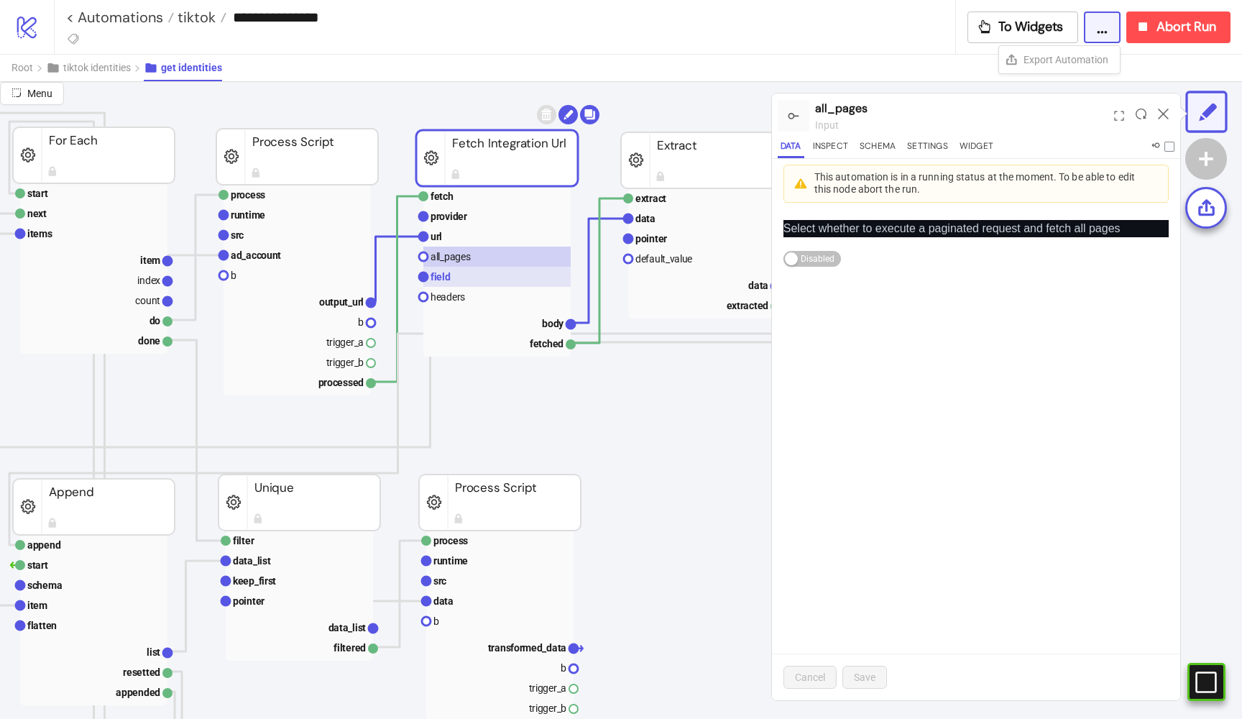
click at [459, 274] on rect at bounding box center [496, 277] width 147 height 20
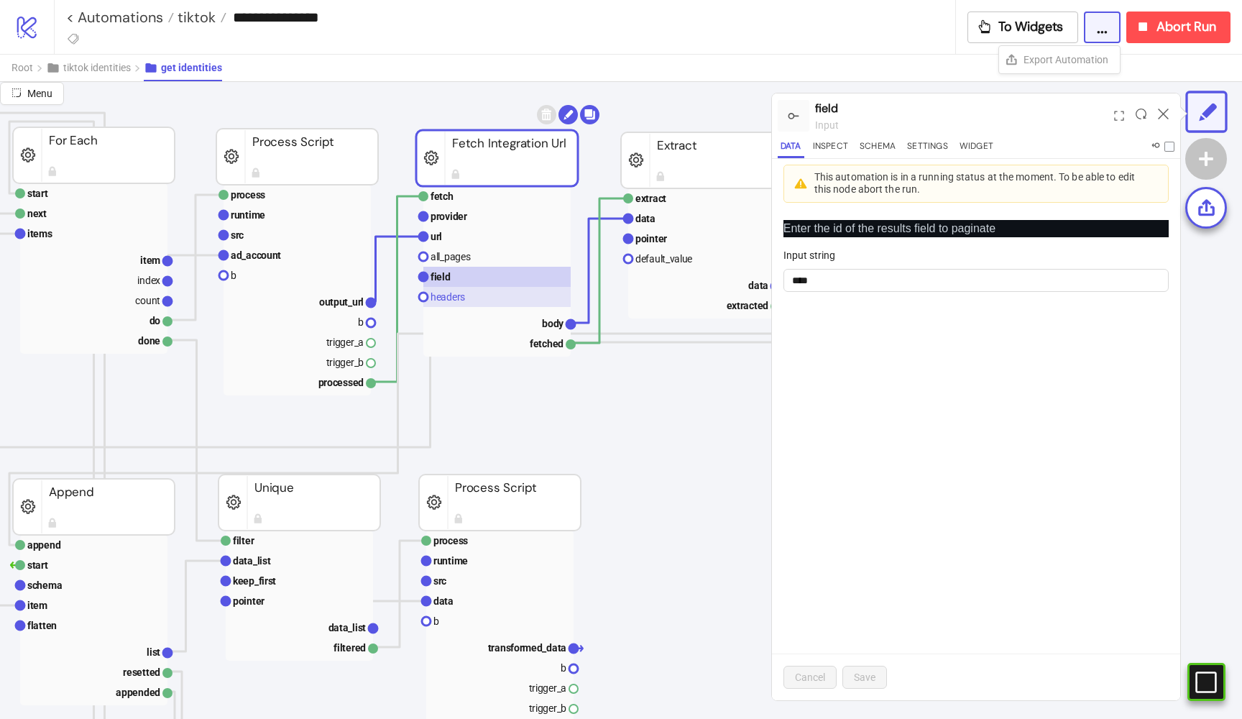
click at [466, 292] on rect at bounding box center [496, 297] width 147 height 20
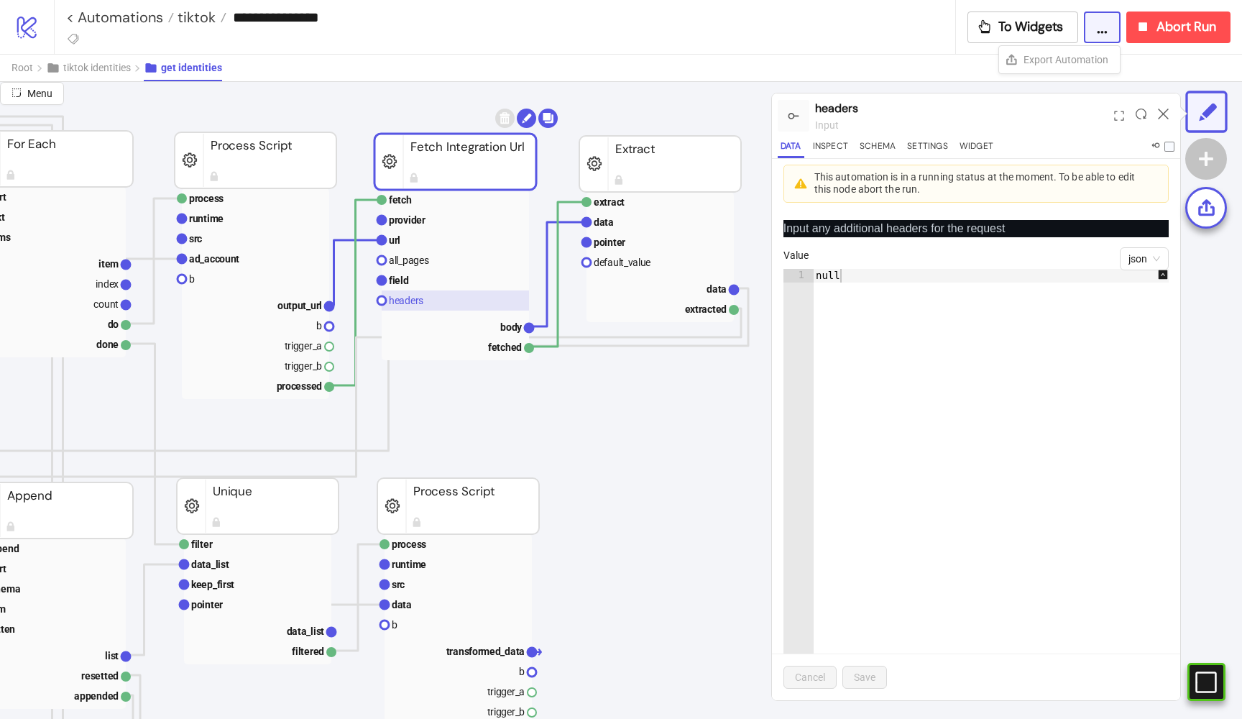
scroll to position [91, 714]
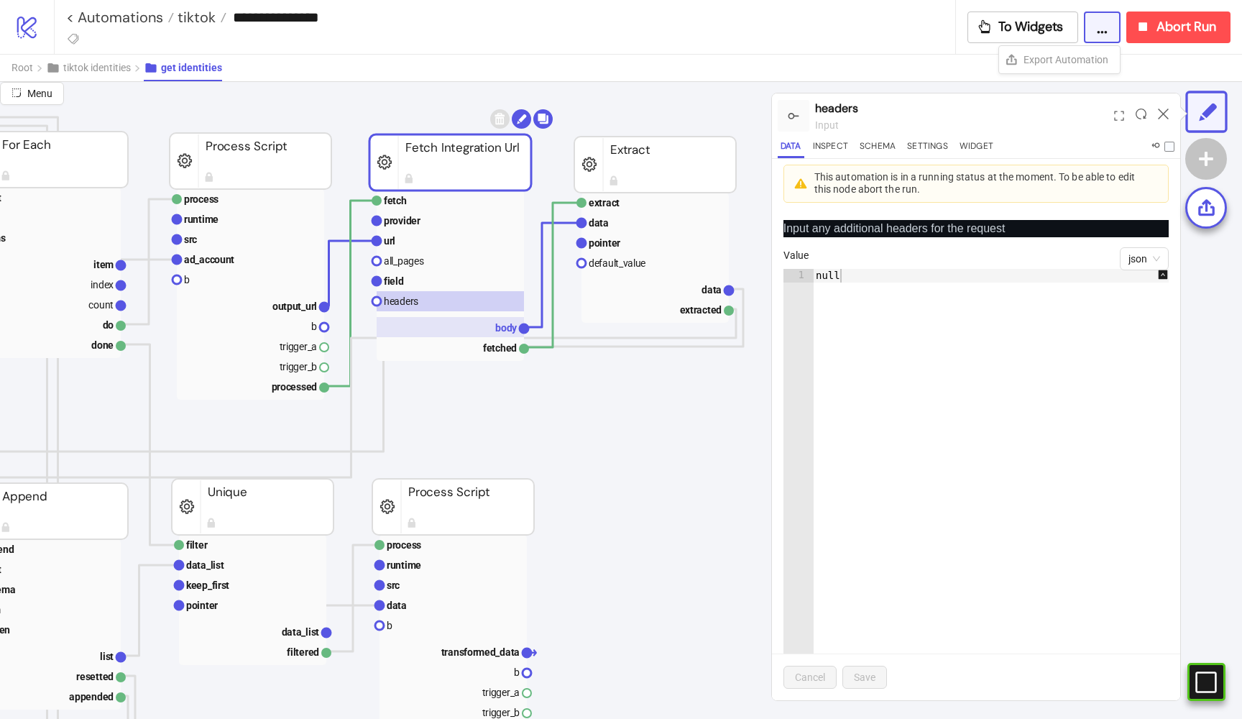
click at [502, 321] on rect at bounding box center [450, 327] width 147 height 20
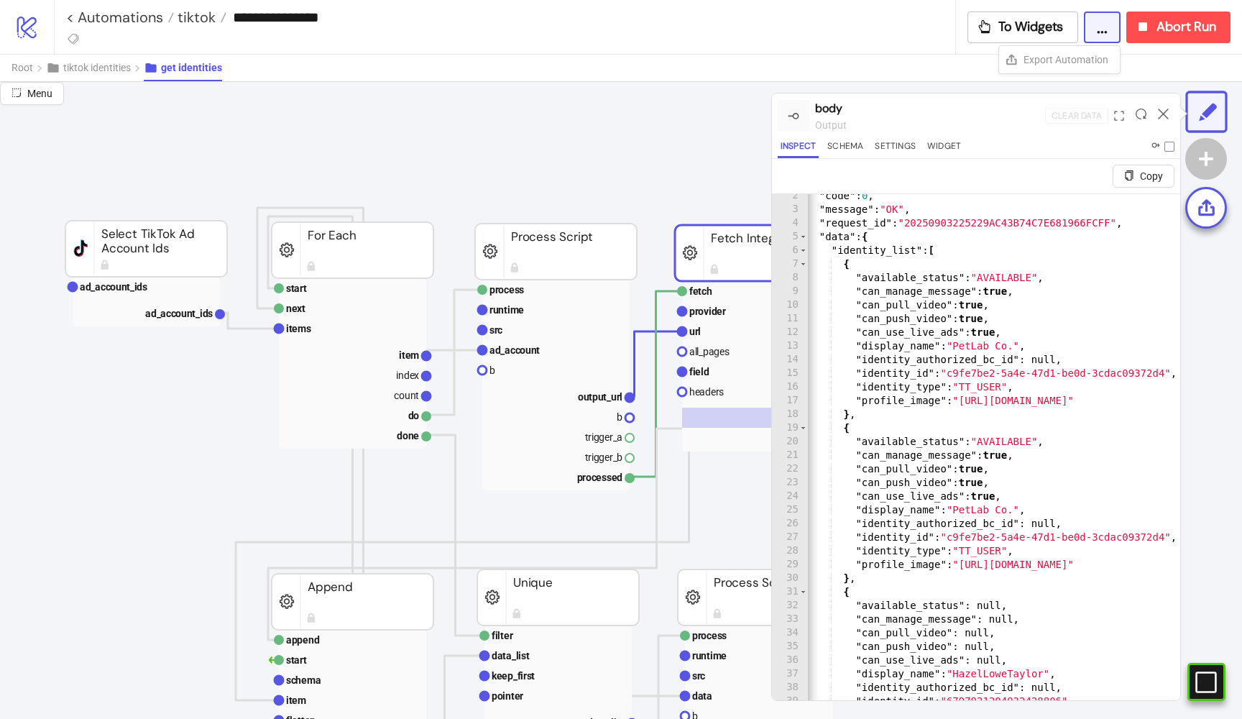
scroll to position [0, 408]
click at [25, 71] on span "Root" at bounding box center [23, 68] width 22 height 12
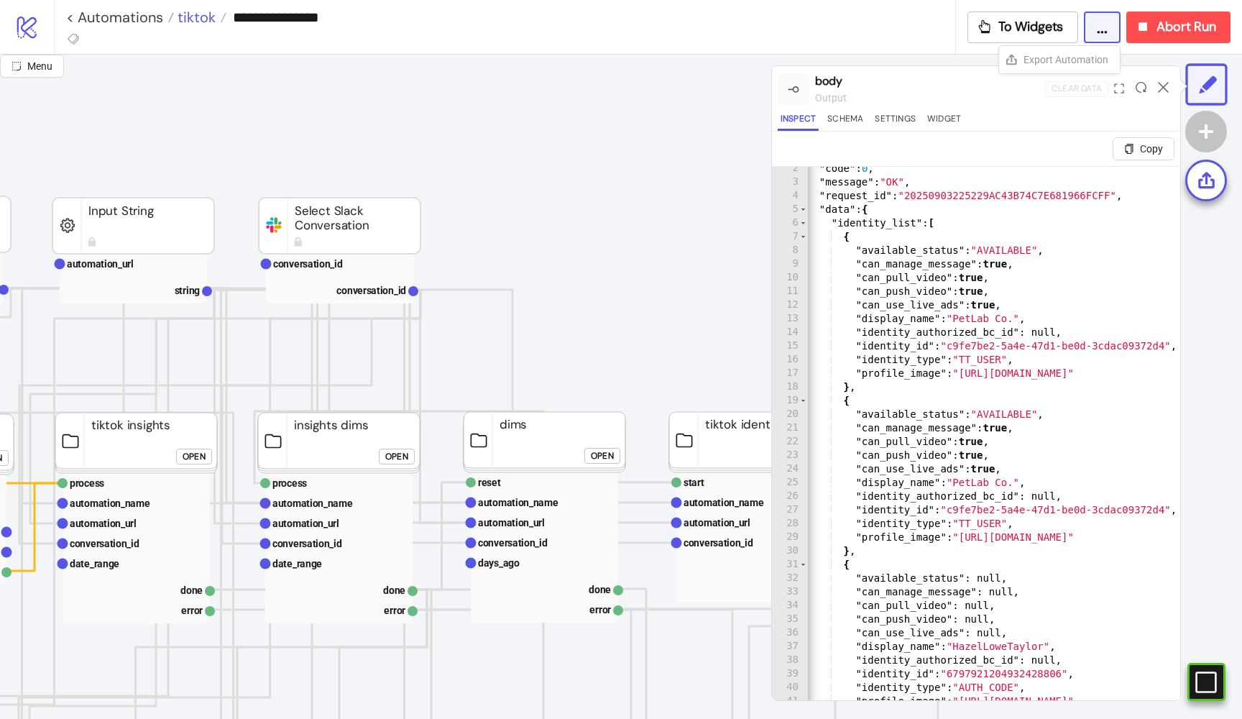
click at [200, 19] on span "tiktok" at bounding box center [195, 17] width 42 height 19
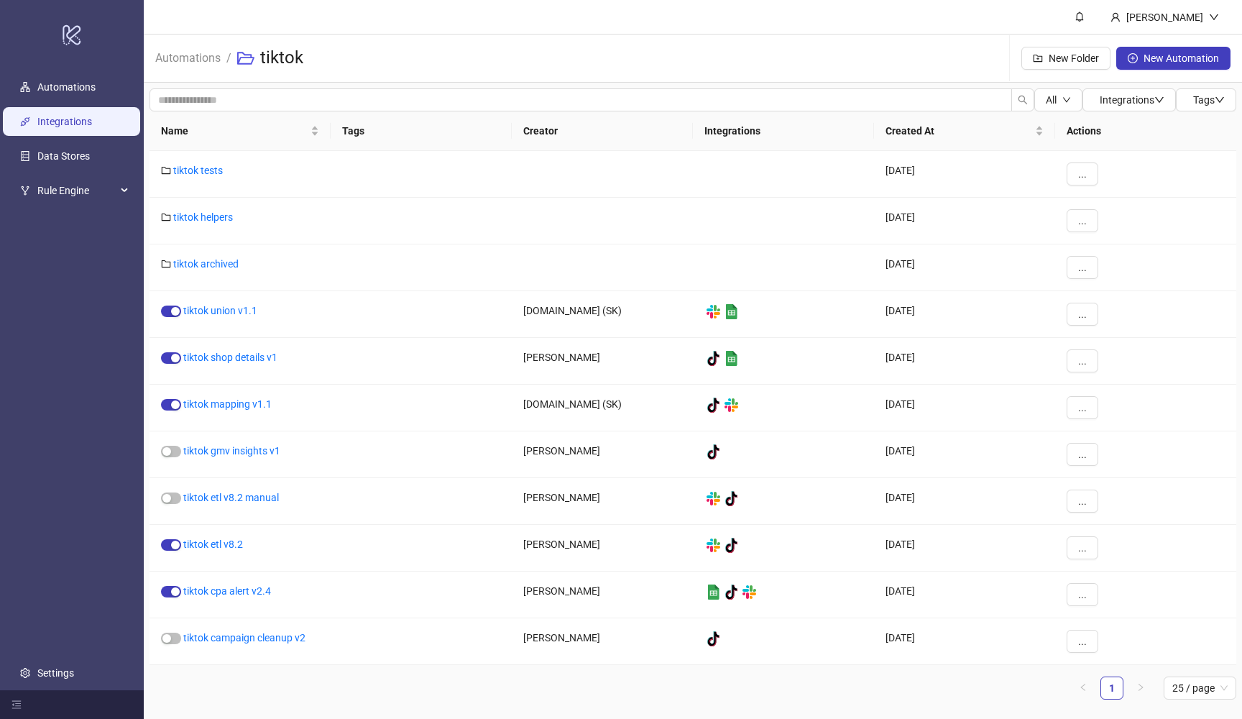
click at [37, 127] on link "Integrations" at bounding box center [64, 122] width 55 height 12
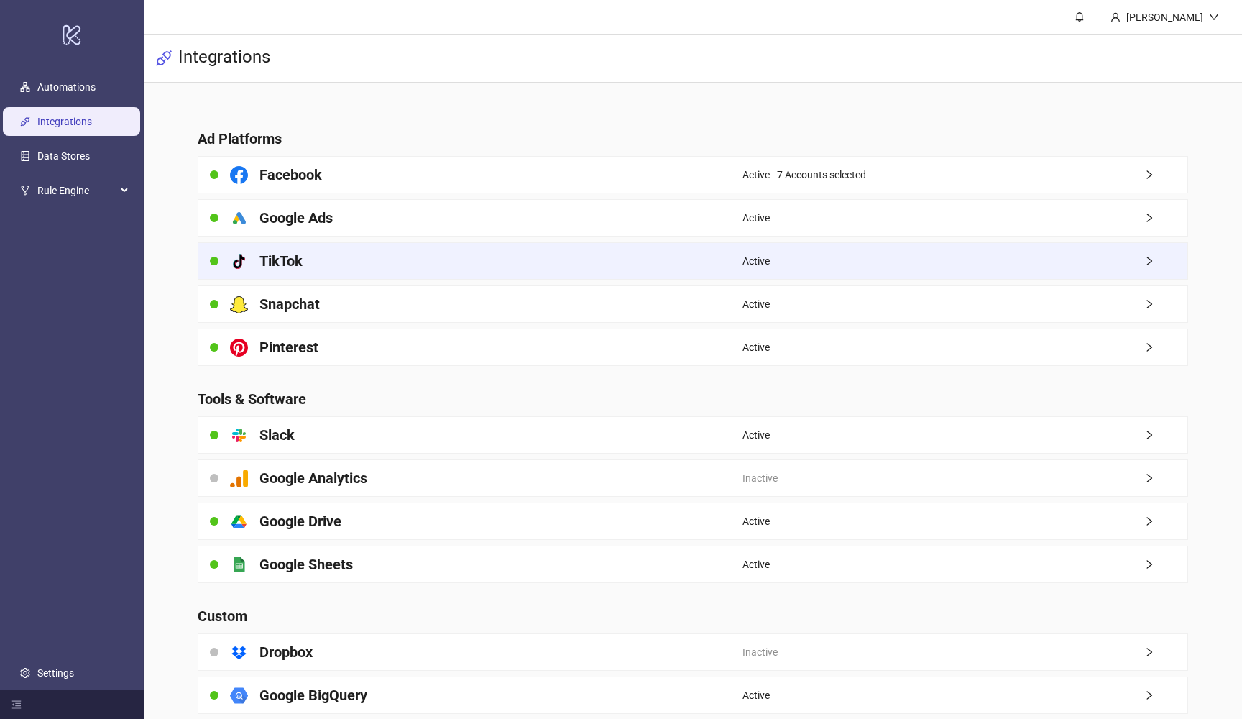
click at [346, 257] on div "platform/tik_tok TikTok" at bounding box center [470, 261] width 544 height 36
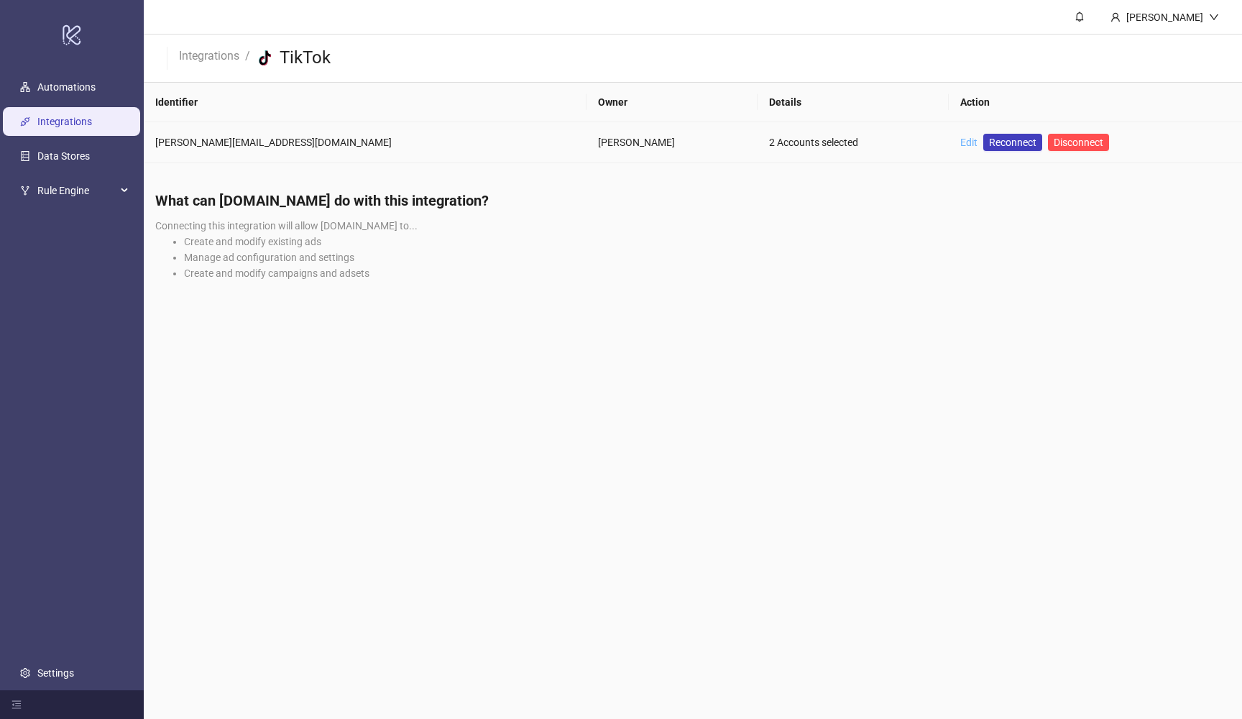
click at [960, 144] on link "Edit" at bounding box center [968, 143] width 17 height 12
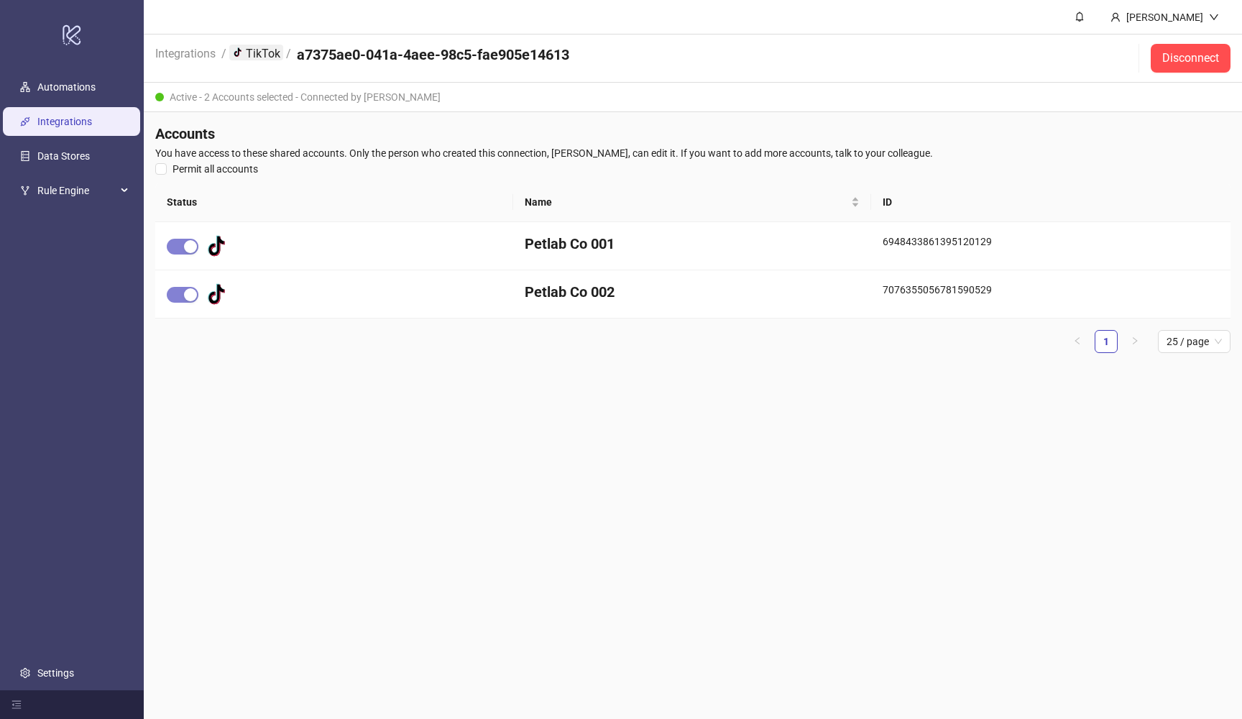
click at [259, 54] on link "platform/tik_tok TikTok" at bounding box center [256, 53] width 54 height 16
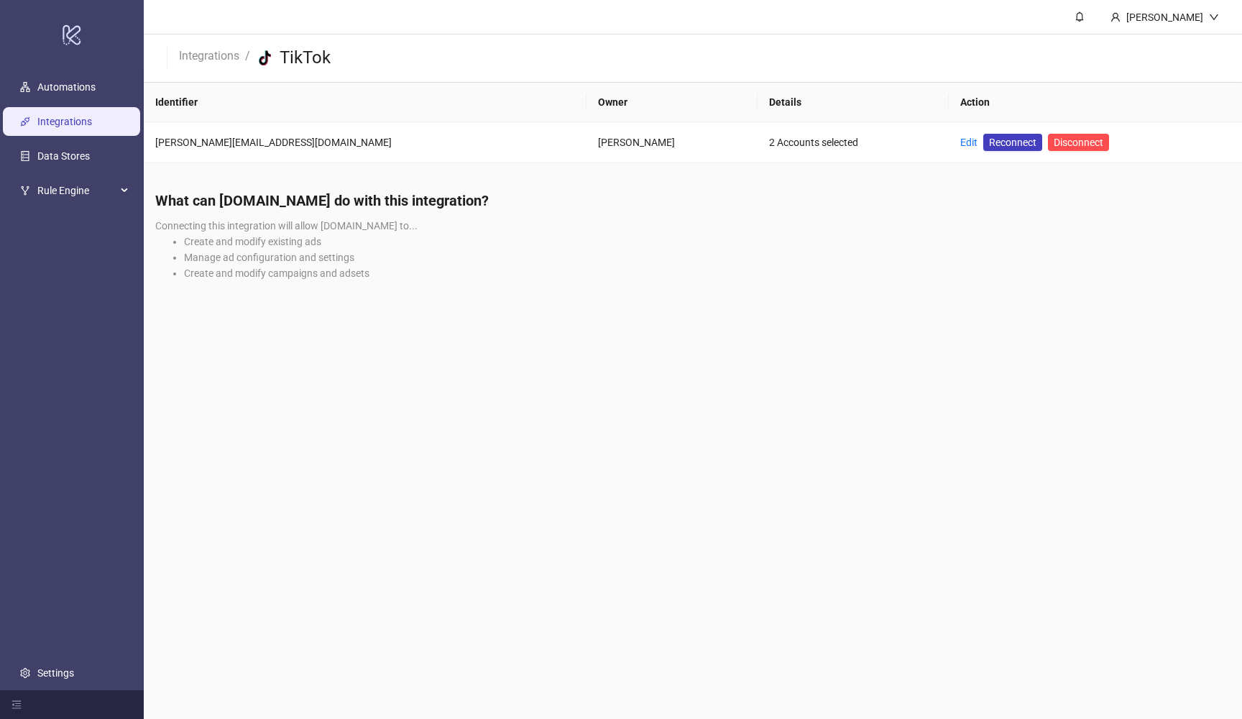
click at [65, 127] on link "Integrations" at bounding box center [64, 122] width 55 height 12
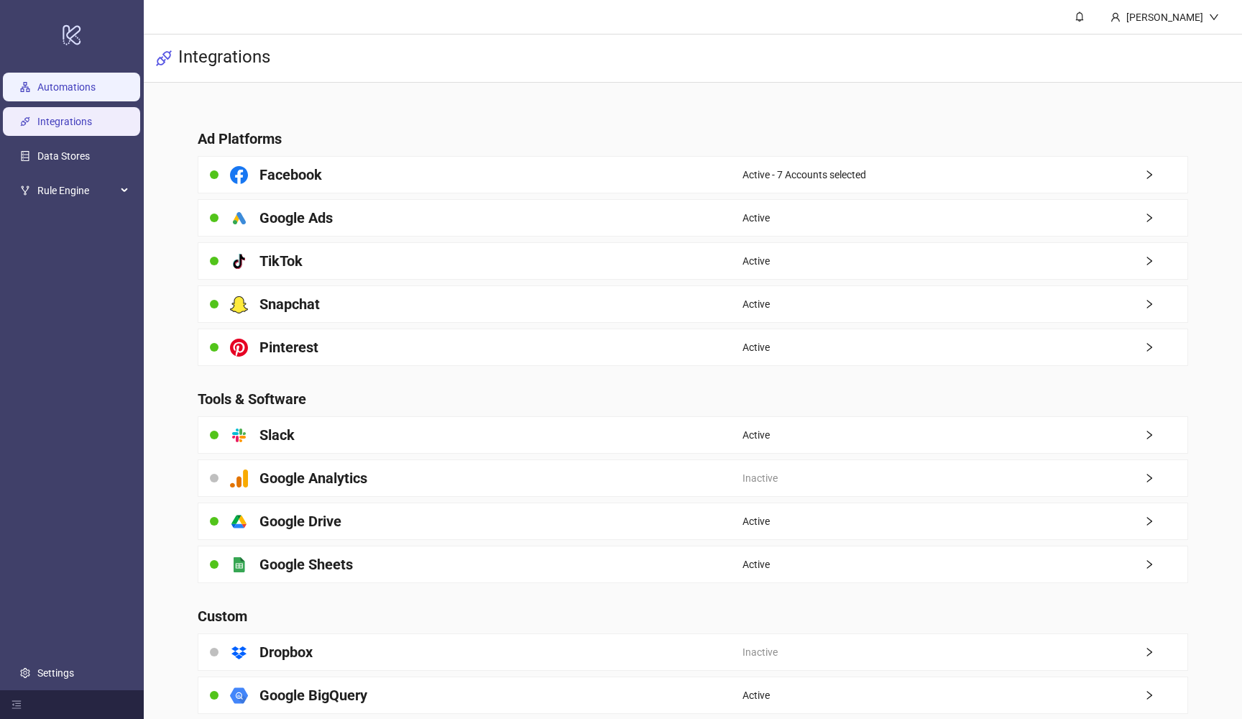
click at [81, 93] on link "Automations" at bounding box center [66, 87] width 58 height 12
